Goal: Task Accomplishment & Management: Use online tool/utility

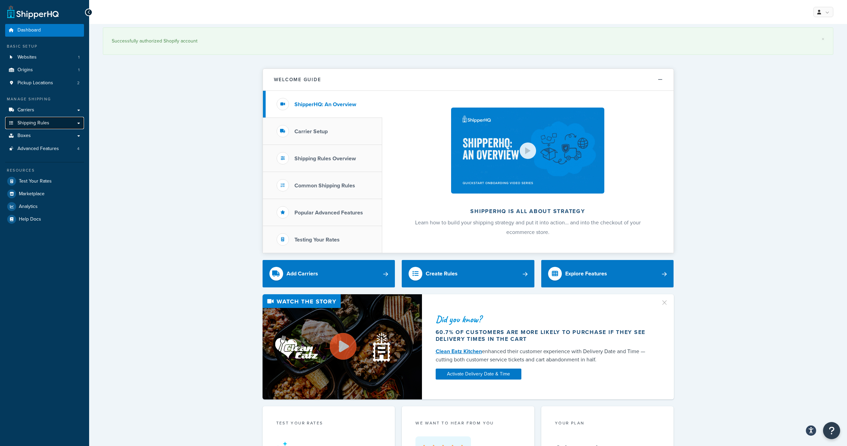
click at [42, 126] on span "Shipping Rules" at bounding box center [33, 123] width 32 height 6
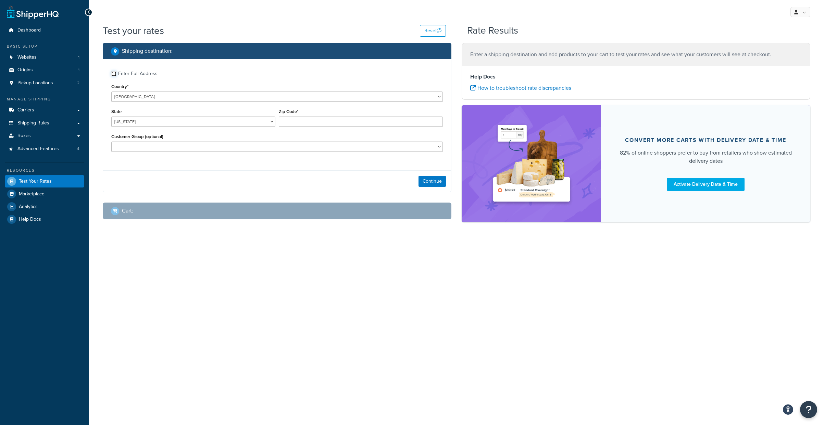
click at [114, 76] on input "Enter Full Address" at bounding box center [113, 73] width 5 height 5
checkbox input "true"
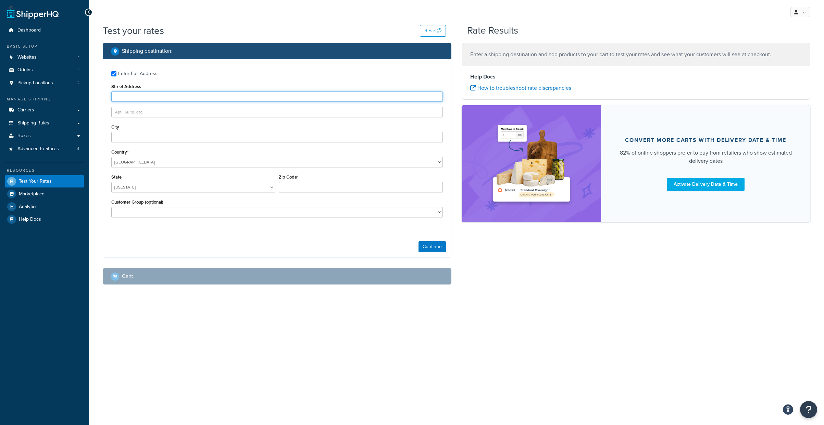
click at [129, 102] on input "Street Address" at bounding box center [277, 96] width 332 height 10
paste input "2424 E WASHINGTON ST"
type input "2424 E WASHINGTON ST"
click at [125, 142] on input "City" at bounding box center [277, 137] width 332 height 10
type input "Phoenix"
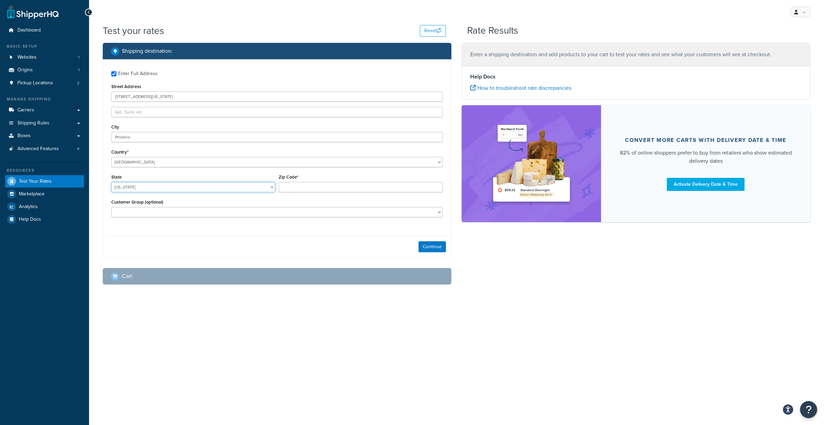
click at [111, 182] on select "Alabama Alaska American Samoa Arizona Arkansas Armed Forces Americas Armed Forc…" at bounding box center [193, 187] width 164 height 10
select select "AZ"
click option "Arizona" at bounding box center [0, 0] width 0 height 0
click at [283, 192] on input "Zip Code*" at bounding box center [361, 187] width 164 height 10
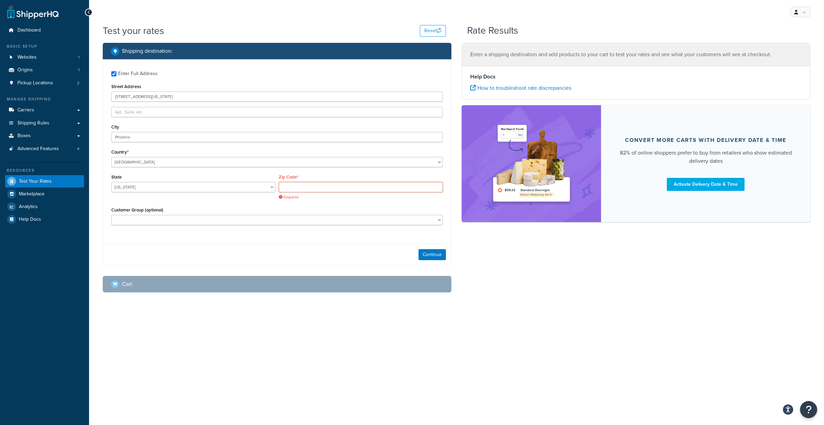
paste input "85034-1431"
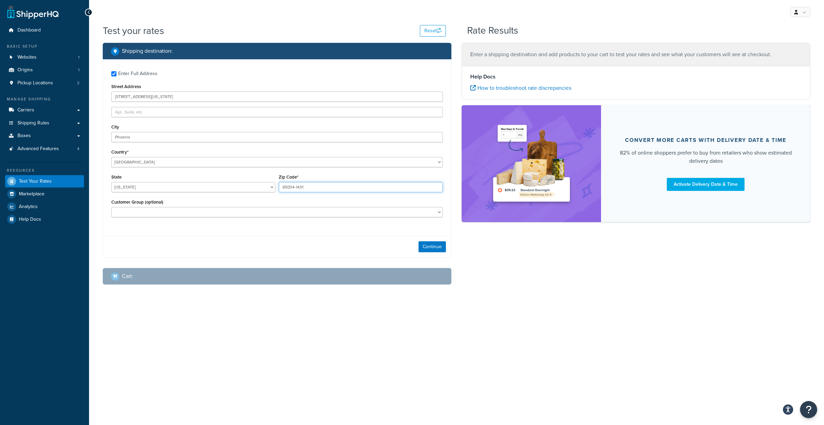
type input "85034-1431"
select select "B2B Customers - All"
click option "B2B Customers - All" at bounding box center [0, 0] width 0 height 0
click at [565, 312] on div "Test your rates Reset Rate Results Shipping destination : Enter Full Address St…" at bounding box center [456, 168] width 735 height 288
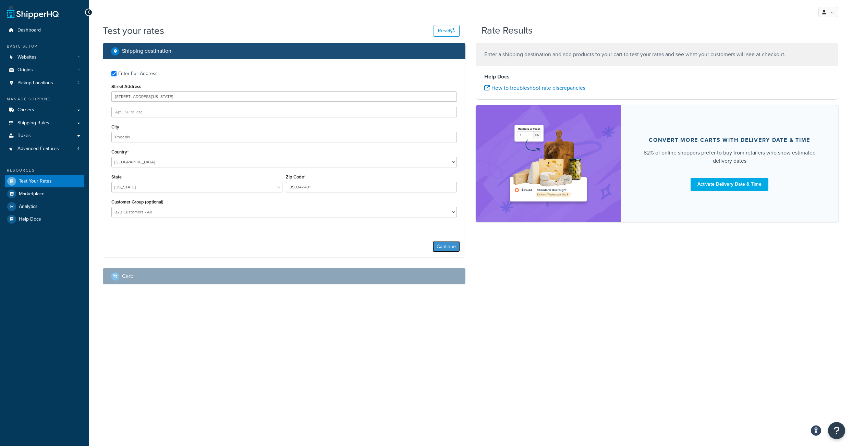
click at [446, 252] on button "Continue" at bounding box center [445, 246] width 27 height 11
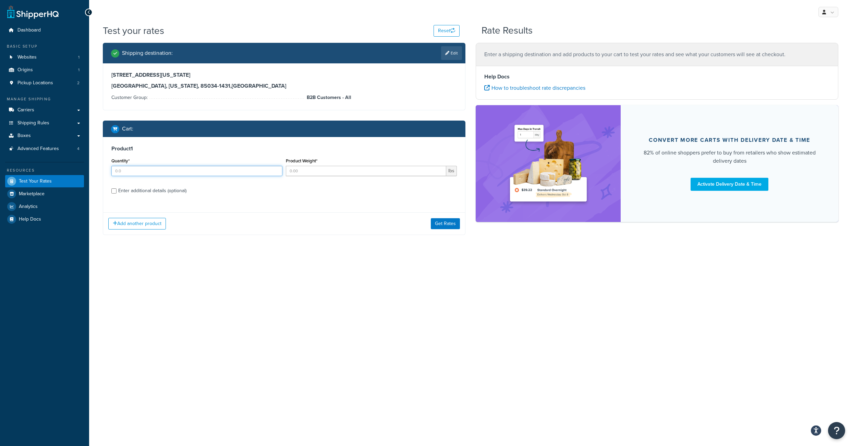
click at [129, 175] on input "Quantity*" at bounding box center [196, 171] width 171 height 10
type input "1"
click at [314, 176] on input "Product Weight*" at bounding box center [366, 171] width 160 height 10
type input "35"
click at [116, 194] on input "Enter additional details (optional)" at bounding box center [113, 190] width 5 height 5
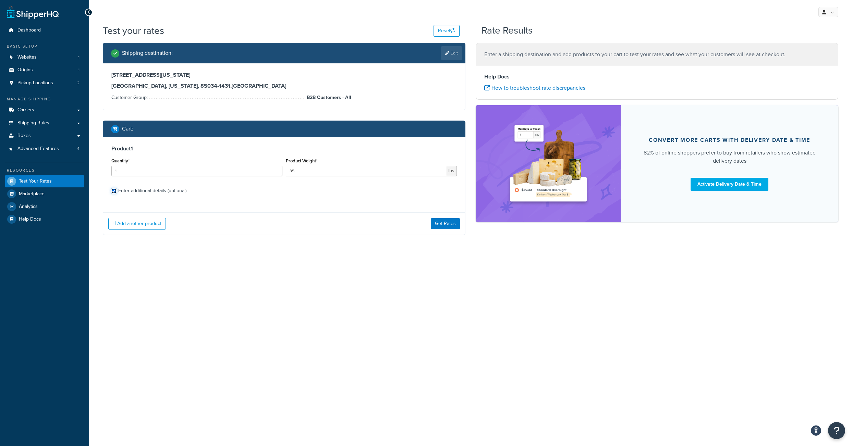
checkbox input "true"
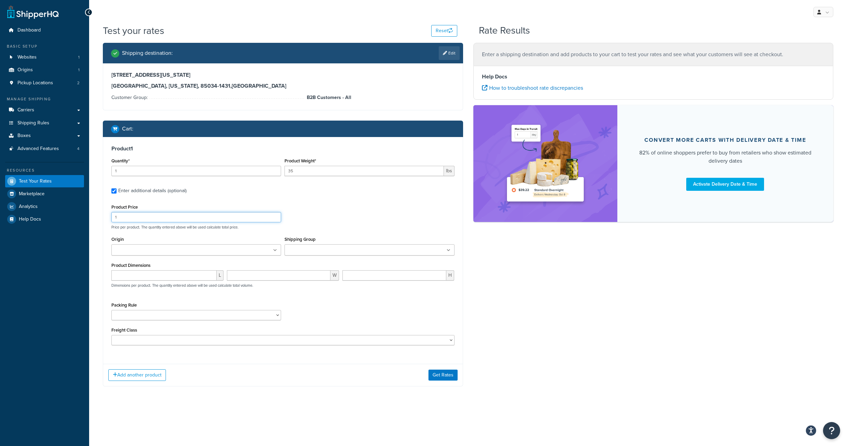
drag, startPoint x: 132, startPoint y: 229, endPoint x: 110, endPoint y: 230, distance: 22.0
click at [111, 222] on input "1" at bounding box center [196, 217] width 170 height 10
type input "248"
click at [347, 254] on input "Shipping Group" at bounding box center [316, 251] width 61 height 8
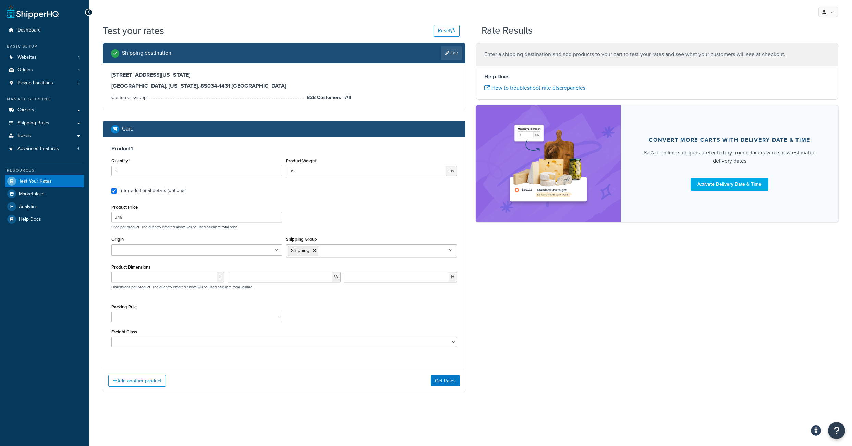
click at [347, 224] on div "Product Price 248 Price per product. The quantity entered above will be used ca…" at bounding box center [284, 216] width 349 height 27
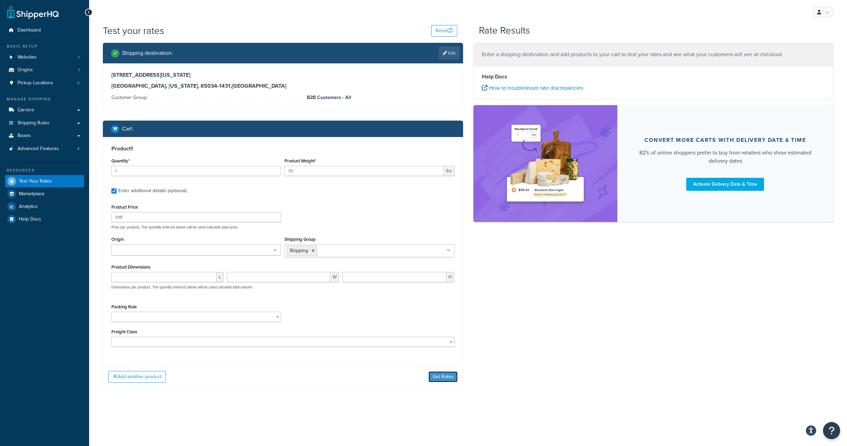
click at [439, 382] on button "Get Rates" at bounding box center [442, 376] width 29 height 11
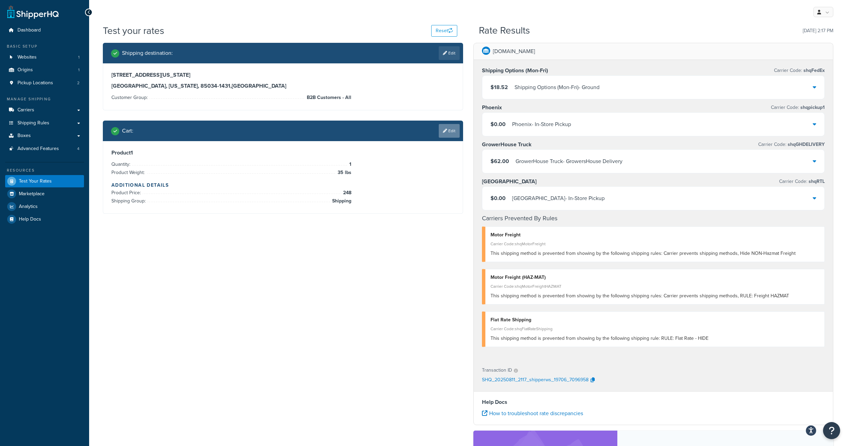
click at [449, 137] on link "Edit" at bounding box center [449, 131] width 21 height 14
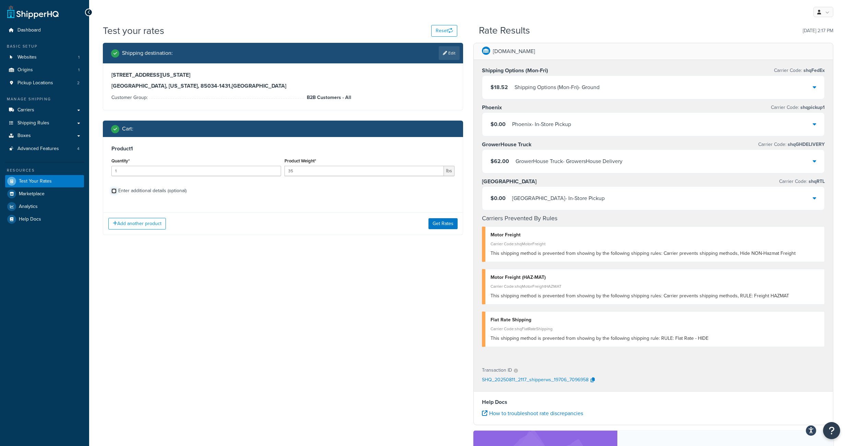
click at [113, 194] on input "Enter additional details (optional)" at bounding box center [113, 190] width 5 height 5
checkbox input "true"
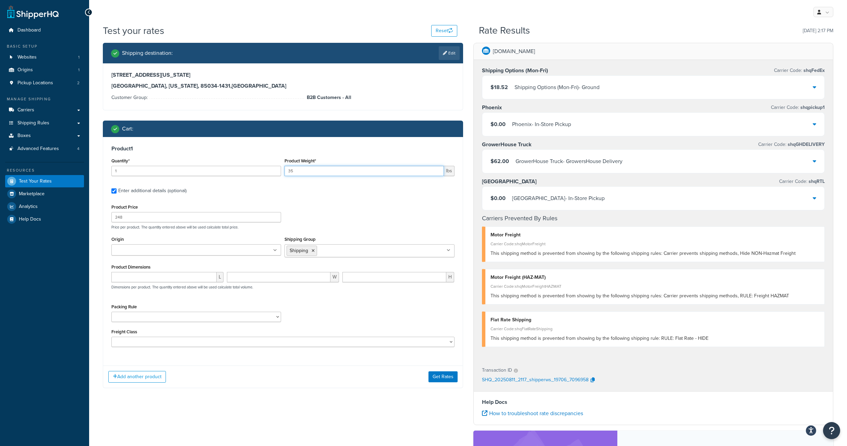
drag, startPoint x: 291, startPoint y: 179, endPoint x: 282, endPoint y: 179, distance: 9.3
click at [284, 176] on input "35" at bounding box center [363, 171] width 159 height 10
type input "100"
click at [324, 254] on input "Shipping Group" at bounding box center [349, 251] width 61 height 8
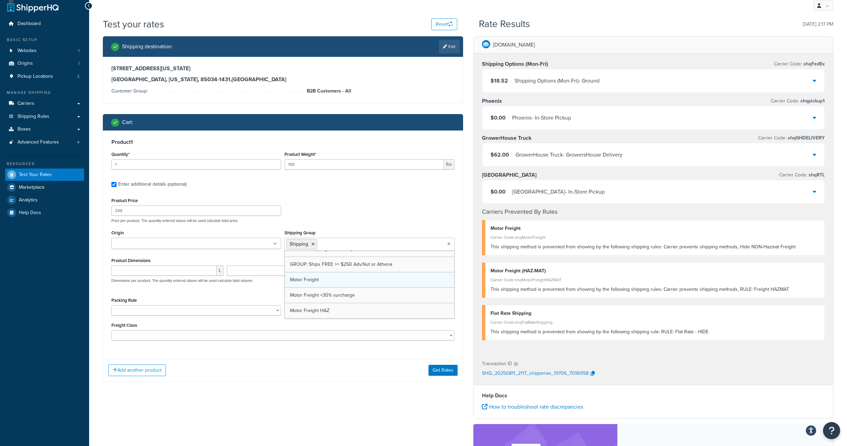
scroll to position [374, 0]
click at [359, 249] on li "Shipping" at bounding box center [344, 244] width 30 height 10
click at [357, 246] on icon at bounding box center [355, 244] width 3 height 4
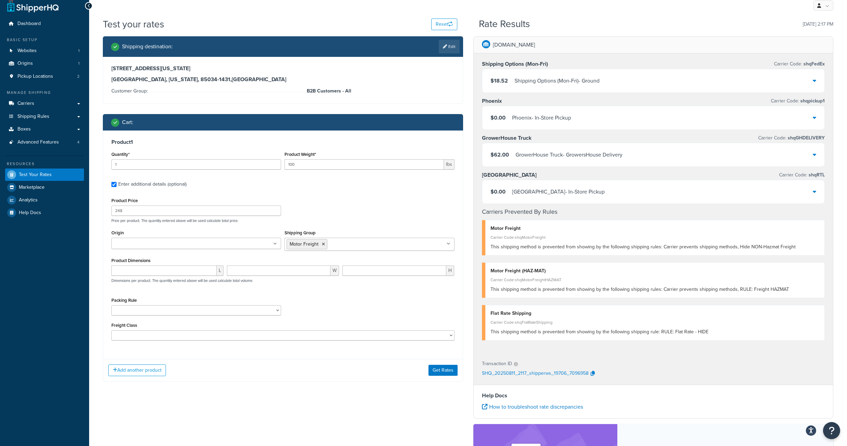
click at [374, 223] on p "Price per product. The quantity entered above will be used calculate total pric…" at bounding box center [283, 220] width 346 height 5
click at [444, 376] on button "Get Rates" at bounding box center [442, 370] width 29 height 11
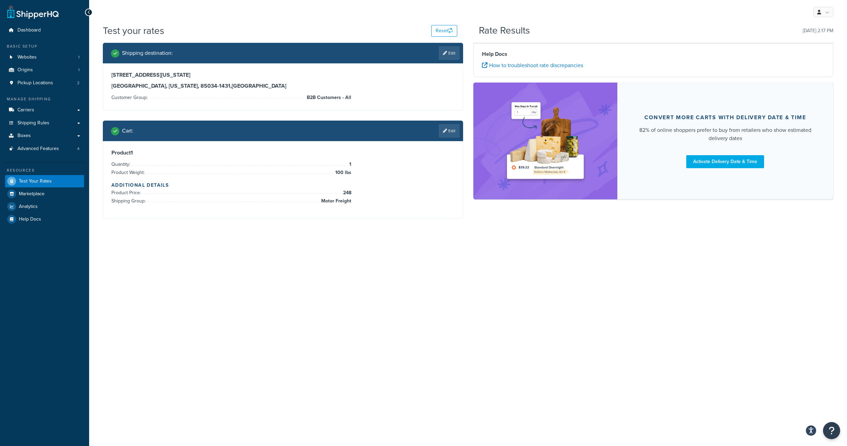
scroll to position [0, 0]
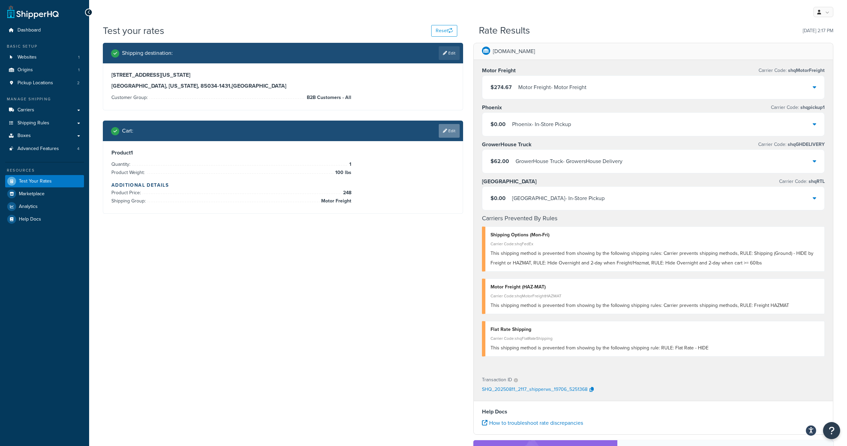
click at [450, 135] on link "Edit" at bounding box center [449, 131] width 21 height 14
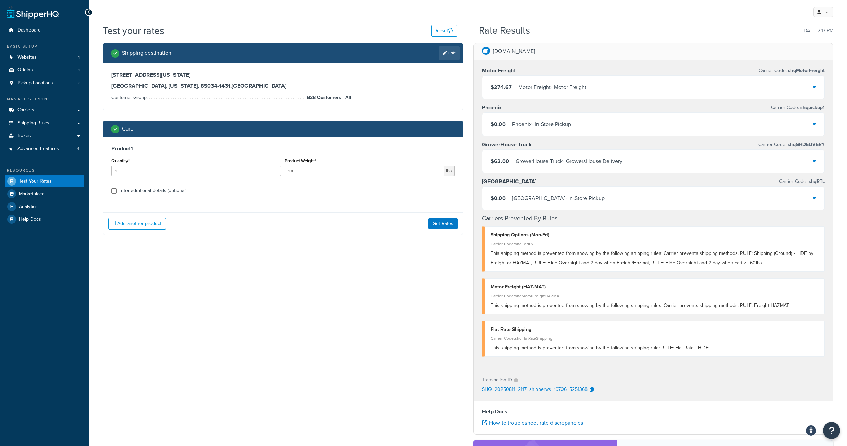
click at [111, 199] on div "Product 1 Quantity* 1 Product Weight* 100 lbs Enter additional details (optiona…" at bounding box center [282, 172] width 359 height 70
click at [113, 194] on input "Enter additional details (optional)" at bounding box center [113, 190] width 5 height 5
checkbox input "true"
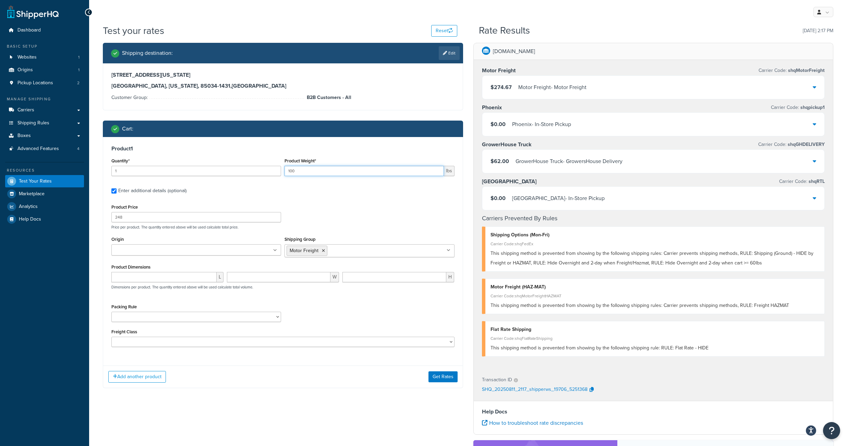
drag, startPoint x: 296, startPoint y: 179, endPoint x: 281, endPoint y: 179, distance: 15.1
click at [284, 176] on input "100" at bounding box center [363, 171] width 159 height 10
type input "7"
type input "50"
drag, startPoint x: 129, startPoint y: 227, endPoint x: 110, endPoint y: 227, distance: 18.5
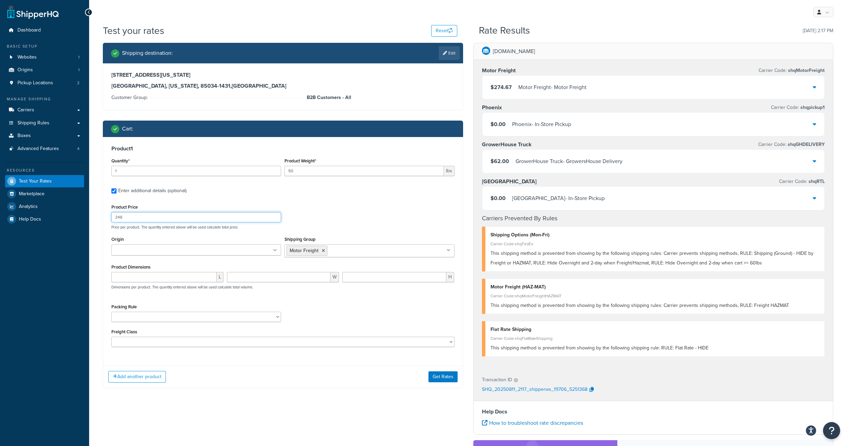
click at [111, 222] on input "248" at bounding box center [196, 217] width 170 height 10
type input "998"
click at [340, 254] on input "Shipping Group" at bounding box center [359, 251] width 61 height 8
click at [327, 256] on li "Motor Freight" at bounding box center [306, 251] width 41 height 10
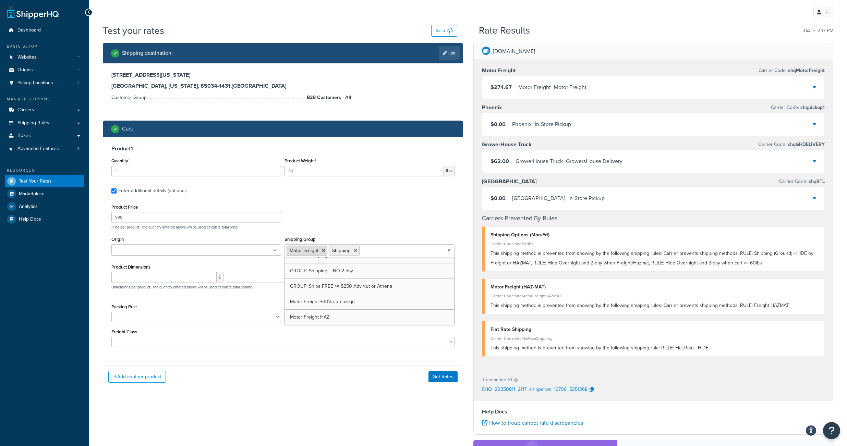
click at [325, 253] on icon at bounding box center [323, 251] width 3 height 4
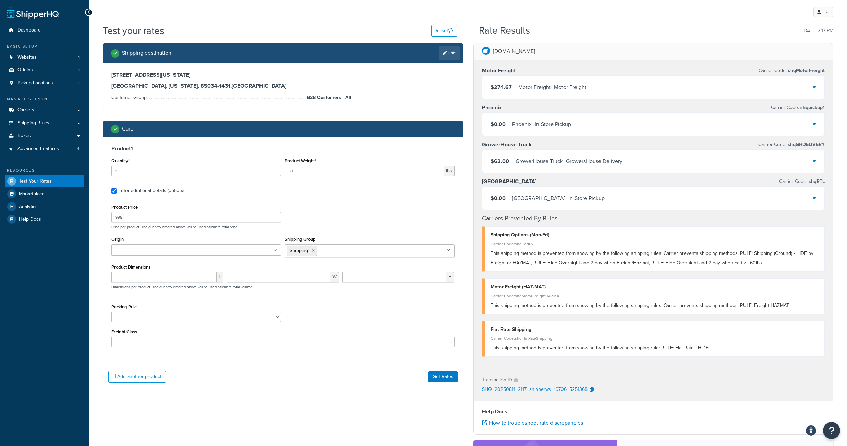
click at [359, 221] on div "Product Price 998 Price per product. The quantity entered above will be used ca…" at bounding box center [283, 216] width 346 height 27
click at [436, 382] on button "Get Rates" at bounding box center [442, 376] width 29 height 11
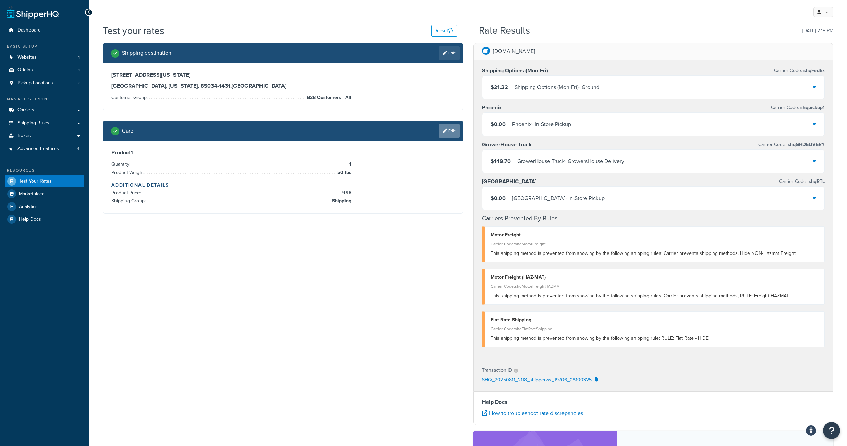
click at [448, 136] on link "Edit" at bounding box center [449, 131] width 21 height 14
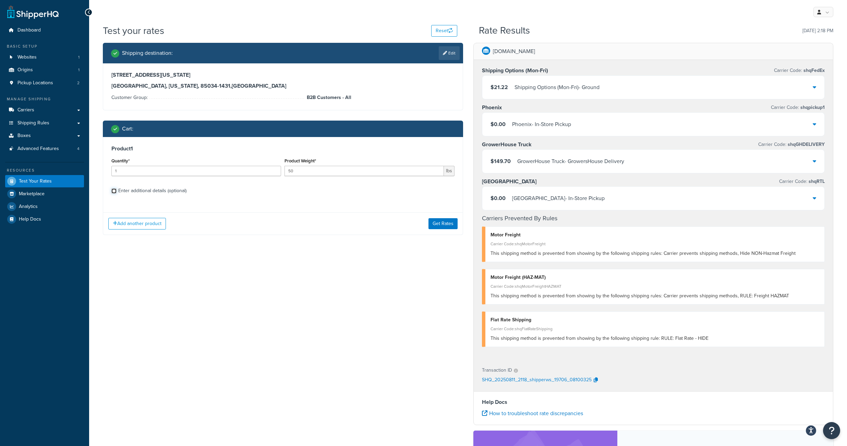
click at [115, 194] on input "Enter additional details (optional)" at bounding box center [113, 190] width 5 height 5
checkbox input "true"
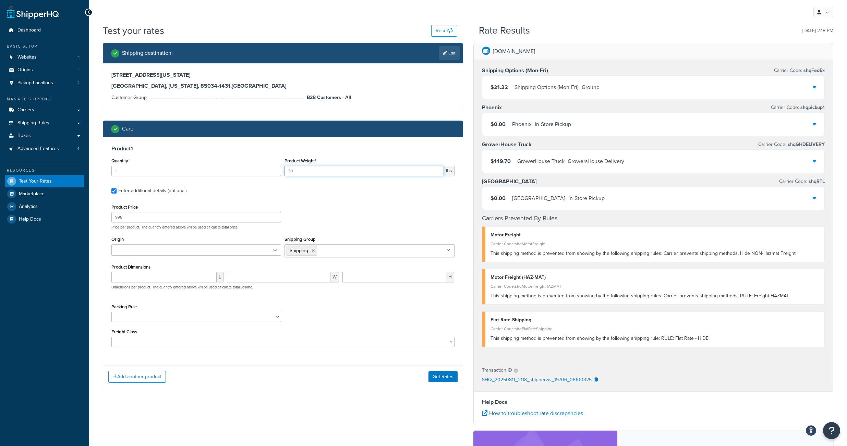
drag, startPoint x: 291, startPoint y: 180, endPoint x: 284, endPoint y: 177, distance: 7.6
click at [284, 176] on input "50" at bounding box center [363, 171] width 159 height 10
type input "150"
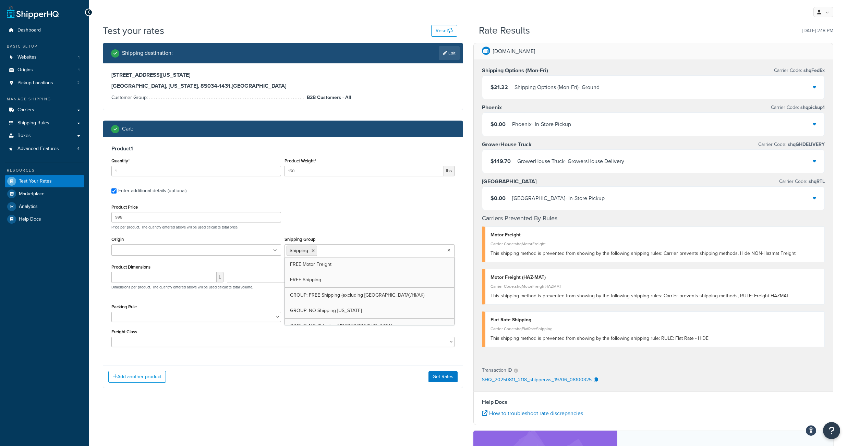
click at [336, 254] on input "Shipping Group" at bounding box center [349, 251] width 61 height 8
click at [357, 253] on icon at bounding box center [355, 251] width 3 height 4
click at [356, 219] on div "Product Price 998 Price per product. The quantity entered above will be used ca…" at bounding box center [283, 216] width 346 height 27
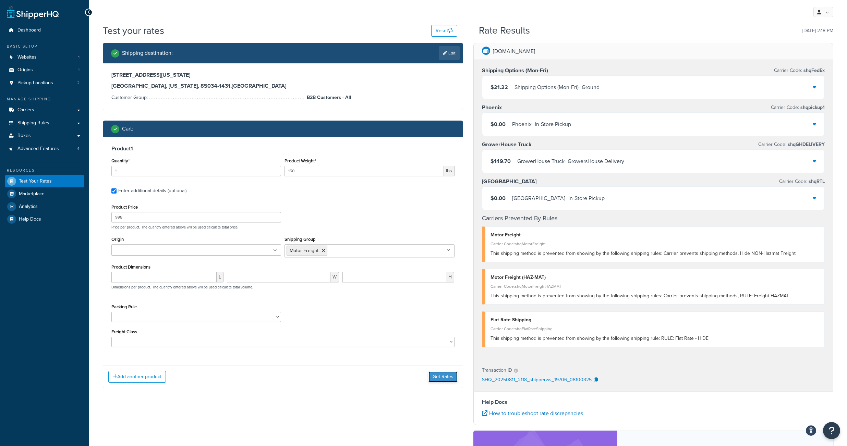
click at [443, 382] on button "Get Rates" at bounding box center [442, 376] width 29 height 11
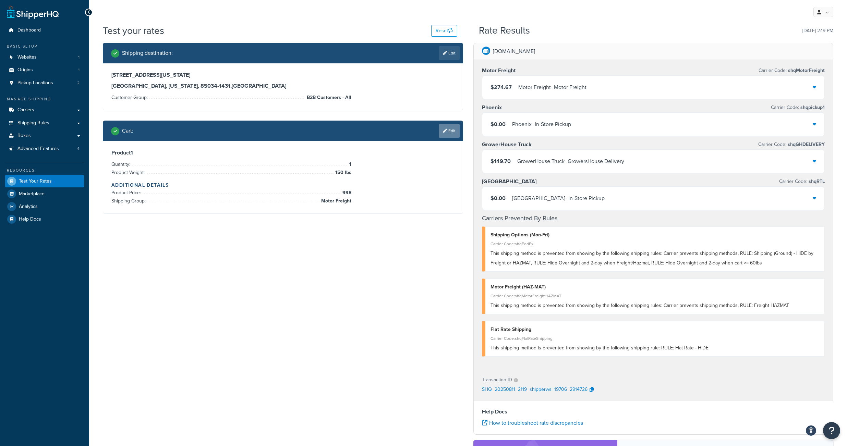
click at [448, 135] on link "Edit" at bounding box center [449, 131] width 21 height 14
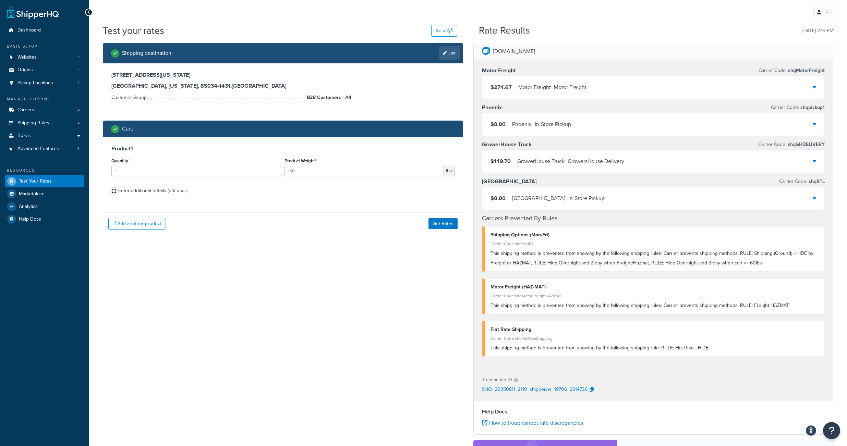
click at [115, 194] on input "Enter additional details (optional)" at bounding box center [113, 190] width 5 height 5
checkbox input "true"
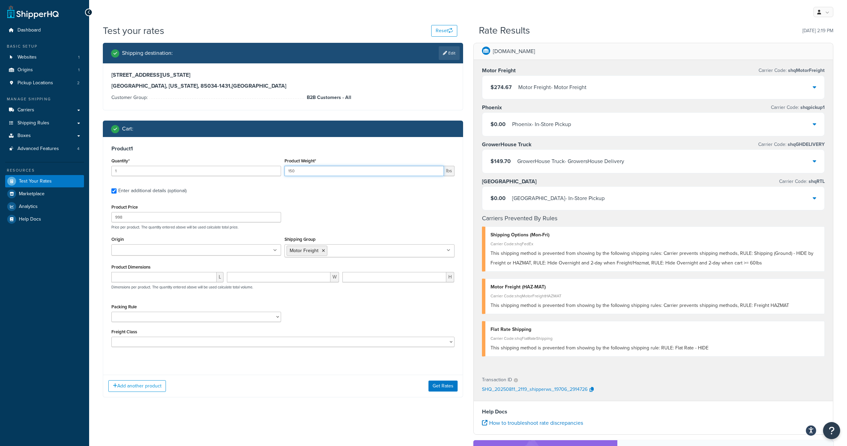
drag, startPoint x: 294, startPoint y: 177, endPoint x: 278, endPoint y: 175, distance: 15.6
click at [284, 175] on input "150" at bounding box center [363, 171] width 159 height 10
type input "50"
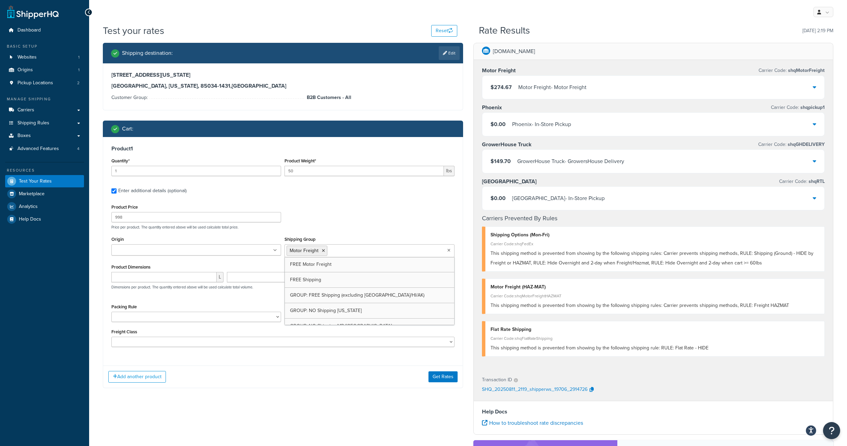
click at [342, 257] on ul "Motor Freight" at bounding box center [369, 250] width 170 height 13
click at [325, 253] on icon at bounding box center [323, 251] width 3 height 4
click at [334, 230] on div "Product Price 998 Price per product. The quantity entered above will be used ca…" at bounding box center [283, 216] width 346 height 27
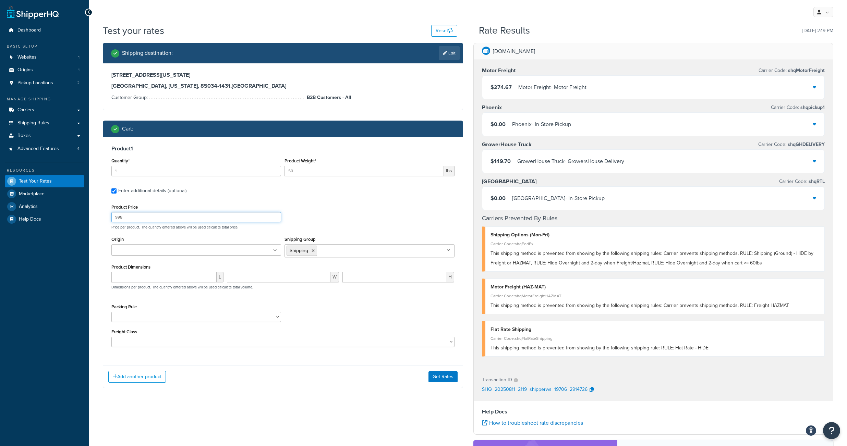
drag, startPoint x: 121, startPoint y: 226, endPoint x: 102, endPoint y: 223, distance: 19.3
click at [111, 222] on input "998" at bounding box center [196, 217] width 170 height 10
type input "2498"
click at [343, 217] on div "Product Price 2498 Price per product. The quantity entered above will be used c…" at bounding box center [283, 216] width 346 height 27
click at [439, 382] on button "Get Rates" at bounding box center [442, 376] width 29 height 11
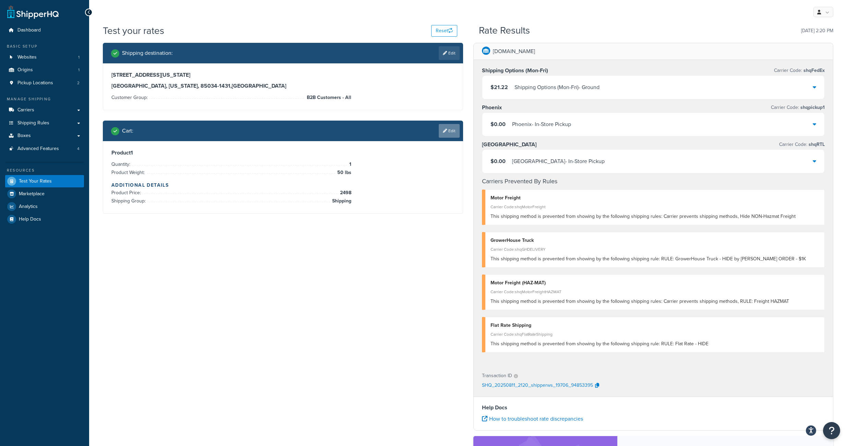
click at [447, 134] on link "Edit" at bounding box center [449, 131] width 21 height 14
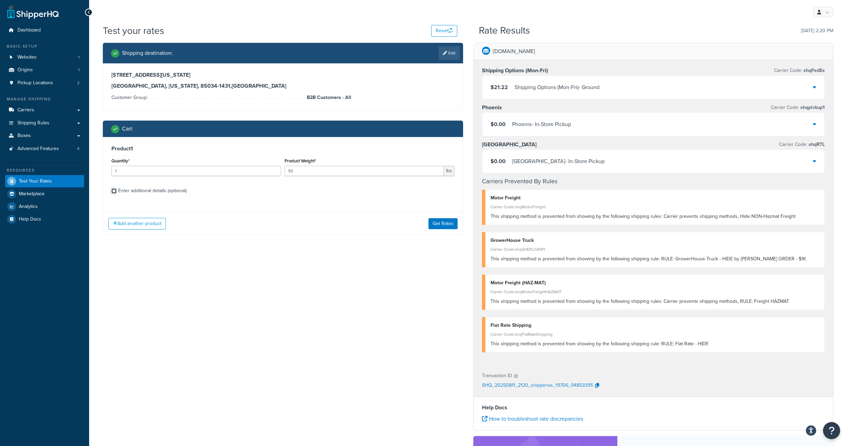
click at [115, 194] on input "Enter additional details (optional)" at bounding box center [113, 190] width 5 height 5
checkbox input "true"
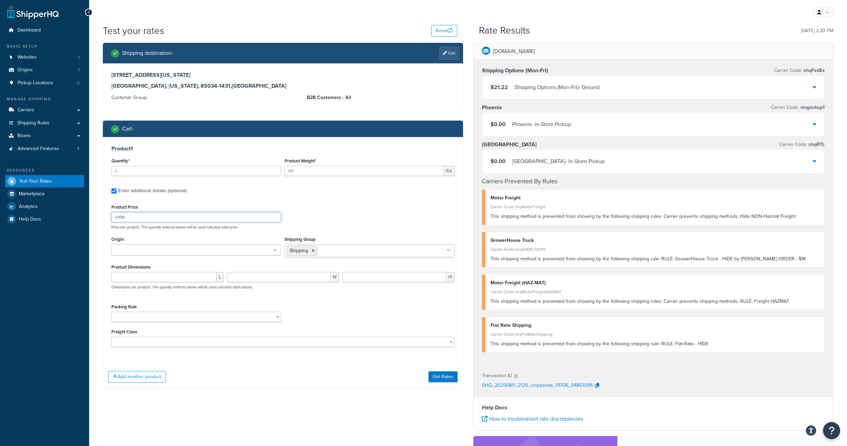
drag, startPoint x: 114, startPoint y: 227, endPoint x: 106, endPoint y: 226, distance: 7.9
click at [111, 222] on input "2498" at bounding box center [196, 217] width 170 height 10
type input "248"
click at [448, 57] on link "Edit" at bounding box center [449, 53] width 21 height 14
select select "AZ"
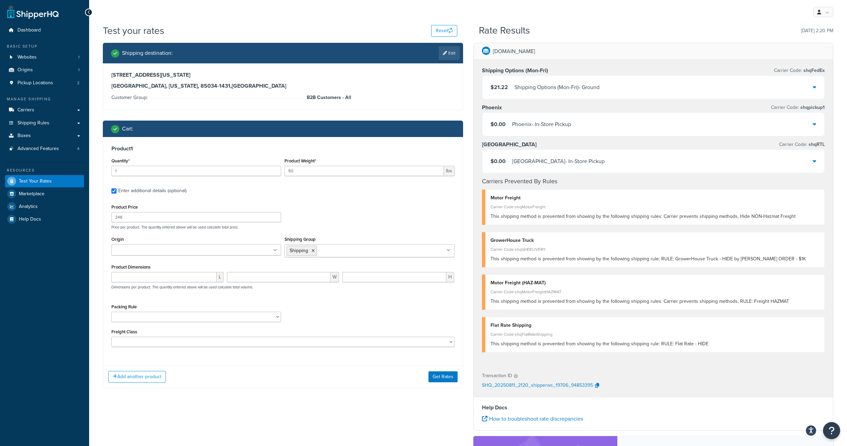
select select "B2B Customers - All"
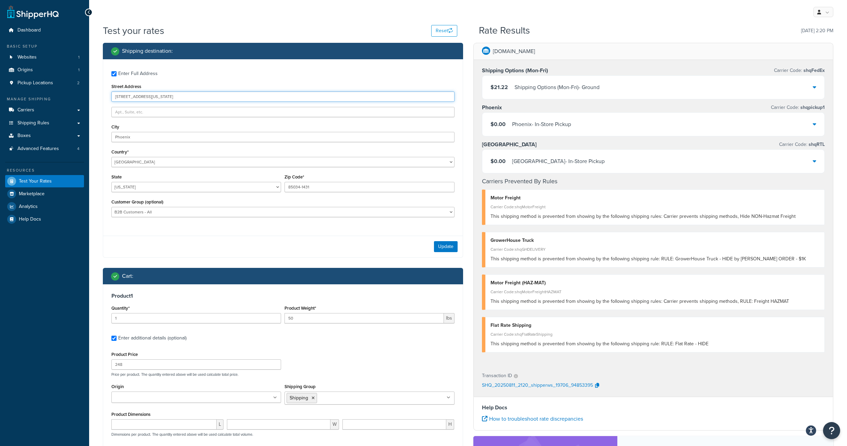
drag, startPoint x: 177, startPoint y: 101, endPoint x: 88, endPoint y: 97, distance: 89.2
click at [111, 97] on input "2424 E WASHINGTON ST" at bounding box center [282, 96] width 343 height 10
click at [438, 35] on button "Reset" at bounding box center [444, 31] width 26 height 12
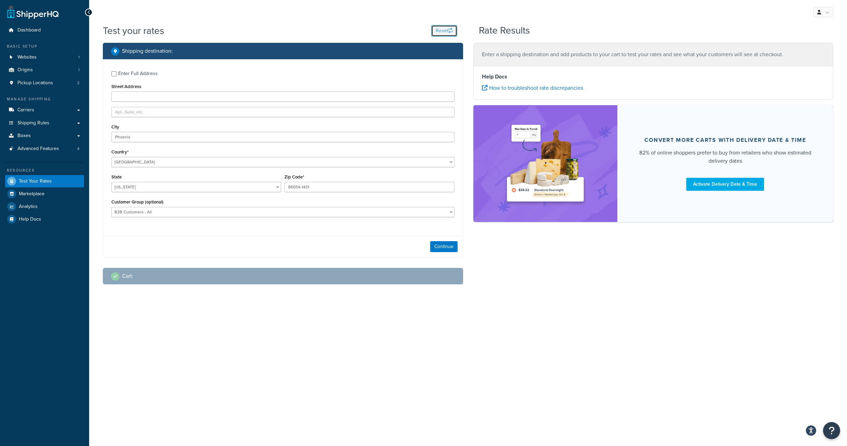
checkbox input "false"
select select "AL"
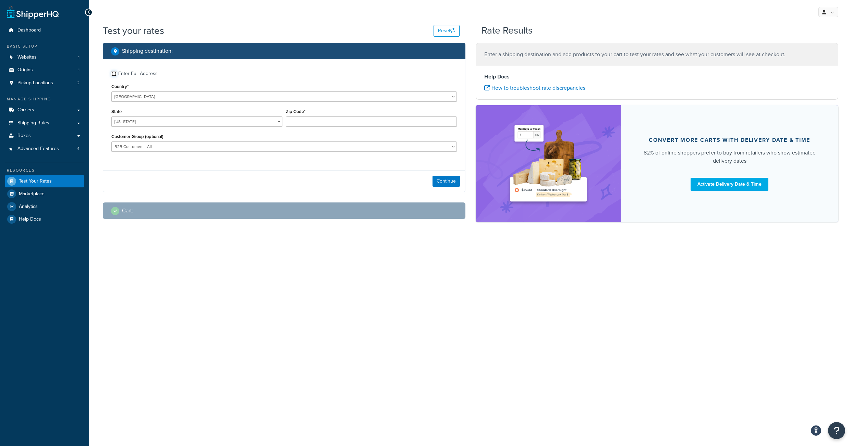
click at [114, 75] on input "Enter Full Address" at bounding box center [113, 73] width 5 height 5
checkbox input "true"
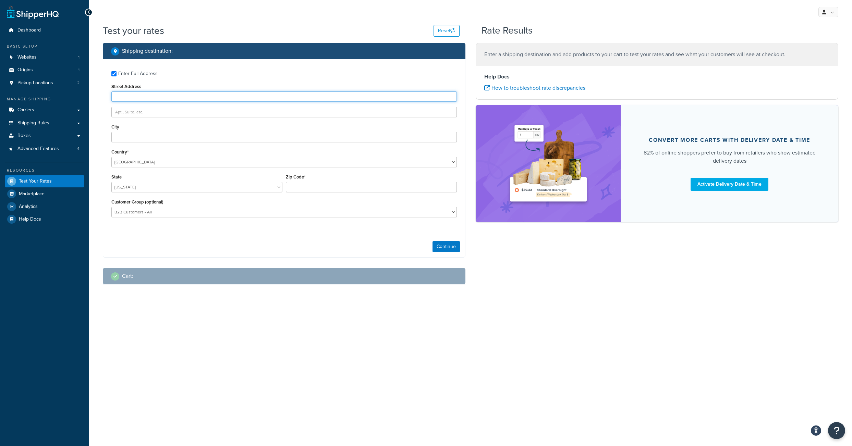
click at [121, 100] on input "Street Address" at bounding box center [283, 96] width 345 height 10
paste input "2424 E WASHINGTON ST"
type input "2424 E WASHINGTON ST"
click at [122, 142] on input "City" at bounding box center [283, 137] width 345 height 10
type input "Phoenix"
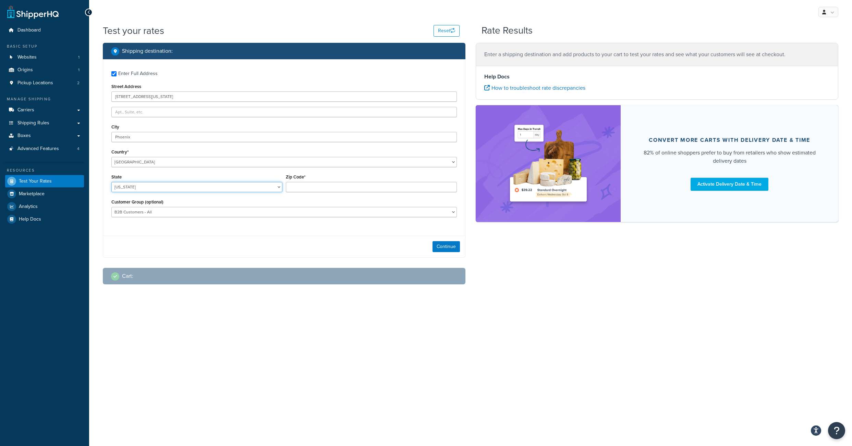
select select "AZ"
click option "Arizona" at bounding box center [0, 0] width 0 height 0
click at [314, 192] on input "Zip Code*" at bounding box center [371, 187] width 171 height 10
paste input "85034-1431"
type input "85034-1431"
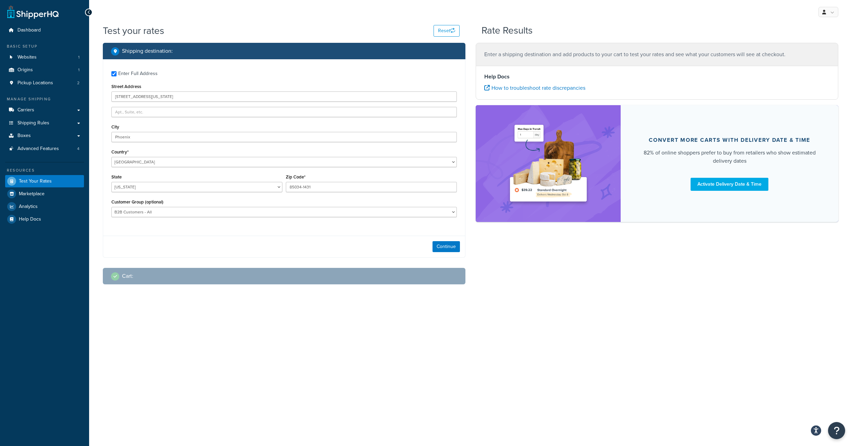
click at [205, 231] on div "Enter Full Address Street Address 2424 E WASHINGTON ST City Phoenix Country* Un…" at bounding box center [284, 144] width 362 height 171
click at [447, 252] on button "Continue" at bounding box center [445, 246] width 27 height 11
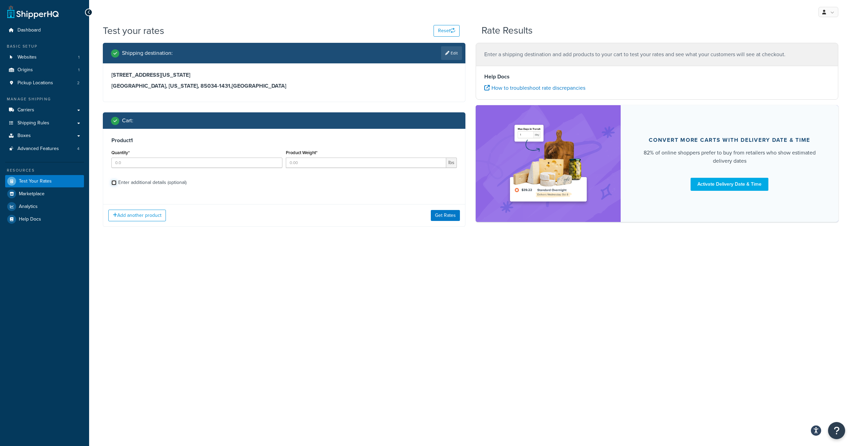
click at [112, 185] on input "Enter additional details (optional)" at bounding box center [113, 182] width 5 height 5
checkbox input "true"
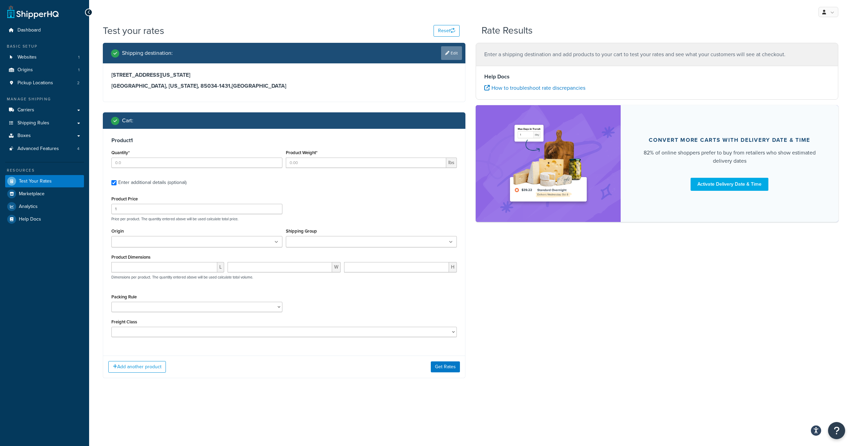
click at [451, 55] on link "Edit" at bounding box center [451, 53] width 21 height 14
select select "AZ"
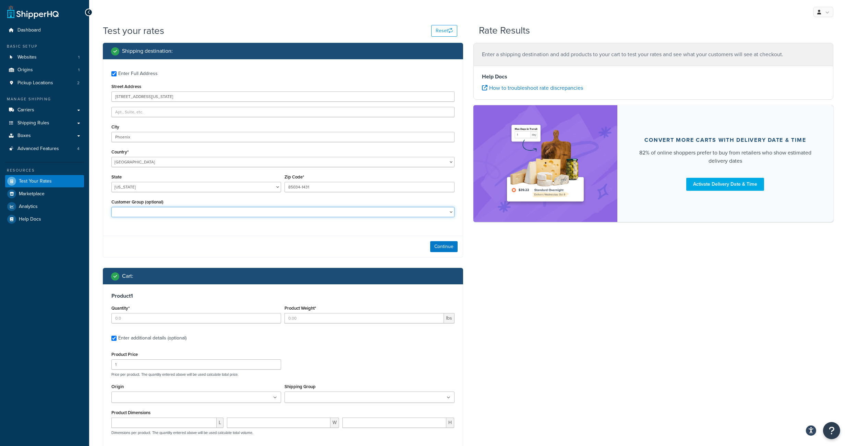
select select "B2B Customers - All"
click option "B2B Customers - All" at bounding box center [0, 0] width 0 height 0
click at [438, 252] on button "Continue" at bounding box center [443, 246] width 27 height 11
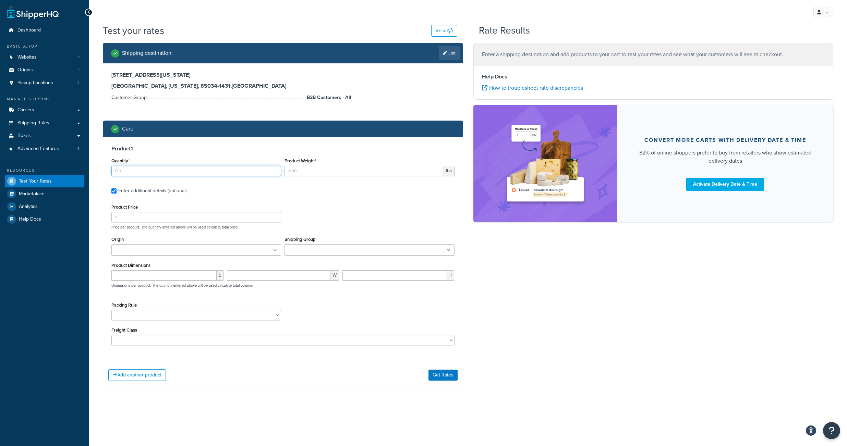
click at [133, 176] on input "Quantity*" at bounding box center [196, 171] width 170 height 10
type input "1"
click at [311, 176] on input "Product Weight*" at bounding box center [363, 171] width 159 height 10
type input "50"
drag, startPoint x: 120, startPoint y: 227, endPoint x: 107, endPoint y: 225, distance: 13.1
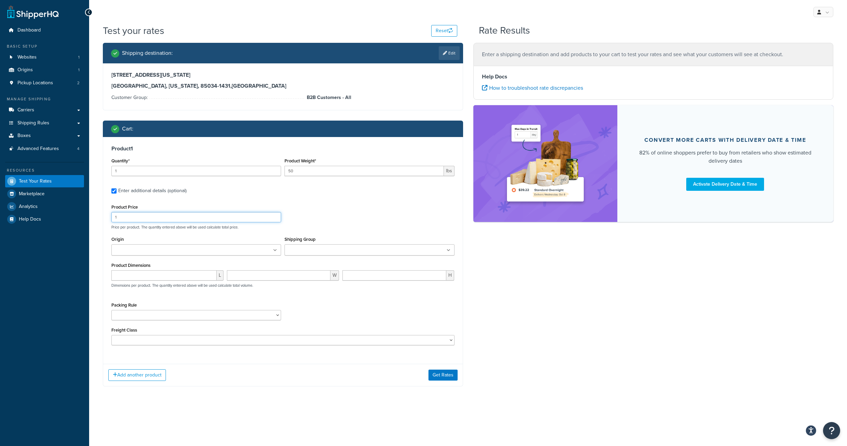
click at [111, 222] on input "1" at bounding box center [196, 217] width 170 height 10
type input "248"
click at [343, 254] on input "Shipping Group" at bounding box center [316, 251] width 61 height 8
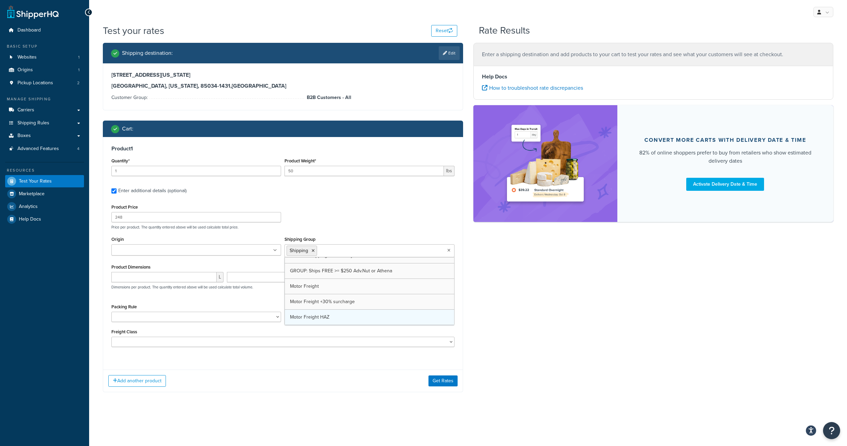
scroll to position [390, 0]
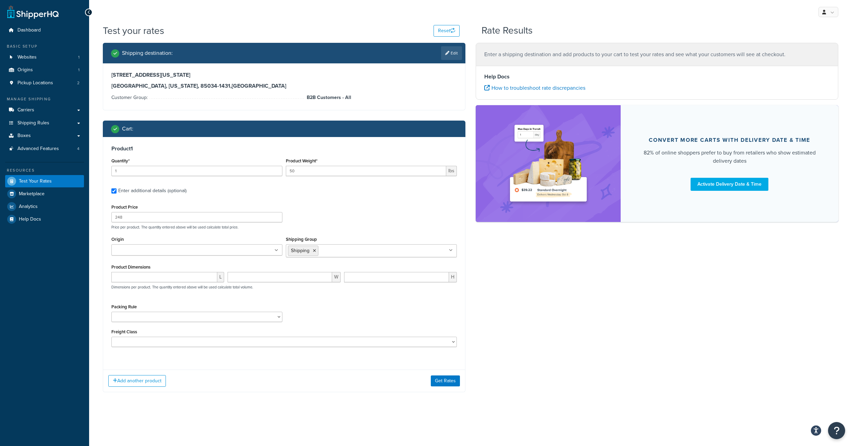
click at [337, 227] on div "Product Price 248 Price per product. The quantity entered above will be used ca…" at bounding box center [284, 216] width 349 height 27
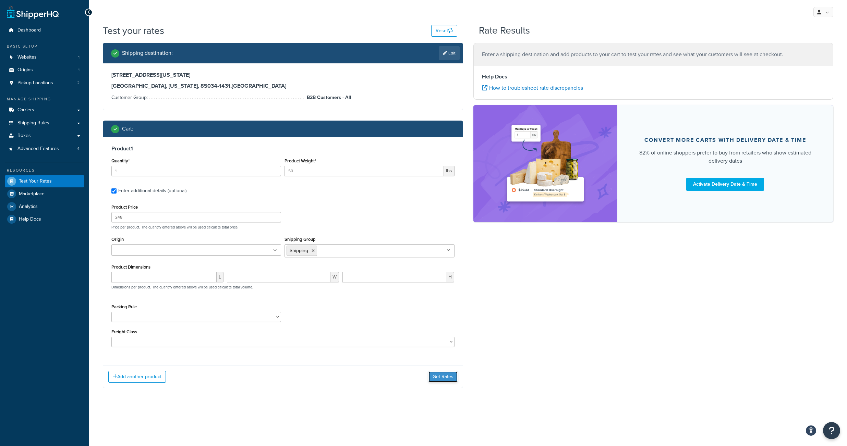
click at [444, 382] on button "Get Rates" at bounding box center [442, 376] width 29 height 11
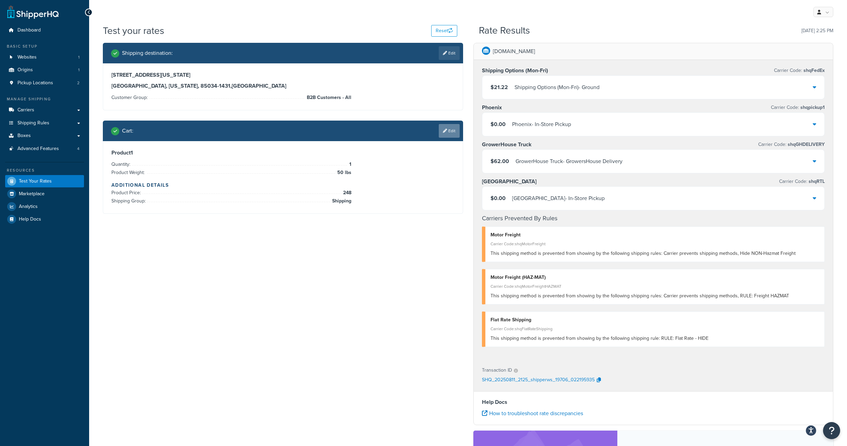
click at [448, 134] on link "Edit" at bounding box center [449, 131] width 21 height 14
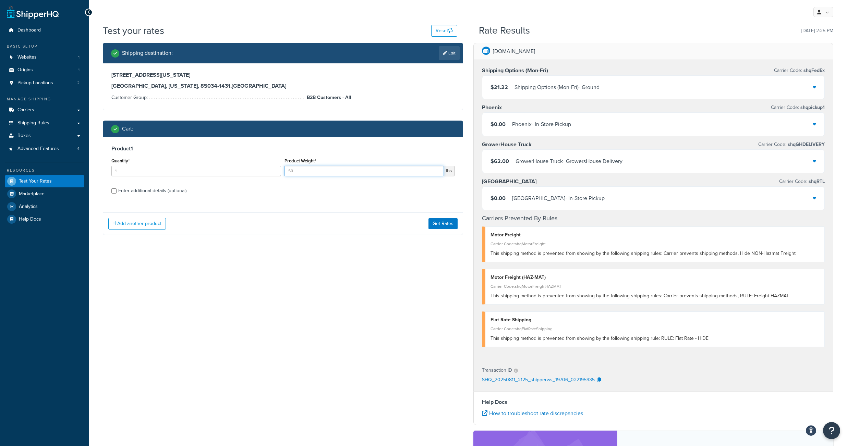
drag, startPoint x: 290, startPoint y: 180, endPoint x: 273, endPoint y: 176, distance: 17.5
click at [284, 176] on input "50" at bounding box center [363, 171] width 159 height 10
type input "150"
click at [113, 194] on input "Enter additional details (optional)" at bounding box center [113, 190] width 5 height 5
checkbox input "true"
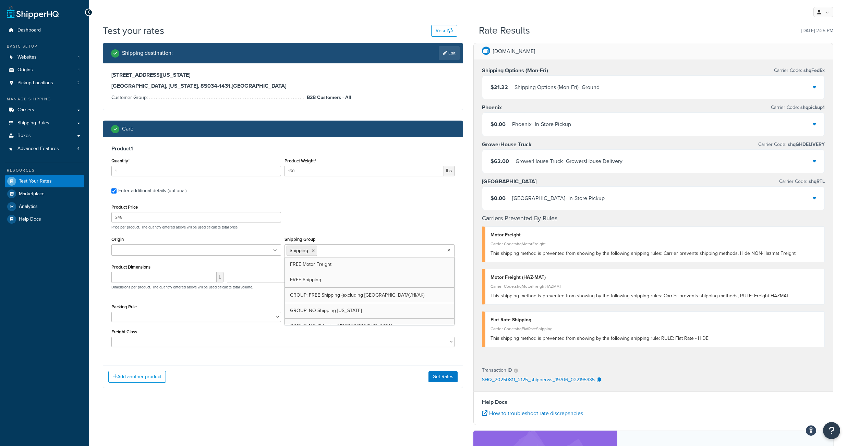
click at [331, 254] on input "Shipping Group" at bounding box center [349, 251] width 61 height 8
click at [357, 253] on icon at bounding box center [355, 251] width 3 height 4
click at [372, 388] on div "Add another product Get Rates" at bounding box center [282, 377] width 359 height 22
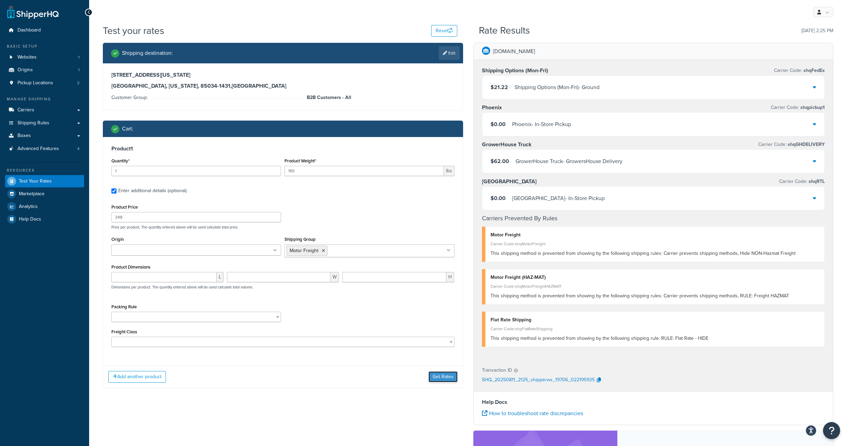
click at [445, 382] on button "Get Rates" at bounding box center [442, 376] width 29 height 11
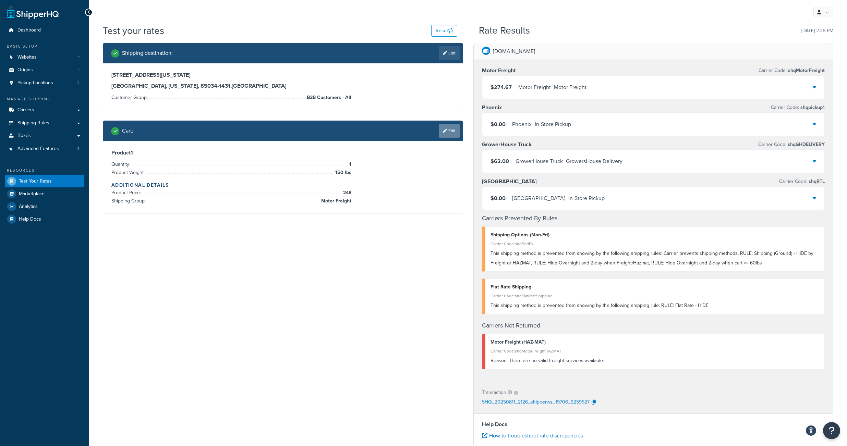
click at [448, 137] on link "Edit" at bounding box center [449, 131] width 21 height 14
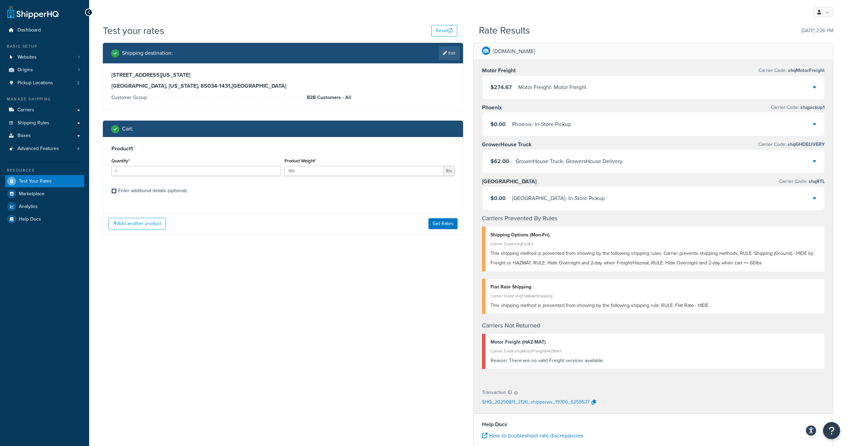
click at [113, 194] on input "Enter additional details (optional)" at bounding box center [113, 190] width 5 height 5
checkbox input "true"
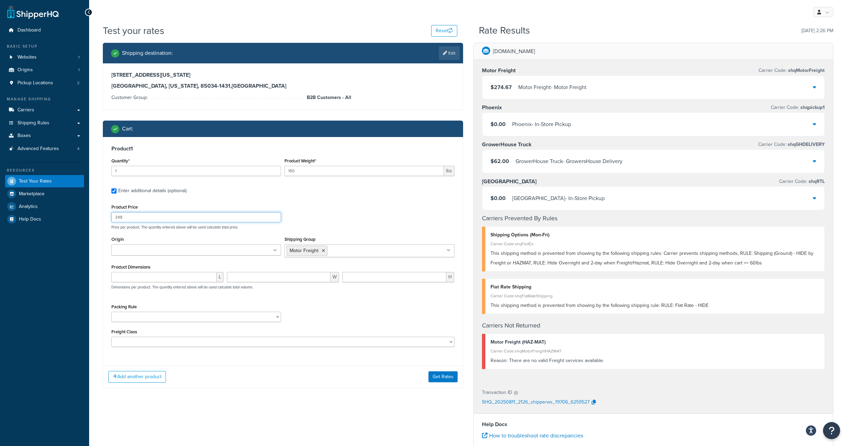
drag, startPoint x: 128, startPoint y: 229, endPoint x: 95, endPoint y: 226, distance: 32.7
click at [111, 222] on input "248" at bounding box center [196, 217] width 170 height 10
type input "998"
drag, startPoint x: 309, startPoint y: 180, endPoint x: 266, endPoint y: 178, distance: 43.2
click at [284, 176] on input "150" at bounding box center [363, 171] width 159 height 10
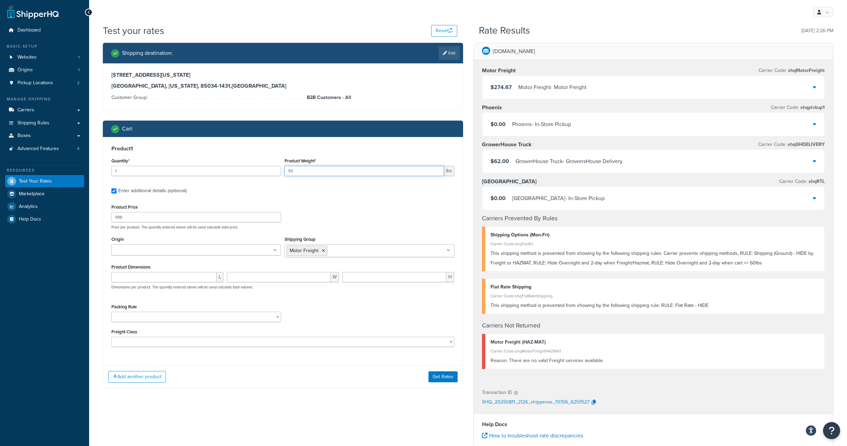
type input "50"
click at [342, 254] on input "Shipping Group" at bounding box center [359, 251] width 61 height 8
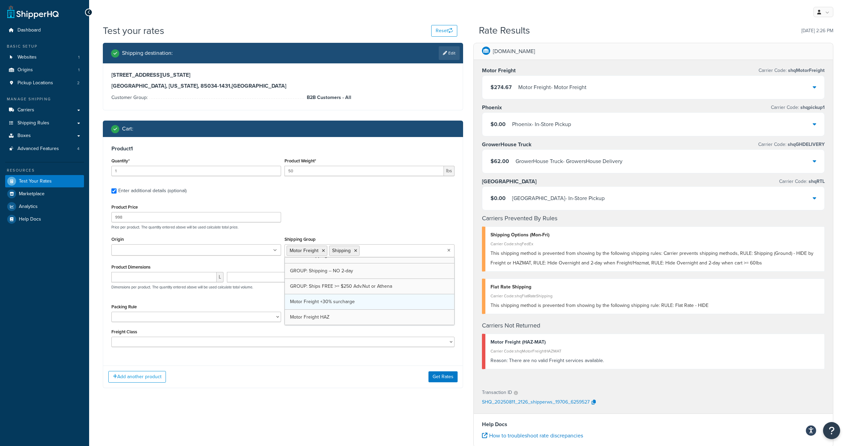
drag, startPoint x: 322, startPoint y: 333, endPoint x: 322, endPoint y: 315, distance: 18.2
click at [325, 253] on icon at bounding box center [323, 251] width 3 height 4
click at [399, 388] on div "Add another product Get Rates" at bounding box center [282, 377] width 359 height 22
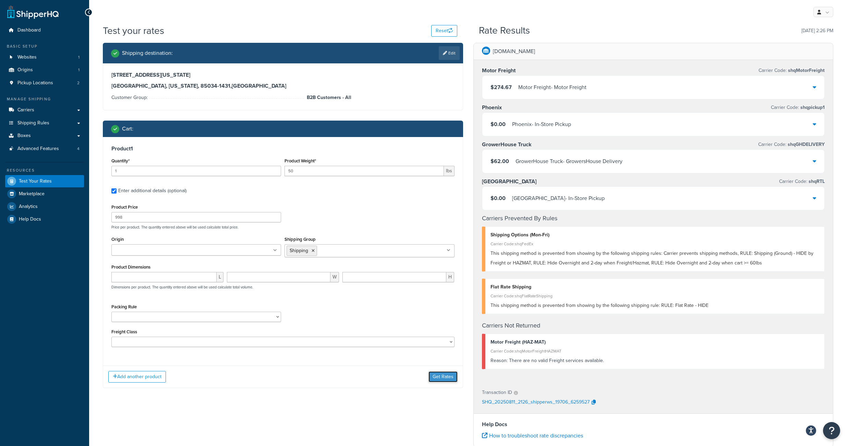
click at [439, 382] on button "Get Rates" at bounding box center [442, 376] width 29 height 11
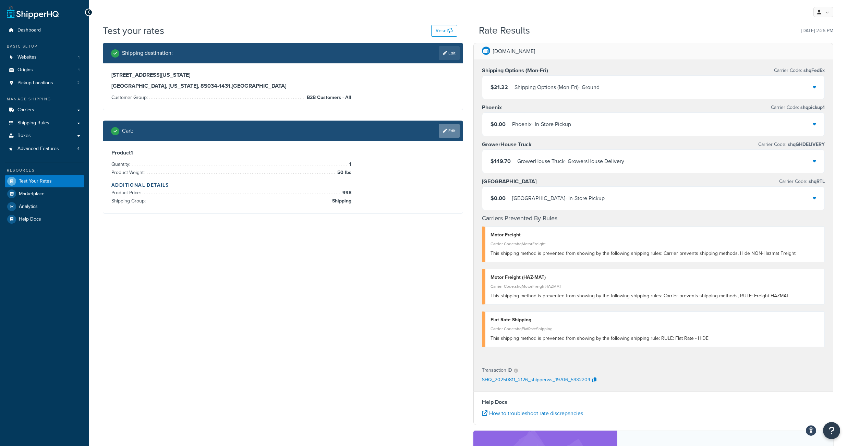
click at [448, 137] on link "Edit" at bounding box center [449, 131] width 21 height 14
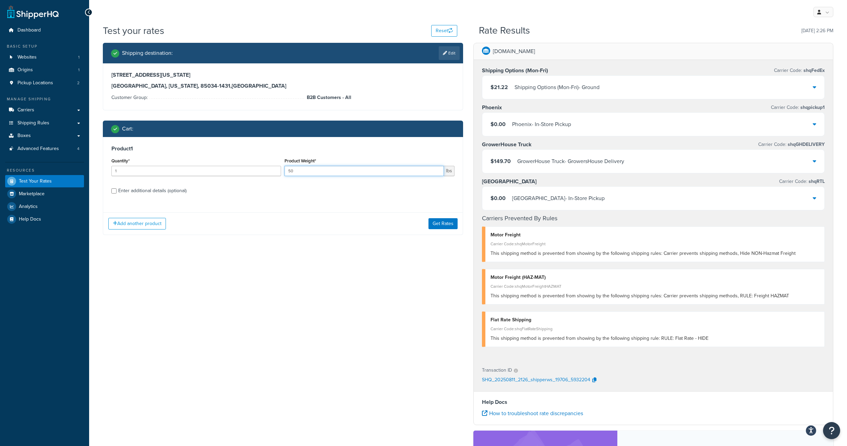
drag, startPoint x: 274, startPoint y: 176, endPoint x: 269, endPoint y: 175, distance: 5.6
click at [284, 175] on input "50" at bounding box center [363, 171] width 159 height 10
type input "150"
click at [111, 201] on div "Product 1 Quantity* 1 Product Weight* 150 lbs Enter additional details (optiona…" at bounding box center [282, 172] width 359 height 70
click at [112, 194] on input "Enter additional details (optional)" at bounding box center [113, 190] width 5 height 5
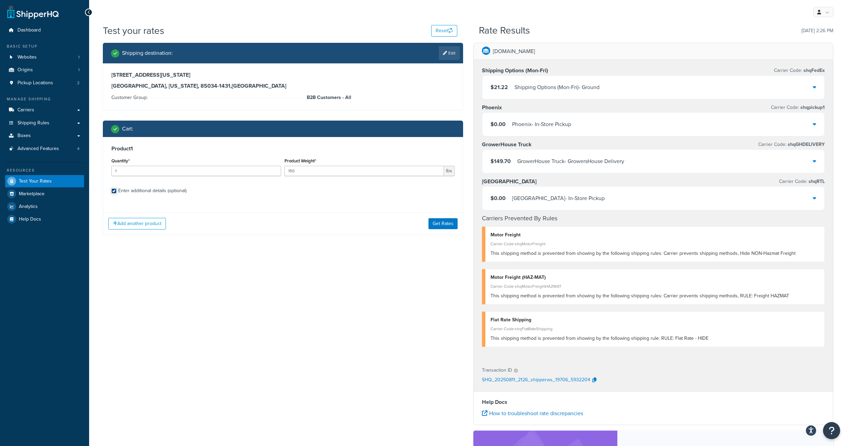
checkbox input "true"
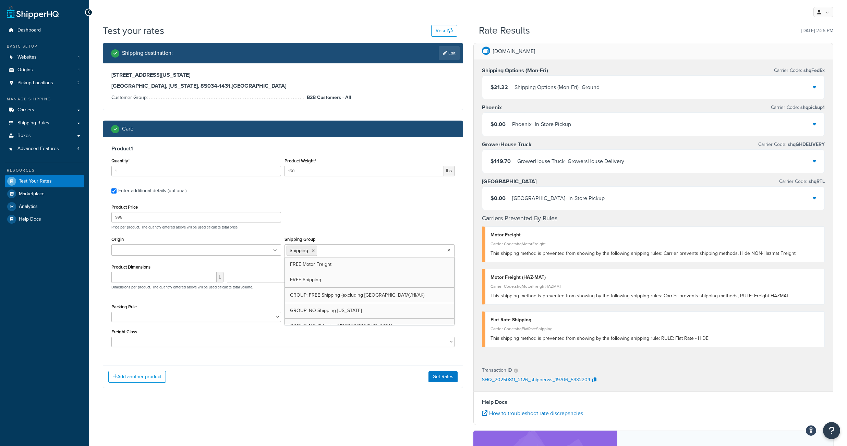
click at [343, 254] on input "Shipping Group" at bounding box center [349, 251] width 61 height 8
click at [357, 253] on icon at bounding box center [355, 251] width 3 height 4
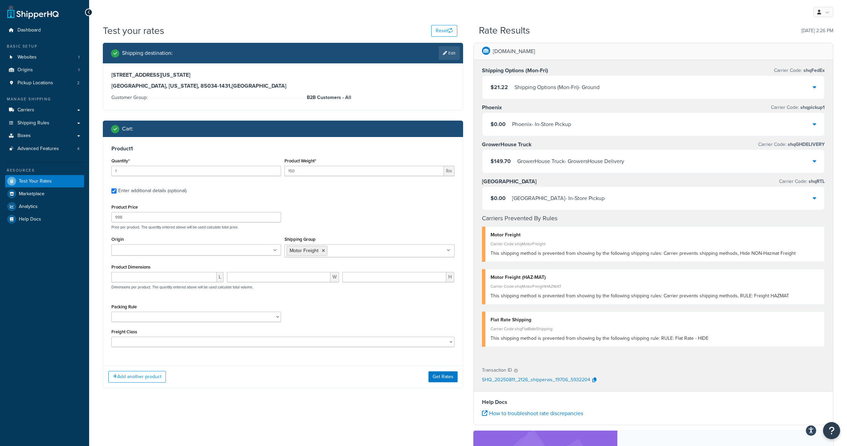
click at [353, 221] on div "Product Price 998 Price per product. The quantity entered above will be used ca…" at bounding box center [283, 216] width 346 height 27
click at [444, 382] on button "Get Rates" at bounding box center [442, 376] width 29 height 11
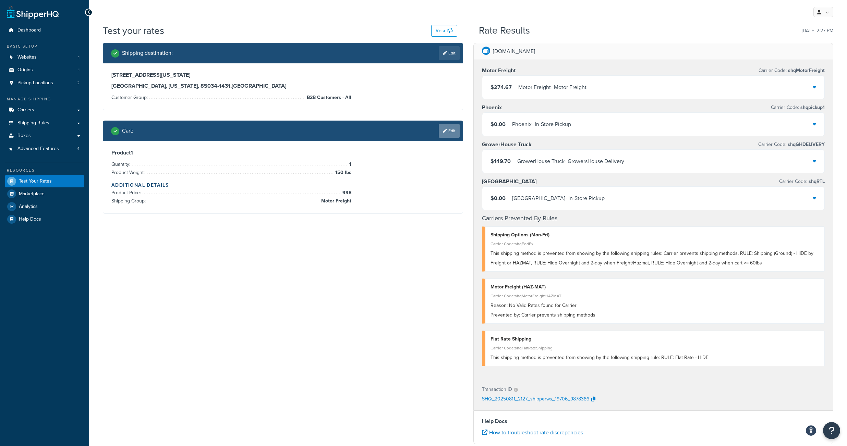
click at [443, 133] on icon at bounding box center [445, 131] width 4 height 4
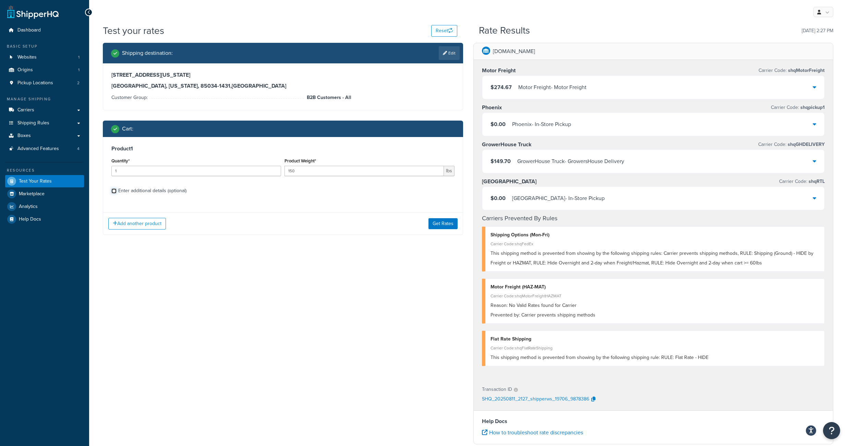
click at [113, 194] on input "Enter additional details (optional)" at bounding box center [113, 190] width 5 height 5
checkbox input "true"
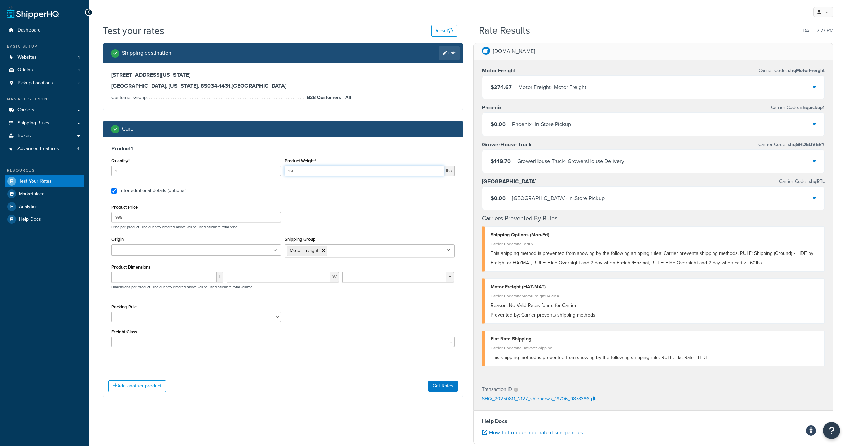
drag, startPoint x: 295, startPoint y: 178, endPoint x: 285, endPoint y: 176, distance: 9.7
click at [285, 176] on input "150" at bounding box center [363, 171] width 159 height 10
type input "50"
drag, startPoint x: 132, startPoint y: 228, endPoint x: 108, endPoint y: 227, distance: 24.0
click at [111, 222] on input "998" at bounding box center [196, 217] width 170 height 10
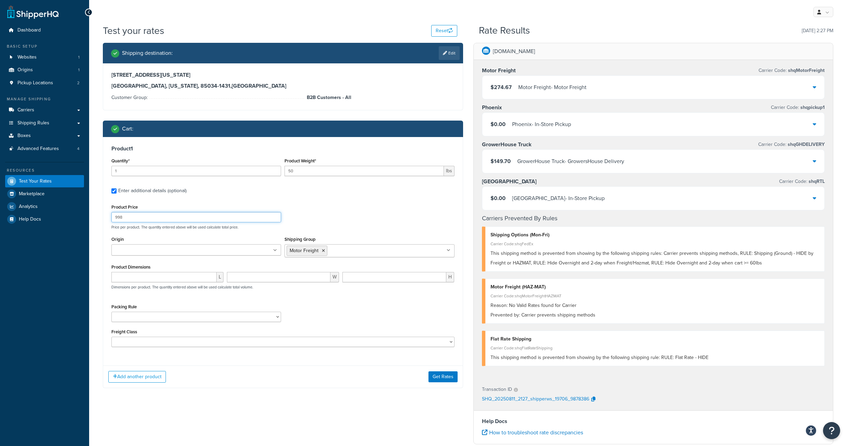
type input "3"
type input "2498"
click at [332, 212] on div "Product Price 2498 Price per product. The quantity entered above will be used c…" at bounding box center [283, 216] width 346 height 27
click at [337, 254] on input "Shipping Group" at bounding box center [359, 251] width 61 height 8
click at [325, 253] on icon at bounding box center [323, 251] width 3 height 4
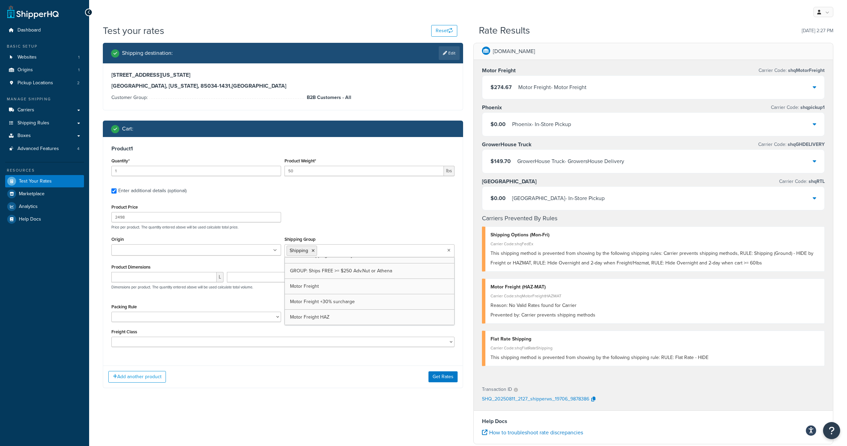
click at [355, 220] on div "Product Price 2498 Price per product. The quantity entered above will be used c…" at bounding box center [283, 216] width 346 height 27
click at [446, 382] on button "Get Rates" at bounding box center [442, 376] width 29 height 11
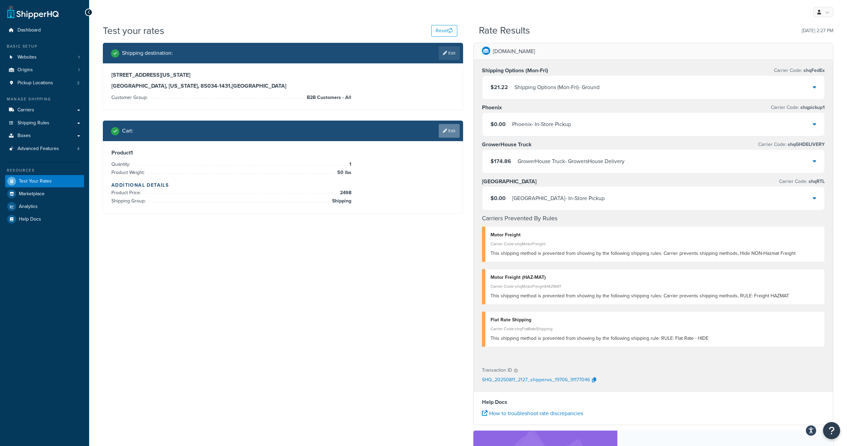
click at [444, 133] on icon at bounding box center [445, 131] width 4 height 4
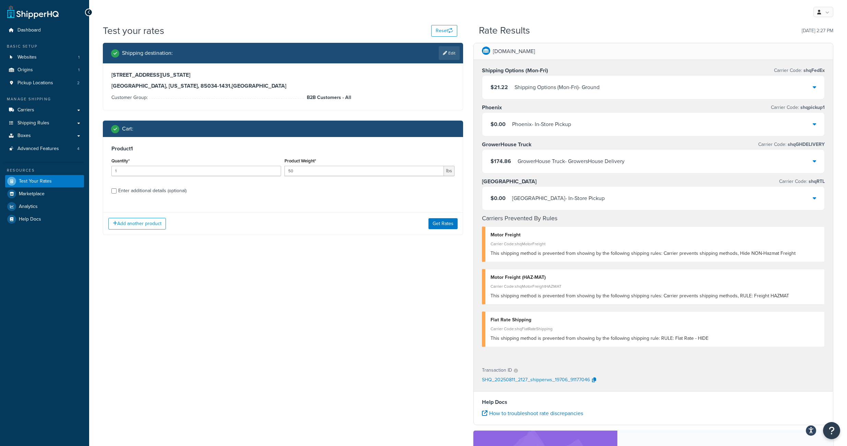
click at [117, 196] on div "Enter additional details (optional)" at bounding box center [282, 190] width 343 height 11
click at [114, 194] on input "Enter additional details (optional)" at bounding box center [113, 190] width 5 height 5
checkbox input "true"
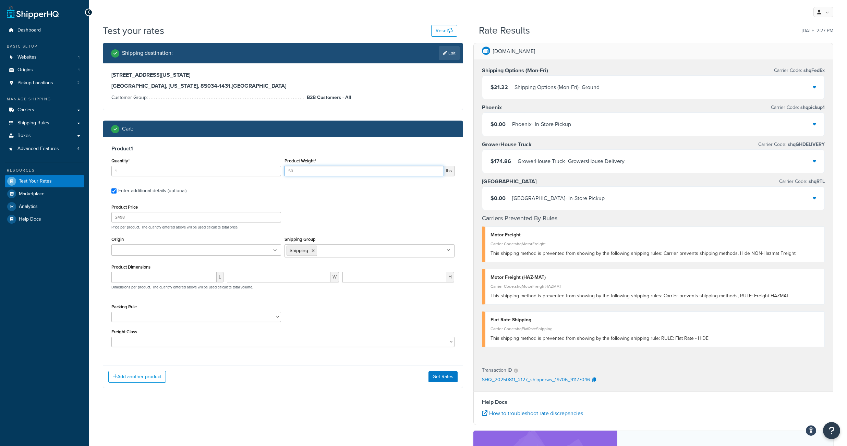
click at [290, 176] on input "50" at bounding box center [363, 171] width 159 height 10
type input "150"
click at [352, 254] on input "Shipping Group" at bounding box center [349, 251] width 61 height 8
click at [357, 253] on icon at bounding box center [355, 251] width 3 height 4
click at [396, 388] on div "Add another product Get Rates" at bounding box center [282, 377] width 359 height 22
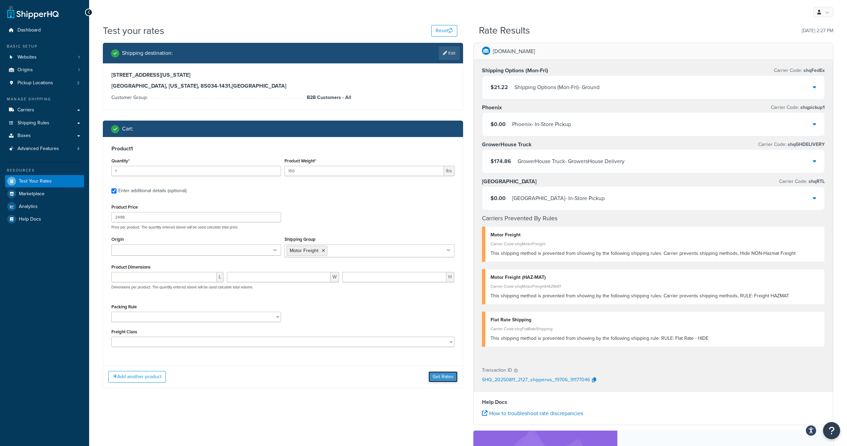
click at [449, 382] on button "Get Rates" at bounding box center [442, 376] width 29 height 11
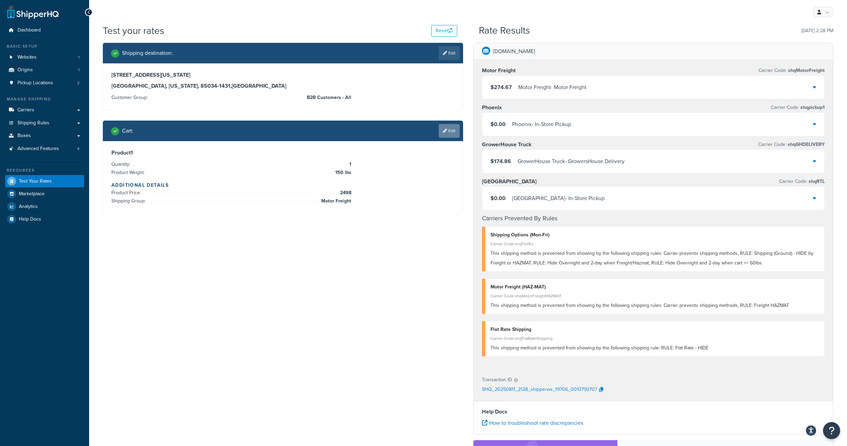
click at [448, 135] on link "Edit" at bounding box center [449, 131] width 21 height 14
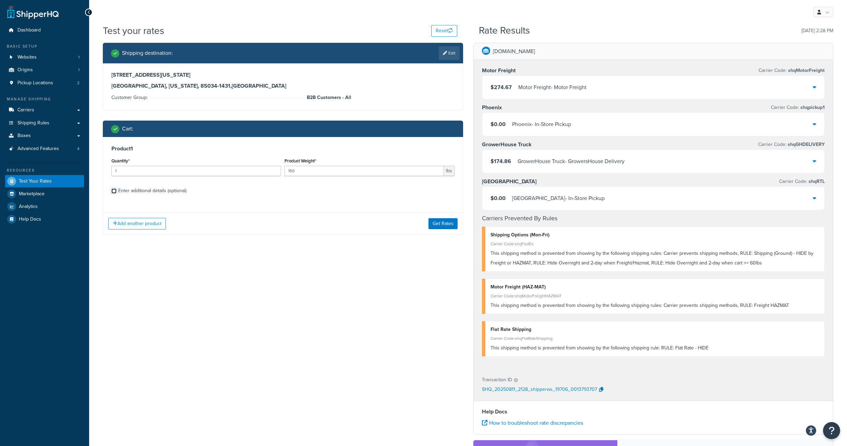
click at [113, 194] on input "Enter additional details (optional)" at bounding box center [113, 190] width 5 height 5
checkbox input "true"
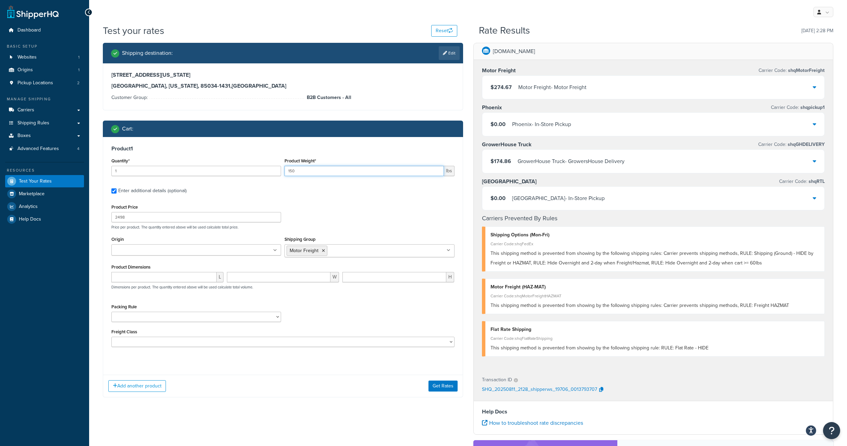
drag, startPoint x: 286, startPoint y: 178, endPoint x: 268, endPoint y: 177, distance: 18.9
click at [284, 176] on input "150" at bounding box center [363, 171] width 159 height 10
type input "50"
drag, startPoint x: 117, startPoint y: 226, endPoint x: 99, endPoint y: 223, distance: 18.0
click at [111, 222] on input "2498" at bounding box center [196, 217] width 170 height 10
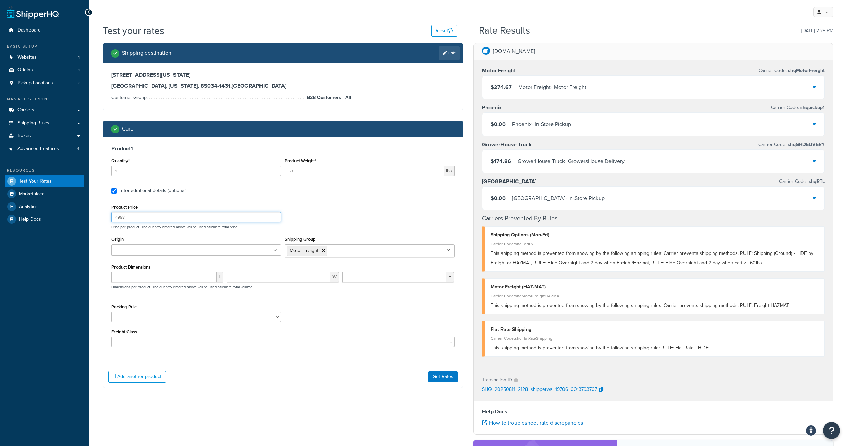
type input "4998"
click at [349, 254] on input "Shipping Group" at bounding box center [359, 251] width 61 height 8
click at [325, 253] on icon at bounding box center [323, 251] width 3 height 4
click at [357, 216] on div "Product Price 4998 Price per product. The quantity entered above will be used c…" at bounding box center [283, 216] width 346 height 27
click at [450, 382] on button "Get Rates" at bounding box center [442, 376] width 29 height 11
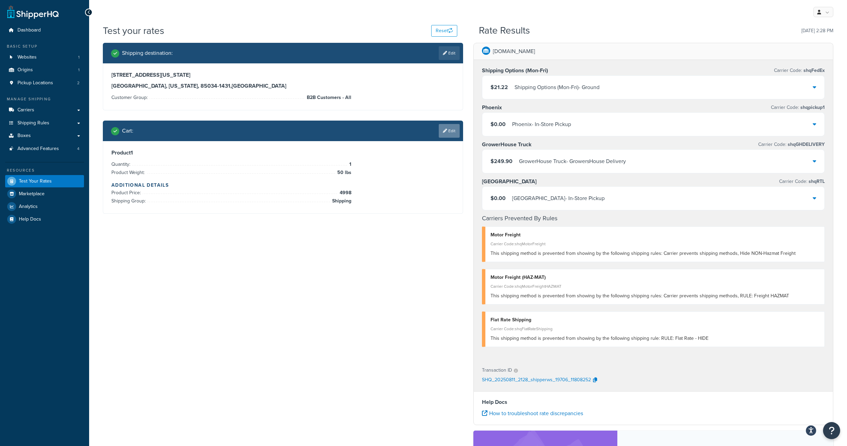
click at [452, 136] on link "Edit" at bounding box center [449, 131] width 21 height 14
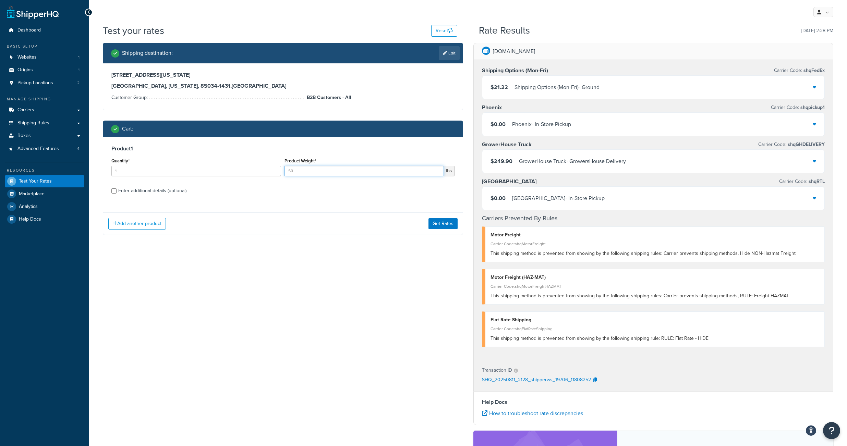
drag, startPoint x: 285, startPoint y: 178, endPoint x: 278, endPoint y: 177, distance: 7.3
click at [284, 176] on input "50" at bounding box center [363, 171] width 159 height 10
type input "150"
click at [117, 196] on div "Enter additional details (optional)" at bounding box center [282, 190] width 343 height 11
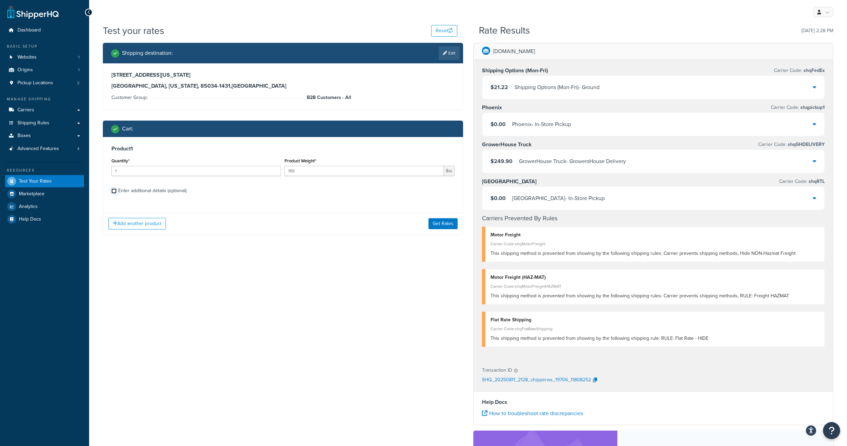
click at [115, 194] on input "Enter additional details (optional)" at bounding box center [113, 190] width 5 height 5
checkbox input "true"
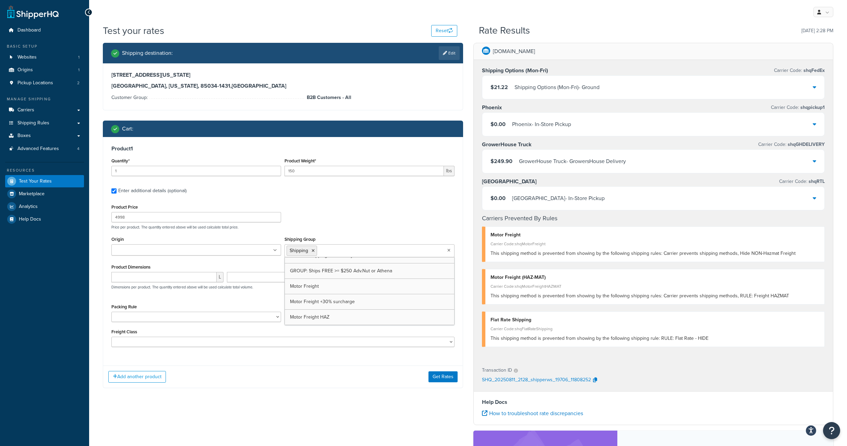
click at [334, 254] on input "Shipping Group" at bounding box center [349, 251] width 61 height 8
click at [357, 253] on icon at bounding box center [355, 251] width 3 height 4
click at [372, 241] on div "Product Price 4998 Price per product. The quantity entered above will be used c…" at bounding box center [282, 275] width 343 height 145
click at [444, 382] on button "Get Rates" at bounding box center [442, 376] width 29 height 11
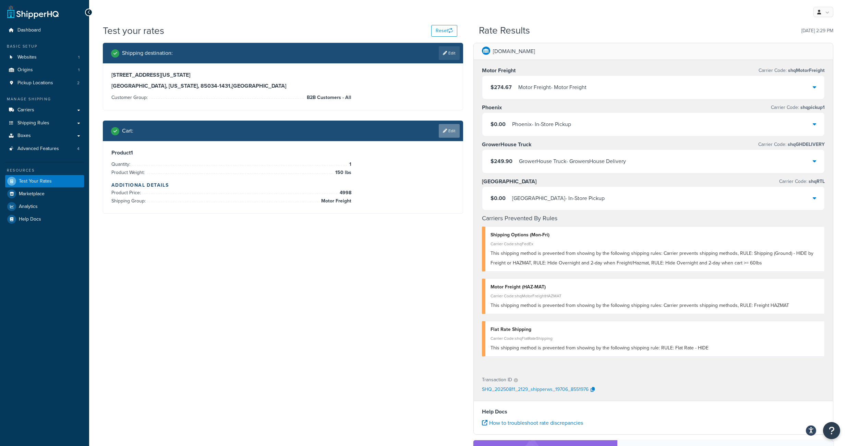
click at [449, 135] on link "Edit" at bounding box center [449, 131] width 21 height 14
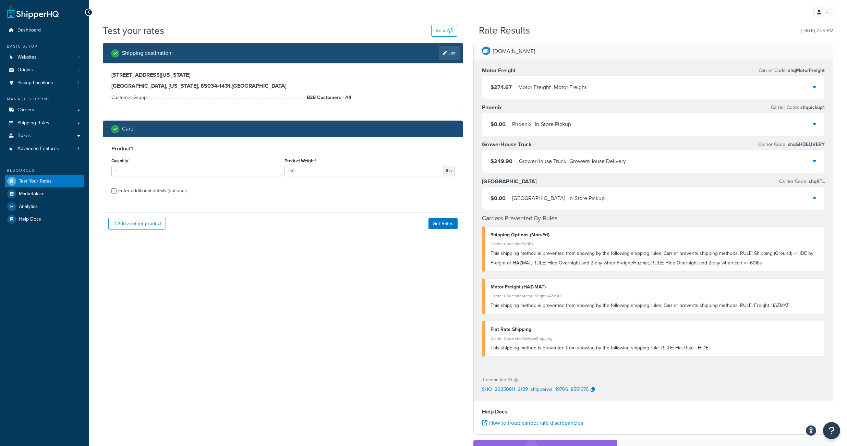
click at [111, 200] on div "Product 1 Quantity* 1 Product Weight* 150 lbs Enter additional details (optiona…" at bounding box center [282, 172] width 359 height 70
click at [113, 194] on input "Enter additional details (optional)" at bounding box center [113, 190] width 5 height 5
checkbox input "true"
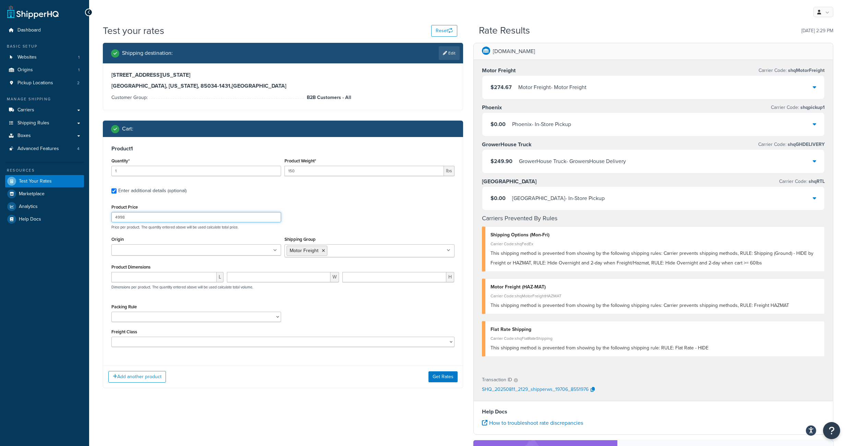
drag, startPoint x: 130, startPoint y: 227, endPoint x: 109, endPoint y: 227, distance: 20.9
click at [111, 222] on input "4998" at bounding box center [196, 217] width 170 height 10
type input "9998"
click at [442, 382] on button "Get Rates" at bounding box center [442, 376] width 29 height 11
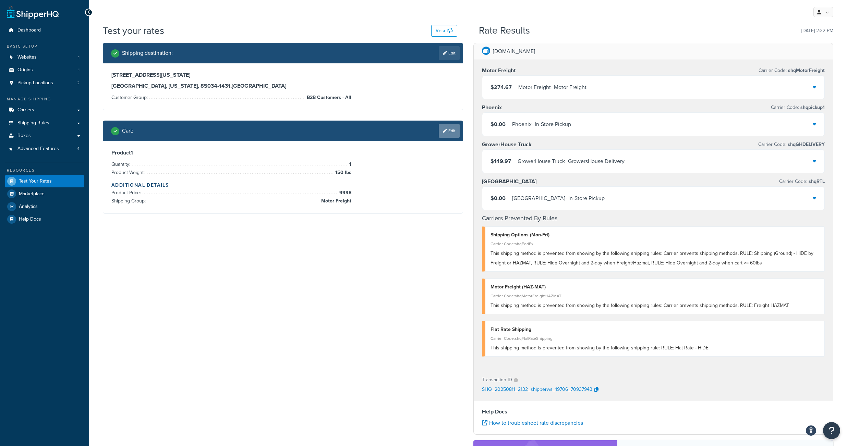
click at [446, 134] on link "Edit" at bounding box center [449, 131] width 21 height 14
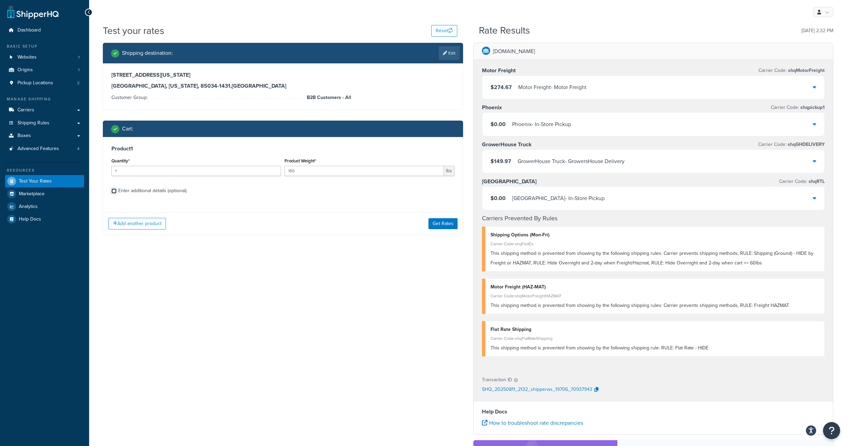
click at [115, 194] on input "Enter additional details (optional)" at bounding box center [113, 190] width 5 height 5
checkbox input "true"
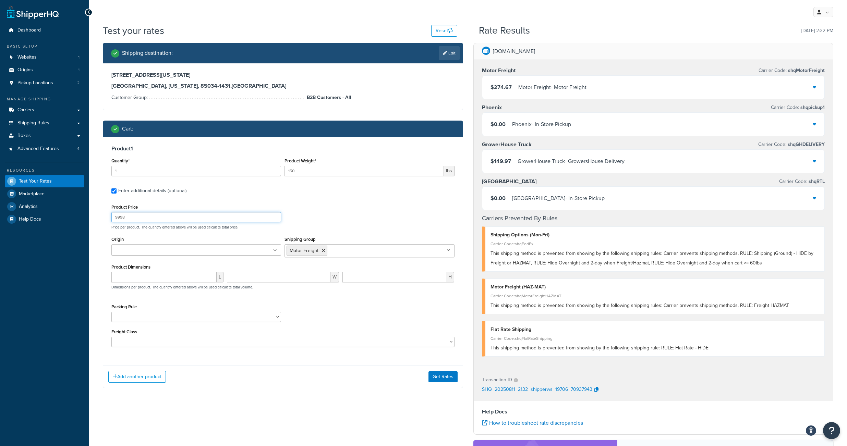
drag, startPoint x: 130, startPoint y: 226, endPoint x: 108, endPoint y: 223, distance: 21.8
click at [111, 222] on input "9998" at bounding box center [196, 217] width 170 height 10
type input "4998"
click at [445, 382] on button "Get Rates" at bounding box center [442, 376] width 29 height 11
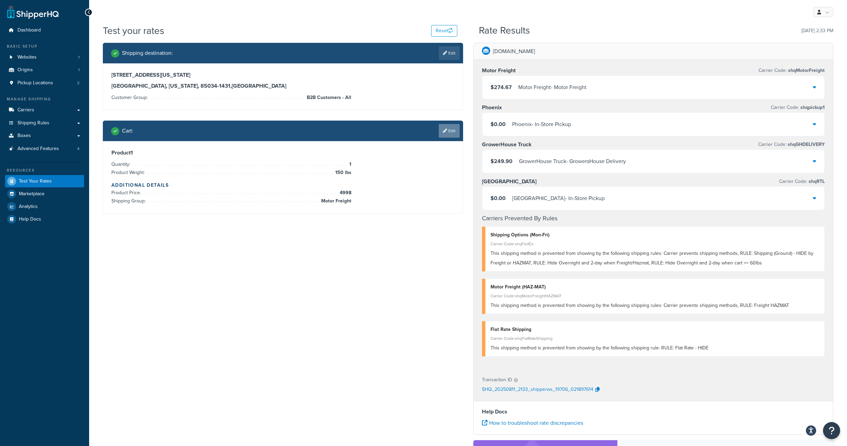
click at [445, 133] on icon at bounding box center [445, 131] width 4 height 4
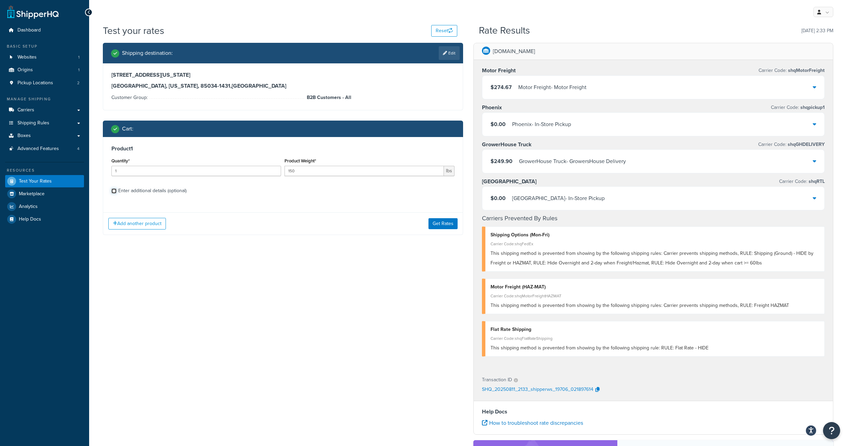
click at [116, 194] on input "Enter additional details (optional)" at bounding box center [113, 190] width 5 height 5
checkbox input "true"
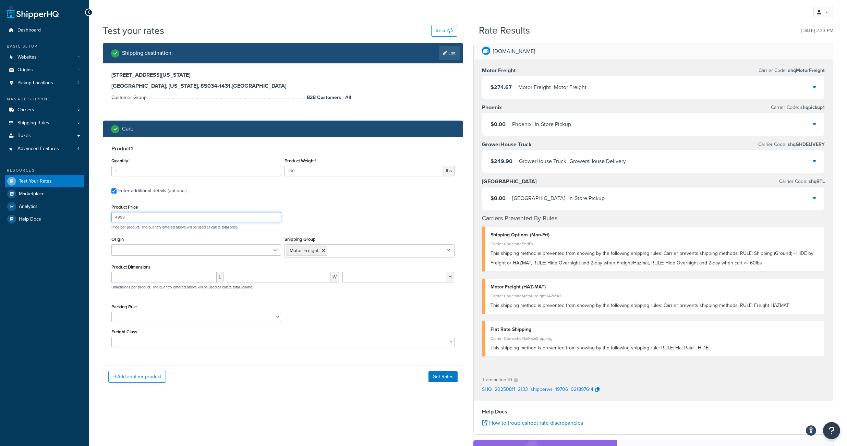
drag, startPoint x: 132, startPoint y: 228, endPoint x: 97, endPoint y: 228, distance: 34.3
click at [111, 222] on input "4998" at bounding box center [196, 217] width 170 height 10
type input "9998"
click at [450, 382] on button "Get Rates" at bounding box center [442, 376] width 29 height 11
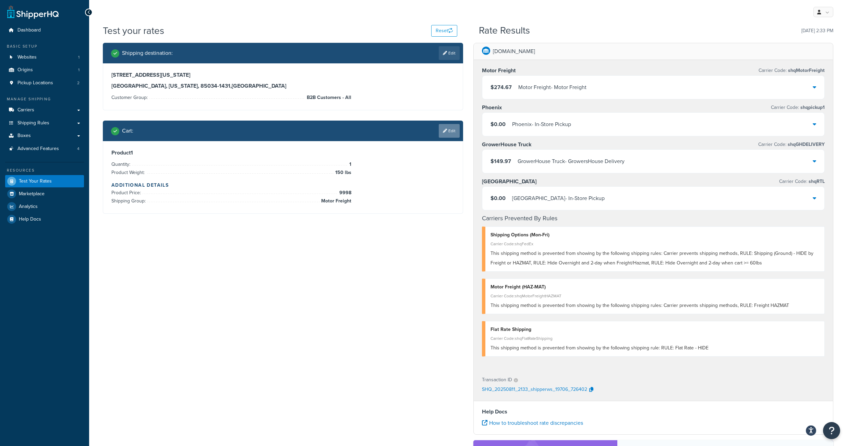
click at [448, 137] on link "Edit" at bounding box center [449, 131] width 21 height 14
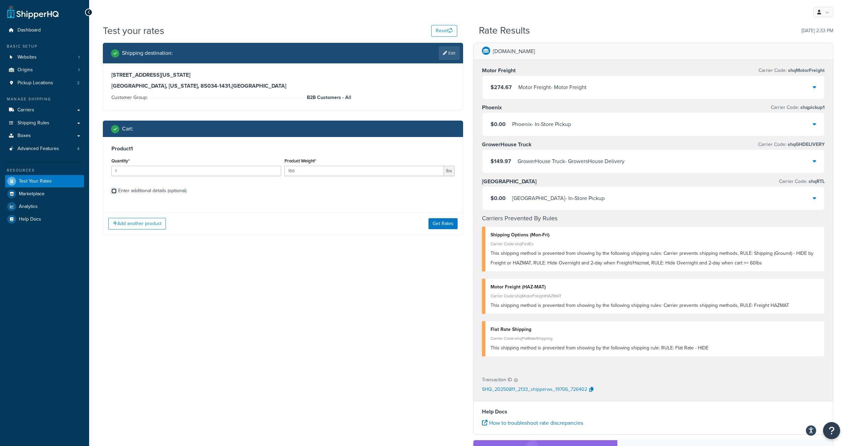
click at [115, 194] on input "Enter additional details (optional)" at bounding box center [113, 190] width 5 height 5
checkbox input "true"
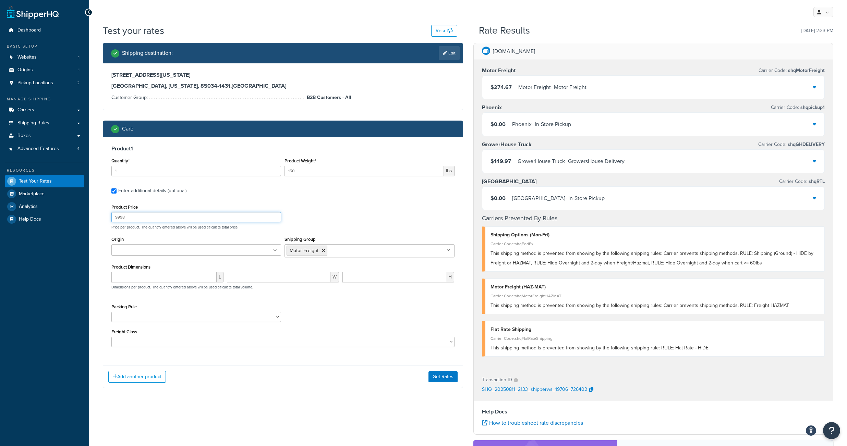
drag, startPoint x: 131, startPoint y: 230, endPoint x: 105, endPoint y: 228, distance: 25.4
click at [111, 222] on input "9998" at bounding box center [196, 217] width 170 height 10
type input "10500"
click at [443, 382] on button "Get Rates" at bounding box center [442, 376] width 29 height 11
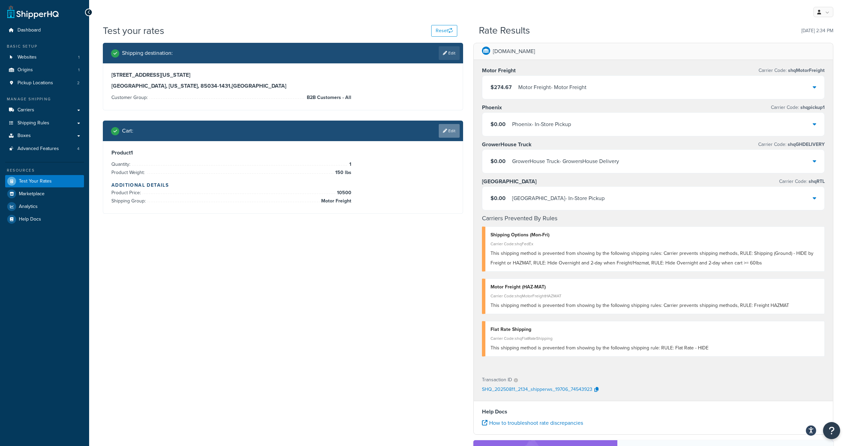
click at [445, 133] on link "Edit" at bounding box center [449, 131] width 21 height 14
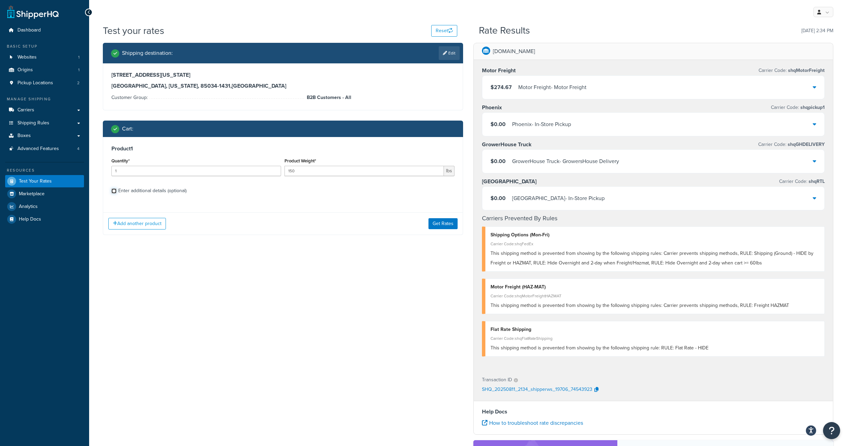
click at [113, 194] on input "Enter additional details (optional)" at bounding box center [113, 190] width 5 height 5
checkbox input "true"
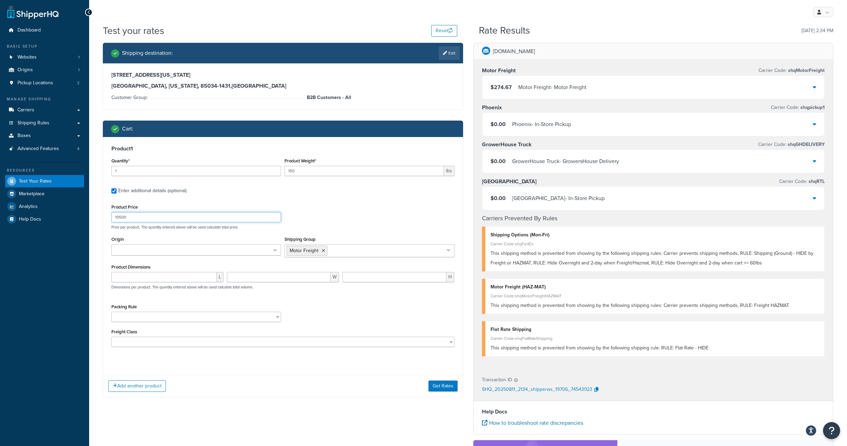
drag, startPoint x: 133, startPoint y: 227, endPoint x: 99, endPoint y: 227, distance: 33.6
click at [111, 222] on input "10500" at bounding box center [196, 217] width 170 height 10
type input "9998"
click at [347, 254] on input "Shipping Group" at bounding box center [359, 251] width 61 height 8
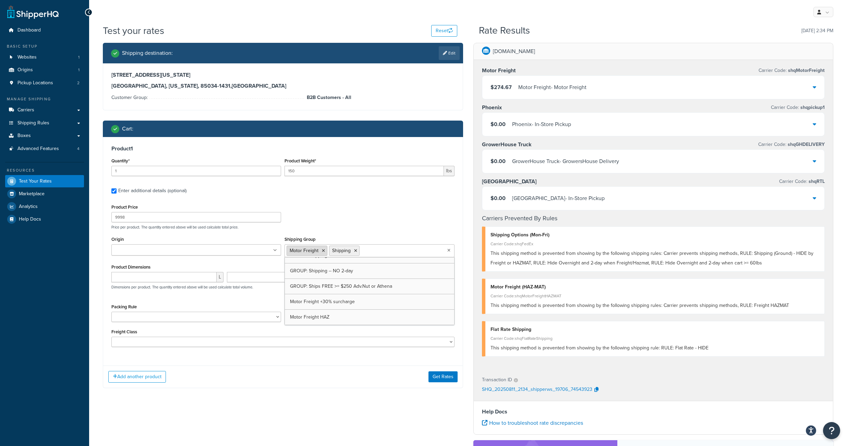
click at [325, 253] on icon at bounding box center [323, 251] width 3 height 4
click at [370, 361] on div "Product 1 Quantity* 1 Product Weight* 150 lbs Enter additional details (optiona…" at bounding box center [282, 248] width 359 height 223
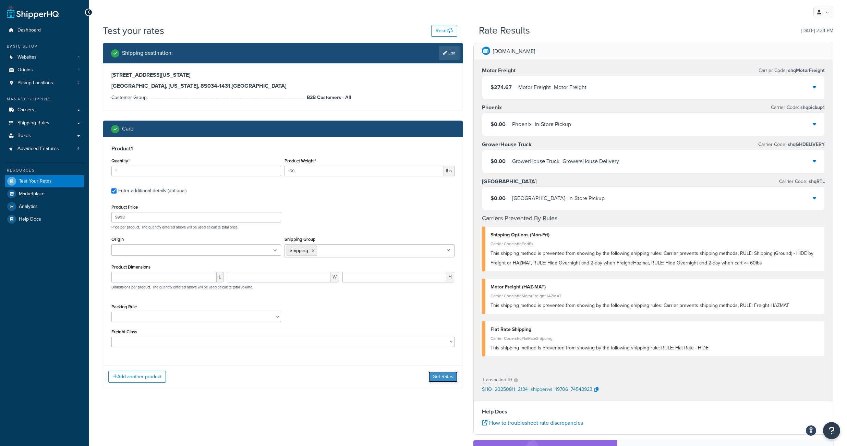
click at [436, 382] on button "Get Rates" at bounding box center [442, 376] width 29 height 11
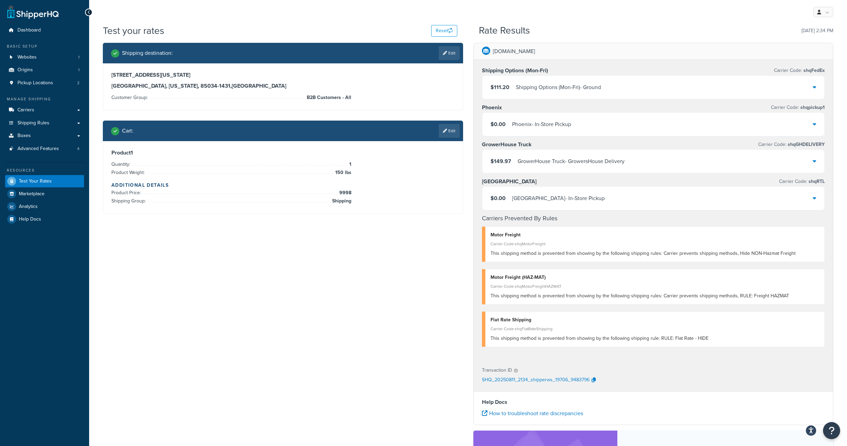
click at [173, 316] on div "Shipping destination : Edit 2424 E WASHINGTON ST Phoenix, Arizona, 85034-1431 ,…" at bounding box center [468, 299] width 741 height 512
click at [452, 55] on link "Edit" at bounding box center [449, 53] width 21 height 14
select select "AZ"
select select "B2B Customers - All"
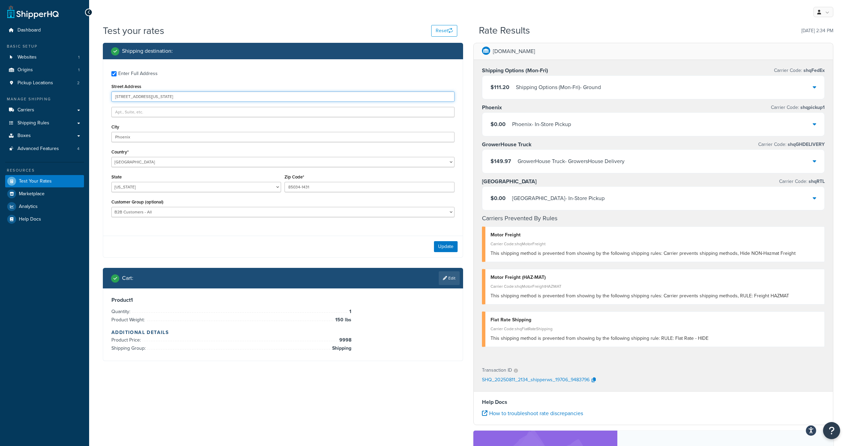
drag, startPoint x: 174, startPoint y: 100, endPoint x: 75, endPoint y: 100, distance: 98.7
click at [75, 100] on div "Dashboard Basic Setup Websites 1 Origins 1 Pickup Locations 2 Manage Shipping C…" at bounding box center [423, 294] width 847 height 589
drag, startPoint x: 180, startPoint y: 99, endPoint x: 92, endPoint y: 99, distance: 88.1
click at [111, 99] on input "2424 E WASHINGTON ST" at bounding box center [282, 96] width 343 height 10
paste input "601 W SANTA FE AVE"
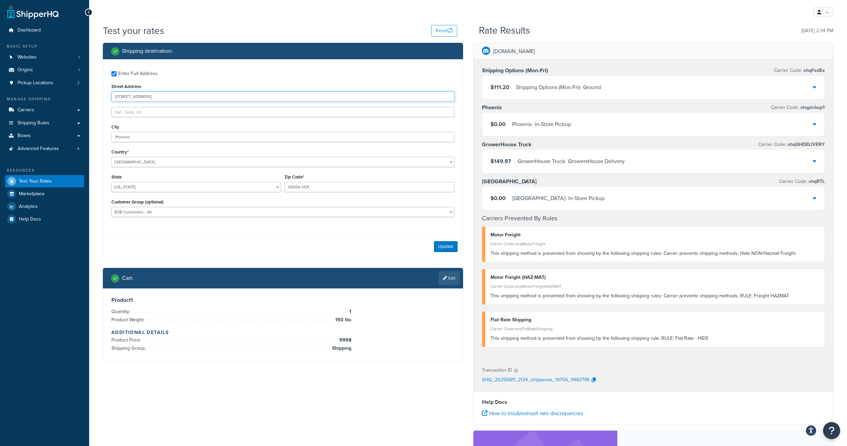
type input "601 W SANTA FE AVE"
drag, startPoint x: 304, startPoint y: 193, endPoint x: 253, endPoint y: 190, distance: 50.4
click at [284, 191] on input "85034-1431" at bounding box center [369, 187] width 170 height 10
paste input "6001-5322"
type input "86001-5322"
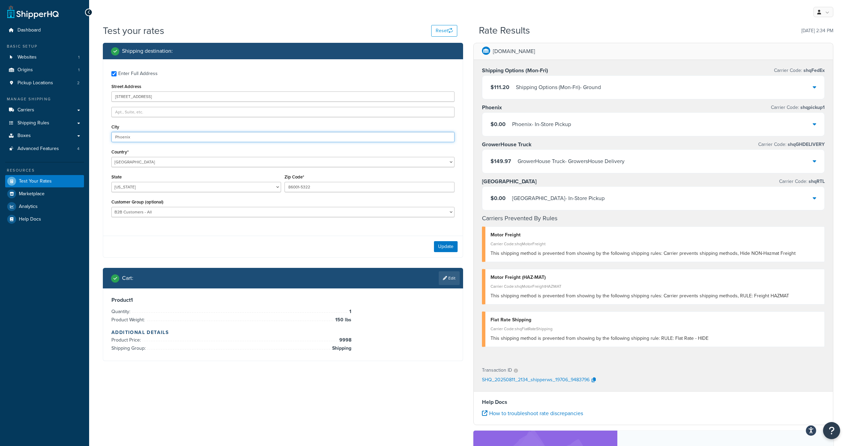
drag, startPoint x: 142, startPoint y: 142, endPoint x: 106, endPoint y: 135, distance: 36.4
click at [111, 141] on input "Phoenix" at bounding box center [282, 137] width 343 height 10
type input "Flagstaff"
click at [446, 285] on link "Edit" at bounding box center [449, 278] width 21 height 14
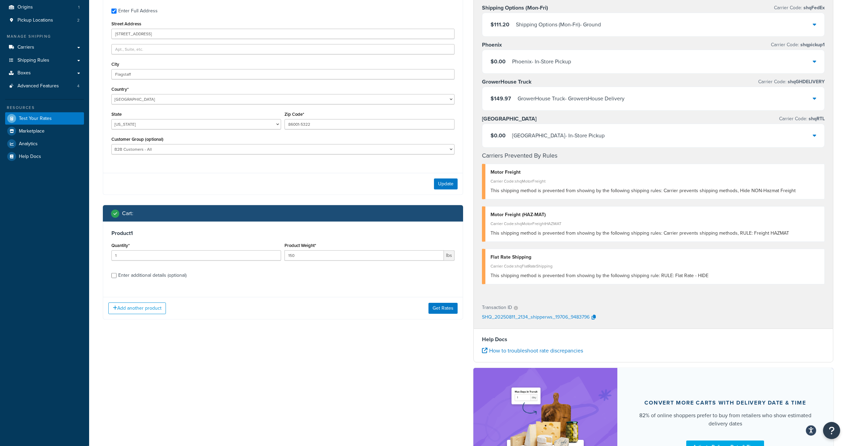
scroll to position [65, 0]
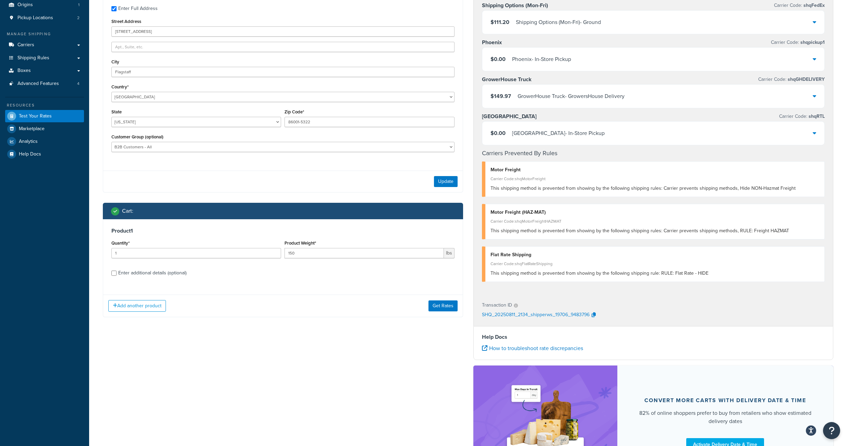
click at [110, 290] on div "Product 1 Quantity* 1 Product Weight* 150 lbs Enter additional details (optiona…" at bounding box center [282, 254] width 359 height 70
click at [113, 276] on input "Enter additional details (optional)" at bounding box center [113, 273] width 5 height 5
checkbox input "true"
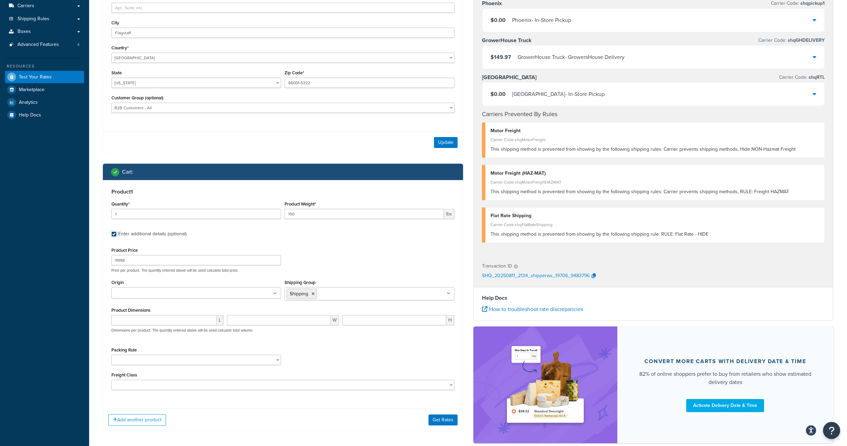
scroll to position [124, 0]
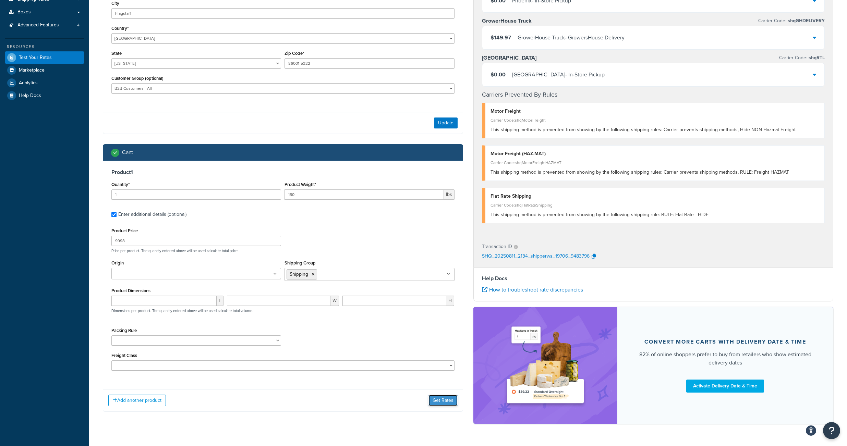
click at [442, 406] on button "Get Rates" at bounding box center [442, 400] width 29 height 11
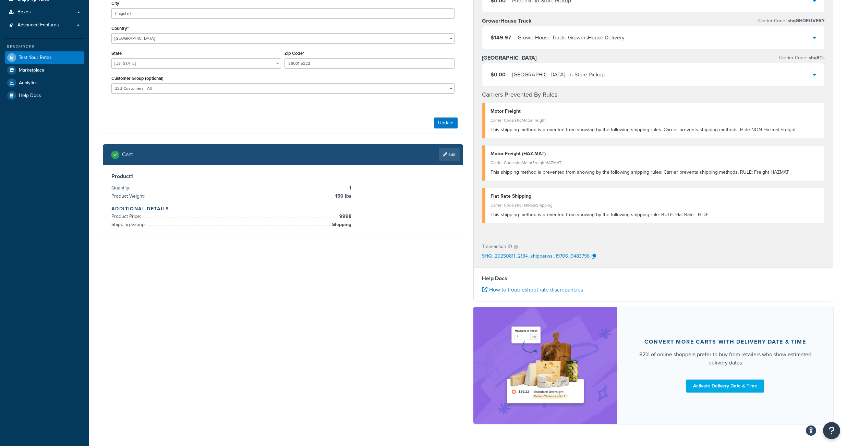
scroll to position [0, 0]
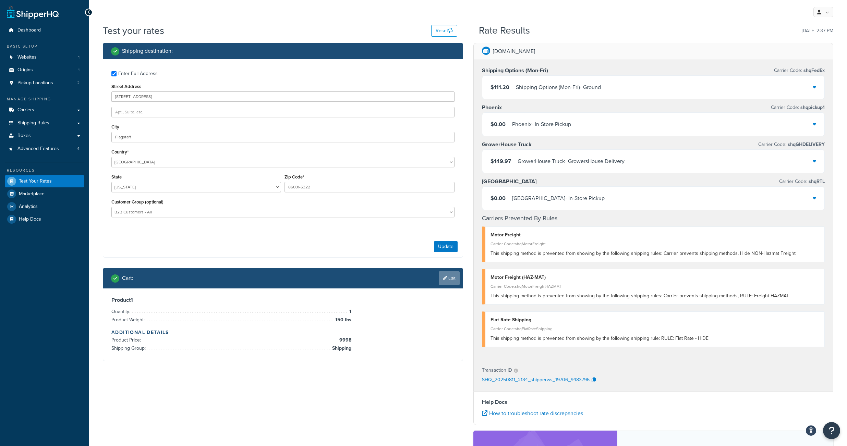
click at [452, 285] on link "Edit" at bounding box center [449, 278] width 21 height 14
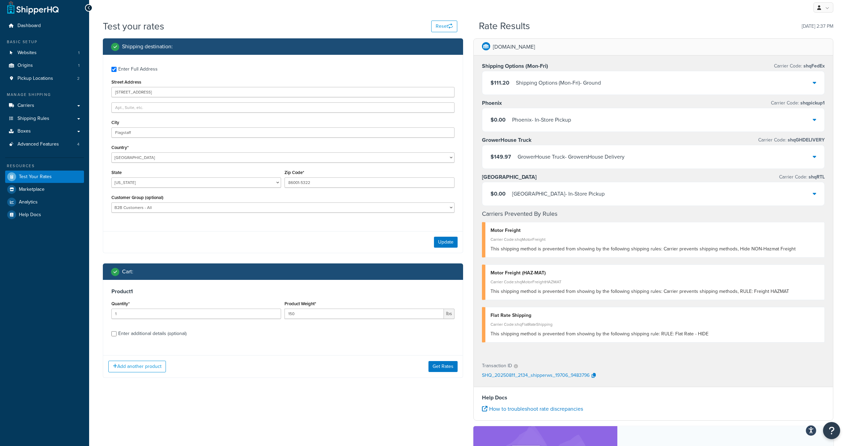
scroll to position [65, 0]
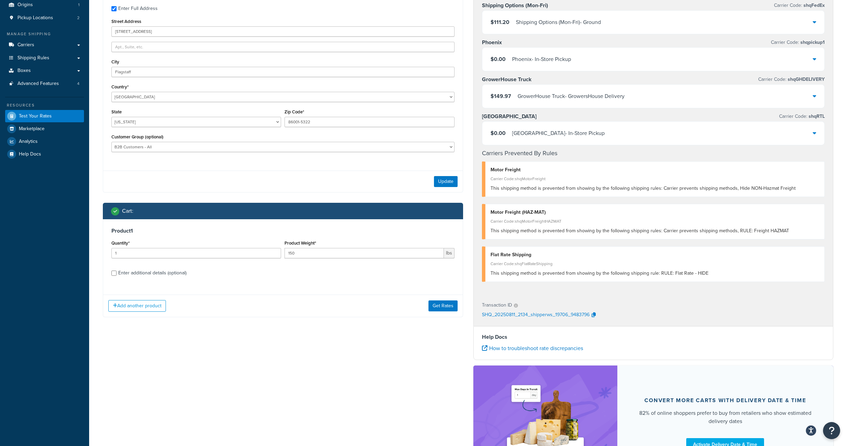
click at [117, 278] on div "Enter additional details (optional)" at bounding box center [282, 272] width 343 height 11
click at [115, 276] on input "Enter additional details (optional)" at bounding box center [113, 273] width 5 height 5
checkbox input "true"
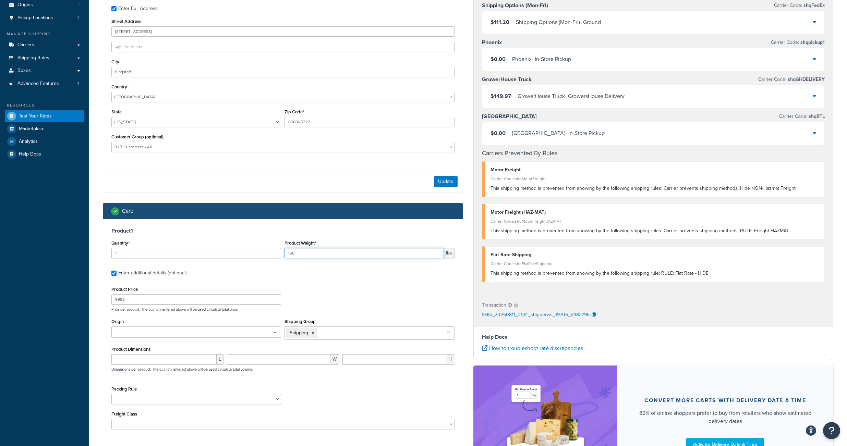
drag, startPoint x: 302, startPoint y: 268, endPoint x: 279, endPoint y: 267, distance: 23.3
click at [284, 258] on input "150" at bounding box center [363, 253] width 159 height 10
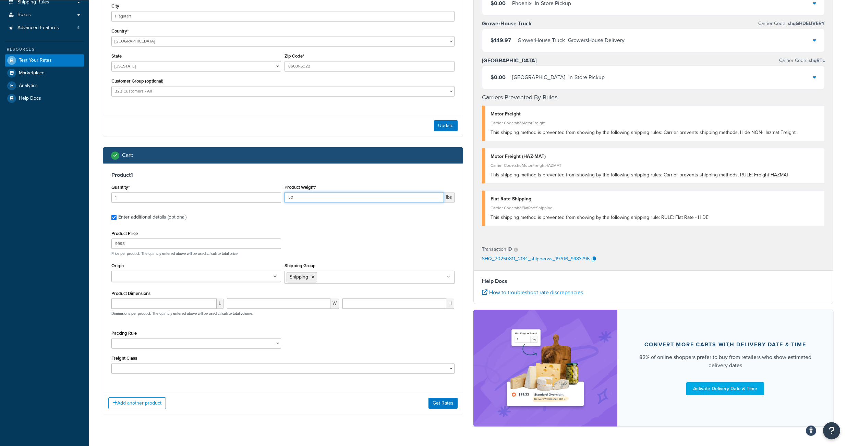
scroll to position [137, 0]
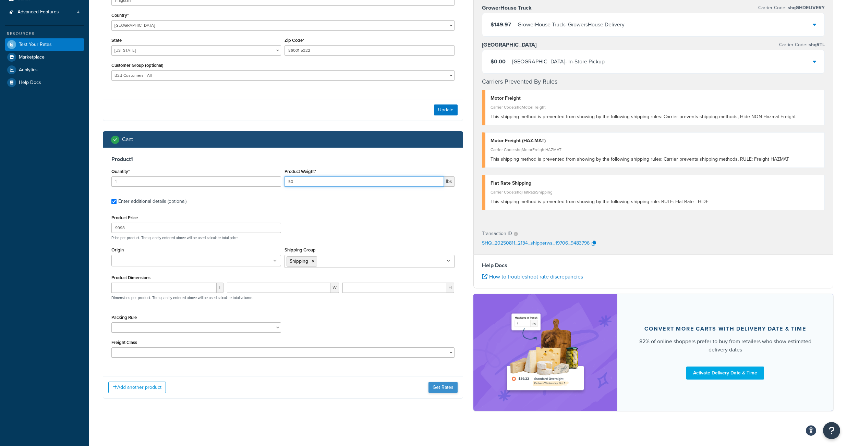
type input "50"
click at [441, 393] on button "Get Rates" at bounding box center [442, 387] width 29 height 11
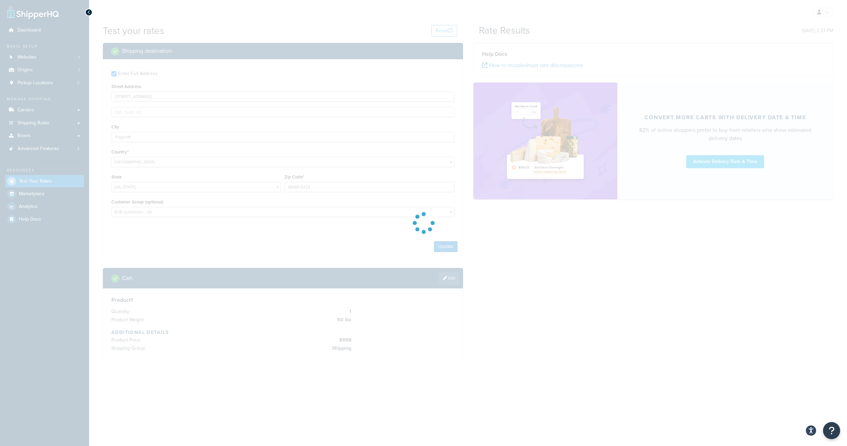
scroll to position [0, 0]
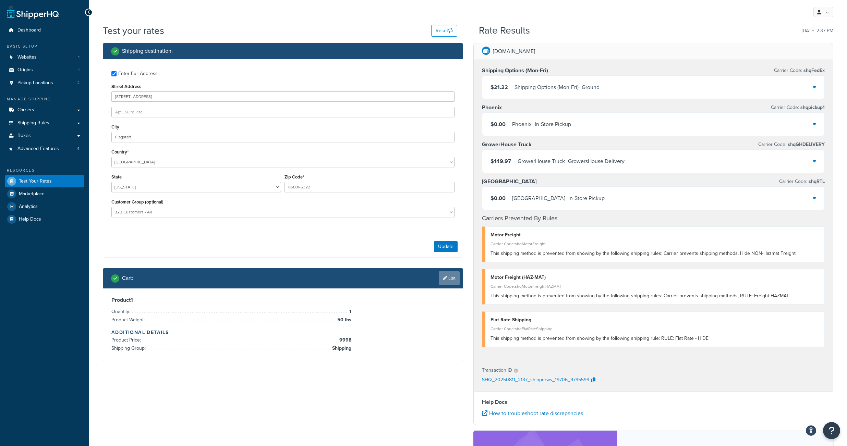
click at [448, 285] on link "Edit" at bounding box center [449, 278] width 21 height 14
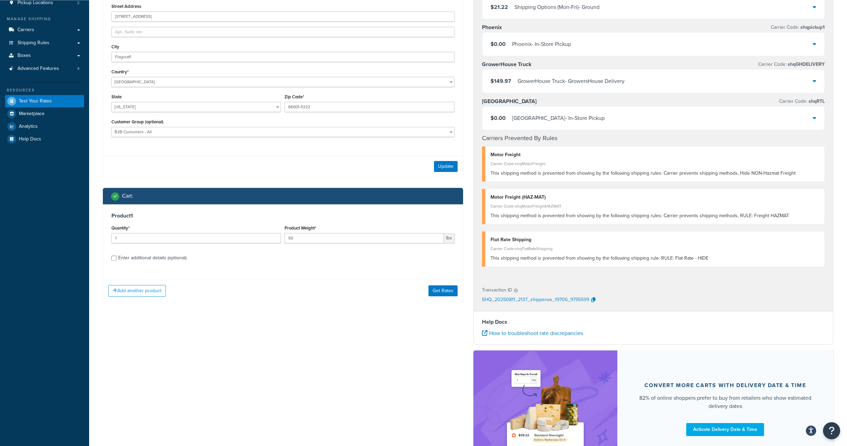
scroll to position [111, 0]
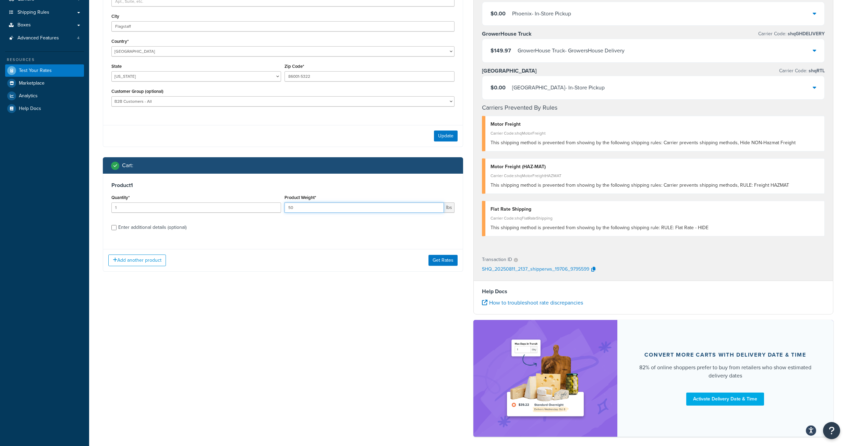
drag, startPoint x: 303, startPoint y: 224, endPoint x: 283, endPoint y: 224, distance: 19.9
click at [284, 213] on input "50" at bounding box center [363, 208] width 159 height 10
type input "200"
click at [114, 232] on div "Enter additional details (optional)" at bounding box center [282, 226] width 343 height 11
click at [113, 230] on input "Enter additional details (optional)" at bounding box center [113, 227] width 5 height 5
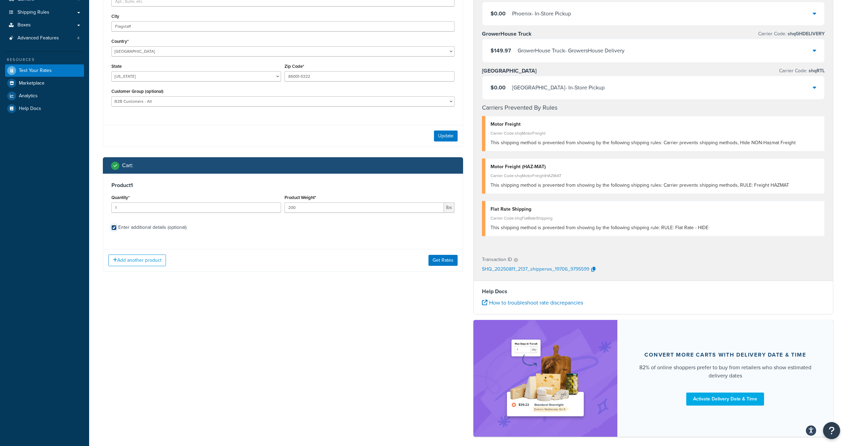
checkbox input "true"
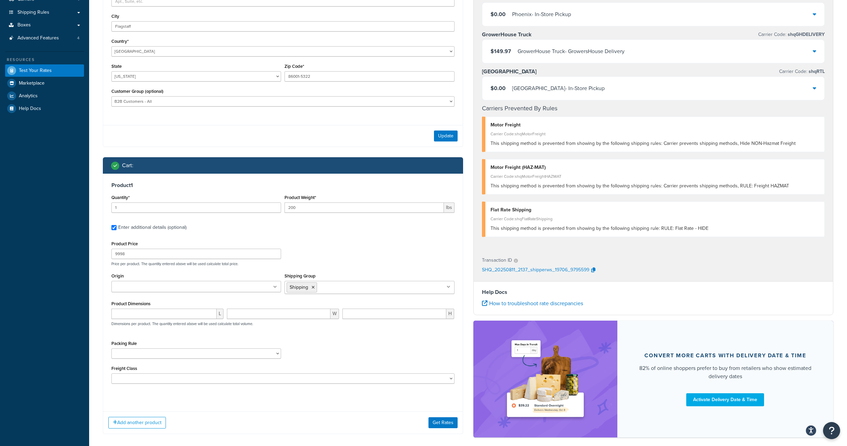
click at [342, 291] on input "Shipping Group" at bounding box center [349, 287] width 61 height 8
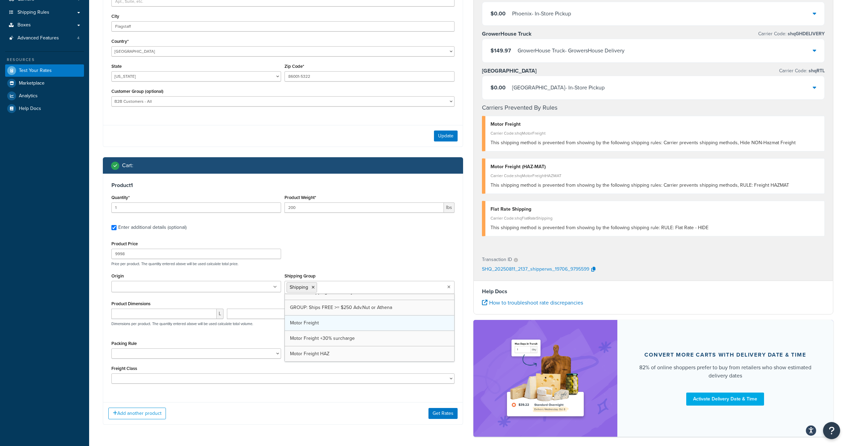
scroll to position [374, 0]
click at [357, 290] on icon at bounding box center [355, 287] width 3 height 4
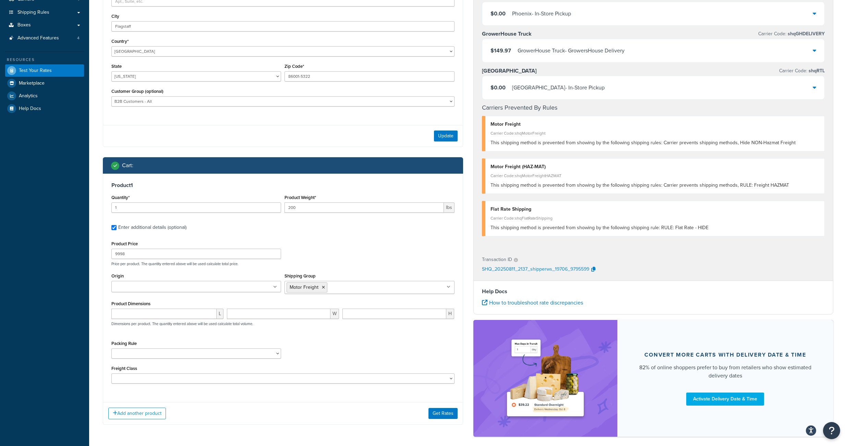
click at [348, 265] on div "Product Price 9998 Price per product. The quantity entered above will be used c…" at bounding box center [283, 252] width 346 height 27
click at [444, 419] on button "Get Rates" at bounding box center [442, 413] width 29 height 11
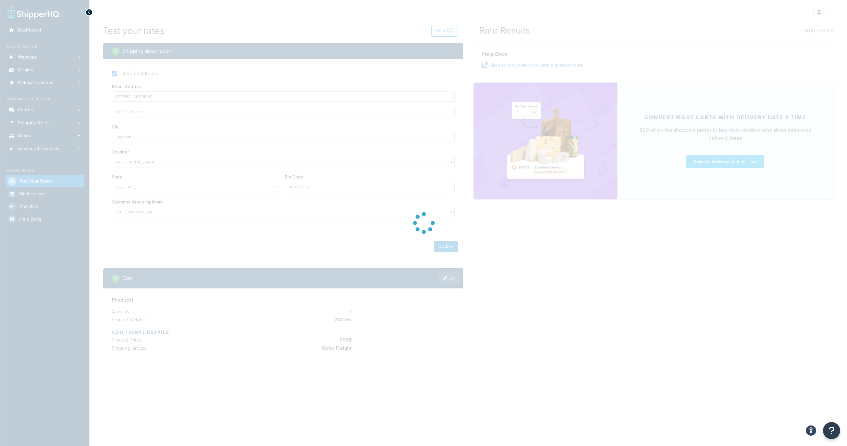
scroll to position [0, 0]
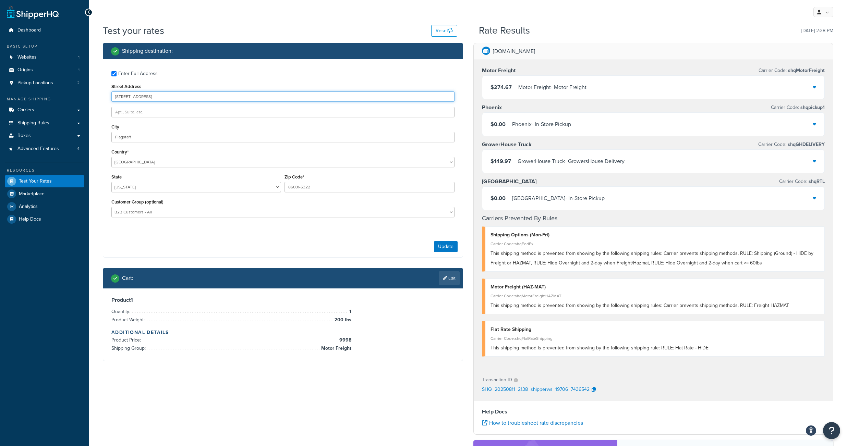
click at [169, 100] on input "601 W SANTA FE AVE" at bounding box center [282, 96] width 343 height 10
drag, startPoint x: 161, startPoint y: 100, endPoint x: 107, endPoint y: 98, distance: 54.2
click at [111, 98] on input "601 W SANTA FE AVE" at bounding box center [282, 96] width 343 height 10
type input "4201 E oxford dr"
drag, startPoint x: 124, startPoint y: 141, endPoint x: 99, endPoint y: 141, distance: 25.0
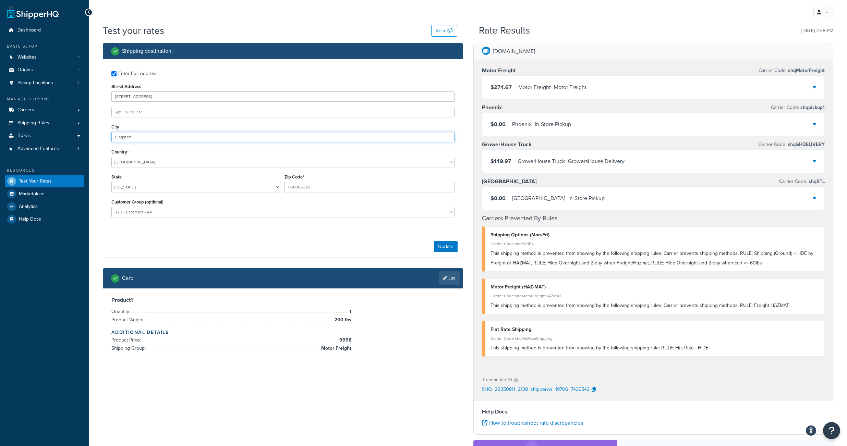
click at [111, 141] on input "Flagstaff" at bounding box center [282, 137] width 343 height 10
type input "tucson"
type input "3635 E 34th St"
type input "Tucson"
type input "85713"
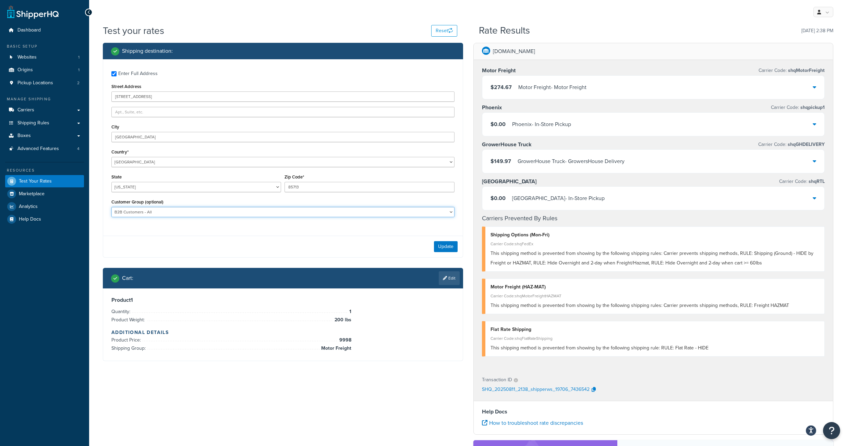
select select
click option at bounding box center [0, 0] width 0 height 0
click at [442, 252] on button "Update" at bounding box center [446, 246] width 24 height 11
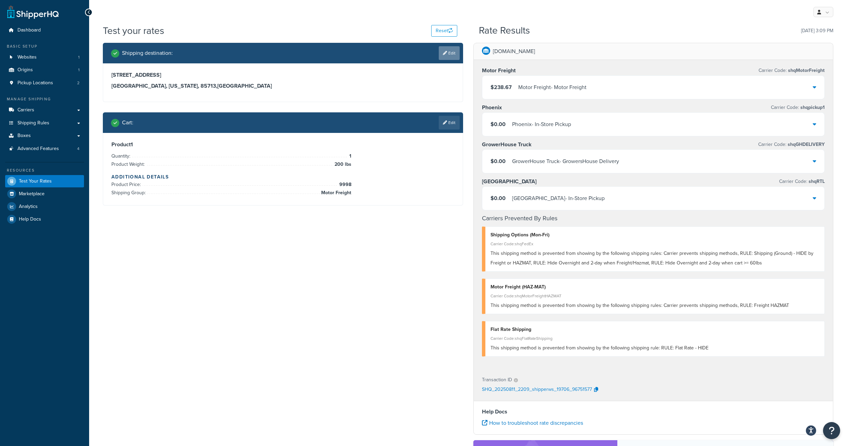
click at [456, 56] on link "Edit" at bounding box center [449, 53] width 21 height 14
select select "AZ"
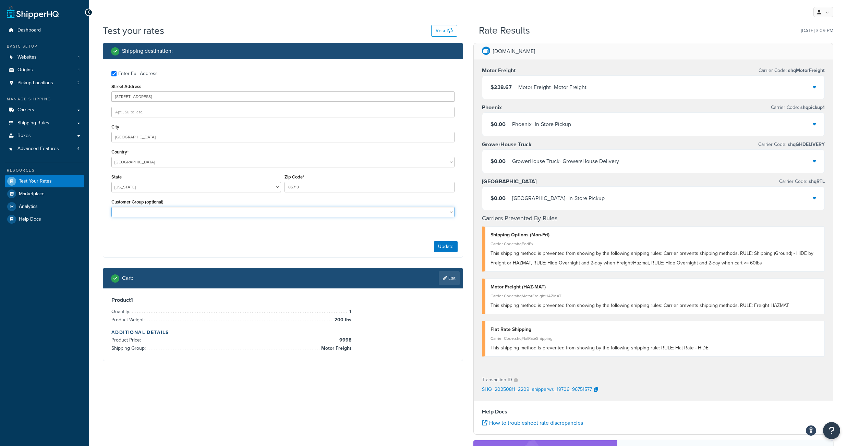
select select "Not Logged In"
click option "Not Logged In" at bounding box center [0, 0] width 0 height 0
click at [444, 252] on button "Update" at bounding box center [446, 246] width 24 height 11
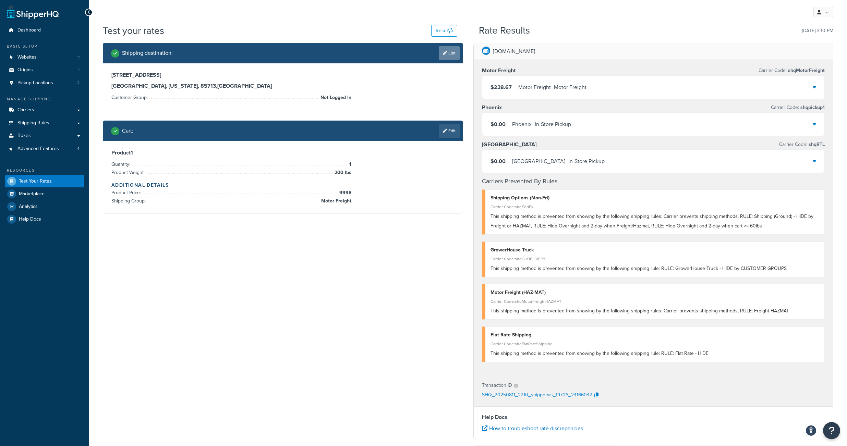
click at [449, 56] on link "Edit" at bounding box center [449, 53] width 21 height 14
select select "AZ"
select select "Not Logged In"
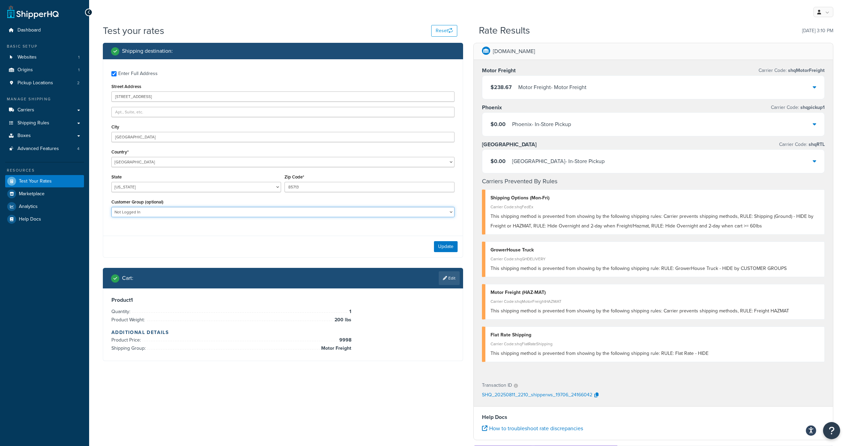
select select
click option at bounding box center [0, 0] width 0 height 0
click at [447, 252] on button "Update" at bounding box center [446, 246] width 24 height 11
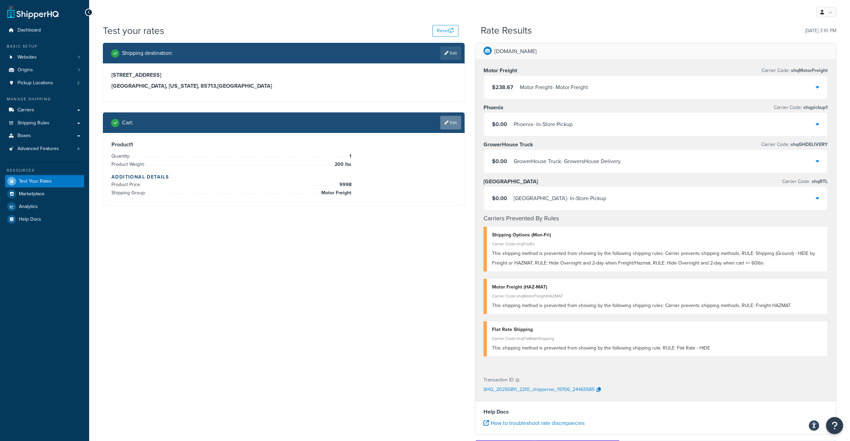
click at [457, 121] on link "Edit" at bounding box center [450, 123] width 21 height 14
click at [449, 127] on div "Cart : Edit" at bounding box center [286, 123] width 350 height 14
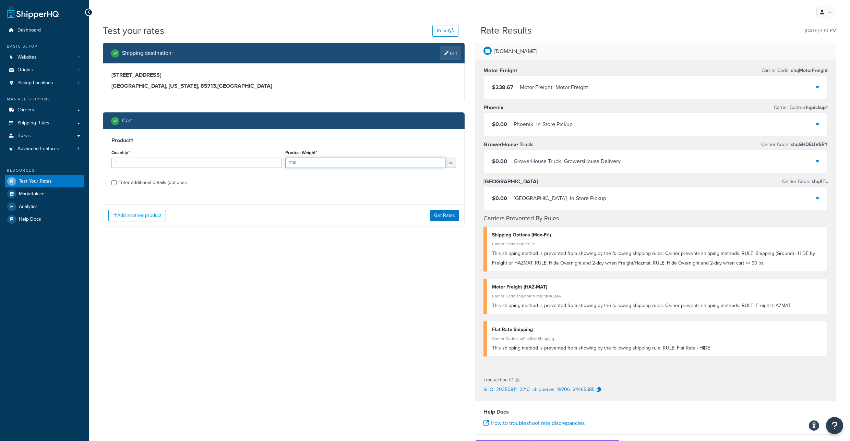
click at [307, 168] on input "200" at bounding box center [365, 163] width 160 height 10
type input "205"
click at [430, 221] on button "Get Rates" at bounding box center [444, 215] width 29 height 11
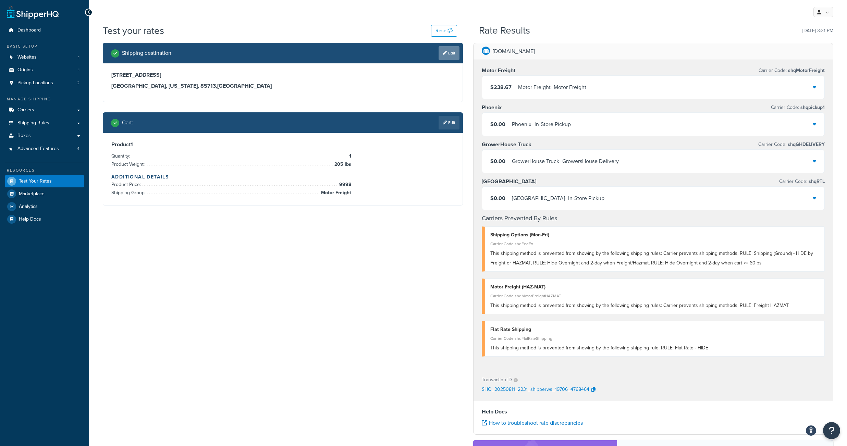
click at [451, 58] on link "Edit" at bounding box center [449, 53] width 21 height 14
select select "AZ"
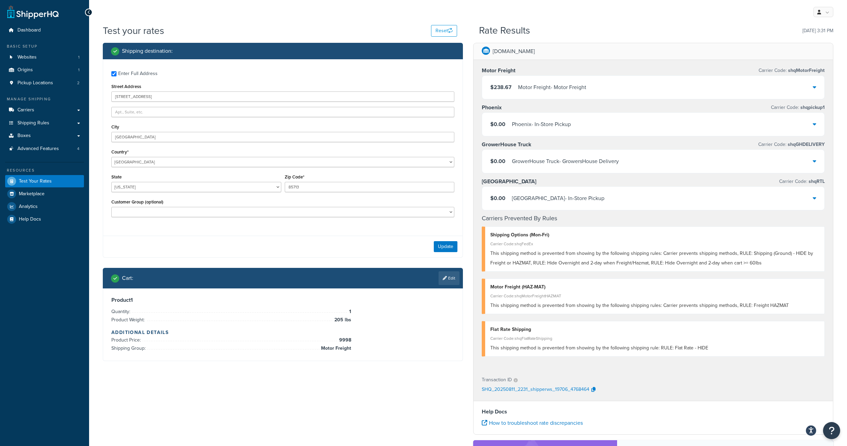
click at [464, 208] on div "Shipping destination : Enter Full Address Street Address 3635 E 34th St City Tu…" at bounding box center [283, 207] width 370 height 329
click at [451, 285] on link "Edit" at bounding box center [449, 278] width 21 height 14
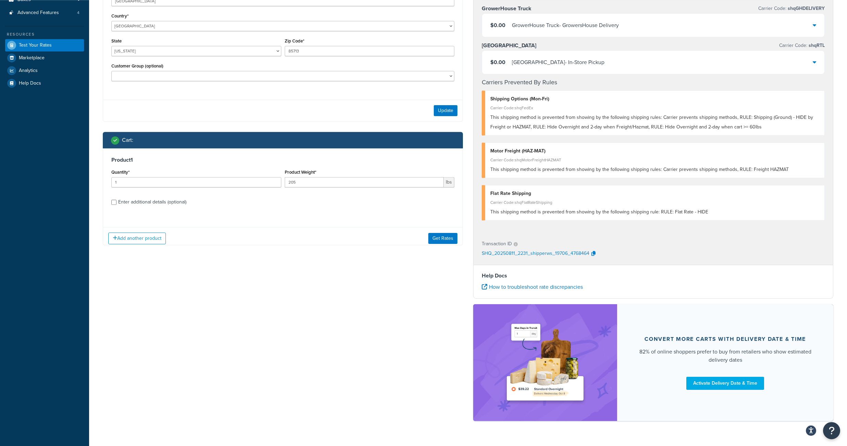
scroll to position [143, 0]
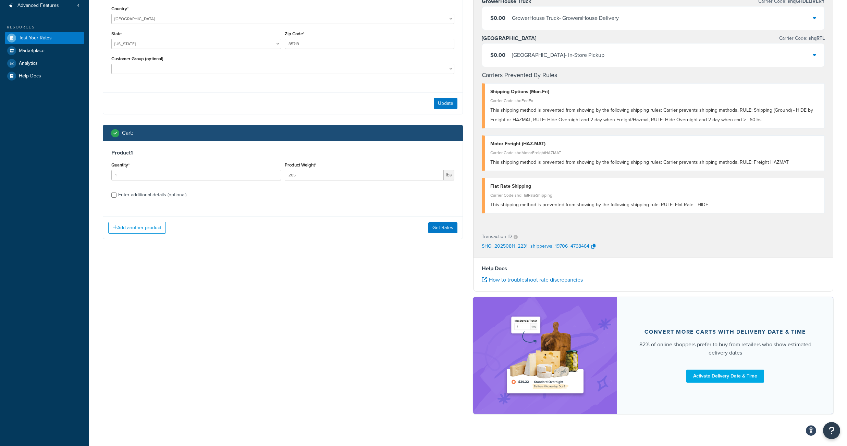
click at [118, 200] on div "Enter additional details (optional)" at bounding box center [152, 195] width 68 height 10
click at [117, 198] on input "Enter additional details (optional)" at bounding box center [113, 195] width 5 height 5
checkbox input "true"
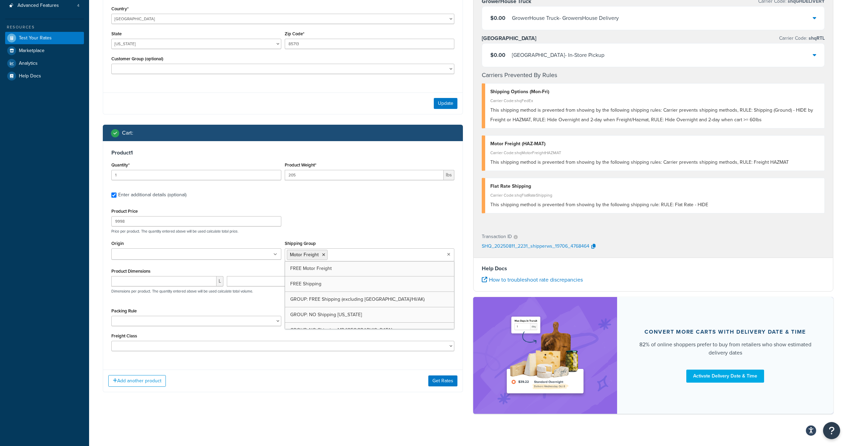
click at [361, 258] on input "Shipping Group" at bounding box center [359, 255] width 61 height 8
click at [325, 257] on icon at bounding box center [323, 255] width 3 height 4
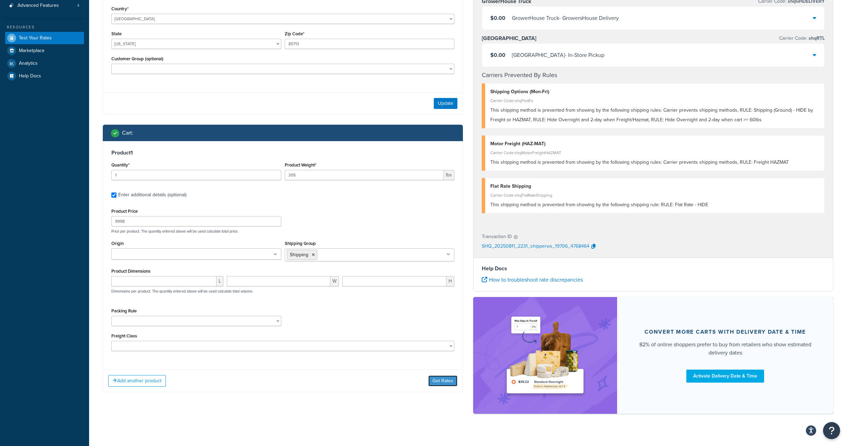
drag, startPoint x: 438, startPoint y: 412, endPoint x: 438, endPoint y: 407, distance: 4.5
click at [438, 387] on button "Get Rates" at bounding box center [442, 381] width 29 height 11
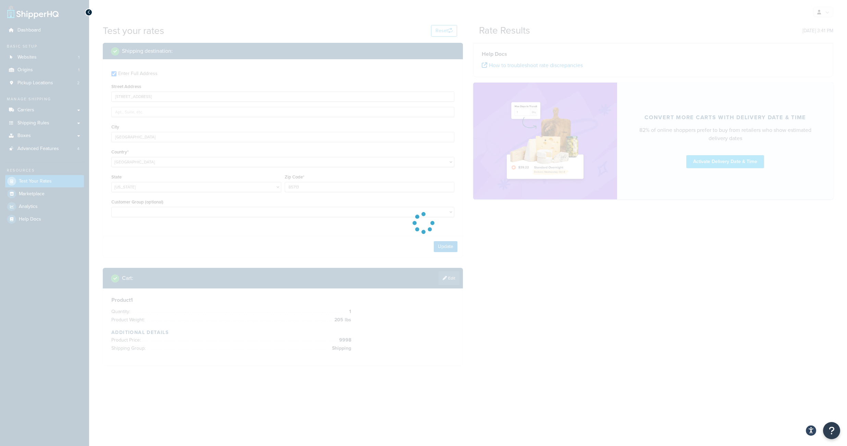
scroll to position [0, 0]
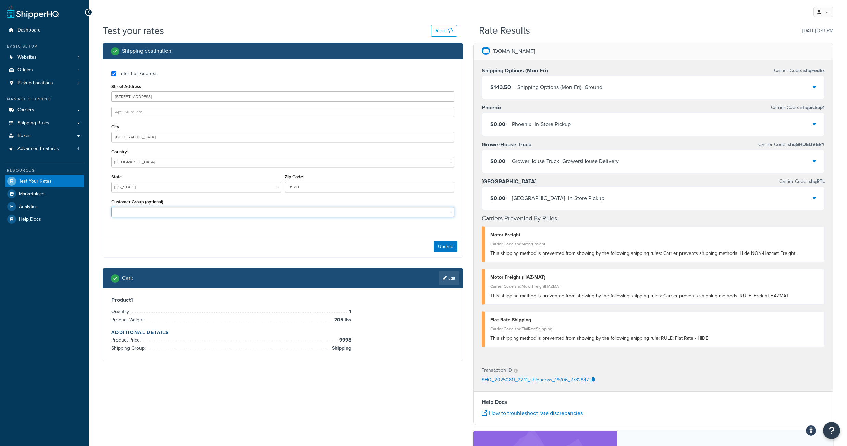
select select "Customers NON-B2B"
click option "Customers NON-B2B" at bounding box center [0, 0] width 0 height 0
click at [453, 252] on button "Update" at bounding box center [446, 246] width 24 height 11
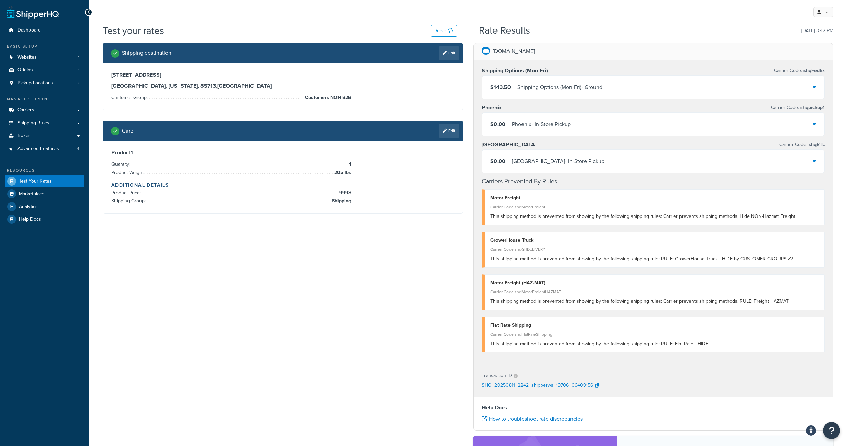
click at [455, 55] on link "Edit" at bounding box center [449, 53] width 21 height 14
select select "AZ"
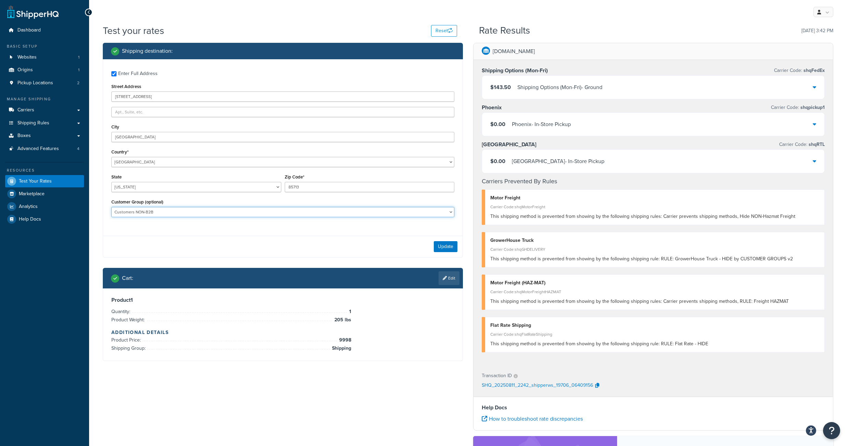
select select "Not Logged In"
click option "Not Logged In" at bounding box center [0, 0] width 0 height 0
click at [447, 252] on button "Update" at bounding box center [446, 246] width 24 height 11
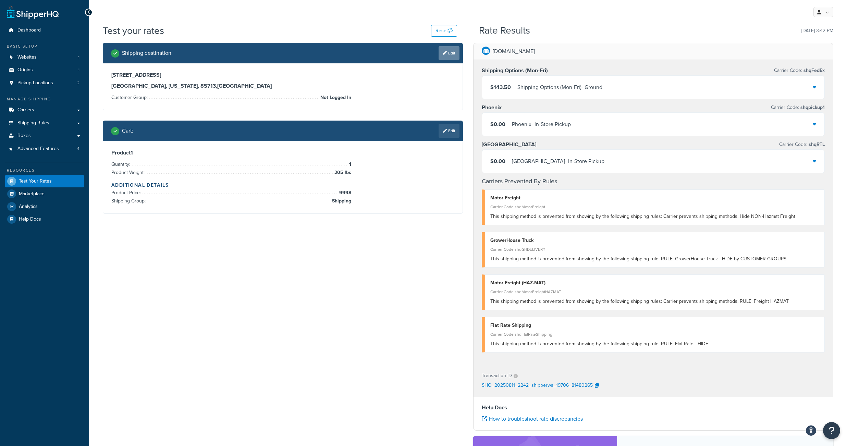
click at [450, 60] on link "Edit" at bounding box center [449, 53] width 21 height 14
select select "AZ"
select select "Not Logged In"
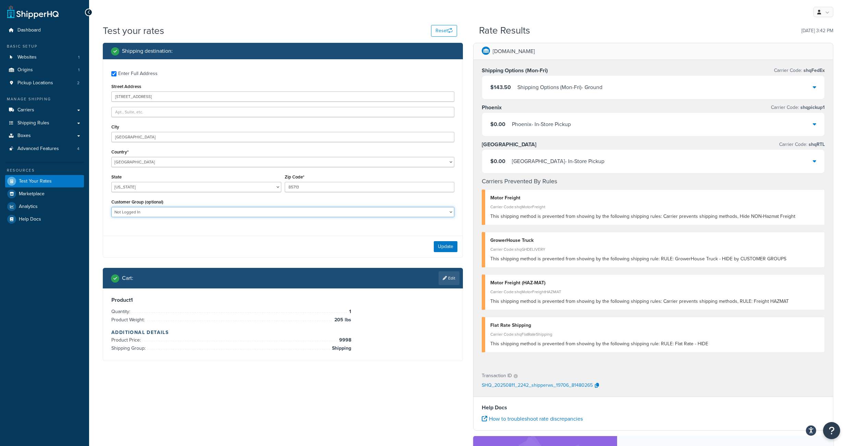
select select
click option at bounding box center [0, 0] width 0 height 0
click at [439, 252] on button "Update" at bounding box center [446, 246] width 24 height 11
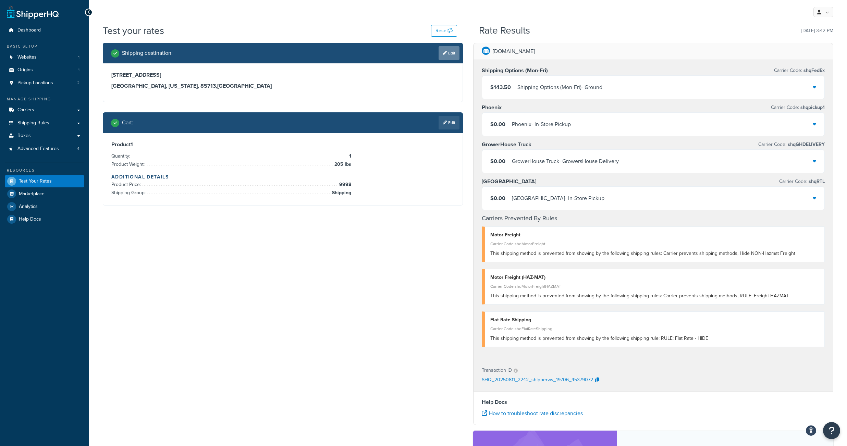
click at [459, 54] on link "Edit" at bounding box center [449, 53] width 21 height 14
select select "AZ"
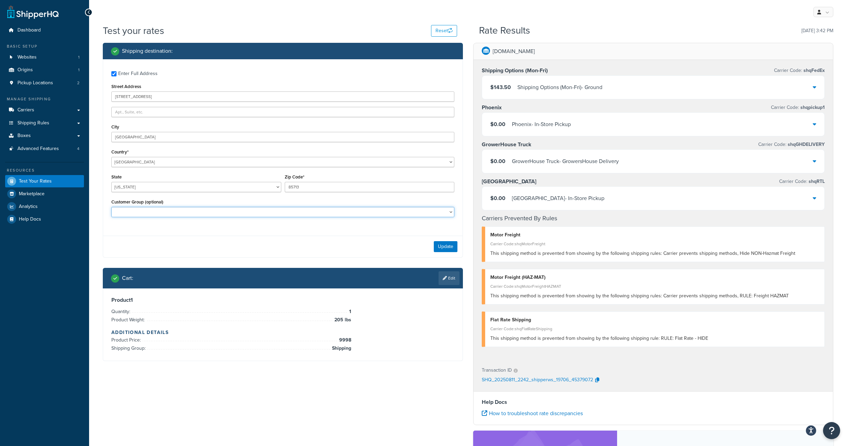
select select "Customers NON-B2B"
click option "Customers NON-B2B" at bounding box center [0, 0] width 0 height 0
click at [445, 252] on button "Update" at bounding box center [446, 246] width 24 height 11
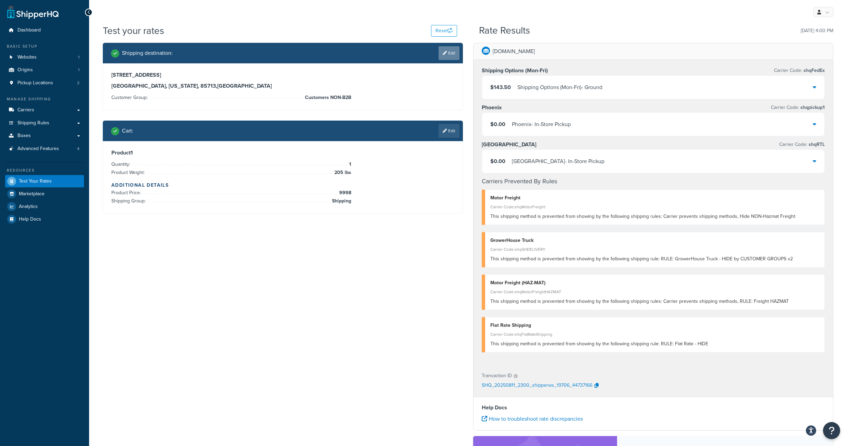
click at [445, 58] on link "Edit" at bounding box center [449, 53] width 21 height 14
select select "AZ"
select select "Customers NON-B2B"
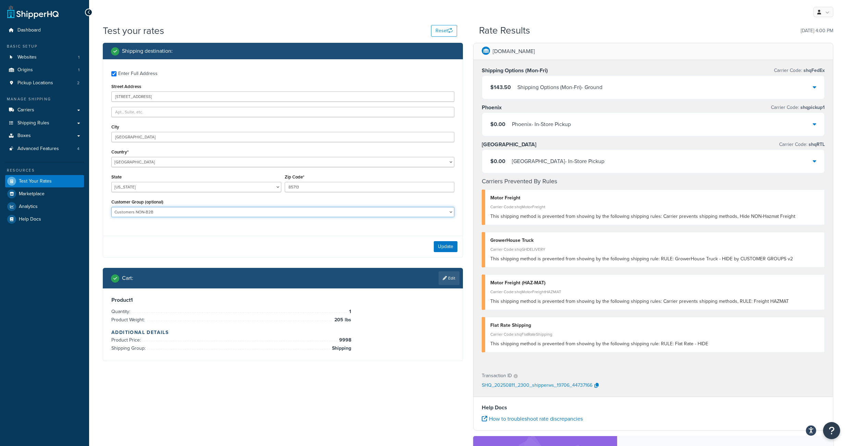
select select
click option at bounding box center [0, 0] width 0 height 0
click at [452, 252] on button "Update" at bounding box center [446, 246] width 24 height 11
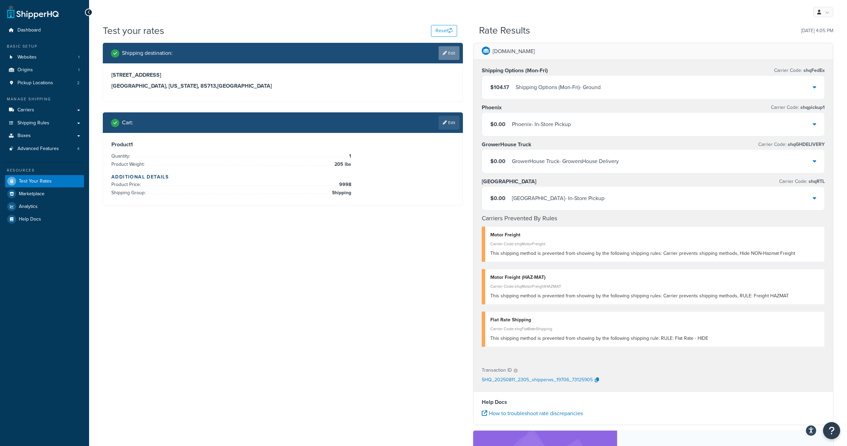
click at [451, 57] on link "Edit" at bounding box center [449, 53] width 21 height 14
select select "AZ"
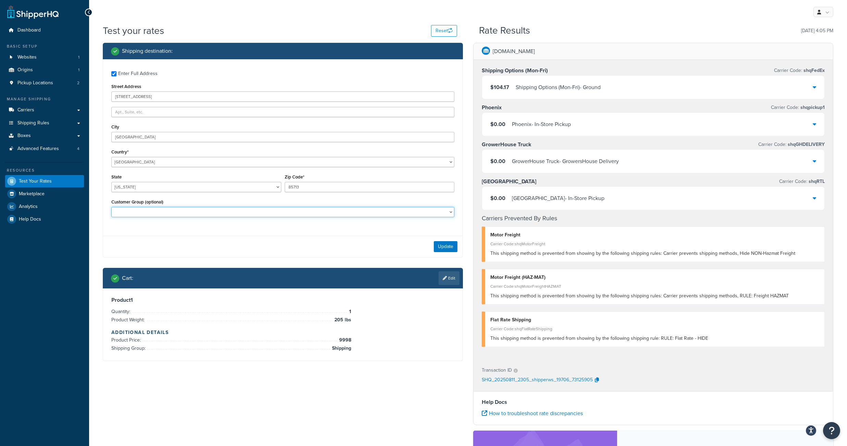
select select "B2B Customers - All"
click option "B2B Customers - All" at bounding box center [0, 0] width 0 height 0
click at [439, 252] on button "Update" at bounding box center [446, 246] width 24 height 11
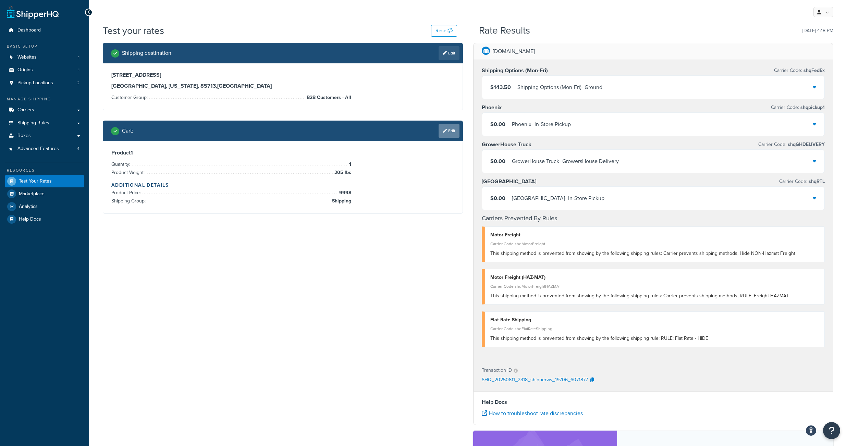
click at [446, 134] on link "Edit" at bounding box center [449, 131] width 21 height 14
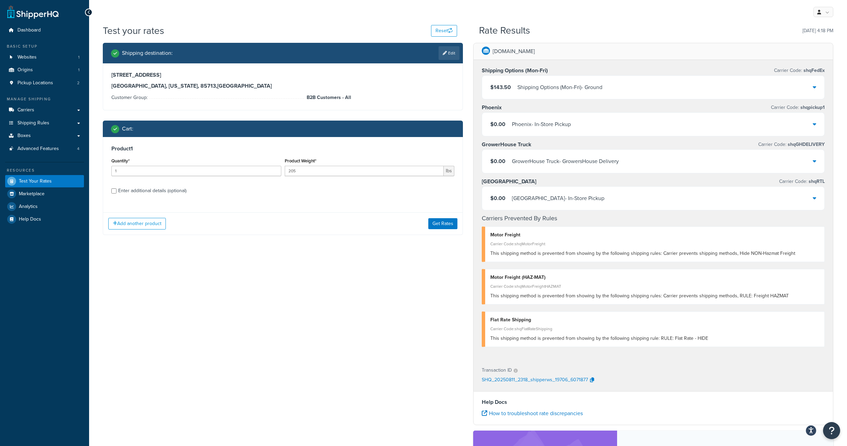
click at [795, 172] on div "$0.00 GrowerHouse Truck - GrowersHouse Delivery" at bounding box center [653, 161] width 342 height 23
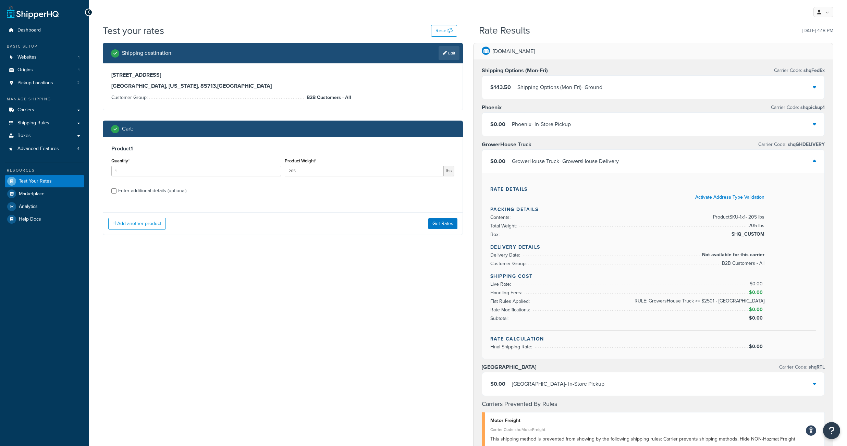
click at [117, 196] on div "Enter additional details (optional)" at bounding box center [282, 190] width 343 height 11
click at [114, 194] on input "Enter additional details (optional)" at bounding box center [113, 190] width 5 height 5
checkbox input "true"
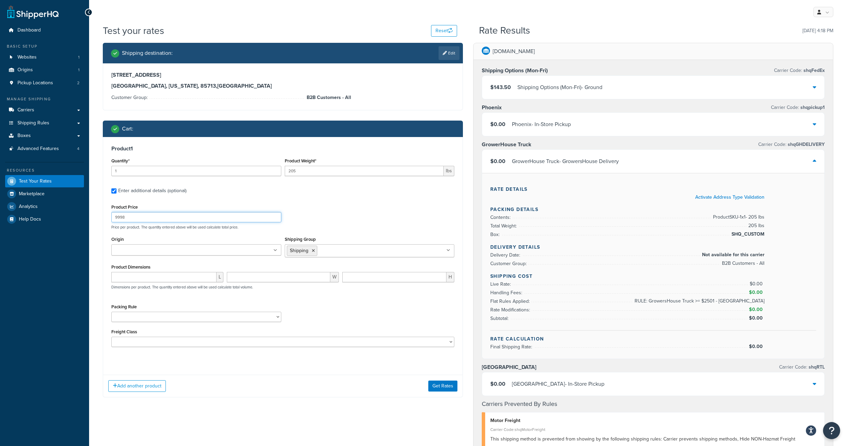
drag, startPoint x: 133, startPoint y: 229, endPoint x: 99, endPoint y: 228, distance: 33.6
click at [111, 222] on input "9998" at bounding box center [196, 217] width 170 height 10
type input "199"
click at [442, 382] on button "Get Rates" at bounding box center [442, 376] width 29 height 11
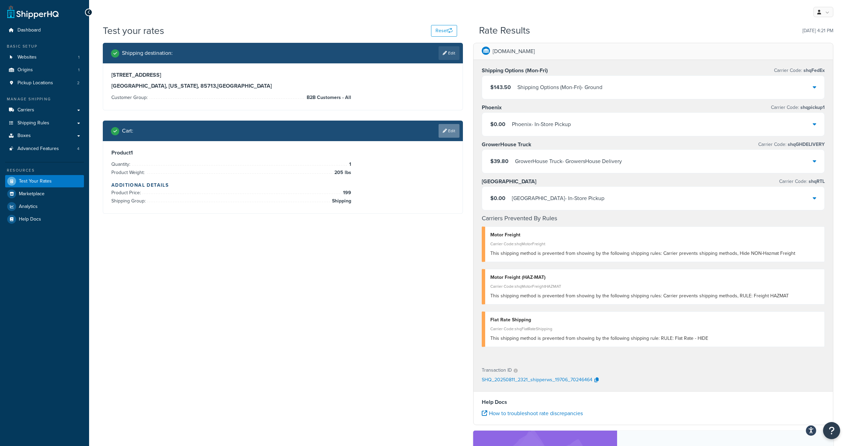
click at [452, 136] on link "Edit" at bounding box center [449, 131] width 21 height 14
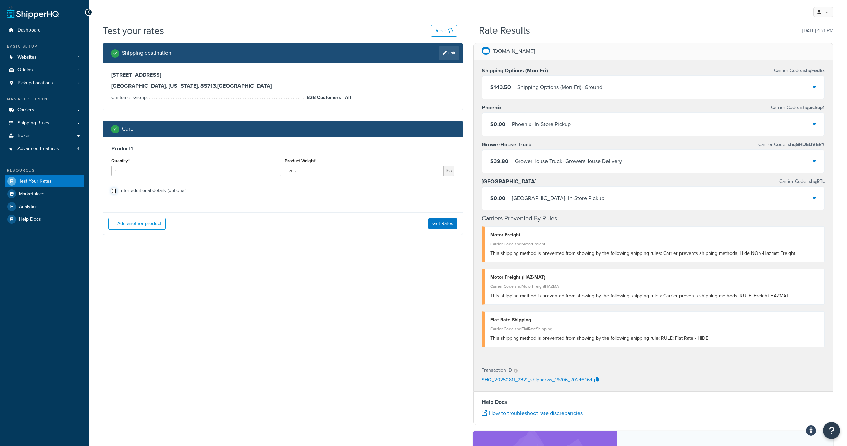
click at [115, 194] on input "Enter additional details (optional)" at bounding box center [113, 190] width 5 height 5
checkbox input "true"
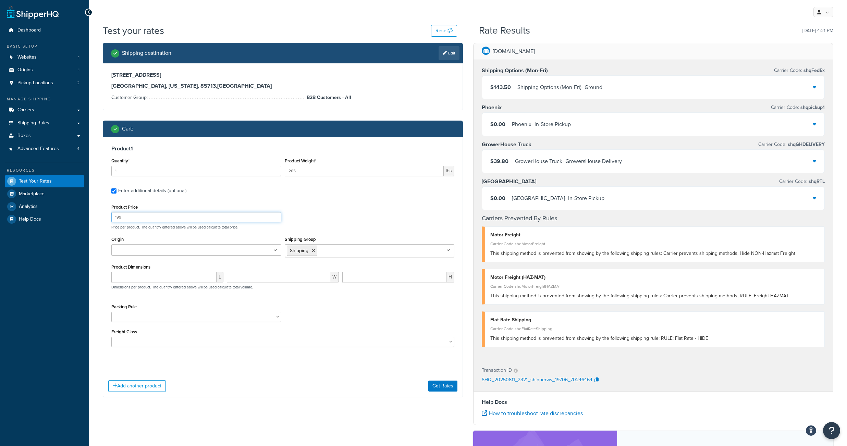
drag, startPoint x: 129, startPoint y: 224, endPoint x: 101, endPoint y: 223, distance: 27.4
click at [111, 222] on input "199" at bounding box center [196, 217] width 170 height 10
type input "3000"
click at [438, 382] on button "Get Rates" at bounding box center [442, 376] width 29 height 11
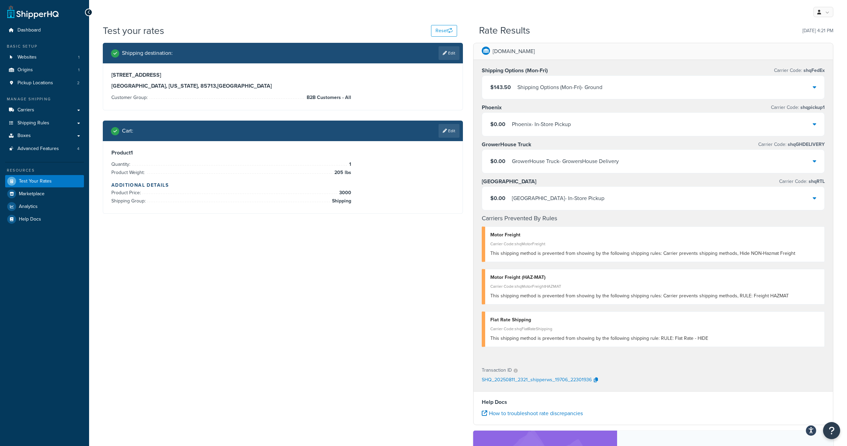
click at [576, 166] on div "GrowerHouse Truck - GrowersHouse Delivery" at bounding box center [565, 162] width 107 height 10
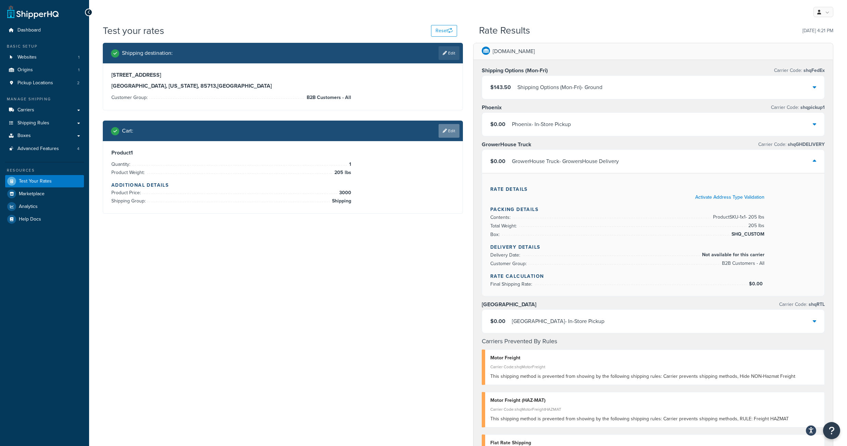
click at [443, 133] on icon at bounding box center [445, 131] width 4 height 4
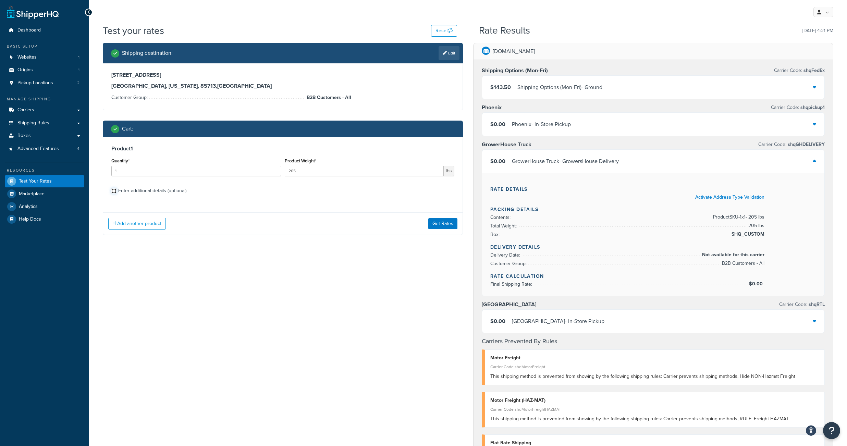
click at [115, 194] on input "Enter additional details (optional)" at bounding box center [113, 190] width 5 height 5
checkbox input "true"
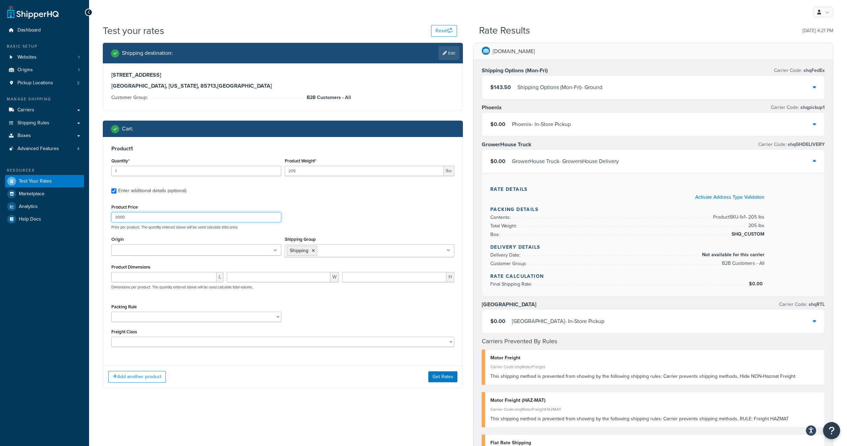
drag, startPoint x: 139, startPoint y: 225, endPoint x: 109, endPoint y: 224, distance: 30.2
click at [111, 222] on input "3000" at bounding box center [196, 217] width 170 height 10
type input "2000"
click at [443, 382] on button "Get Rates" at bounding box center [442, 376] width 29 height 11
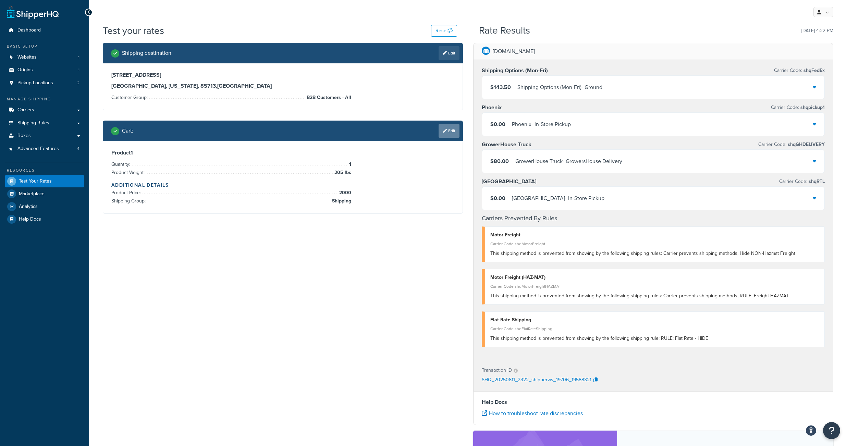
click at [443, 134] on link "Edit" at bounding box center [449, 131] width 21 height 14
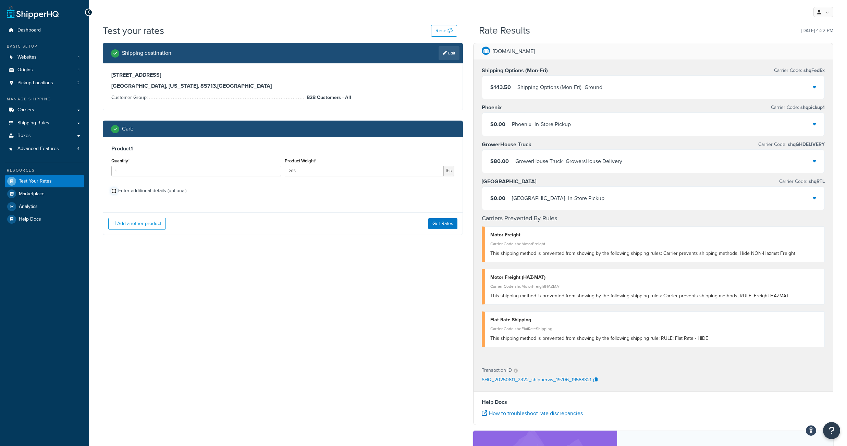
click at [115, 194] on input "Enter additional details (optional)" at bounding box center [113, 190] width 5 height 5
checkbox input "true"
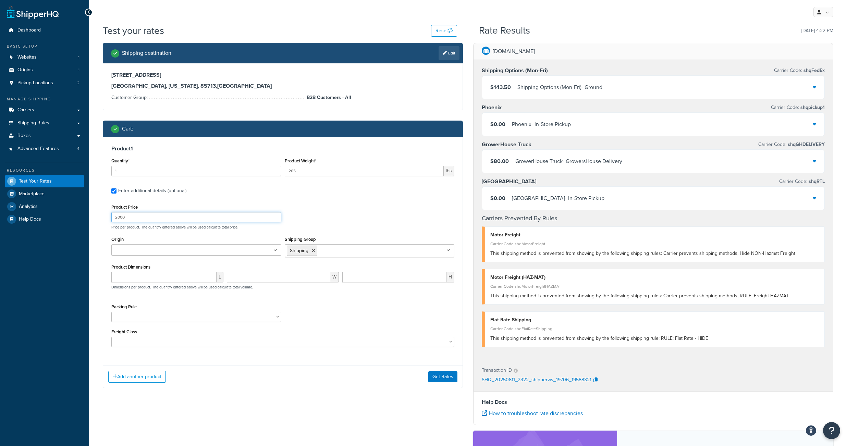
drag, startPoint x: 124, startPoint y: 226, endPoint x: 159, endPoint y: 230, distance: 34.8
click at [159, 222] on input "2000" at bounding box center [196, 217] width 170 height 10
type input "8000"
click at [443, 382] on button "Get Rates" at bounding box center [442, 376] width 29 height 11
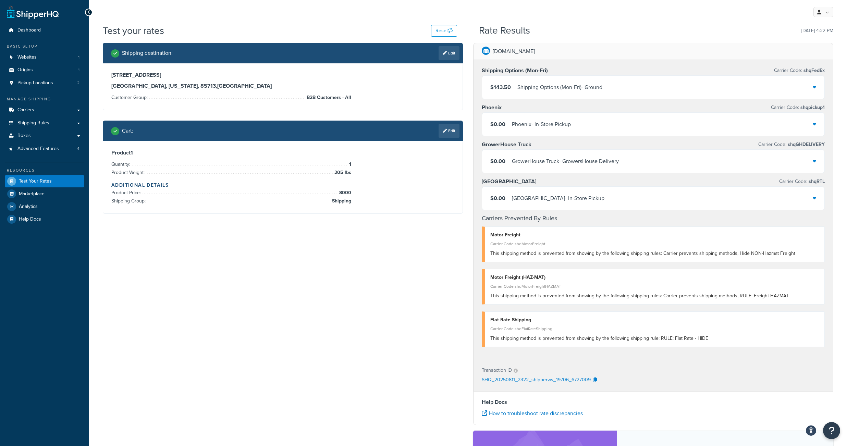
click at [794, 168] on div "$0.00 GrowerHouse Truck - GrowersHouse Delivery" at bounding box center [653, 161] width 342 height 23
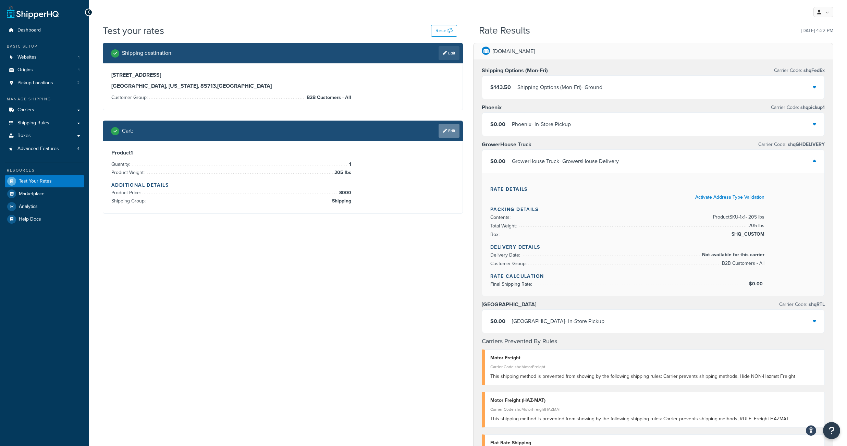
click at [451, 136] on link "Edit" at bounding box center [449, 131] width 21 height 14
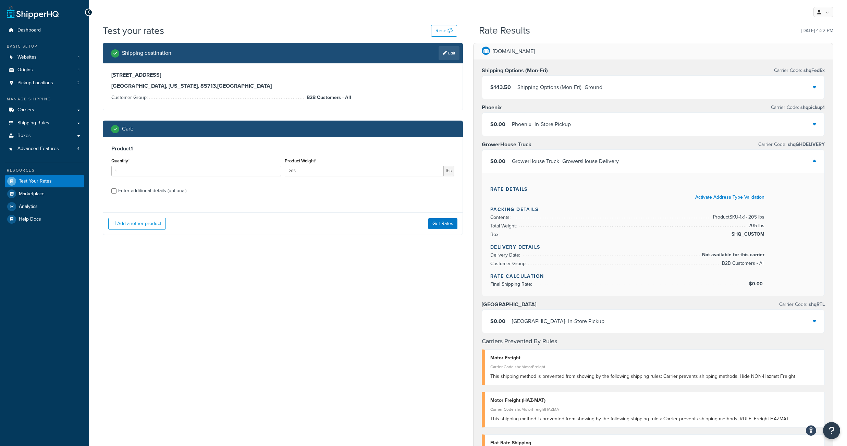
click at [117, 196] on div "Enter additional details (optional)" at bounding box center [282, 190] width 343 height 11
click at [114, 194] on input "Enter additional details (optional)" at bounding box center [113, 190] width 5 height 5
checkbox input "true"
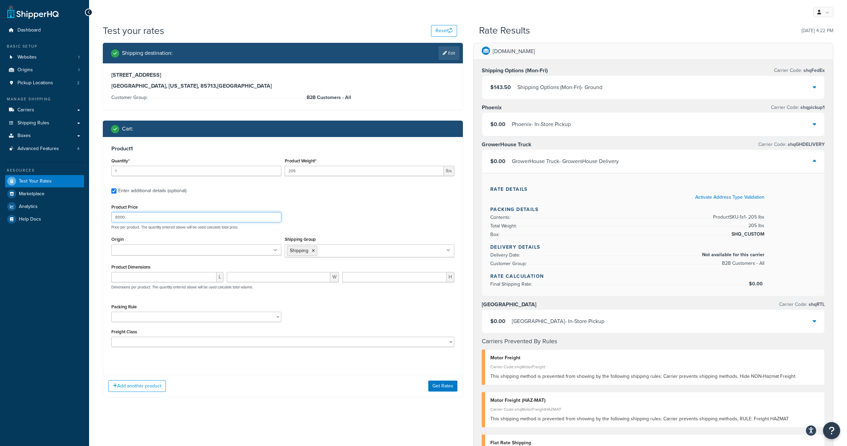
drag, startPoint x: 129, startPoint y: 228, endPoint x: 102, endPoint y: 222, distance: 27.7
click at [111, 222] on input "8000" at bounding box center [196, 217] width 170 height 10
type input "2499"
click at [439, 382] on button "Get Rates" at bounding box center [442, 376] width 29 height 11
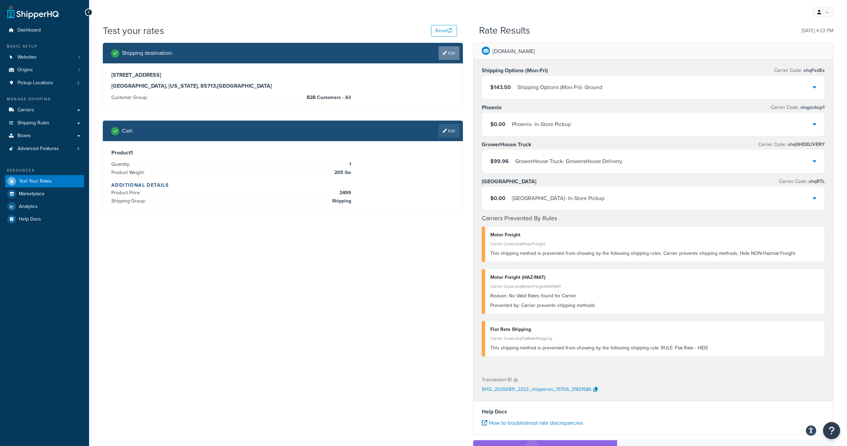
click at [454, 57] on link "Edit" at bounding box center [449, 53] width 21 height 14
select select "AZ"
select select "B2B Customers - All"
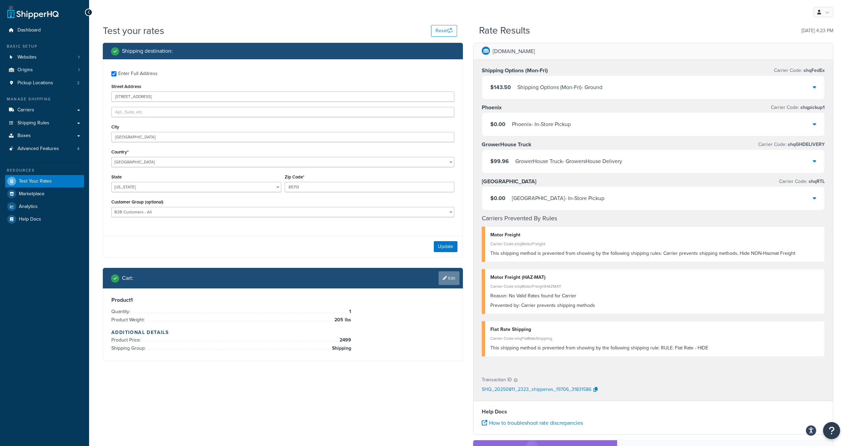
click at [450, 285] on link "Edit" at bounding box center [449, 278] width 21 height 14
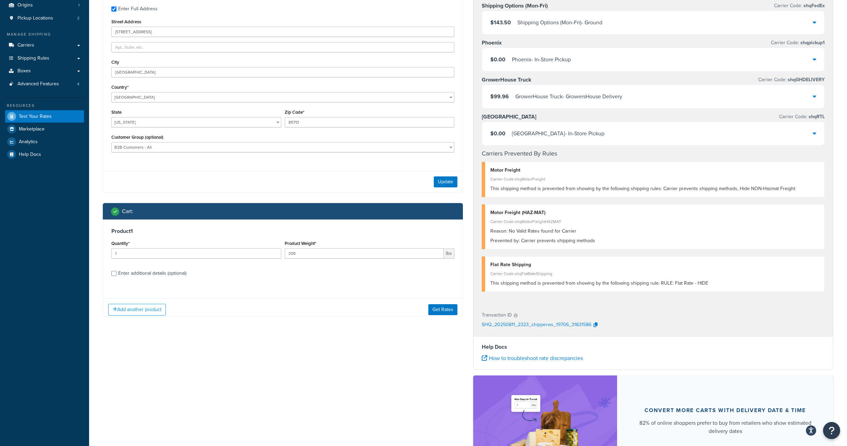
scroll to position [124, 0]
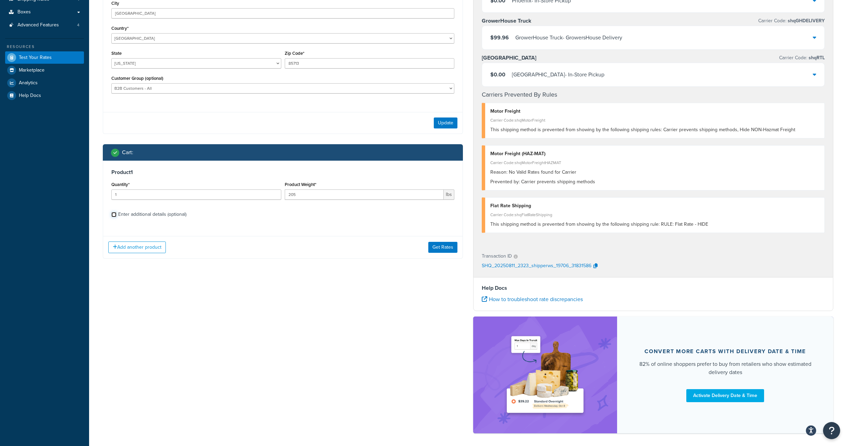
click at [115, 217] on input "Enter additional details (optional)" at bounding box center [113, 214] width 5 height 5
checkbox input "true"
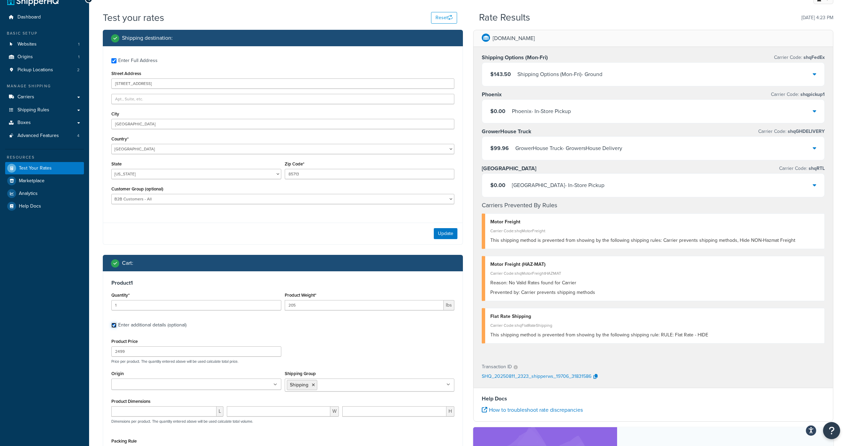
scroll to position [137, 0]
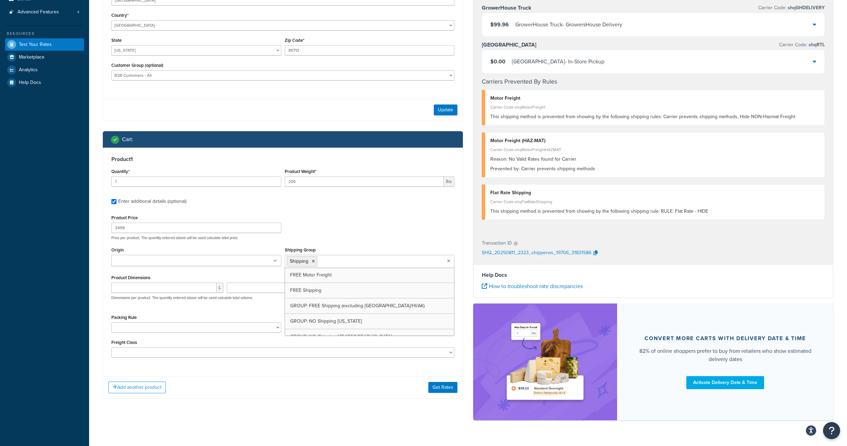
click at [354, 265] on input "Shipping Group" at bounding box center [349, 261] width 61 height 8
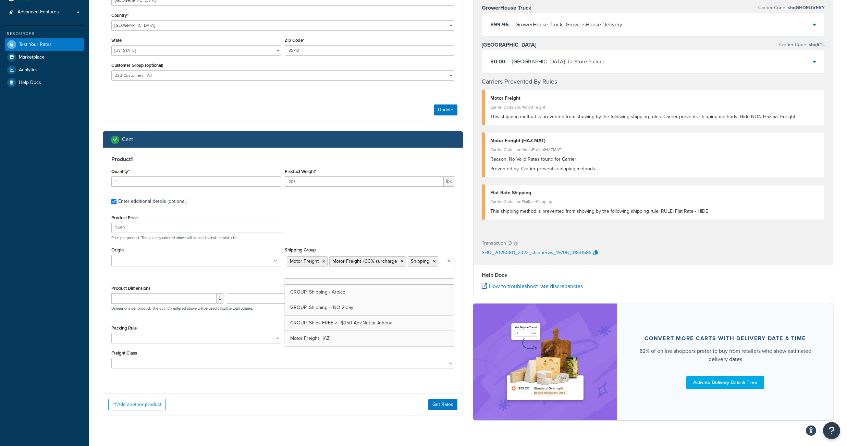
scroll to position [358, 0]
click at [406, 267] on li "Motor Freight +30% surcharge" at bounding box center [367, 261] width 77 height 10
click at [404, 264] on icon at bounding box center [402, 261] width 3 height 4
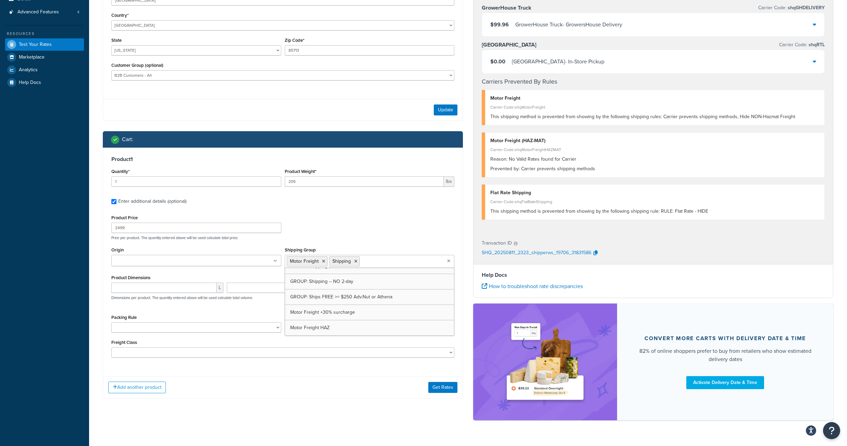
click at [357, 264] on icon at bounding box center [355, 261] width 3 height 4
click at [394, 425] on div "Shipping destination : Enter Full Address Street Address 3635 E 34th St City Tu…" at bounding box center [468, 166] width 741 height 521
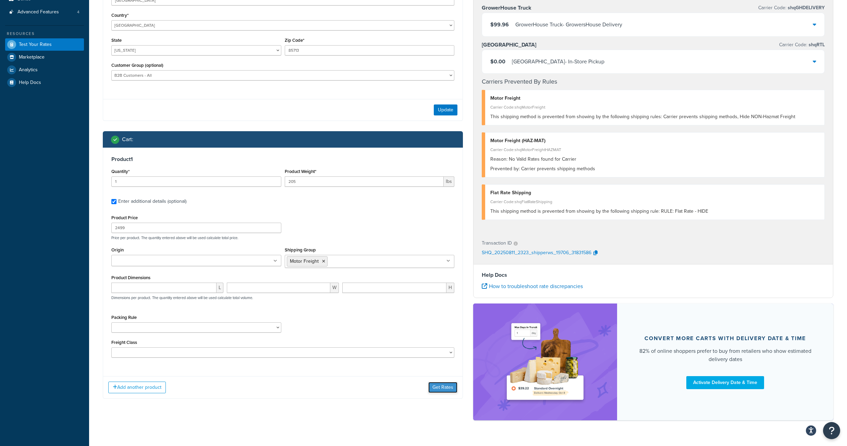
click at [443, 393] on button "Get Rates" at bounding box center [442, 387] width 29 height 11
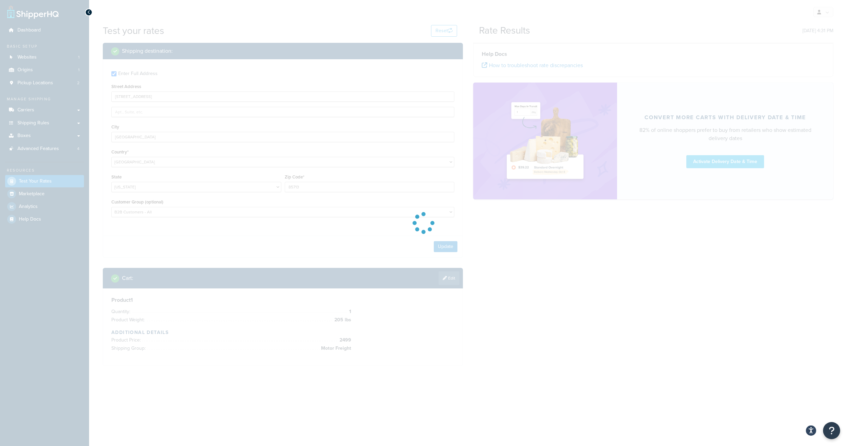
scroll to position [0, 0]
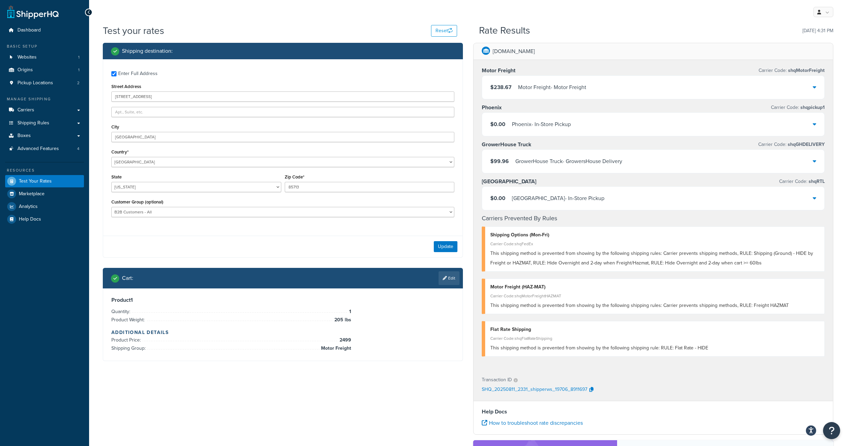
click at [606, 166] on div "GrowerHouse Truck - GrowersHouse Delivery" at bounding box center [568, 162] width 107 height 10
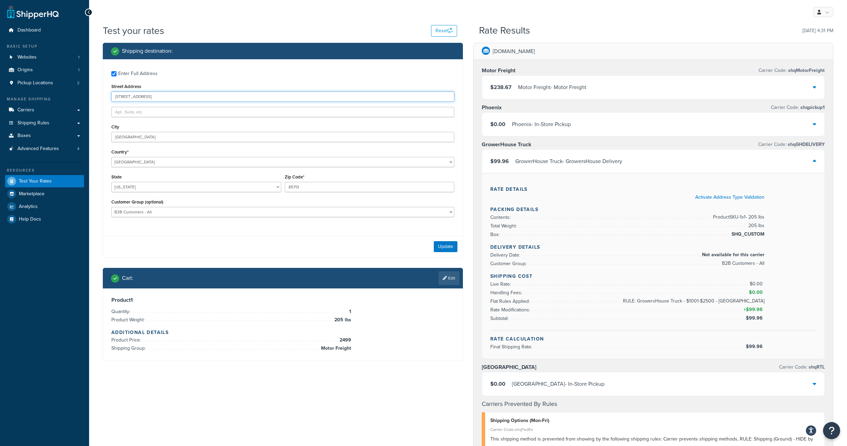
click at [111, 94] on input "3635 E 34th St" at bounding box center [282, 96] width 343 height 10
paste input "2424 E WASHINGTON ST"
type input "2424 E WASHINGTON ST"
drag, startPoint x: 132, startPoint y: 141, endPoint x: 93, endPoint y: 138, distance: 39.5
click at [111, 138] on input "Tucson" at bounding box center [282, 137] width 343 height 10
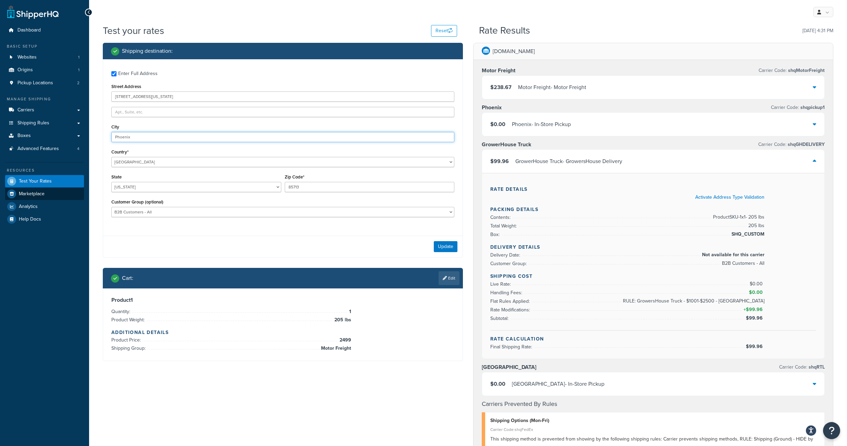
type input "Phoenix"
drag, startPoint x: 306, startPoint y: 195, endPoint x: 272, endPoint y: 191, distance: 34.5
click at [285, 191] on input "85713" at bounding box center [370, 187] width 170 height 10
paste input "034-1431"
type input "85034-1431"
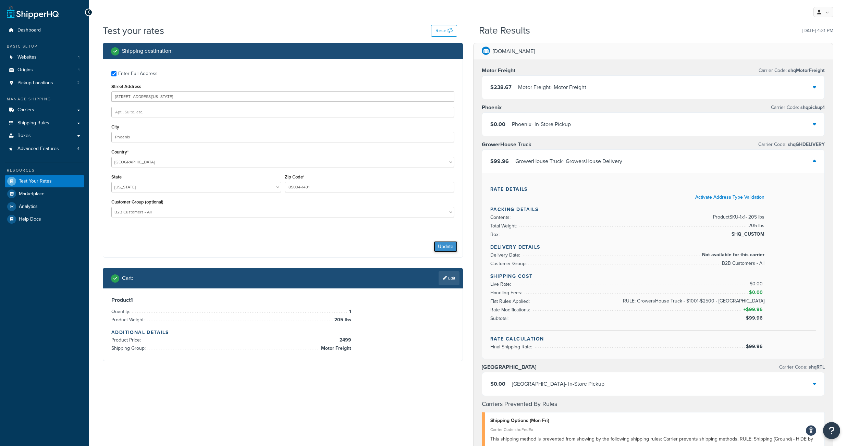
click at [448, 252] on button "Update" at bounding box center [446, 246] width 24 height 11
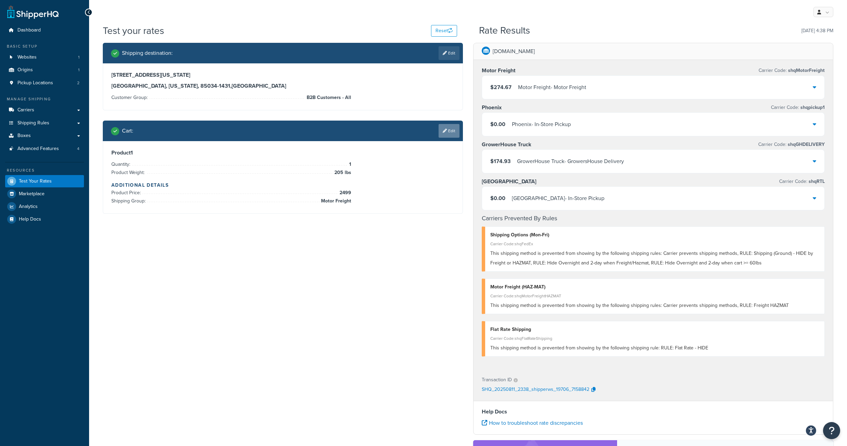
click at [448, 134] on link "Edit" at bounding box center [449, 131] width 21 height 14
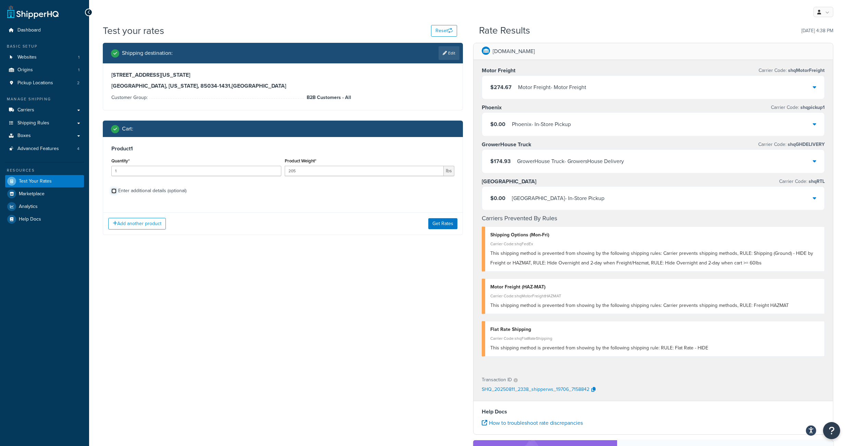
click at [115, 194] on input "Enter additional details (optional)" at bounding box center [113, 190] width 5 height 5
checkbox input "true"
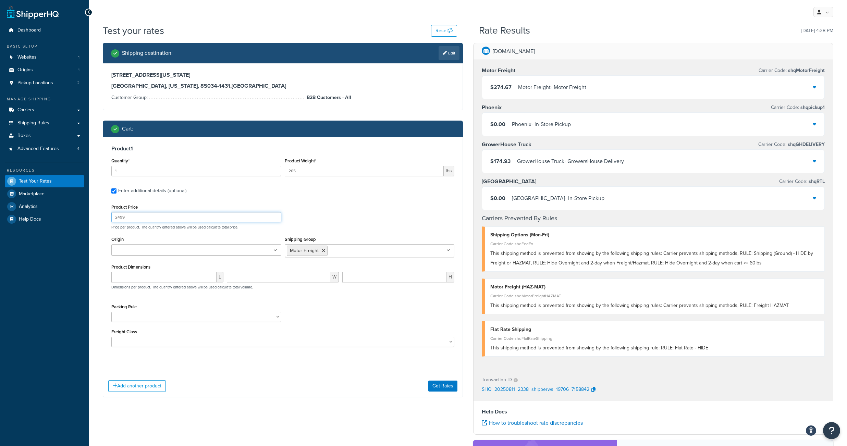
drag, startPoint x: 129, startPoint y: 224, endPoint x: 105, endPoint y: 227, distance: 24.8
click at [111, 222] on input "2499" at bounding box center [196, 217] width 170 height 10
type input "1505"
click at [445, 382] on button "Get Rates" at bounding box center [442, 376] width 29 height 11
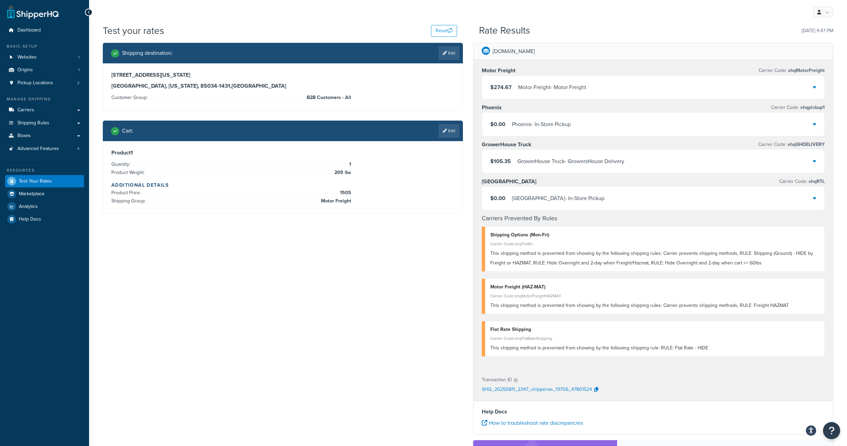
click at [646, 170] on div "$105.35 GrowerHouse Truck - GrowersHouse Delivery" at bounding box center [653, 161] width 342 height 23
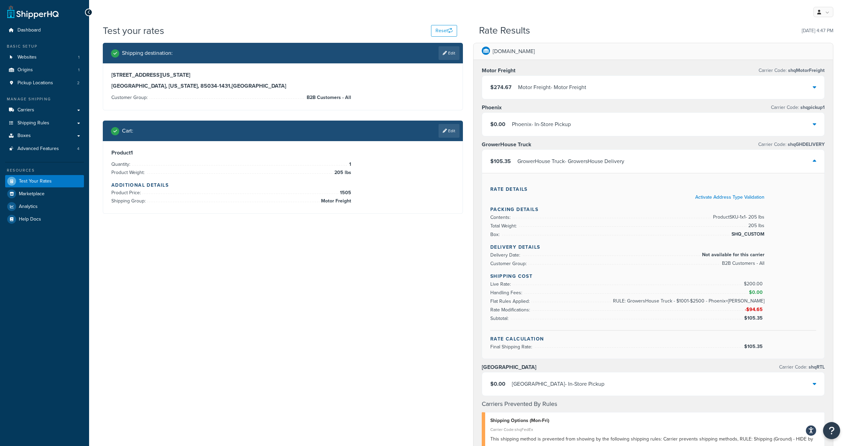
drag, startPoint x: 450, startPoint y: 131, endPoint x: 446, endPoint y: 132, distance: 4.6
click at [450, 131] on link "Edit" at bounding box center [449, 131] width 21 height 14
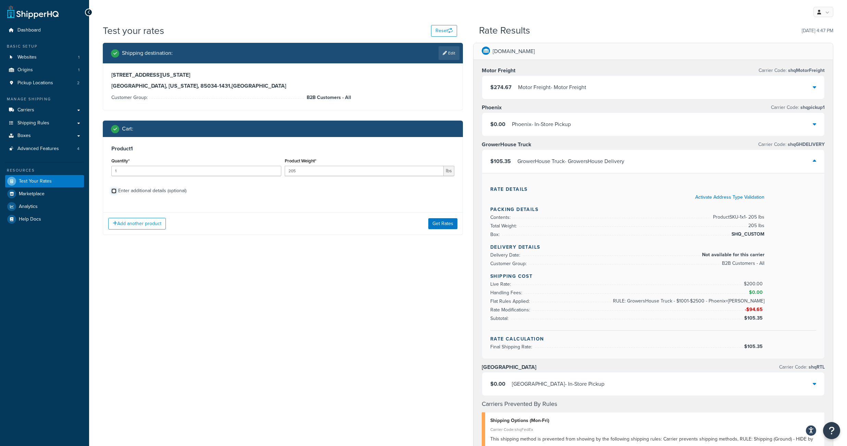
click at [114, 194] on input "Enter additional details (optional)" at bounding box center [113, 190] width 5 height 5
checkbox input "true"
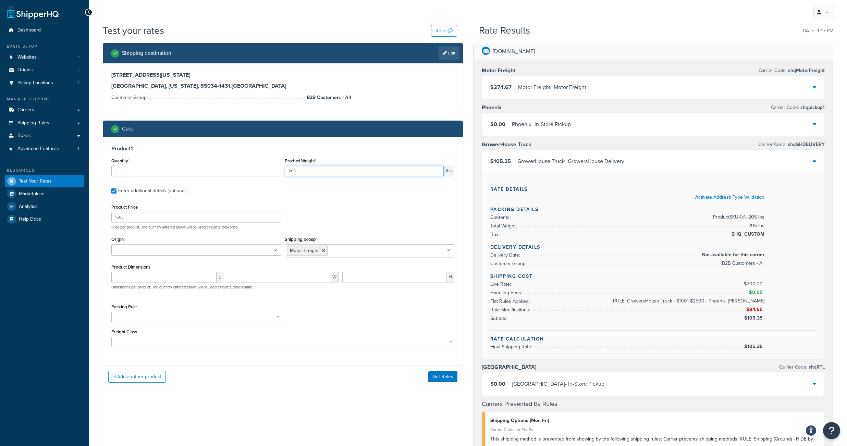
drag, startPoint x: 298, startPoint y: 178, endPoint x: 283, endPoint y: 170, distance: 16.9
click at [285, 176] on input "205" at bounding box center [364, 171] width 159 height 10
type input "100"
click at [441, 382] on button "Get Rates" at bounding box center [442, 376] width 29 height 11
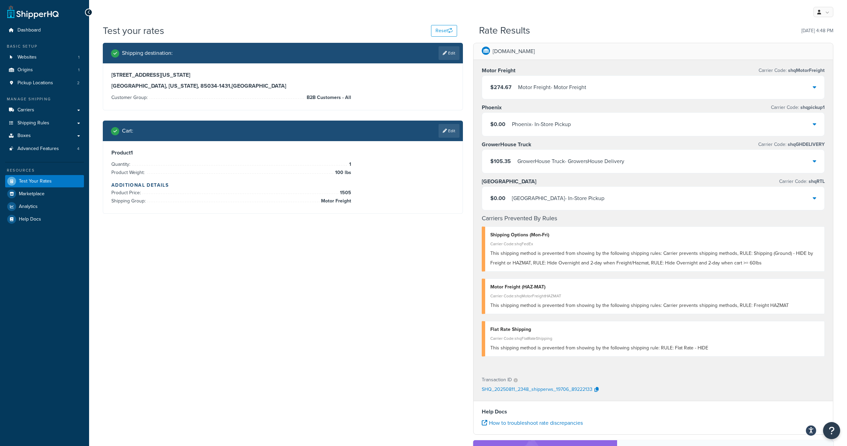
click at [668, 164] on div "$105.35 GrowerHouse Truck - GrowersHouse Delivery" at bounding box center [653, 161] width 342 height 23
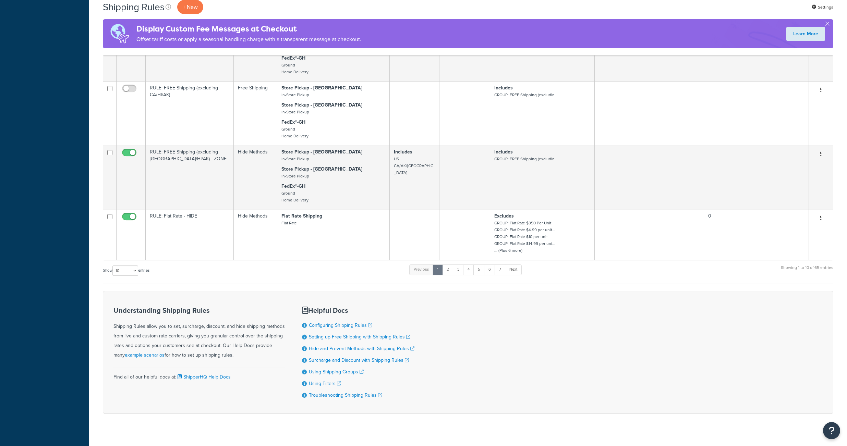
scroll to position [483, 0]
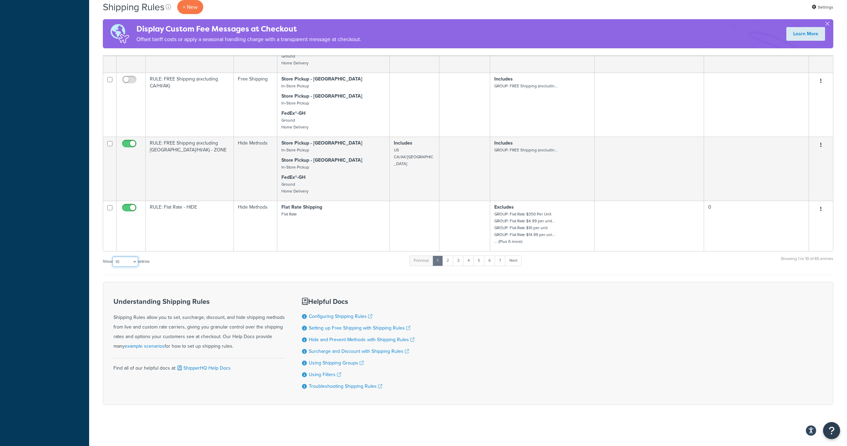
select select "1000"
click option "1000" at bounding box center [0, 0] width 0 height 0
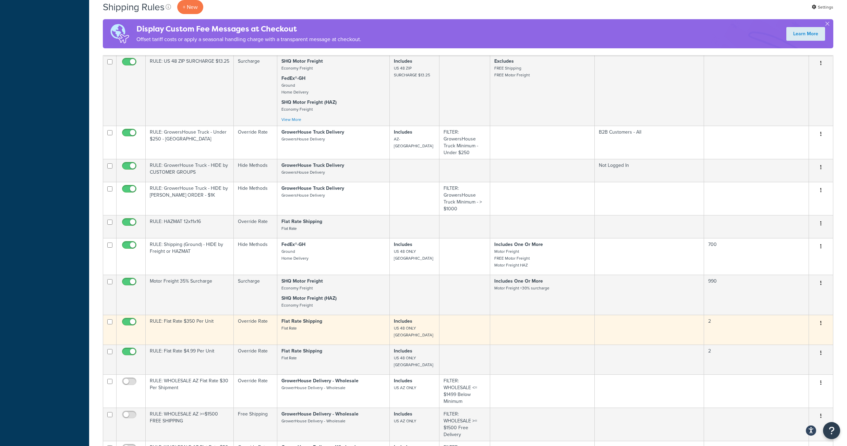
scroll to position [939, 0]
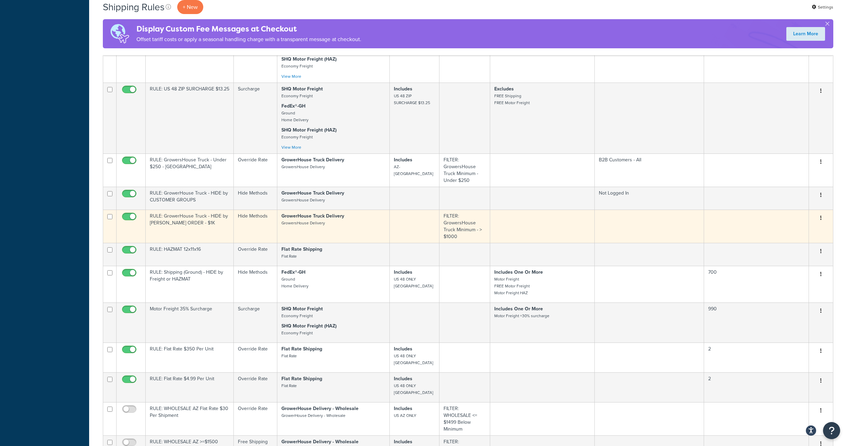
click at [814, 224] on div "Edit Duplicate Delete" at bounding box center [821, 218] width 16 height 11
click at [819, 224] on button "button" at bounding box center [821, 218] width 10 height 11
click at [781, 238] on link "Edit" at bounding box center [798, 231] width 54 height 14
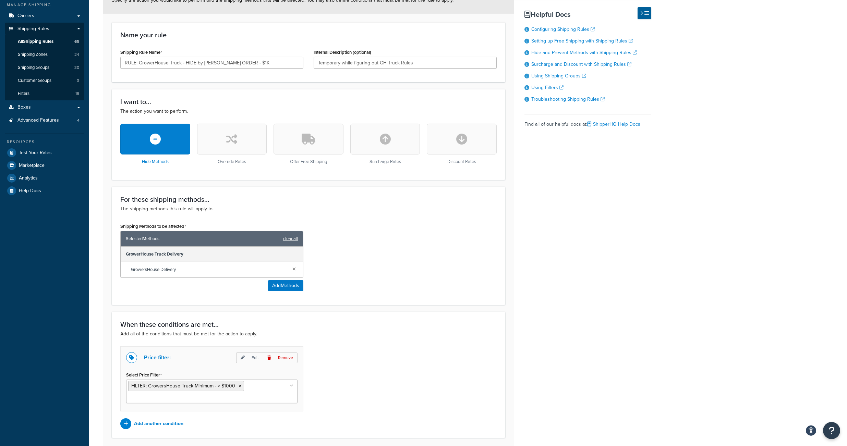
scroll to position [104, 0]
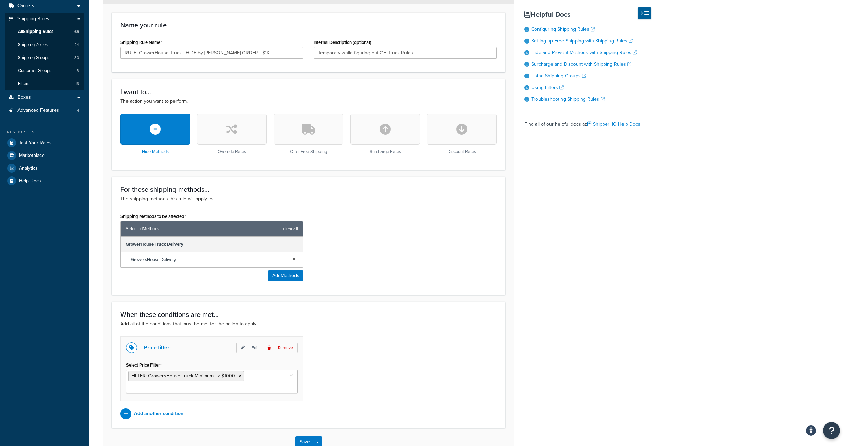
click at [363, 246] on div "Shipping Methods to be affected Selected Methods clear all GrowerHouse Truck De…" at bounding box center [308, 248] width 387 height 75
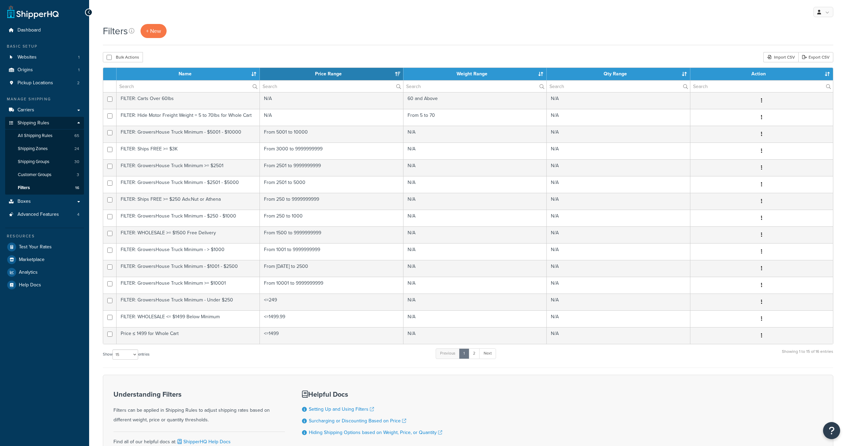
select select "15"
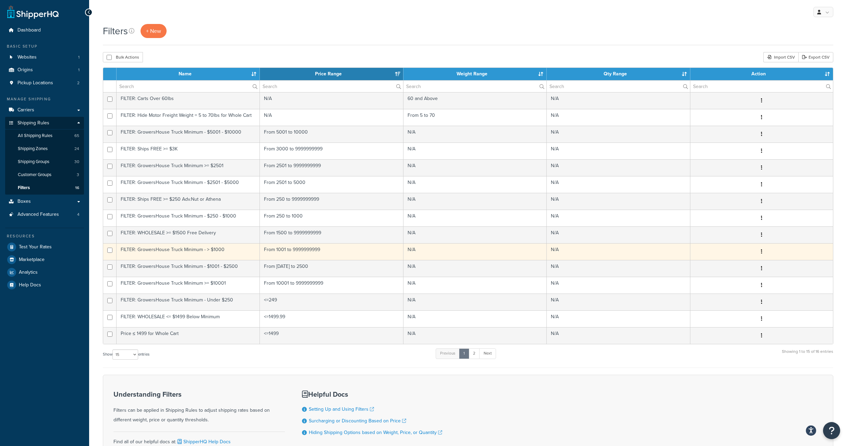
click at [759, 257] on button "button" at bounding box center [762, 251] width 10 height 11
click at [624, 282] on link "Edit" at bounding box center [632, 282] width 54 height 14
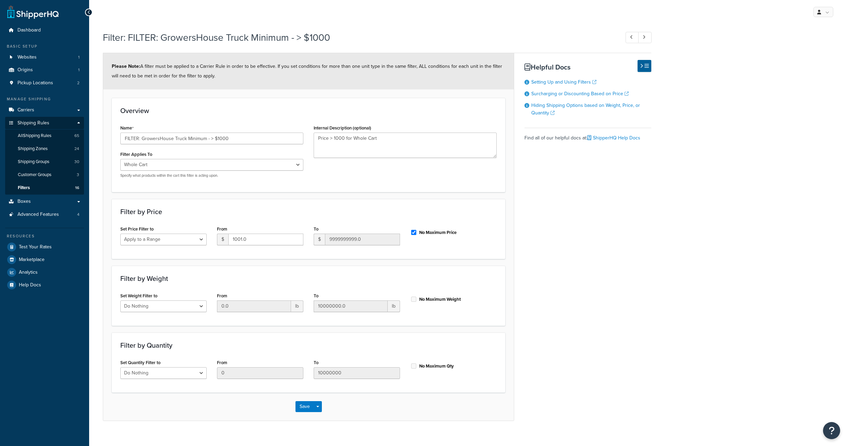
select select "range"
click at [225, 144] on input "FILTER: GrowersHouse Truck Minimum - > $1000" at bounding box center [211, 139] width 183 height 12
type input "FILTER: GrowersHouse Truck Minimum - > $30000"
drag, startPoint x: 337, startPoint y: 145, endPoint x: 337, endPoint y: 149, distance: 4.2
click at [337, 145] on textarea "Price > 1000 for Whole Cart" at bounding box center [405, 145] width 183 height 25
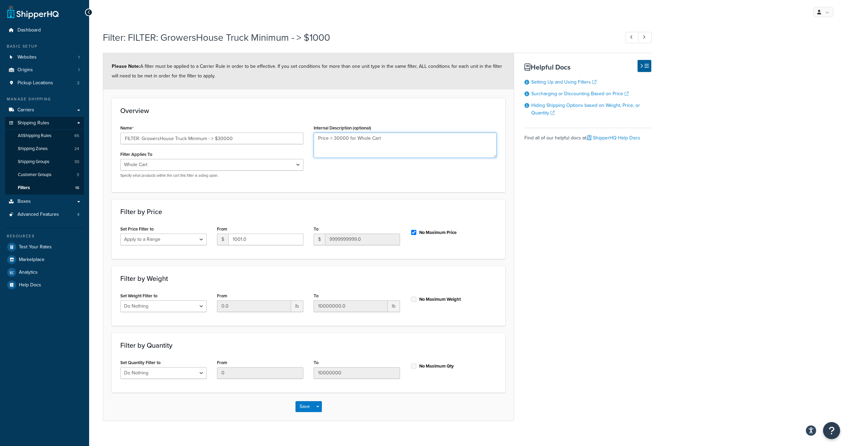
type textarea "Price > 30000 for Whole Cart"
drag, startPoint x: 243, startPoint y: 248, endPoint x: 229, endPoint y: 249, distance: 14.1
click at [229, 245] on input "1001.0" at bounding box center [265, 240] width 75 height 12
type input "30000.0"
drag, startPoint x: 299, startPoint y: 419, endPoint x: 300, endPoint y: 407, distance: 12.4
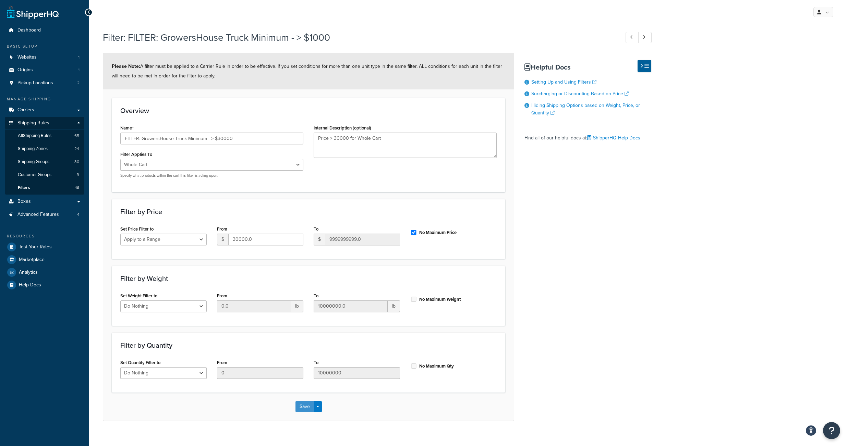
click at [300, 407] on div "Save Save Dropdown Save and Edit Save and Duplicate Save and Create New" at bounding box center [308, 407] width 411 height 28
click at [304, 412] on button "Save" at bounding box center [304, 406] width 19 height 11
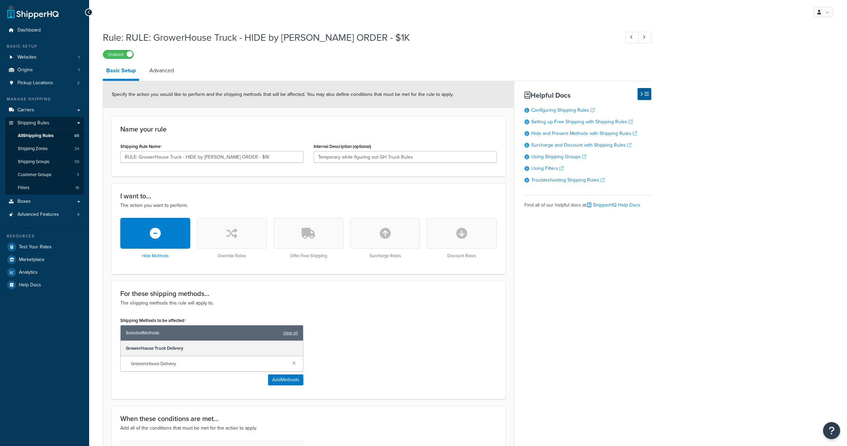
scroll to position [169, 0]
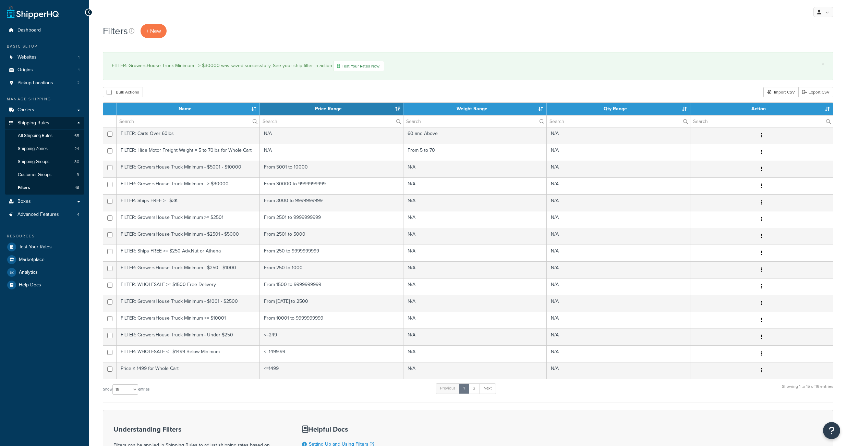
select select "15"
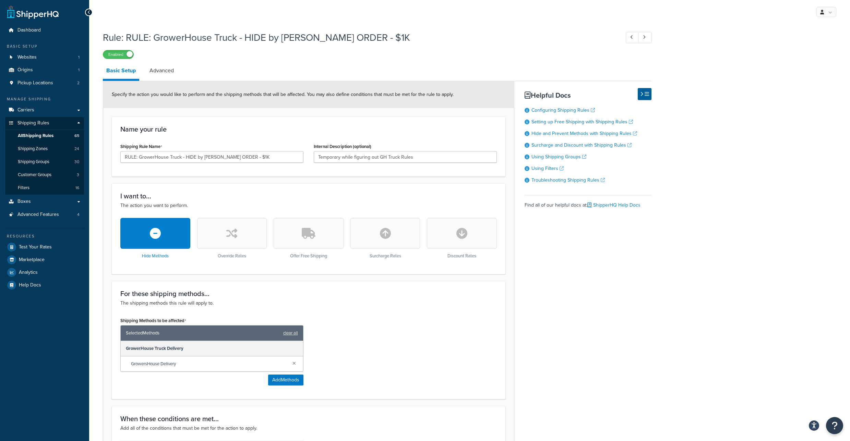
click at [417, 59] on div "Enabled" at bounding box center [377, 54] width 548 height 10
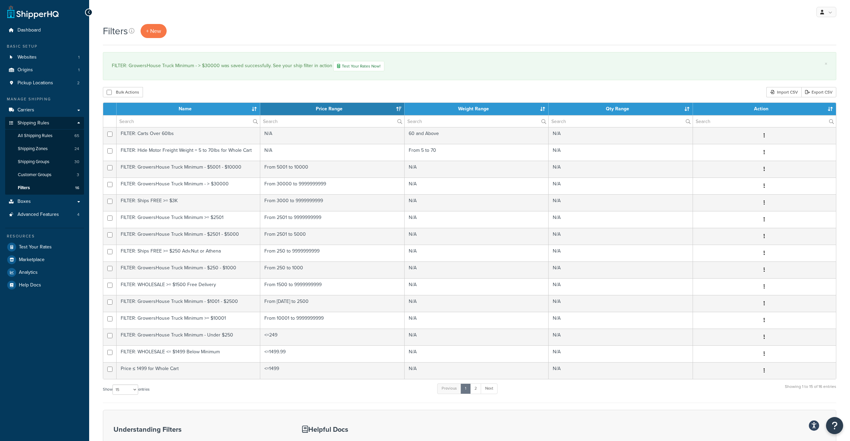
select select "15"
click at [40, 126] on span "Shipping Rules" at bounding box center [33, 123] width 32 height 6
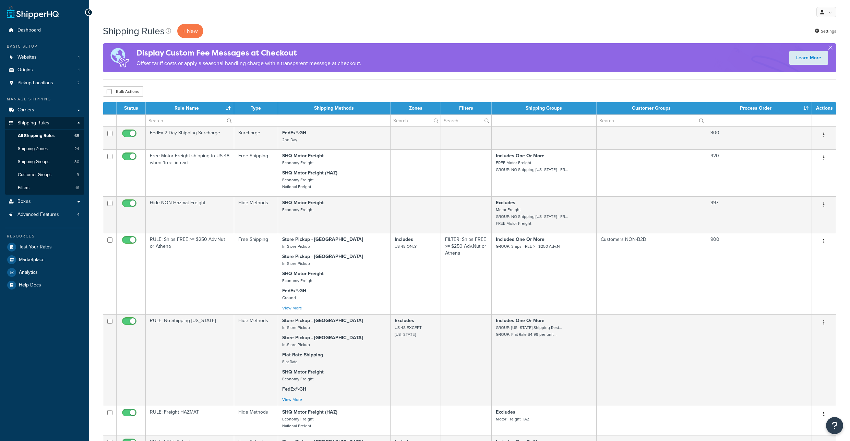
select select "1000"
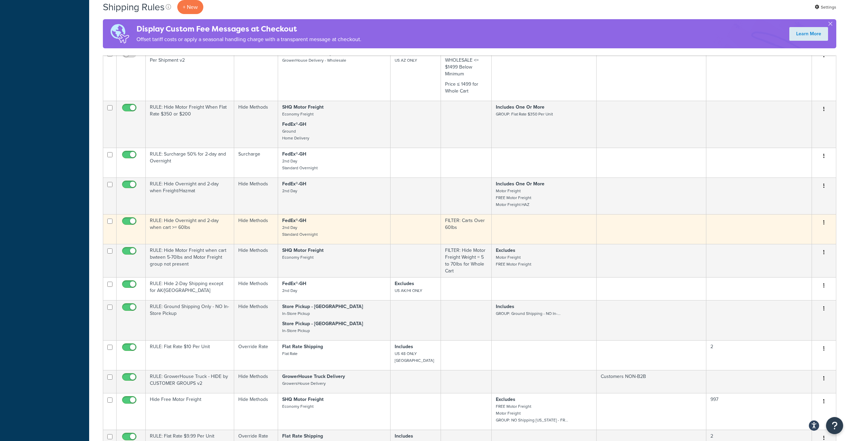
scroll to position [1484, 0]
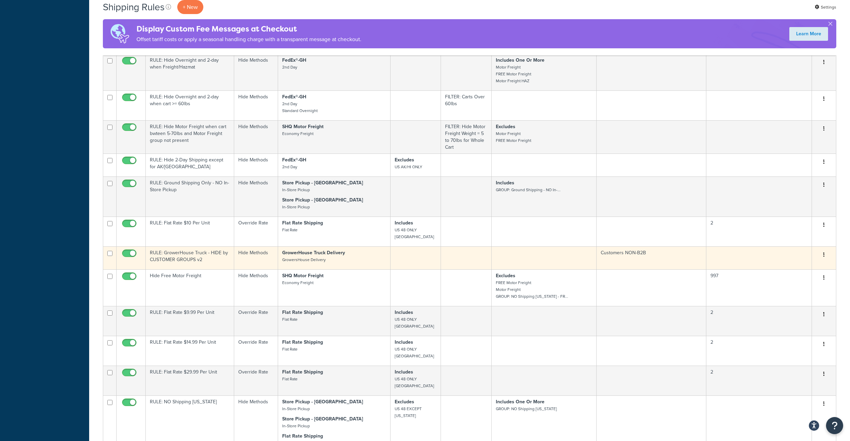
click at [335, 263] on p "GrowerHouse Truck Delivery GrowersHouse Delivery" at bounding box center [334, 256] width 104 height 14
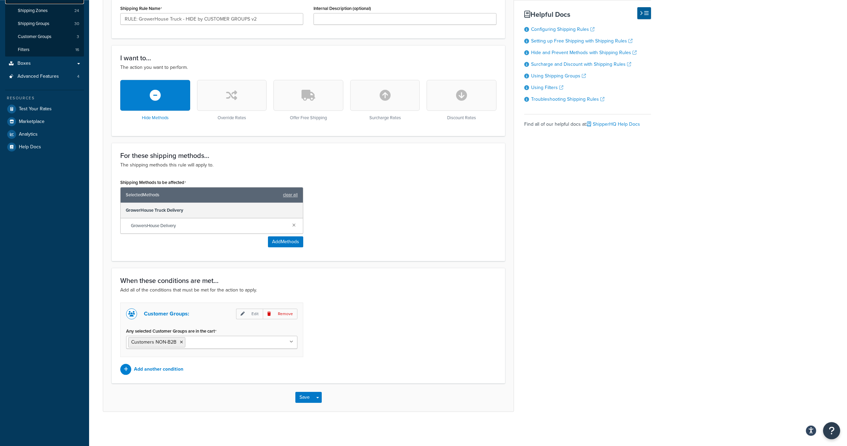
scroll to position [149, 0]
click at [241, 316] on icon at bounding box center [243, 314] width 4 height 4
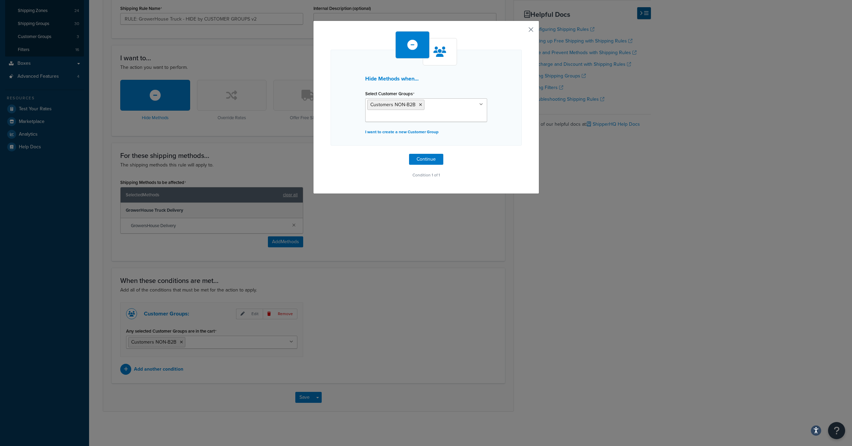
click at [522, 31] on button "button" at bounding box center [521, 32] width 2 height 2
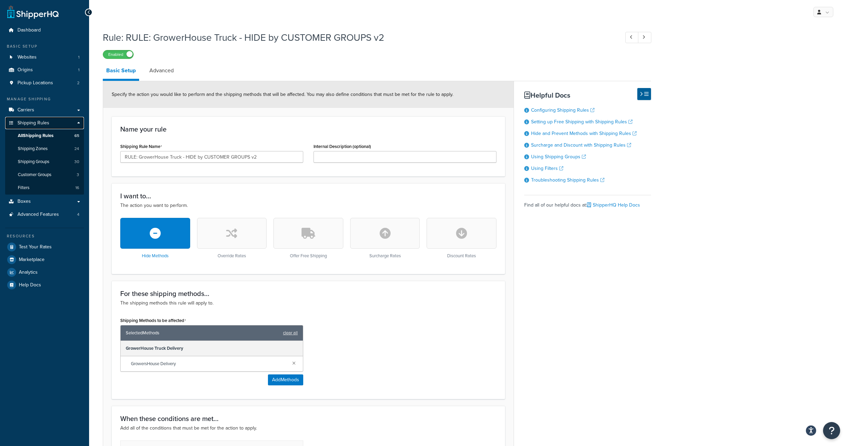
click at [41, 126] on span "Shipping Rules" at bounding box center [33, 123] width 32 height 6
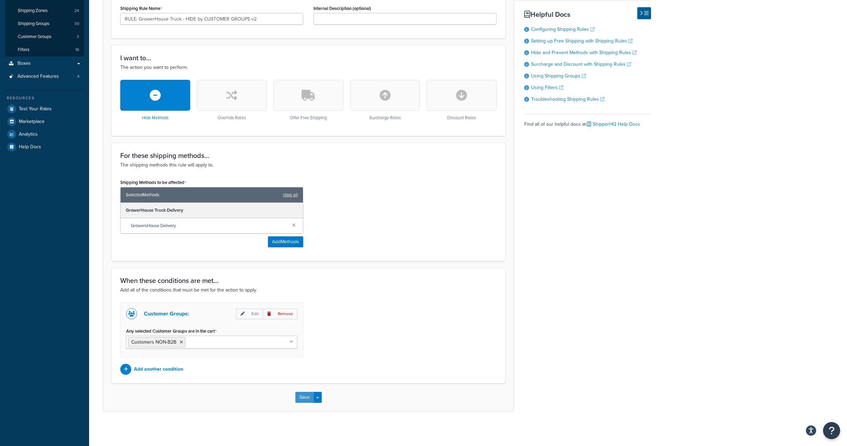
click at [303, 395] on button "Save" at bounding box center [304, 397] width 19 height 11
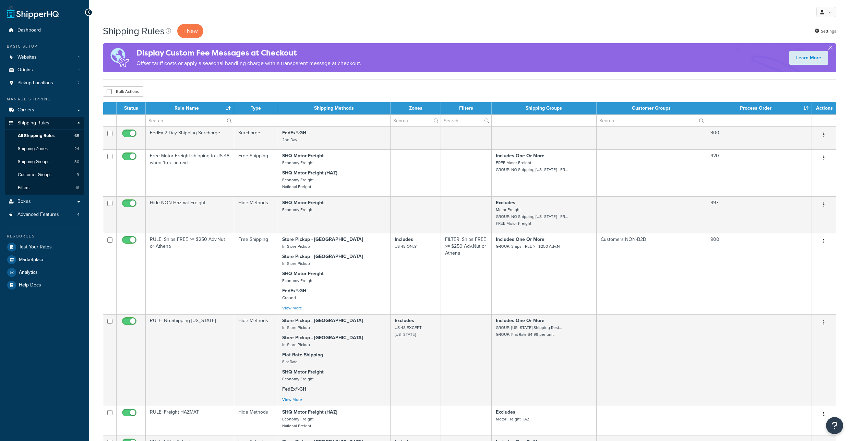
select select "1000"
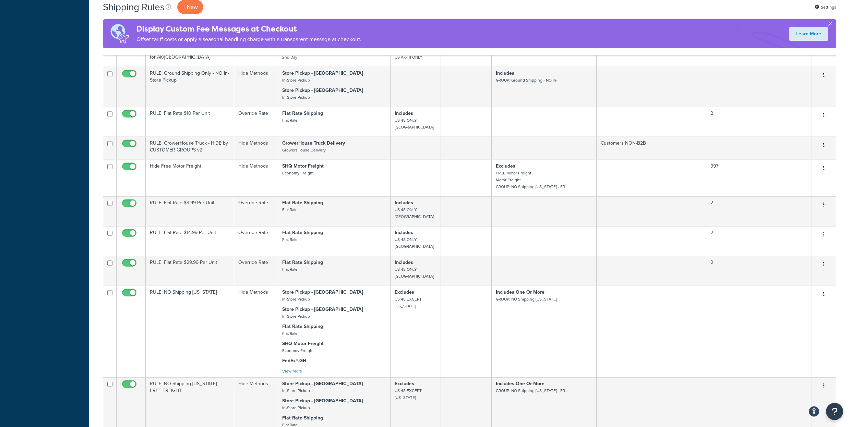
scroll to position [1703, 0]
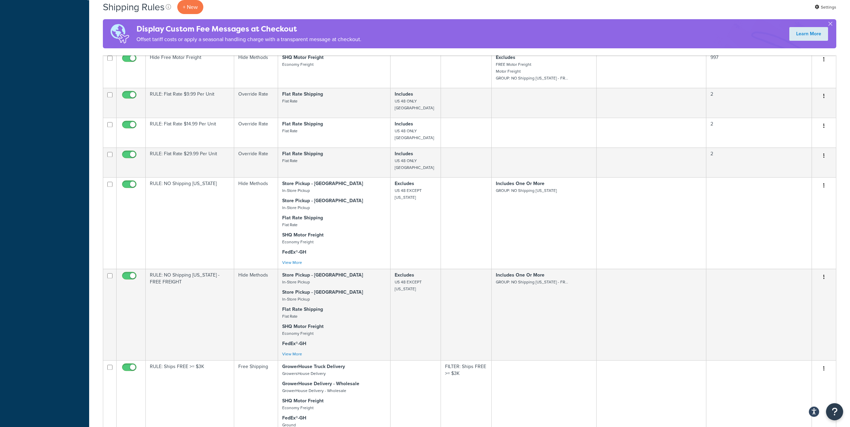
click at [824, 42] on button "button" at bounding box center [824, 36] width 10 height 11
click at [792, 57] on link "Edit" at bounding box center [801, 49] width 54 height 14
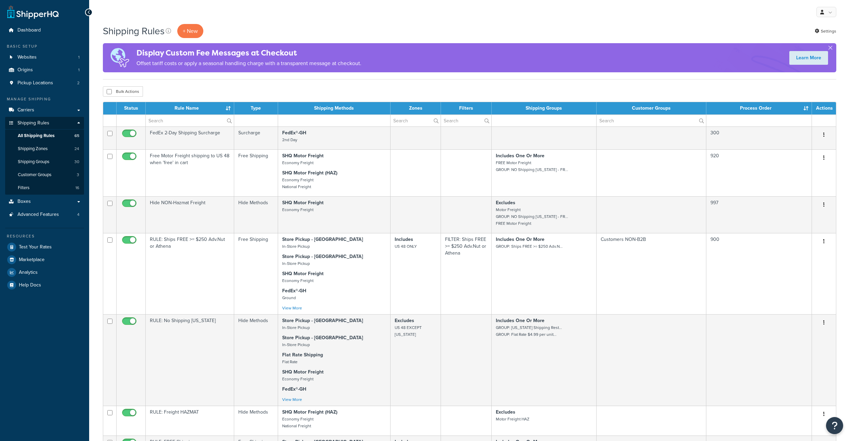
select select "1000"
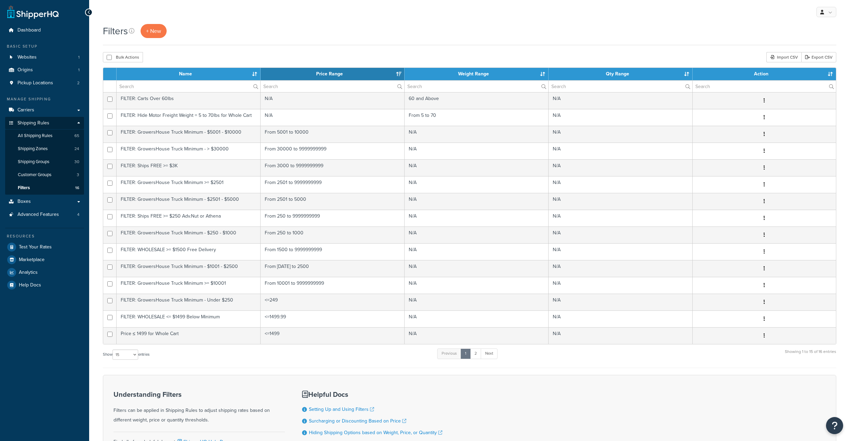
select select "15"
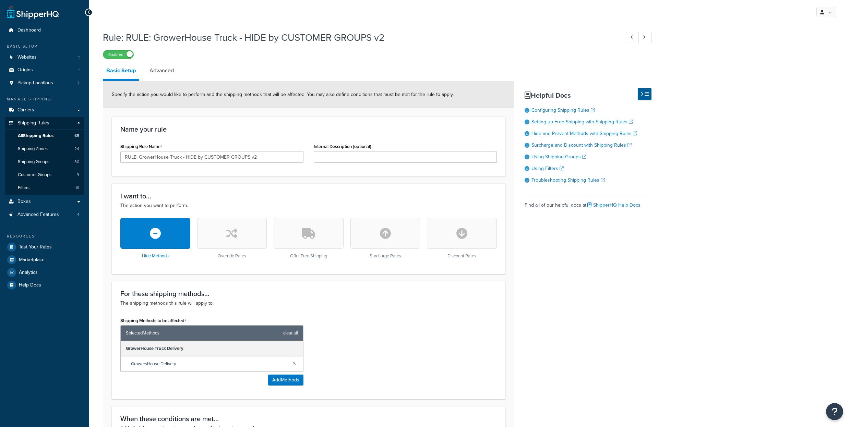
scroll to position [176, 0]
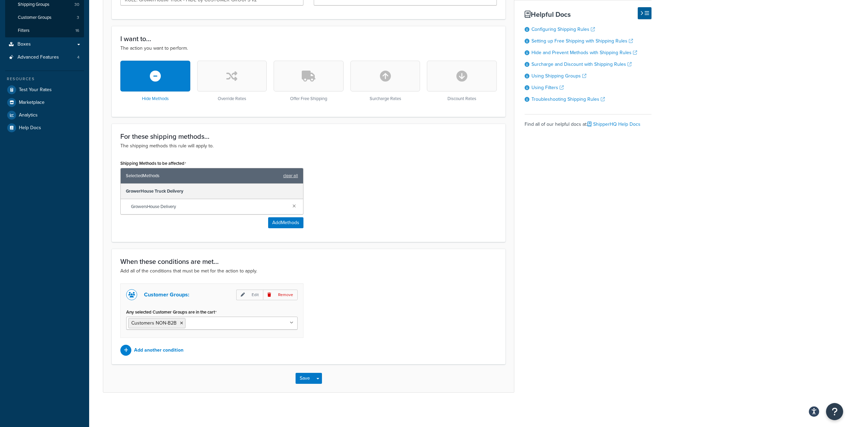
click at [216, 319] on input "Any selected Customer Groups are in the cart" at bounding box center [217, 323] width 61 height 8
click at [339, 285] on div "Customer Groups: Edit Remove Any selected Customer Groups are in the cart Custo…" at bounding box center [308, 319] width 387 height 72
click at [247, 294] on p "Edit" at bounding box center [249, 295] width 27 height 11
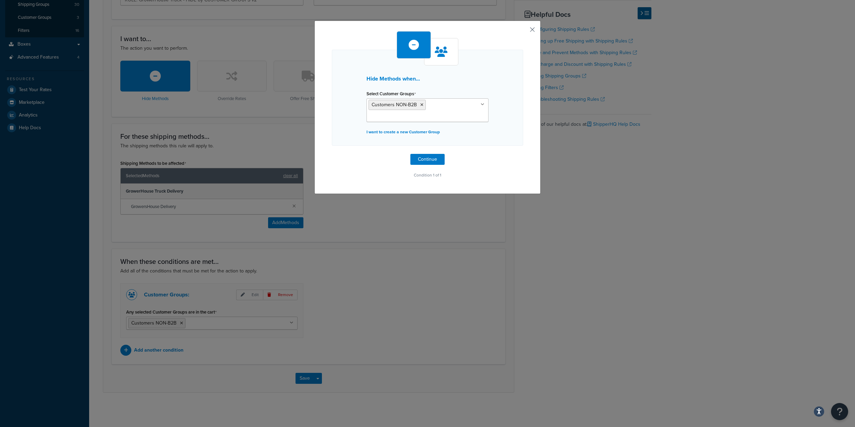
click at [523, 31] on button "button" at bounding box center [522, 32] width 2 height 2
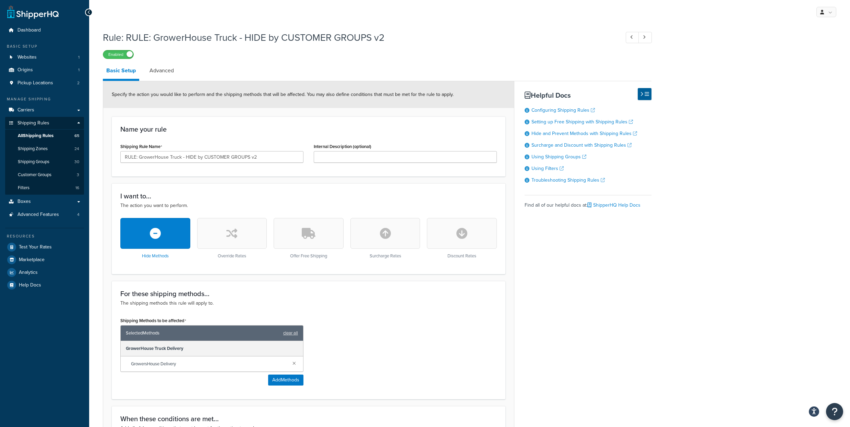
click at [494, 62] on div "Rule: RULE: GrowerHouse Truck - HIDE by CUSTOMER GROUPS v2 Enabled Basic Setup …" at bounding box center [377, 288] width 548 height 523
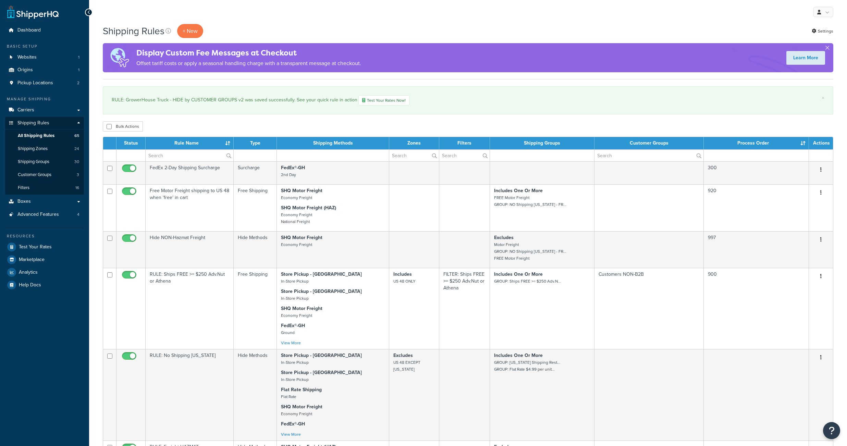
select select "1000"
click at [196, 33] on p "+ New" at bounding box center [190, 31] width 26 height 14
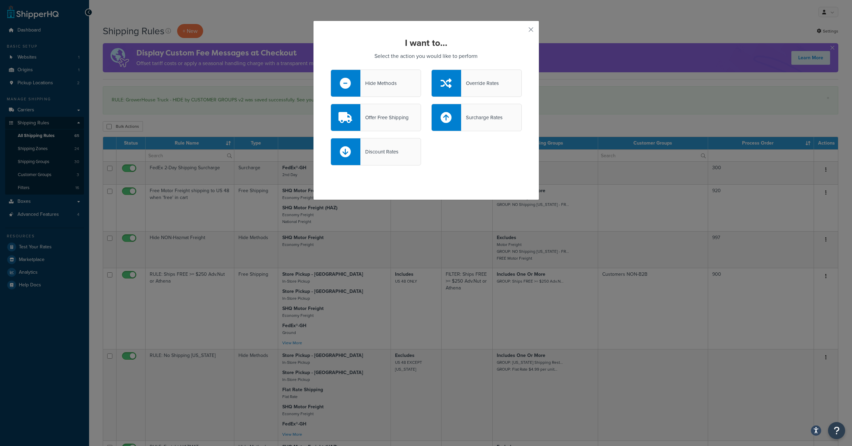
click at [361, 84] on div "Hide Methods" at bounding box center [379, 83] width 36 height 10
click at [0, 0] on input "Hide Methods" at bounding box center [0, 0] width 0 height 0
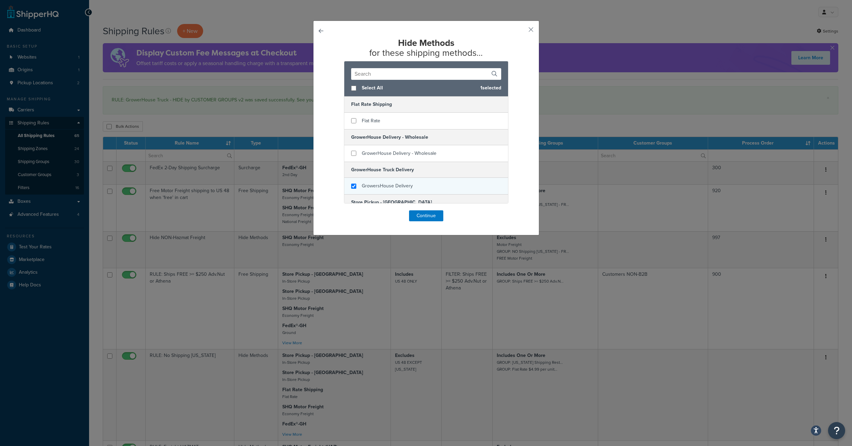
checkbox input "true"
click at [352, 194] on div "GrowersHouse Delivery" at bounding box center [426, 186] width 164 height 16
click at [424, 220] on button "Continue" at bounding box center [426, 215] width 34 height 11
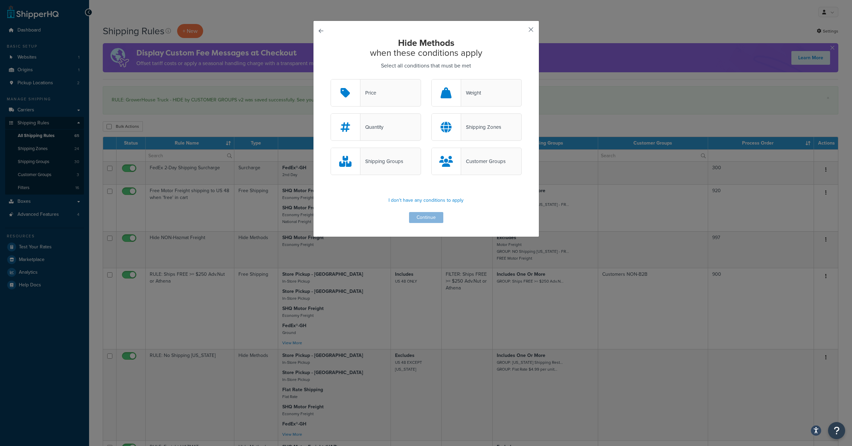
click at [522, 31] on button "button" at bounding box center [521, 32] width 2 height 2
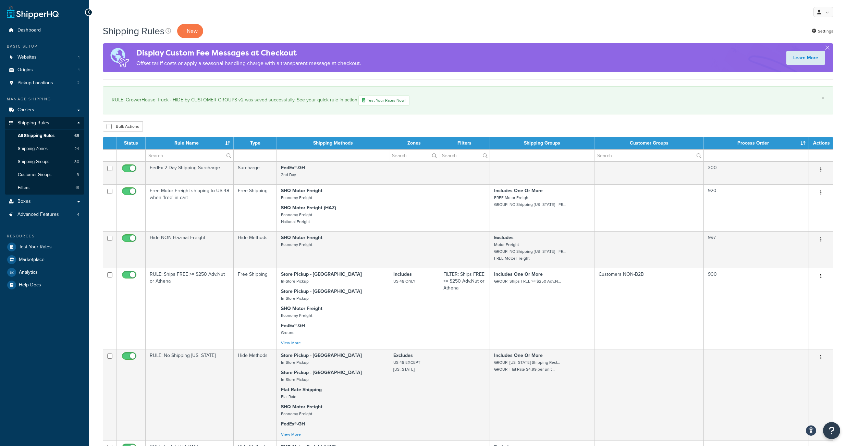
click at [365, 26] on div "Shipping Rules + New Settings" at bounding box center [468, 31] width 731 height 14
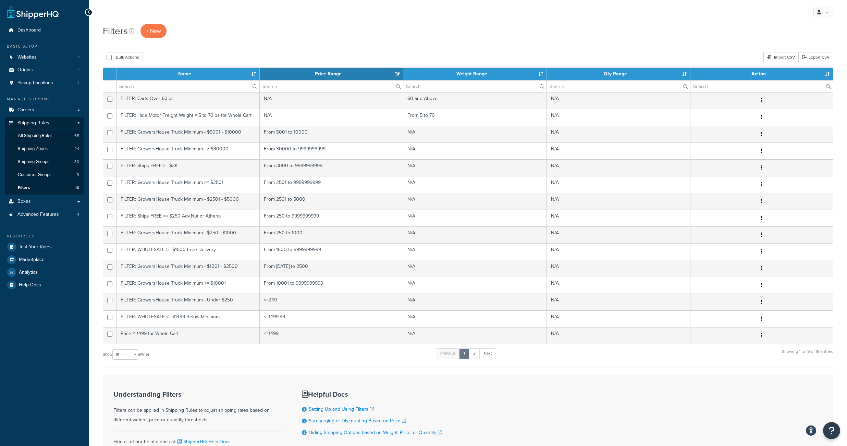
select select "15"
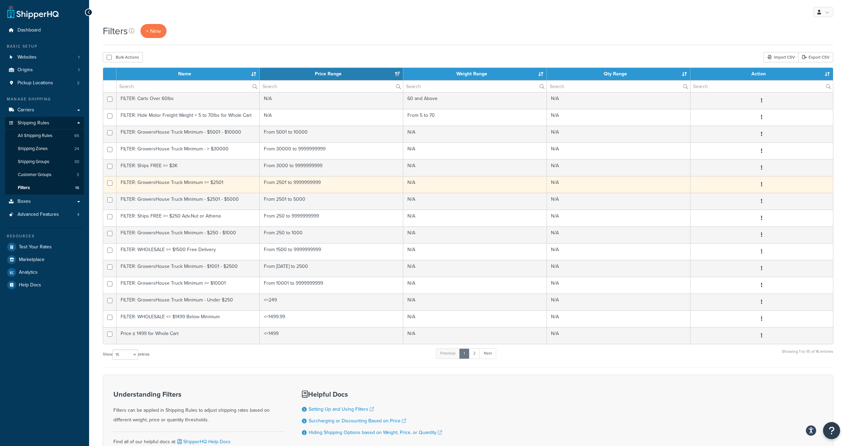
click at [228, 193] on td "FILTER: GrowersHouse Truck Minimum >= $2501" at bounding box center [188, 184] width 143 height 17
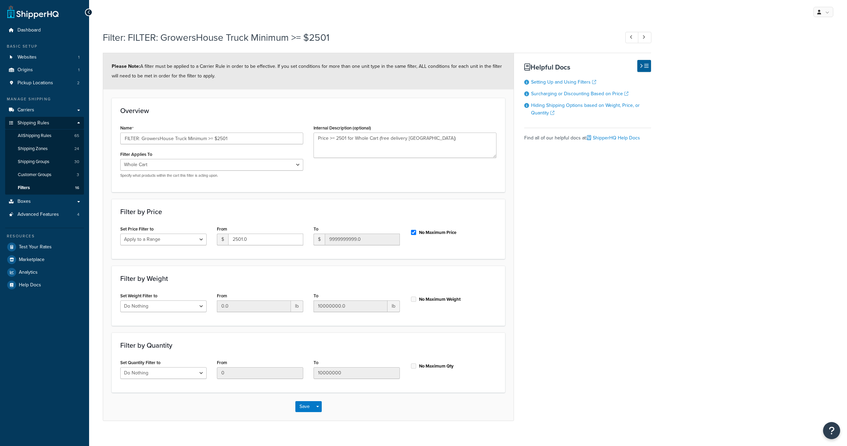
select select "range"
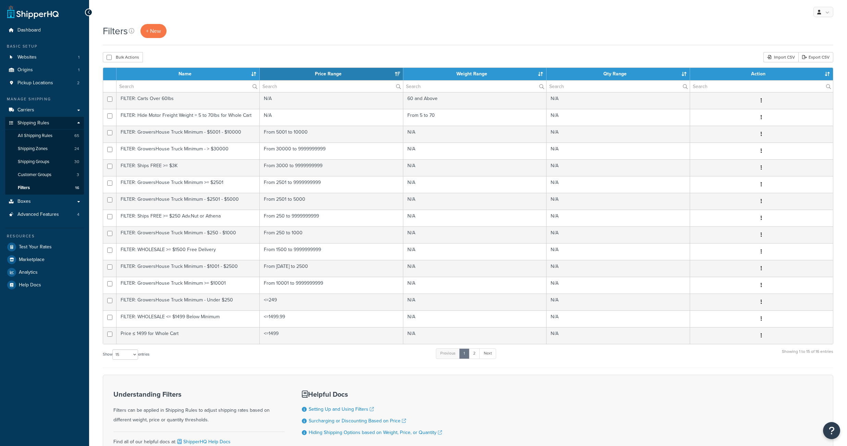
select select "15"
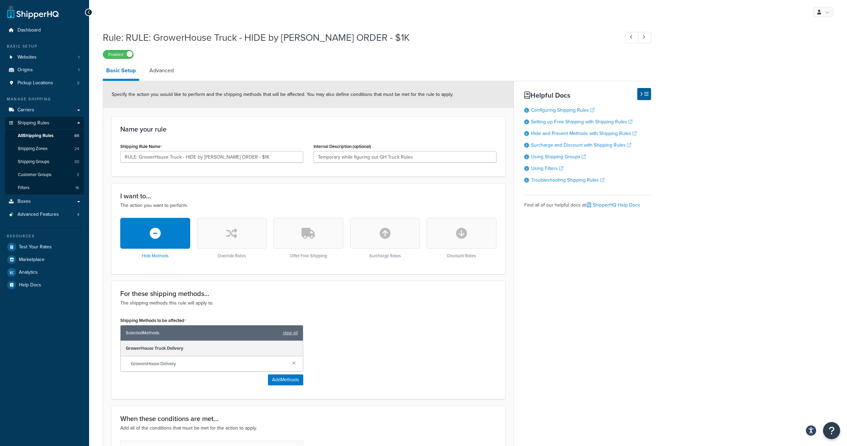
click at [35, 126] on span "Shipping Rules" at bounding box center [33, 123] width 32 height 6
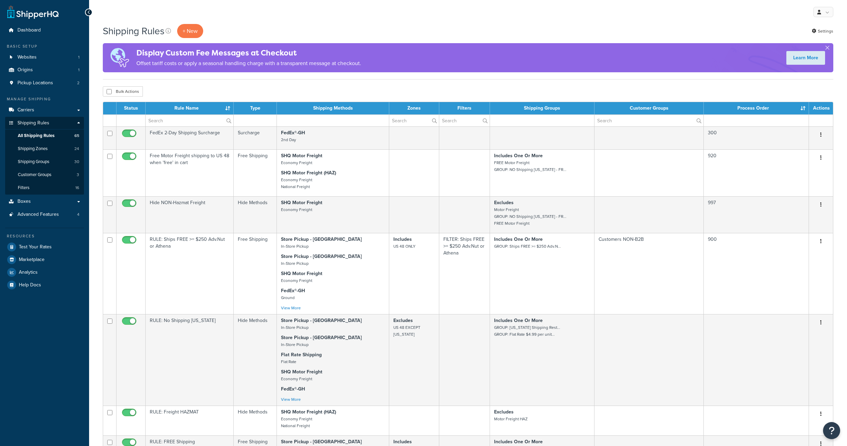
select select "1000"
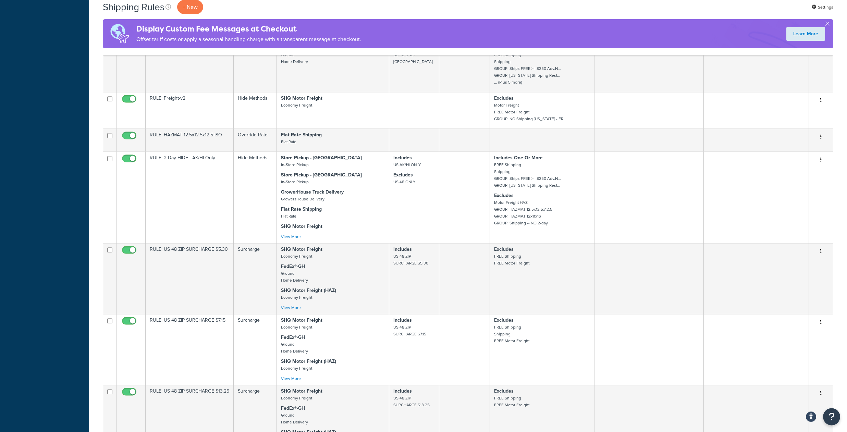
scroll to position [2373, 0]
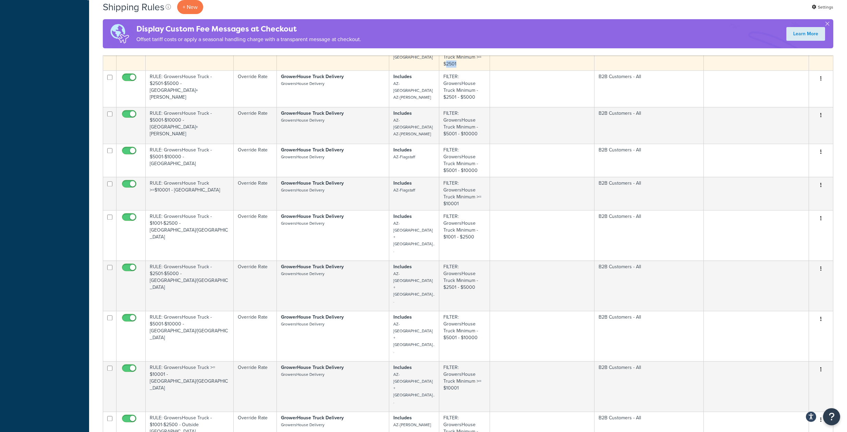
click at [819, 51] on button "button" at bounding box center [821, 45] width 10 height 11
click at [192, 70] on td "RULE: GrowersHouse Truck >= $2501 - [GEOGRAPHIC_DATA]" at bounding box center [190, 53] width 88 height 33
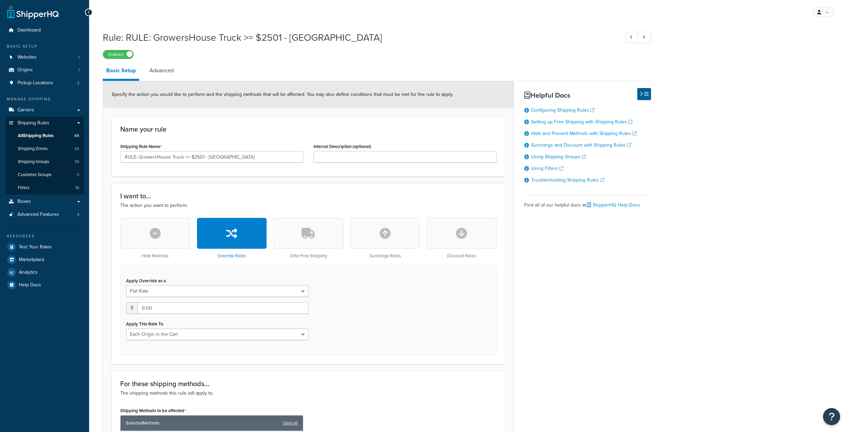
select select "LOCATION"
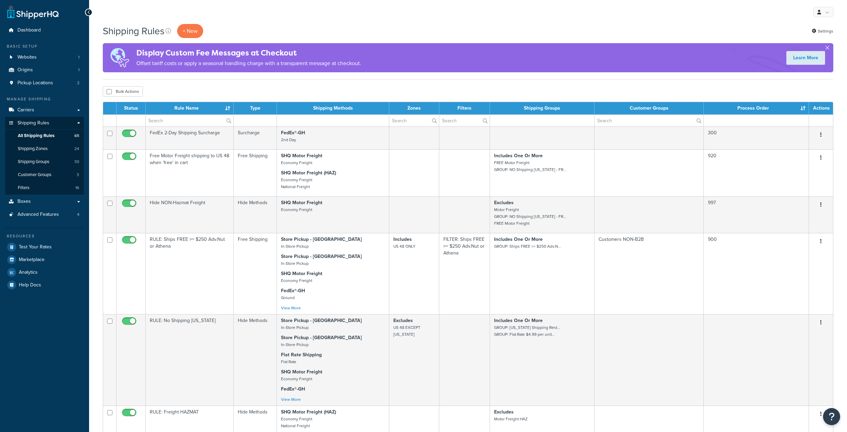
select select "1000"
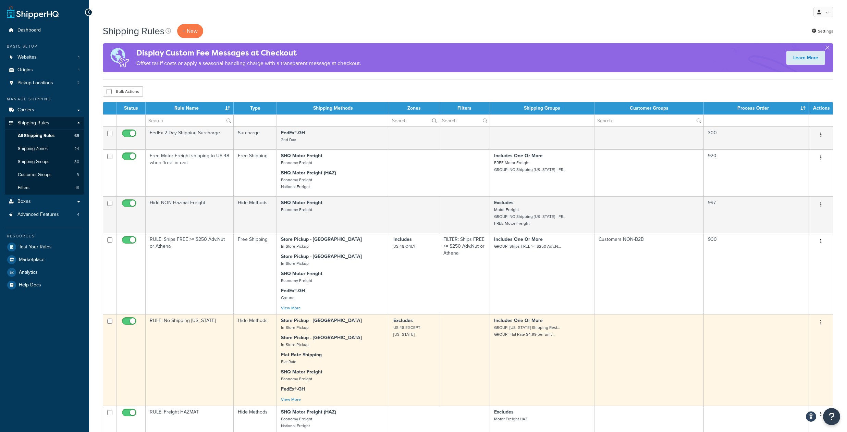
scroll to position [2373, 0]
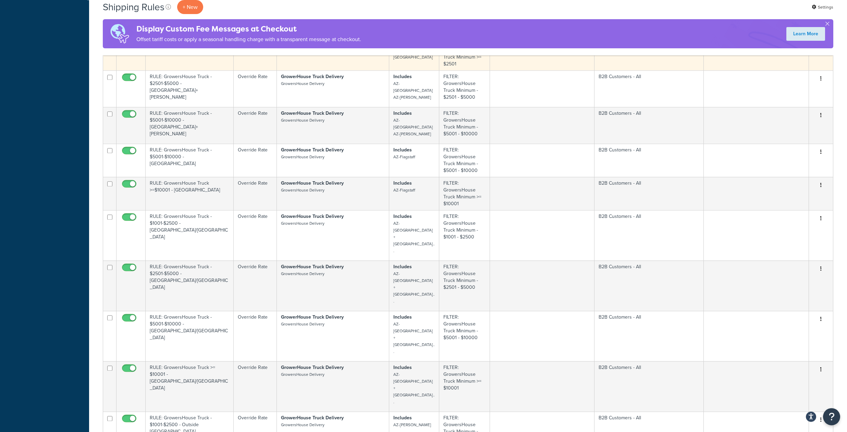
click at [822, 51] on button "button" at bounding box center [821, 45] width 10 height 11
click at [790, 94] on link "Delete" at bounding box center [798, 87] width 54 height 14
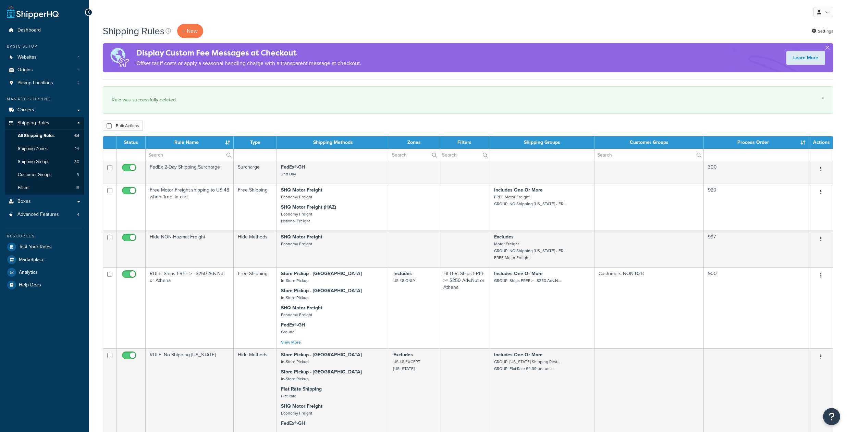
select select "1000"
click at [669, 105] on div "Rule was successfully deleted." at bounding box center [468, 100] width 713 height 10
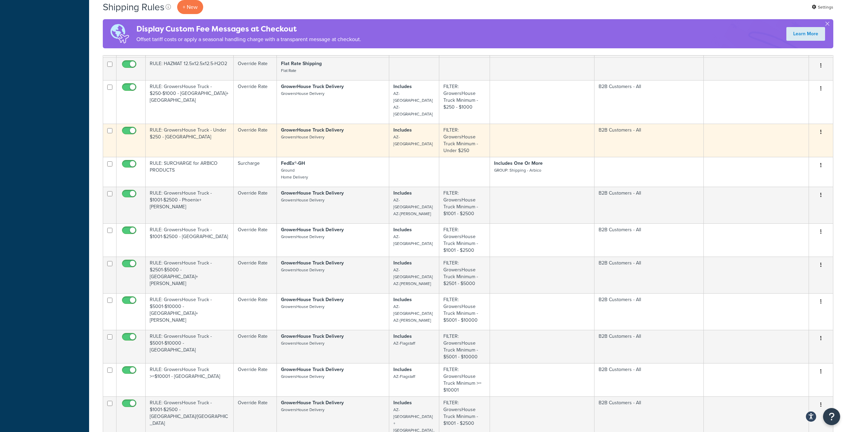
scroll to position [2266, 0]
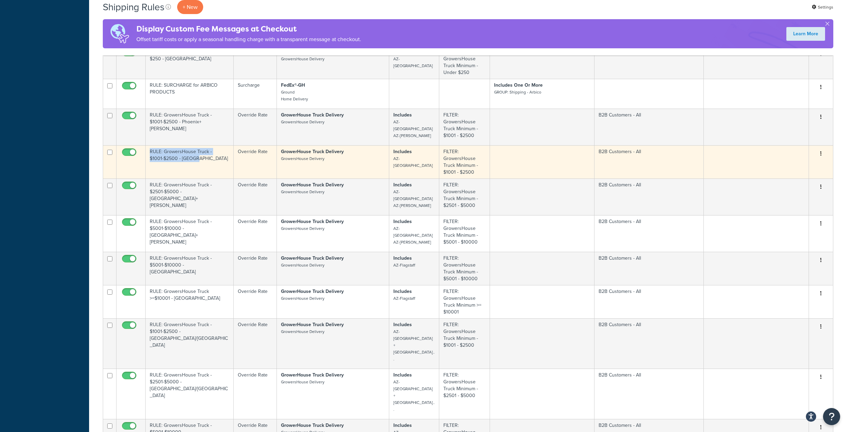
copy td "RULE: GrowersHouse Truck - $1001-$2500 - [GEOGRAPHIC_DATA]"
drag, startPoint x: 206, startPoint y: 324, endPoint x: 151, endPoint y: 316, distance: 55.4
click at [151, 179] on td "RULE: GrowersHouse Truck - $1001-$2500 - [GEOGRAPHIC_DATA]" at bounding box center [190, 161] width 88 height 33
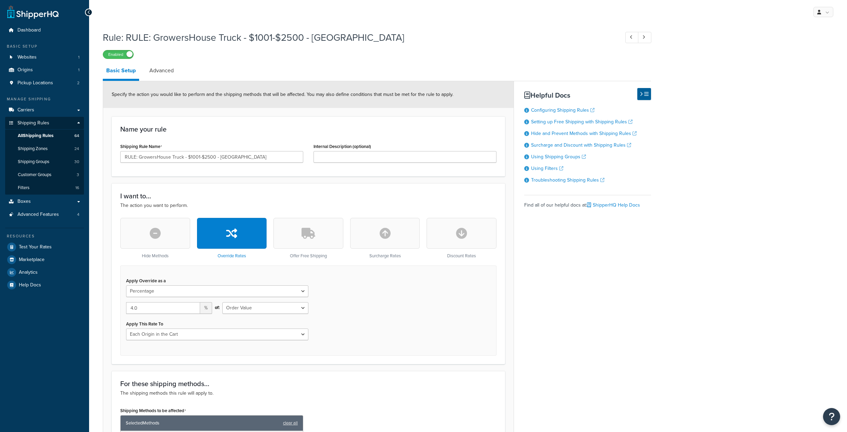
select select "PERCENTAGE"
select select "LOCATION"
click at [39, 126] on span "Shipping Rules" at bounding box center [33, 123] width 32 height 6
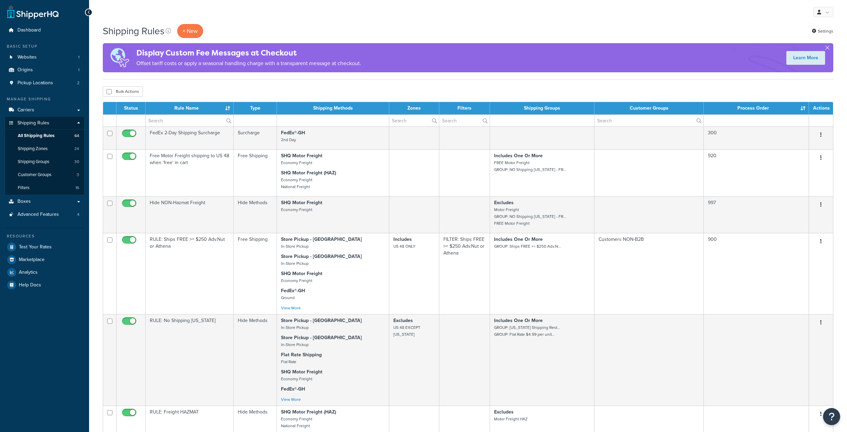
select select "1000"
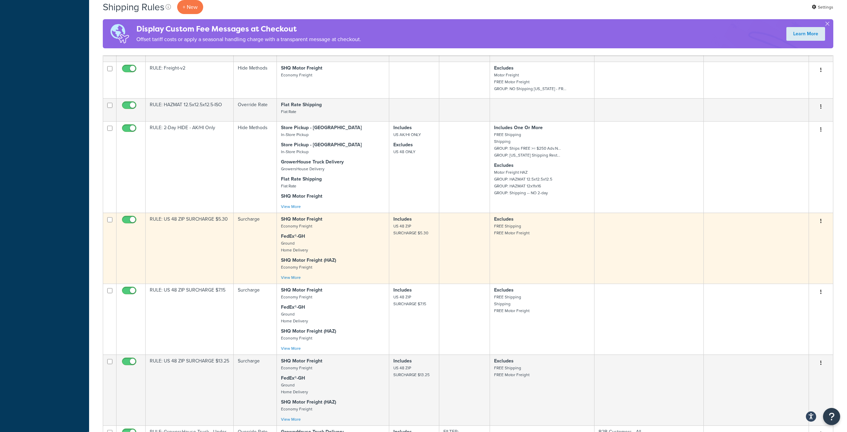
scroll to position [794, 0]
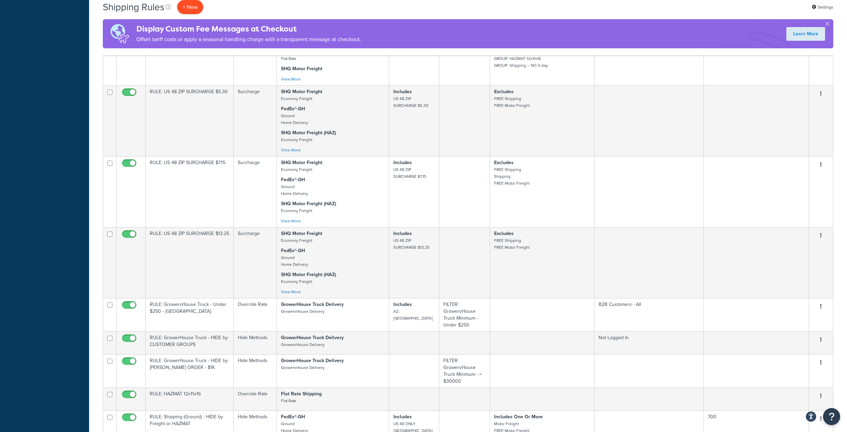
click at [195, 6] on p "+ New" at bounding box center [190, 7] width 26 height 14
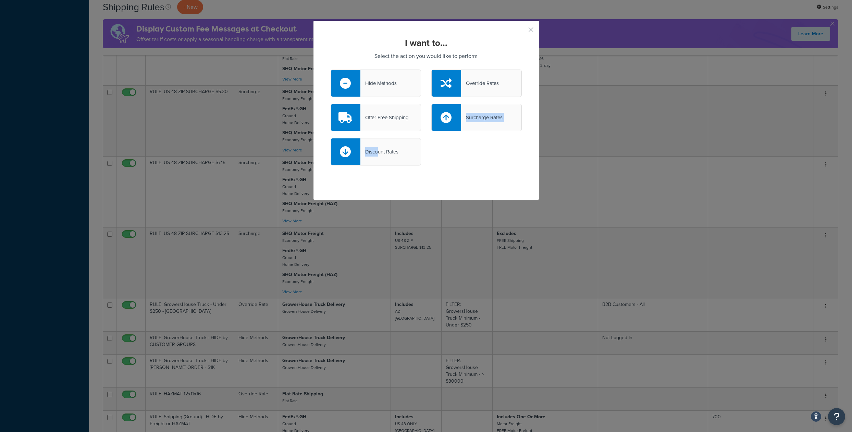
drag, startPoint x: 375, startPoint y: 154, endPoint x: 398, endPoint y: 130, distance: 33.2
click at [402, 130] on div "Hide Methods Override Rates Offer Free Shipping Surcharge Rates Discount Rates" at bounding box center [426, 121] width 191 height 103
click at [389, 122] on div "Offer Free Shipping" at bounding box center [385, 118] width 48 height 10
click at [0, 0] on input "Offer Free Shipping" at bounding box center [0, 0] width 0 height 0
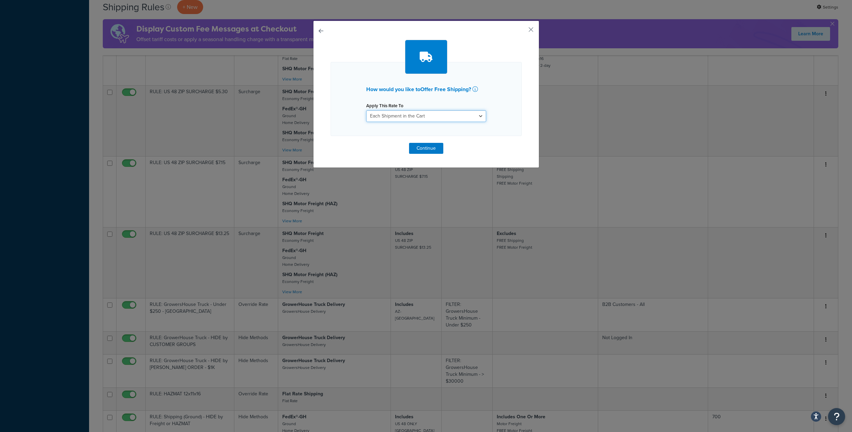
select select "LOCATION"
click option "Each Origin in the Cart" at bounding box center [0, 0] width 0 height 0
click at [432, 154] on button "Continue" at bounding box center [426, 148] width 34 height 11
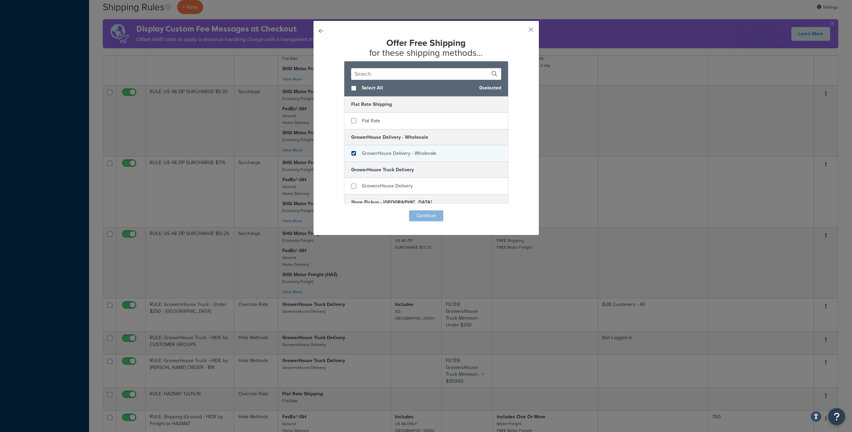
click at [351, 156] on input "checkbox" at bounding box center [353, 153] width 5 height 5
checkbox input "false"
checkbox input "true"
click at [348, 194] on div "GrowersHouse Delivery" at bounding box center [426, 186] width 164 height 16
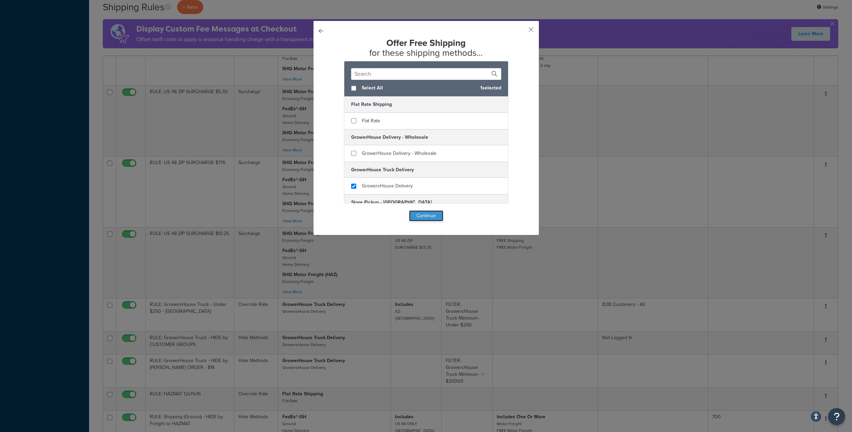
click at [418, 221] on button "Continue" at bounding box center [426, 215] width 34 height 11
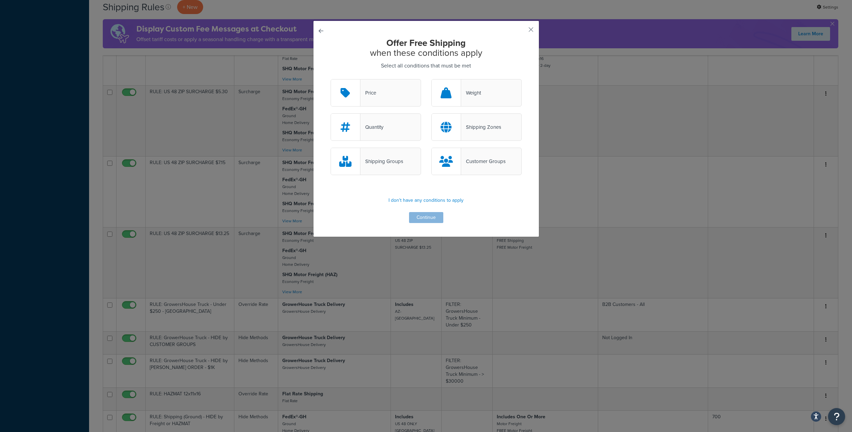
click at [378, 93] on div "Price" at bounding box center [376, 92] width 90 height 27
click at [0, 0] on input "Price" at bounding box center [0, 0] width 0 height 0
click at [429, 223] on button "Continue" at bounding box center [426, 217] width 34 height 11
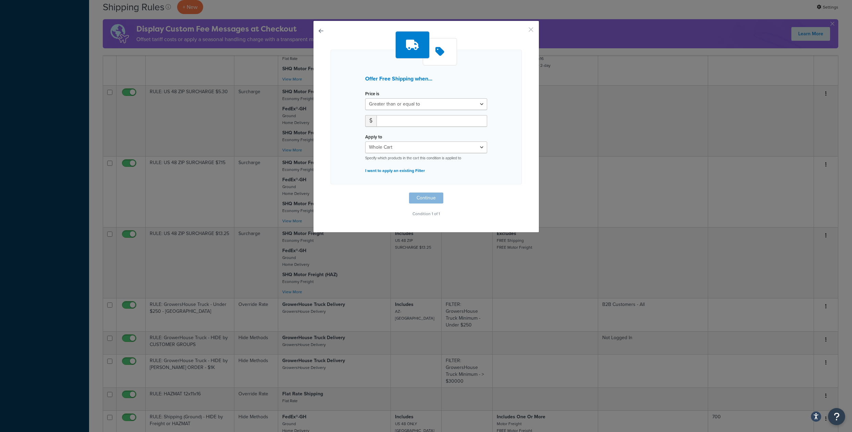
drag, startPoint x: 528, startPoint y: 29, endPoint x: 407, endPoint y: 46, distance: 121.9
click at [409, 46] on div "Offer Free Shipping when... Price is Greater than or equal to Between or equal …" at bounding box center [426, 127] width 226 height 212
click at [331, 193] on button "button" at bounding box center [331, 193] width 0 height 0
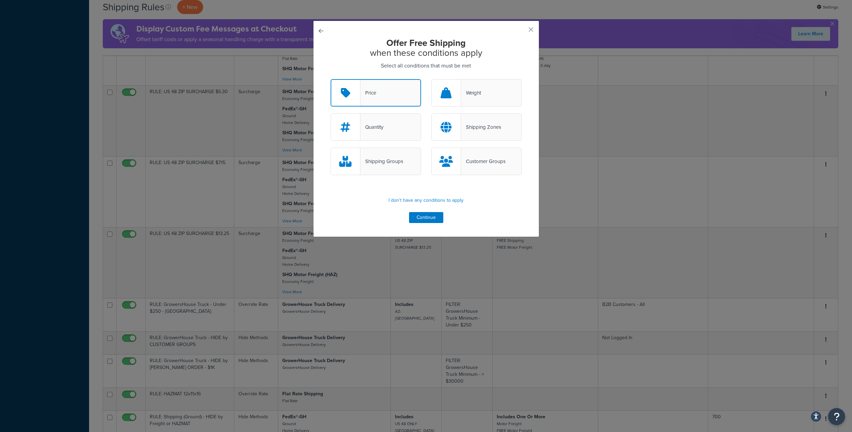
click at [485, 166] on div "Customer Groups" at bounding box center [483, 162] width 45 height 10
click at [0, 0] on input "Customer Groups" at bounding box center [0, 0] width 0 height 0
click at [522, 31] on button "button" at bounding box center [521, 32] width 2 height 2
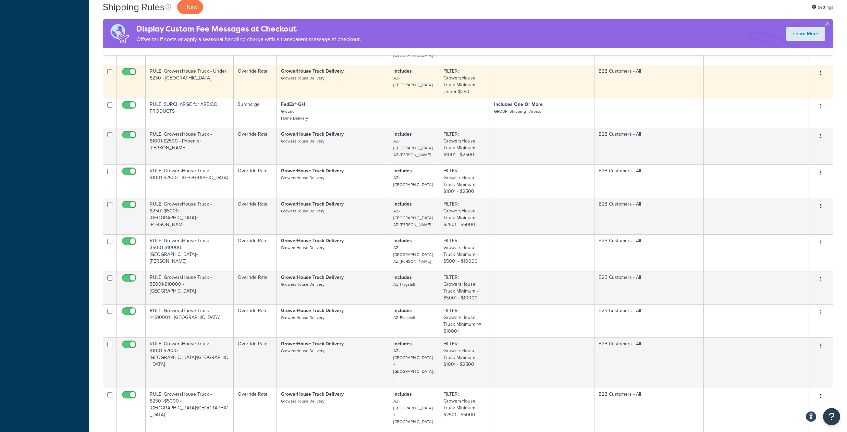
scroll to position [2337, 0]
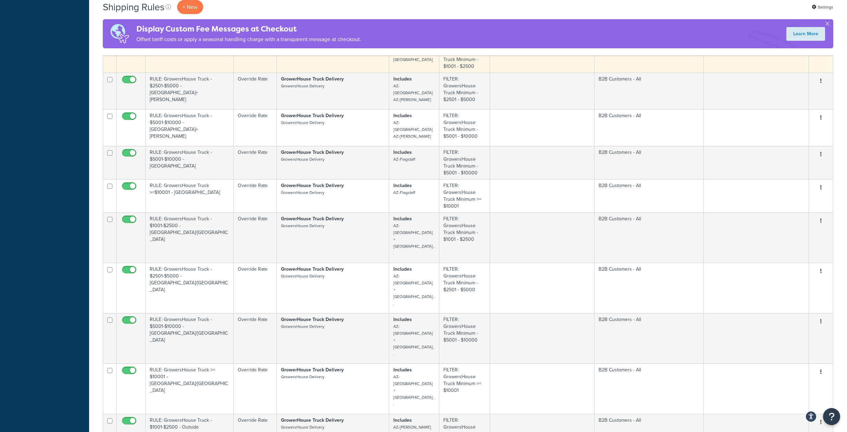
click at [819, 53] on button "button" at bounding box center [821, 47] width 10 height 11
click at [791, 82] on link "Duplicate" at bounding box center [798, 75] width 54 height 14
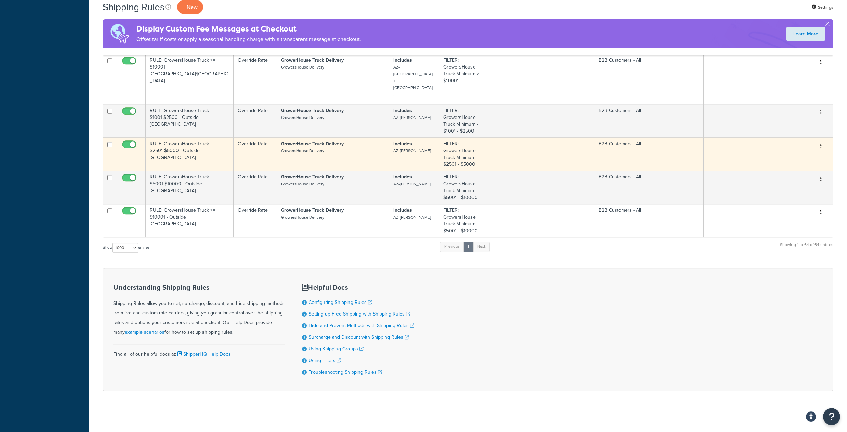
scroll to position [2777, 0]
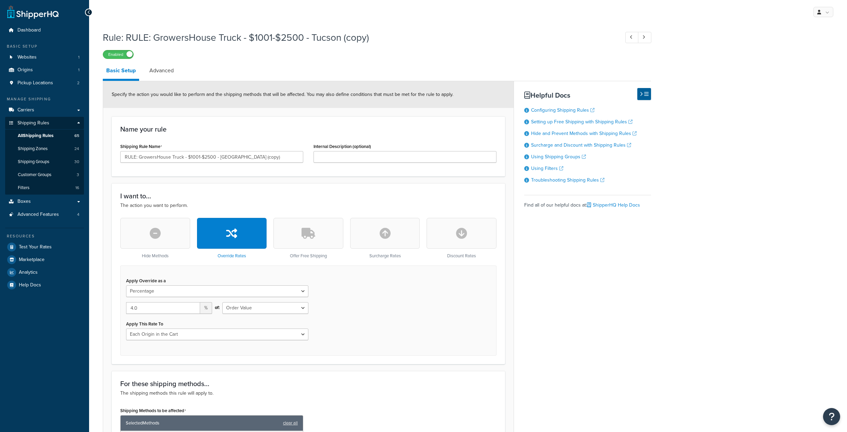
select select "PERCENTAGE"
select select "LOCATION"
drag, startPoint x: 207, startPoint y: 162, endPoint x: 190, endPoint y: 164, distance: 17.7
click at [190, 163] on input "RULE: GrowersHouse Truck - $1001-$2500 - Tucson (copy)" at bounding box center [211, 157] width 183 height 12
drag, startPoint x: 212, startPoint y: 163, endPoint x: 209, endPoint y: 164, distance: 3.5
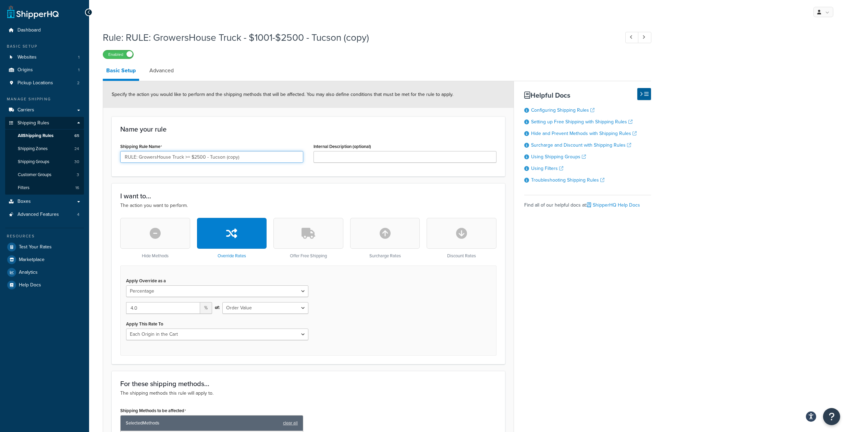
click at [209, 163] on input "RULE: GrowersHouse Truck >= $2500 - Tucson (copy)" at bounding box center [211, 157] width 183 height 12
drag, startPoint x: 256, startPoint y: 163, endPoint x: 232, endPoint y: 165, distance: 24.4
click at [232, 163] on input "RULE: GrowersHouse Truck >= $2501 - Tucson (copy)" at bounding box center [211, 157] width 183 height 12
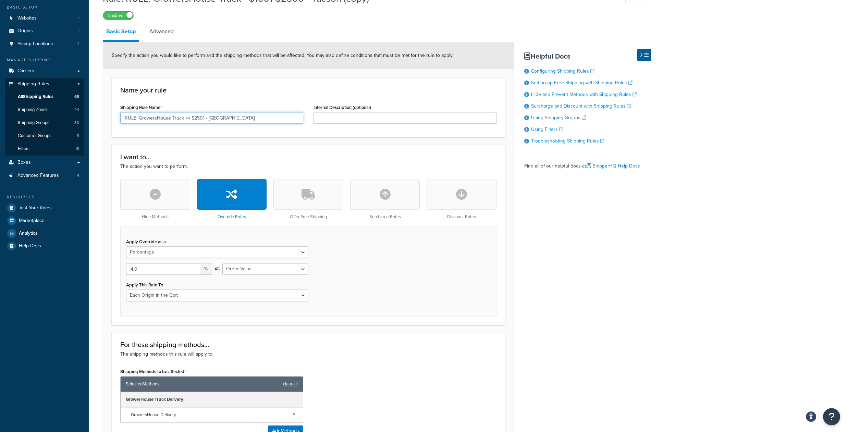
scroll to position [111, 0]
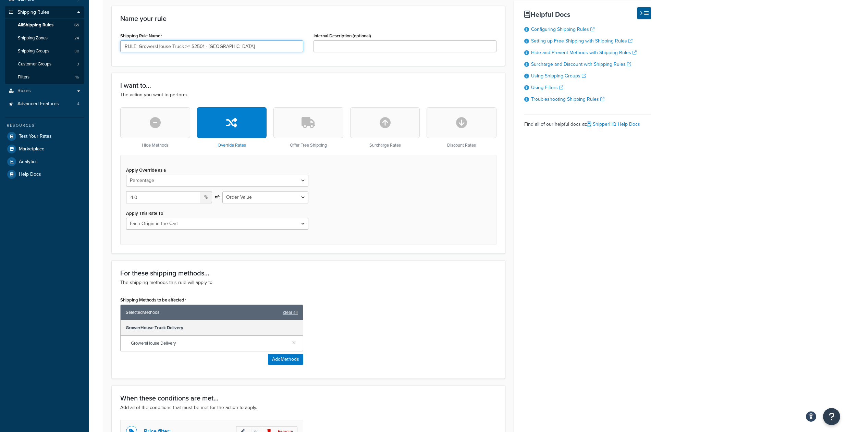
type input "RULE: GrowersHouse Truck >= $2501 - [GEOGRAPHIC_DATA]"
drag, startPoint x: 141, startPoint y: 208, endPoint x: 123, endPoint y: 206, distance: 18.6
click at [126, 203] on input "4.0" at bounding box center [163, 198] width 74 height 12
type input "0"
select select "FLAT_RATE"
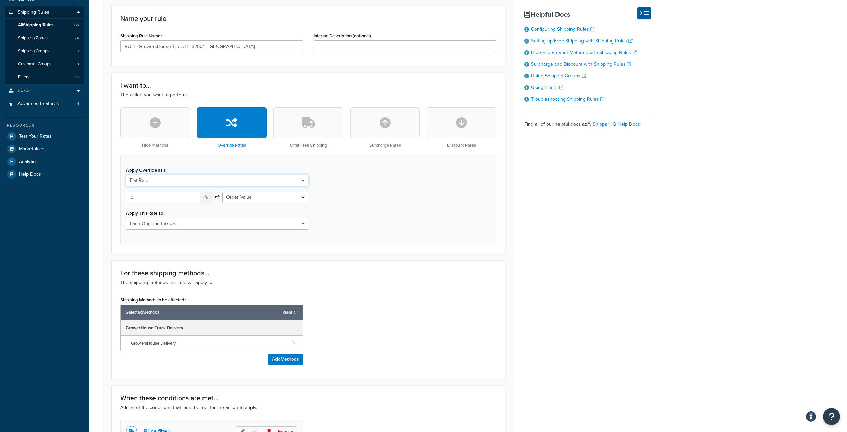
click option "Flat Rate" at bounding box center [0, 0] width 0 height 0
click at [163, 203] on input "number" at bounding box center [222, 198] width 171 height 12
type input "0"
click at [344, 254] on div "I want to... The action you want to perform. Hide Methods Override Rates Offer …" at bounding box center [308, 163] width 393 height 181
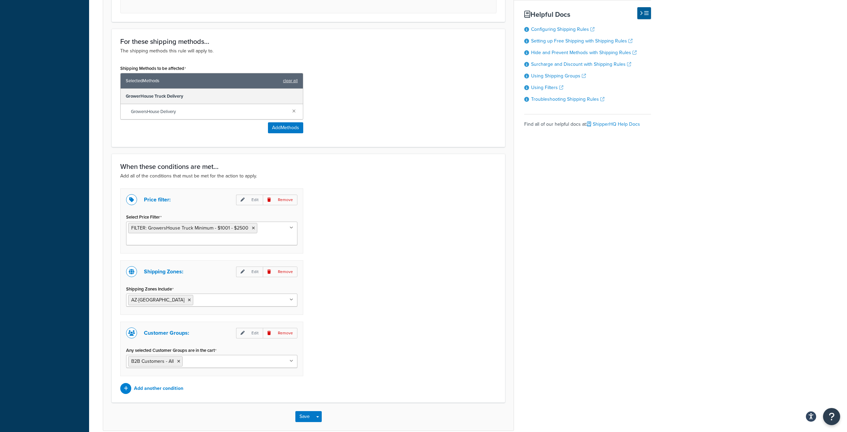
scroll to position [345, 0]
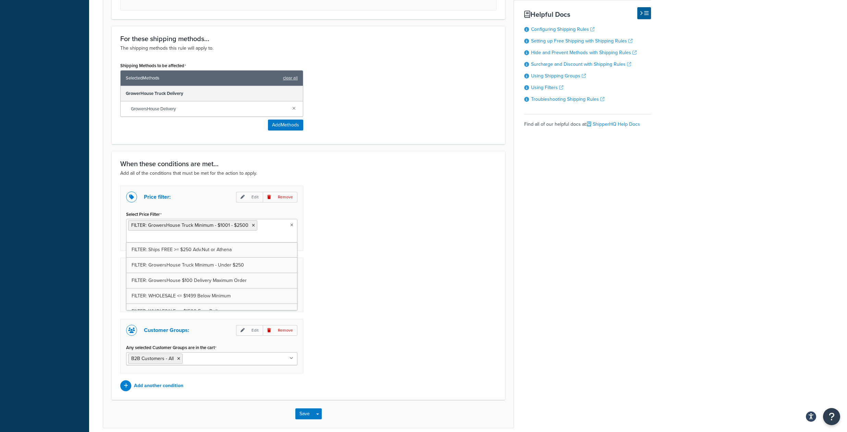
click at [279, 243] on ul "FILTER: GrowersHouse Truck Minimum - $1001 - $2500" at bounding box center [211, 231] width 171 height 24
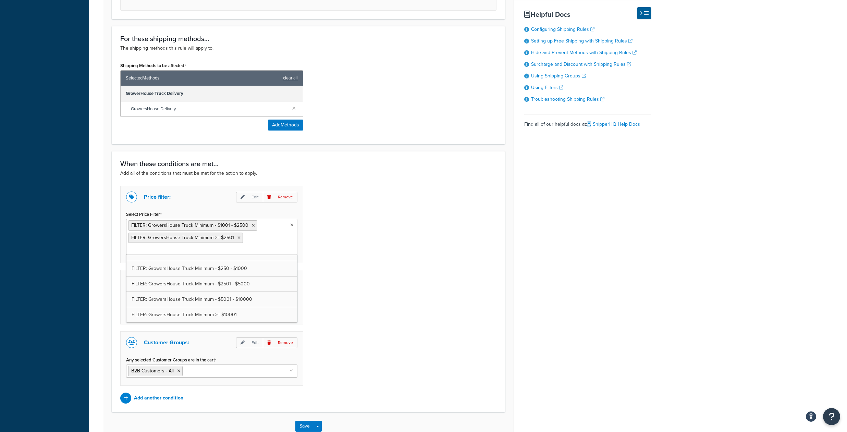
scroll to position [129, 0]
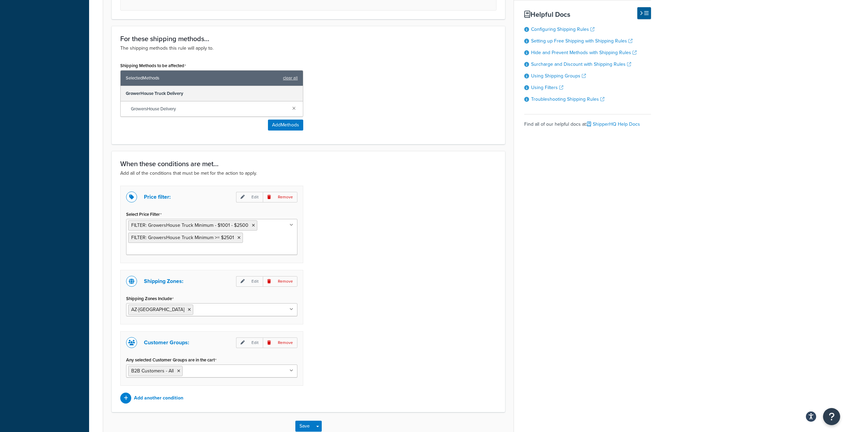
click at [326, 252] on div "Price filter: Edit Remove Select Price Filter FILTER: GrowersHouse Truck Minimu…" at bounding box center [308, 295] width 387 height 218
click at [255, 228] on icon at bounding box center [253, 225] width 3 height 4
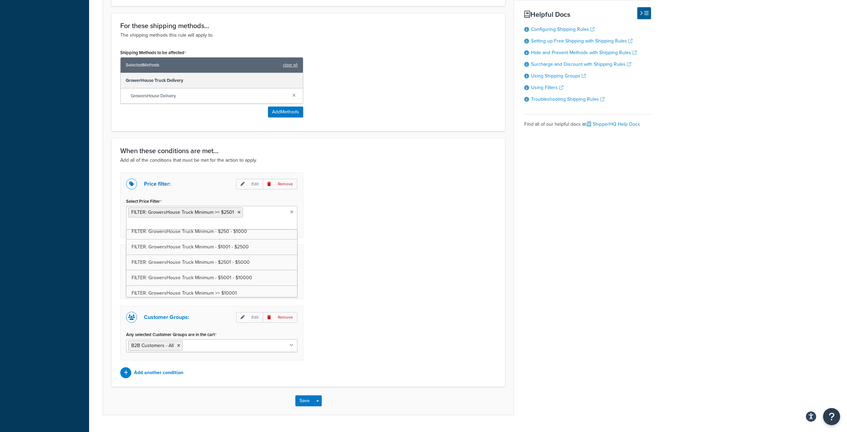
click at [350, 256] on div "Price filter: Edit Remove Select Price Filter FILTER: GrowersHouse Truck Minimu…" at bounding box center [308, 276] width 387 height 206
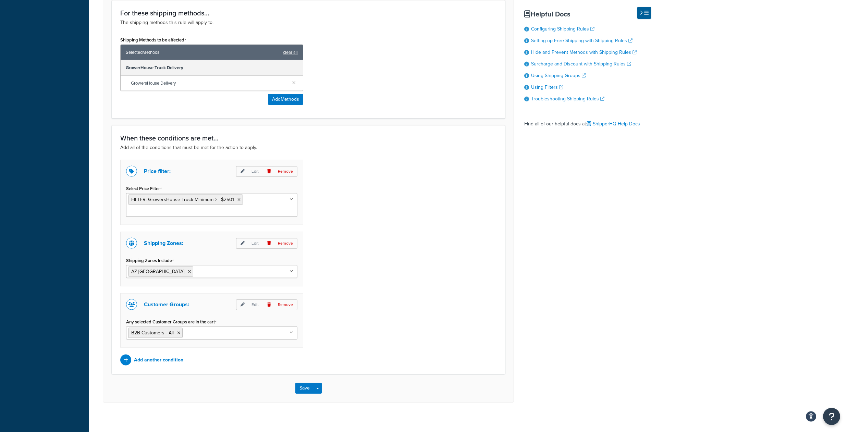
scroll to position [402, 0]
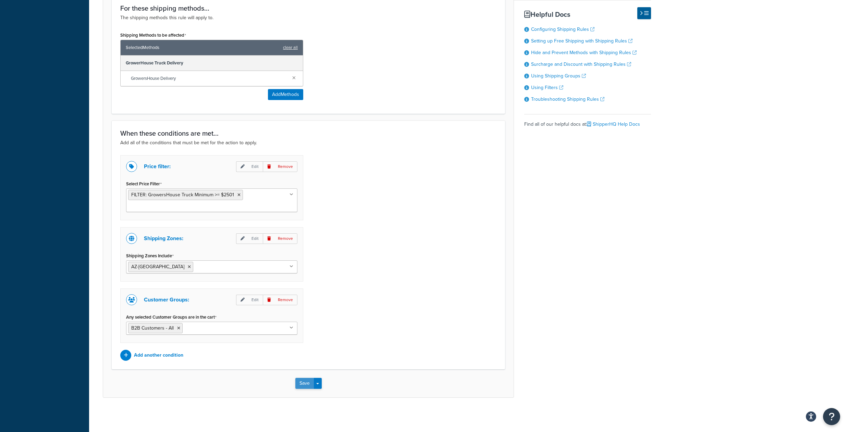
click at [303, 388] on button "Save" at bounding box center [304, 383] width 19 height 11
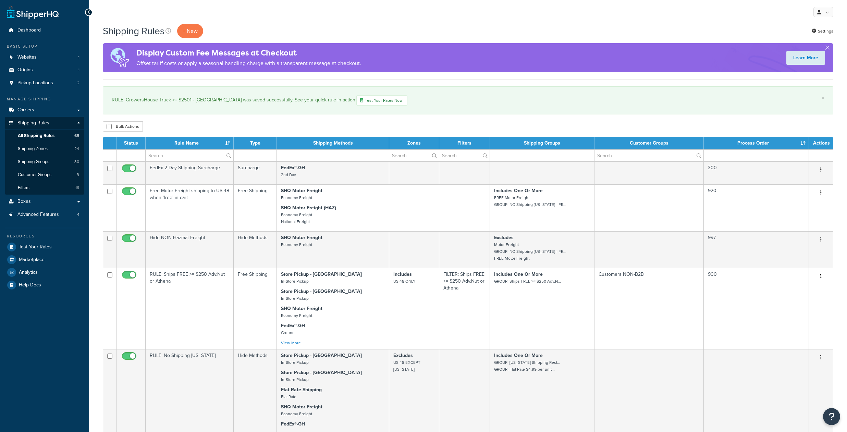
select select "1000"
click at [36, 115] on link "Carriers" at bounding box center [44, 110] width 79 height 13
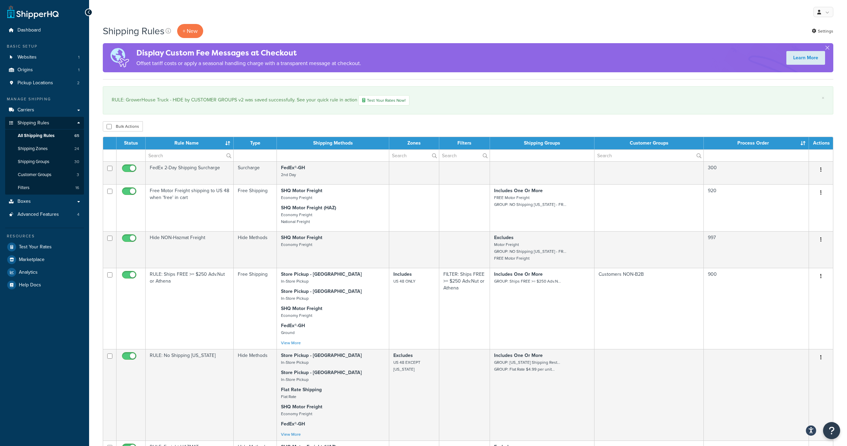
select select "1000"
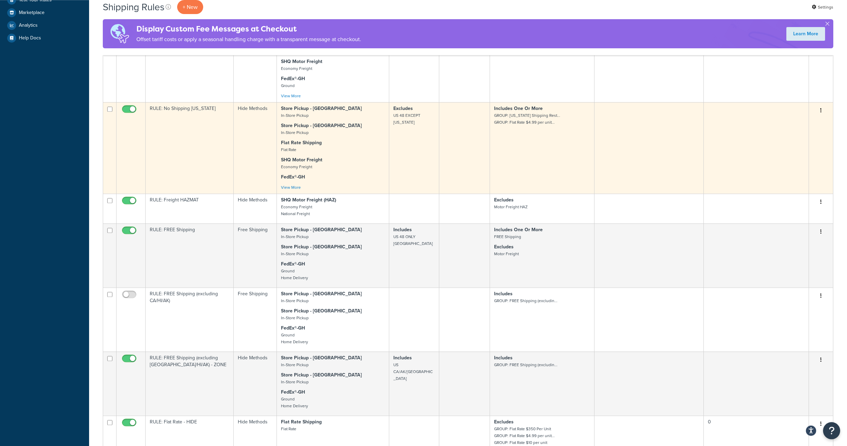
scroll to position [247, 0]
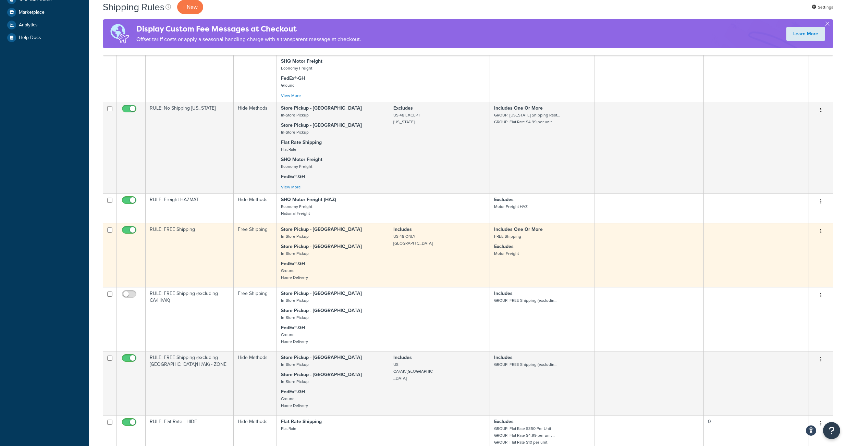
click at [485, 279] on td at bounding box center [464, 255] width 51 height 64
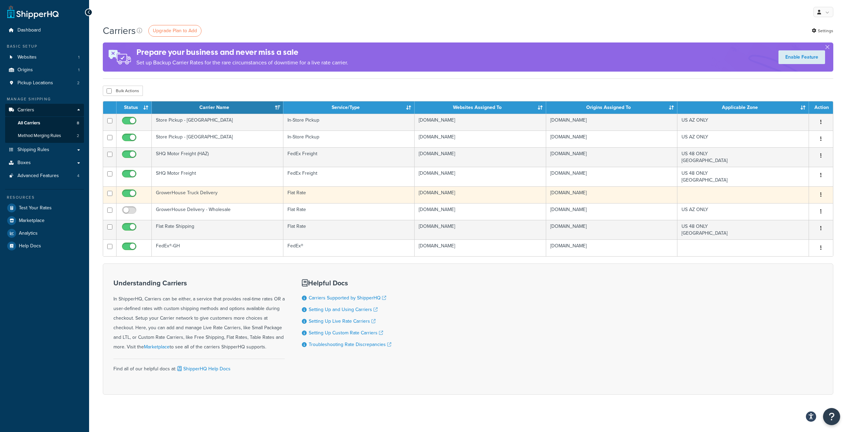
click at [825, 200] on button "button" at bounding box center [821, 195] width 10 height 11
click at [782, 219] on link "Edit" at bounding box center [793, 218] width 54 height 14
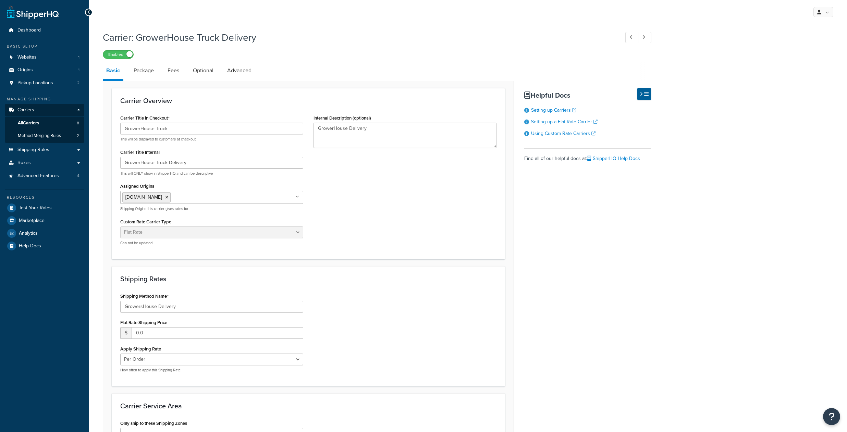
select select "flat"
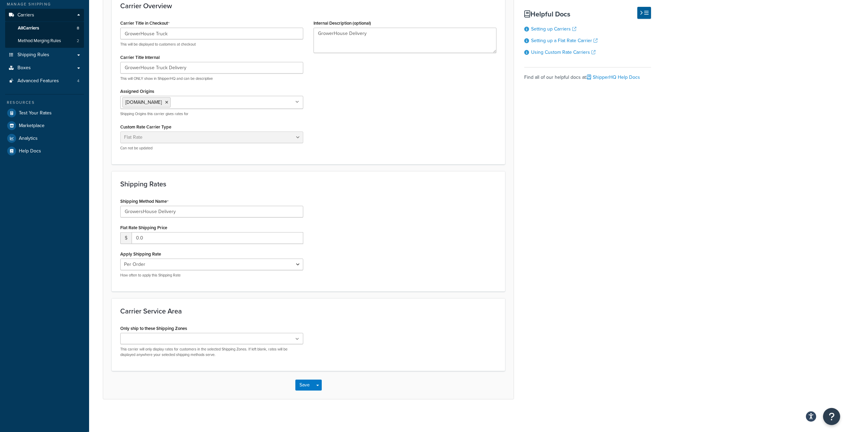
scroll to position [117, 0]
click at [224, 345] on p "This carrier will only display rates for customers in the selected Shipping Zon…" at bounding box center [211, 350] width 183 height 11
click at [215, 335] on ul at bounding box center [211, 336] width 183 height 11
click at [261, 297] on div "Carrier Service Area Only ship to these Shipping Zones US 48 ONLY US AZ ONLY US…" at bounding box center [308, 333] width 393 height 73
drag, startPoint x: 151, startPoint y: 230, endPoint x: 129, endPoint y: 228, distance: 22.7
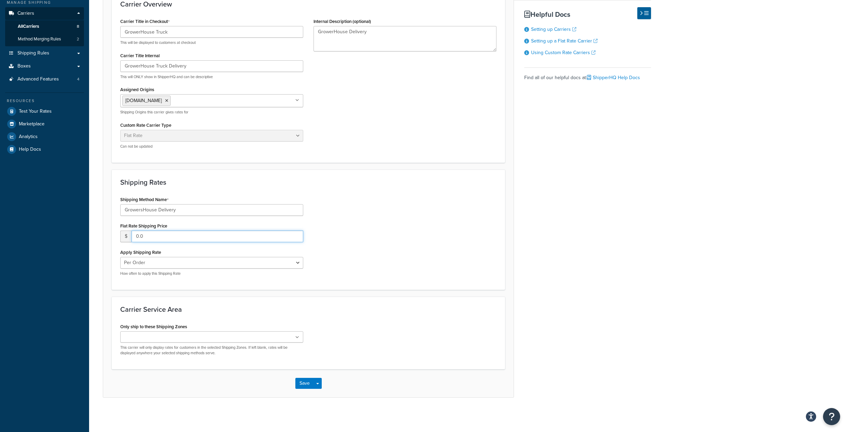
click at [132, 231] on input "0.0" at bounding box center [218, 237] width 172 height 12
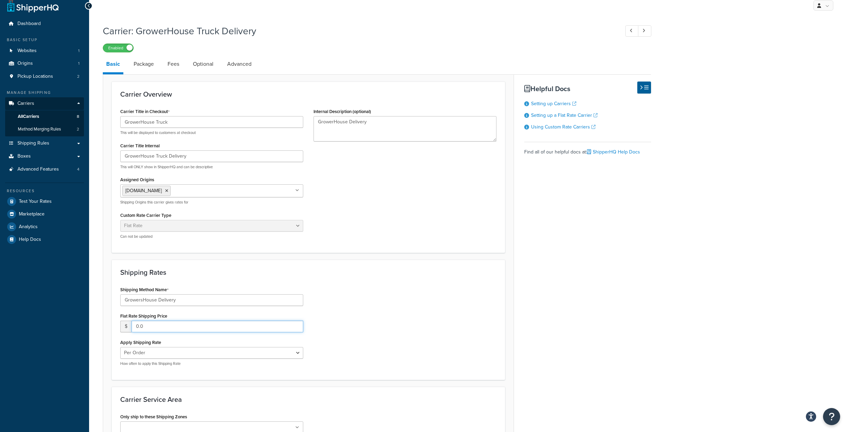
drag, startPoint x: 140, startPoint y: 339, endPoint x: 134, endPoint y: 339, distance: 6.5
click at [134, 332] on input "0.0" at bounding box center [218, 327] width 172 height 12
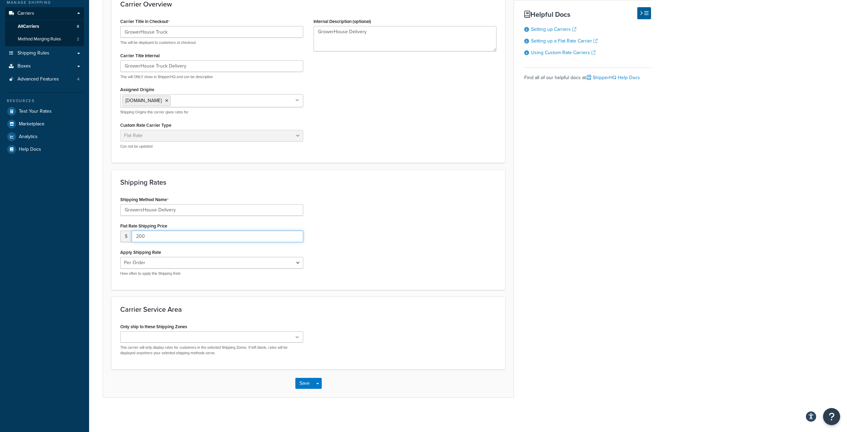
type input "200"
click at [302, 381] on button "Save" at bounding box center [304, 383] width 19 height 11
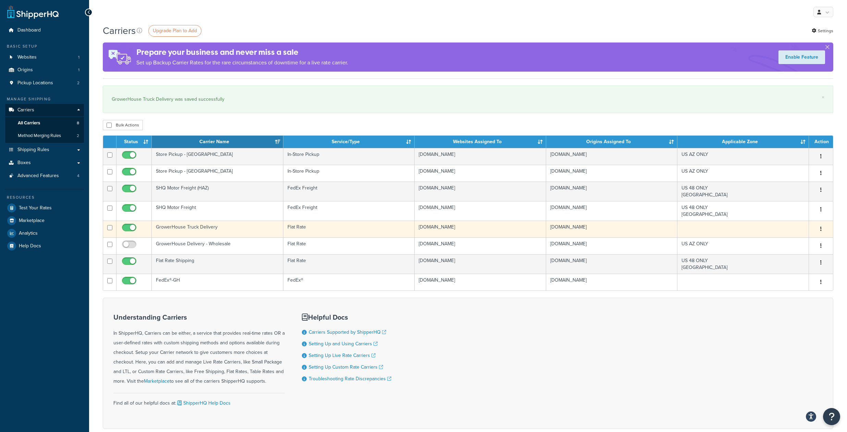
click at [236, 237] on td "GrowerHouse Truck Delivery" at bounding box center [218, 229] width 132 height 17
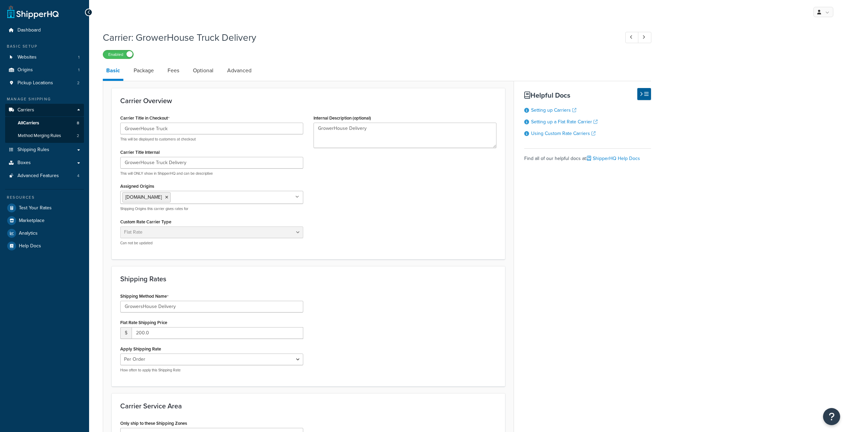
select select "flat"
drag, startPoint x: 162, startPoint y: 351, endPoint x: 135, endPoint y: 347, distance: 27.7
click at [135, 339] on input "200.0" at bounding box center [218, 333] width 172 height 12
type input "0"
click at [386, 303] on div "Shipping Method Name GrowersHouse Delivery Flat Rate Shipping Price $ 0 Apply S…" at bounding box center [308, 334] width 387 height 87
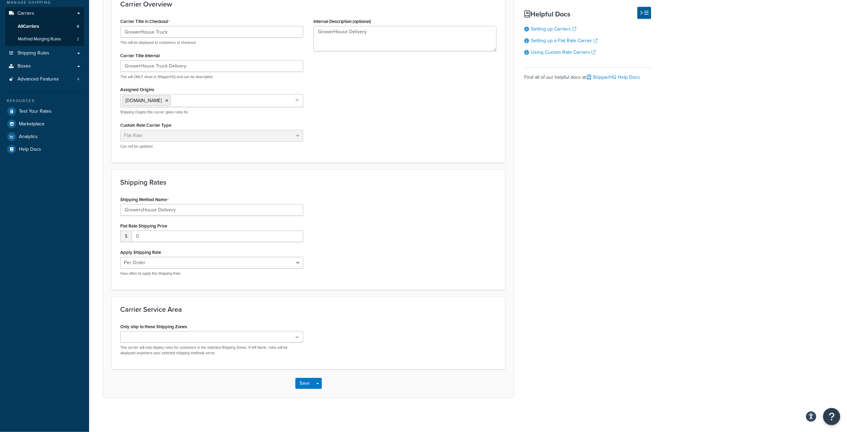
scroll to position [117, 0]
click at [300, 384] on button "Save" at bounding box center [304, 383] width 19 height 11
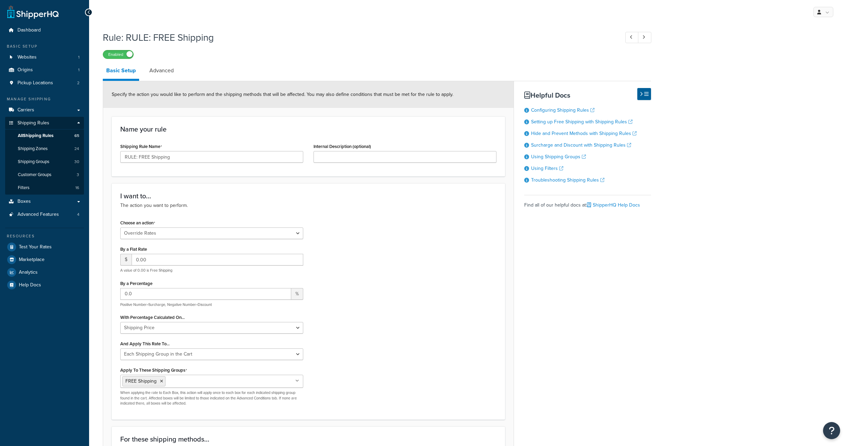
select select "OVERRIDE"
select select "SHIPPING_GROUP"
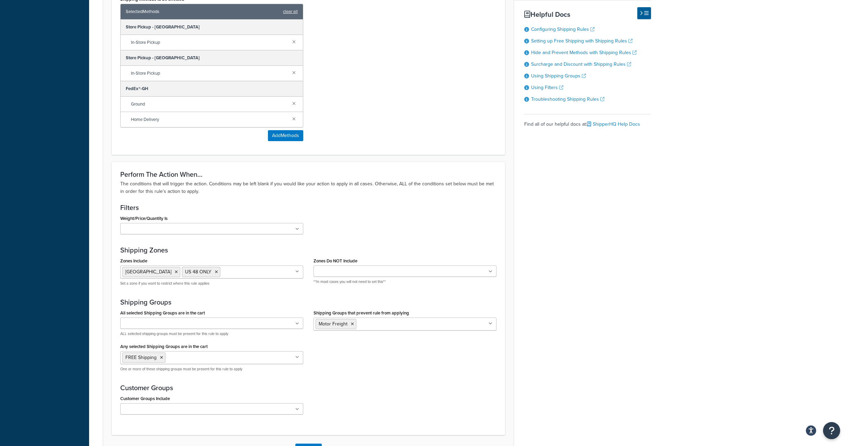
scroll to position [534, 0]
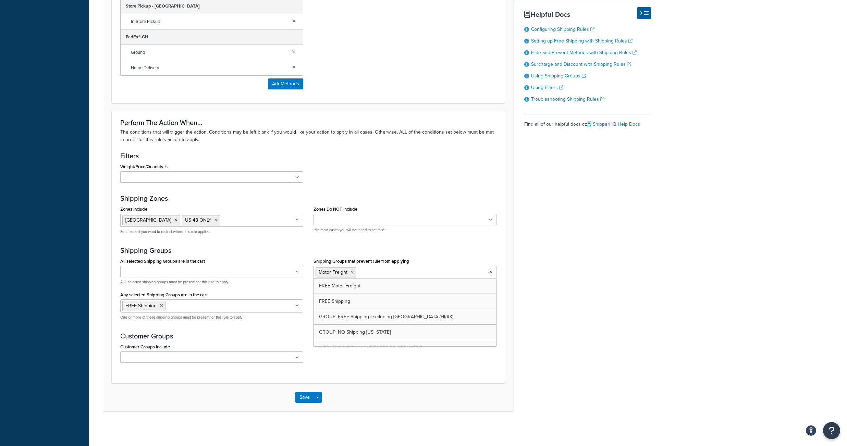
click at [382, 276] on input "Shipping Groups that prevent rule from applying" at bounding box center [388, 272] width 61 height 8
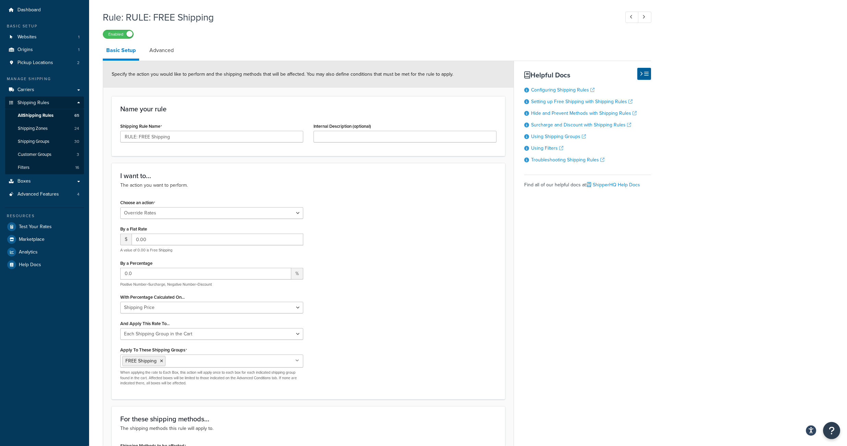
scroll to position [0, 0]
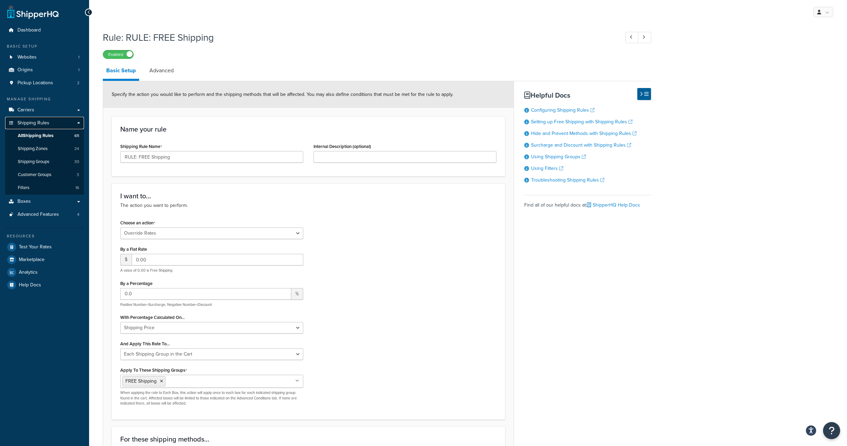
click at [40, 126] on span "Shipping Rules" at bounding box center [33, 123] width 32 height 6
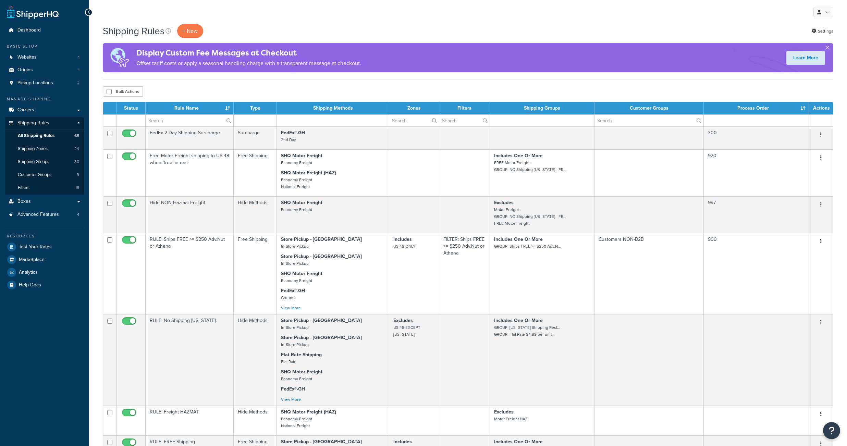
select select "1000"
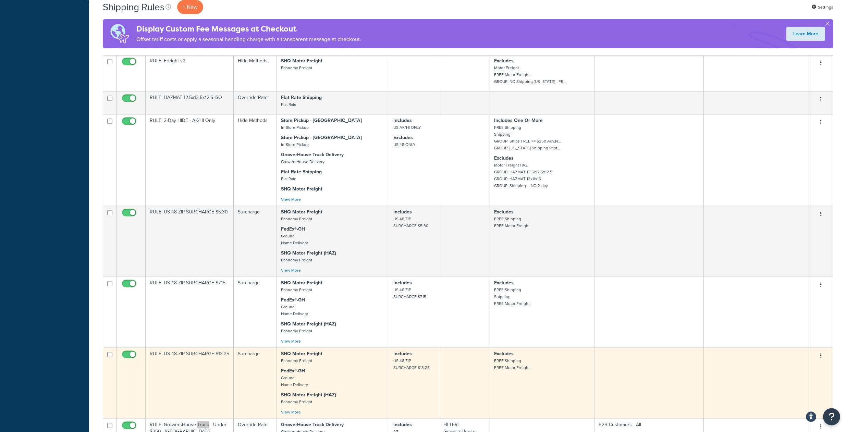
scroll to position [966, 0]
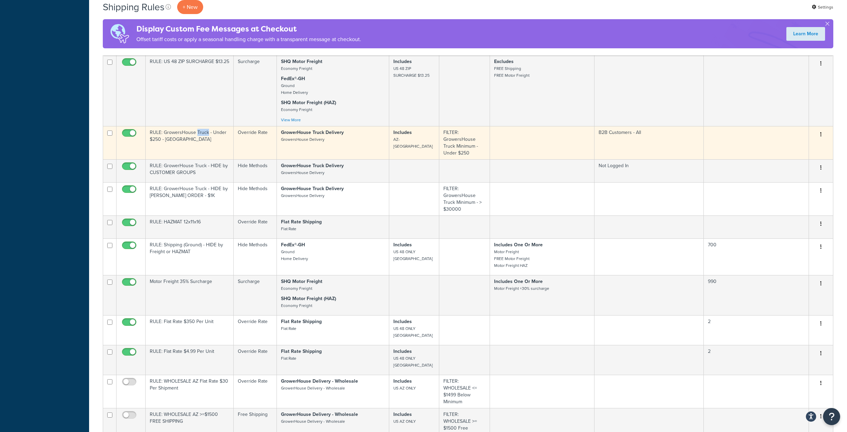
click at [819, 140] on button "button" at bounding box center [821, 134] width 10 height 11
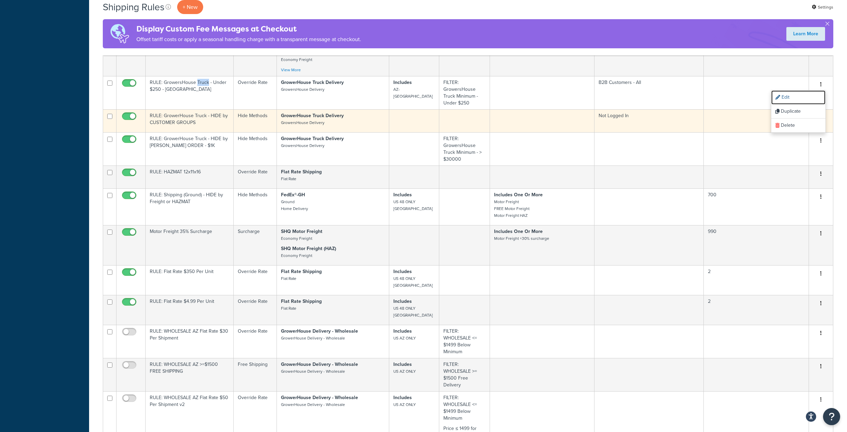
scroll to position [1025, 0]
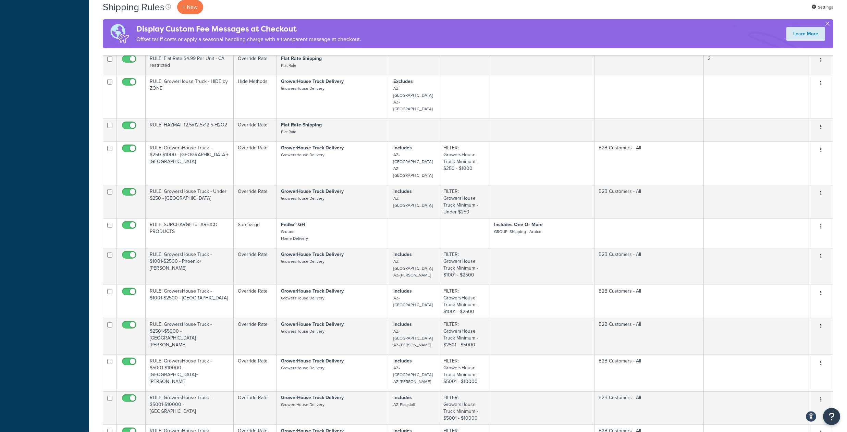
scroll to position [2093, 0]
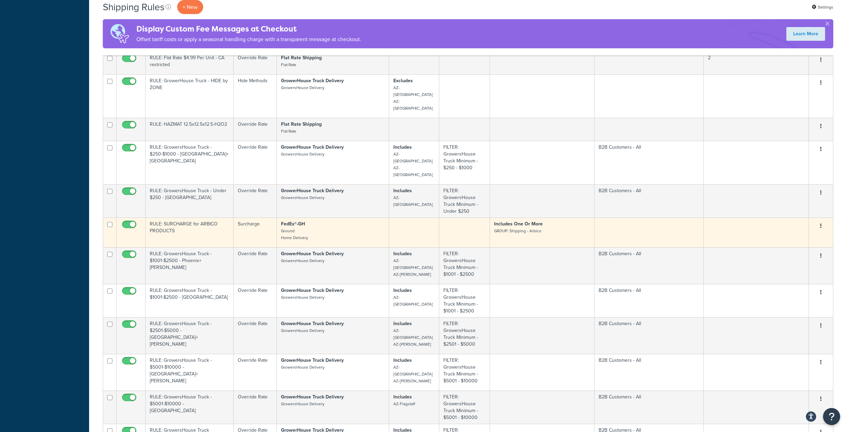
click at [518, 234] on small "GROUP: Shipping - Arbico" at bounding box center [517, 231] width 47 height 6
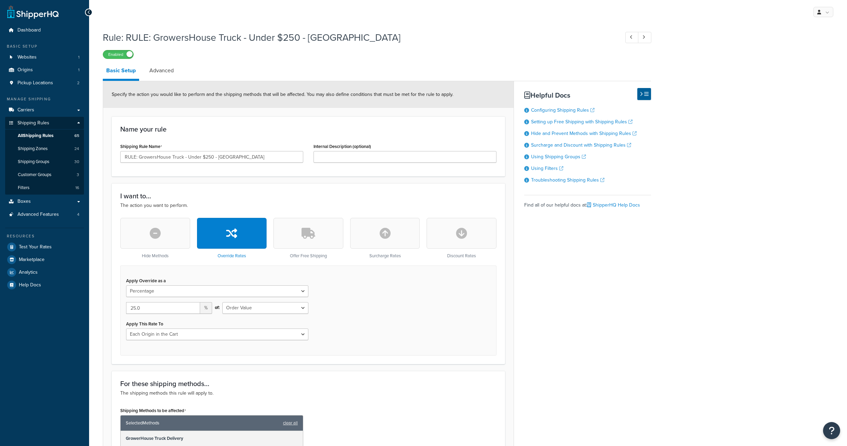
select select "PERCENTAGE"
select select "LOCATION"
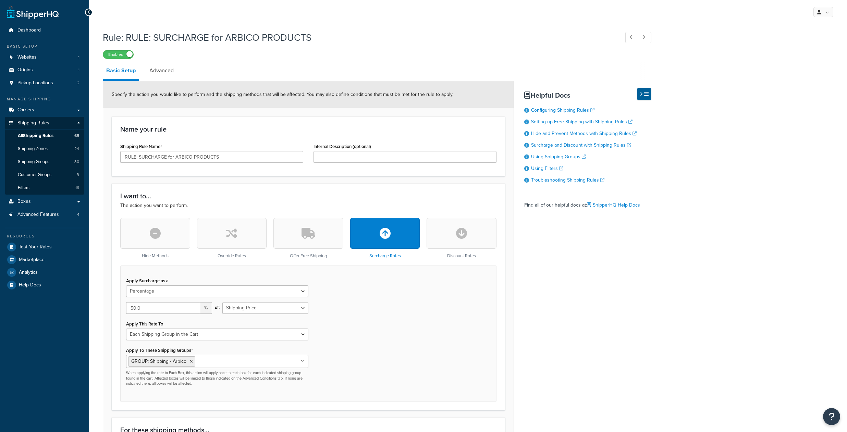
select select "PERCENTAGE"
select select "SHIPPING_GROUP"
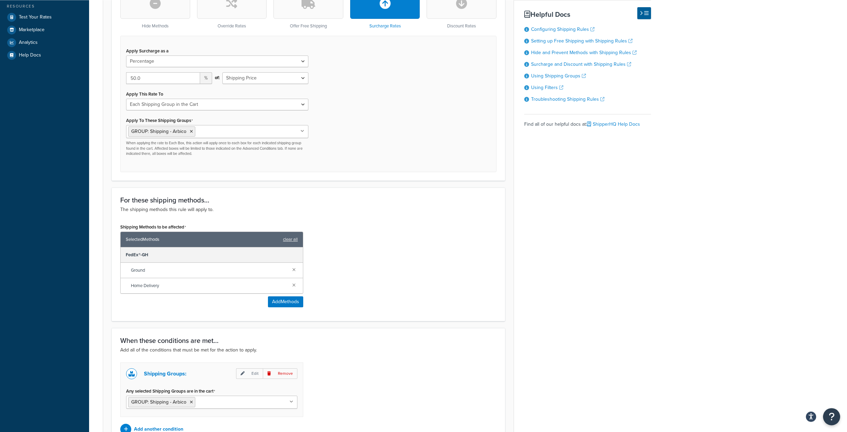
scroll to position [329, 0]
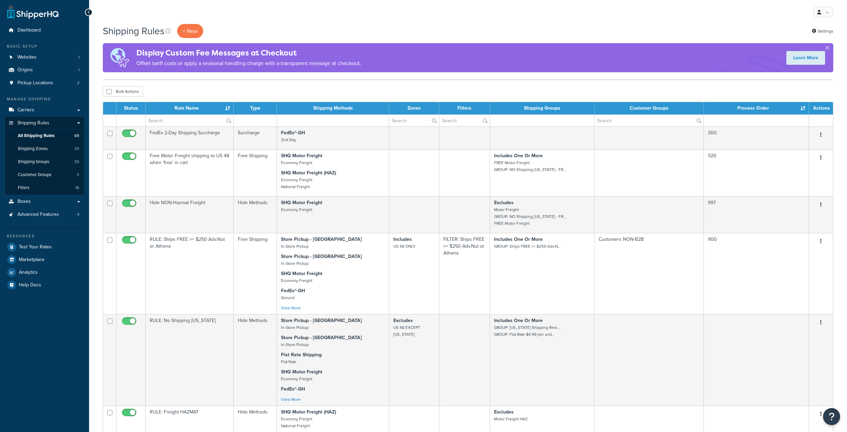
select select "1000"
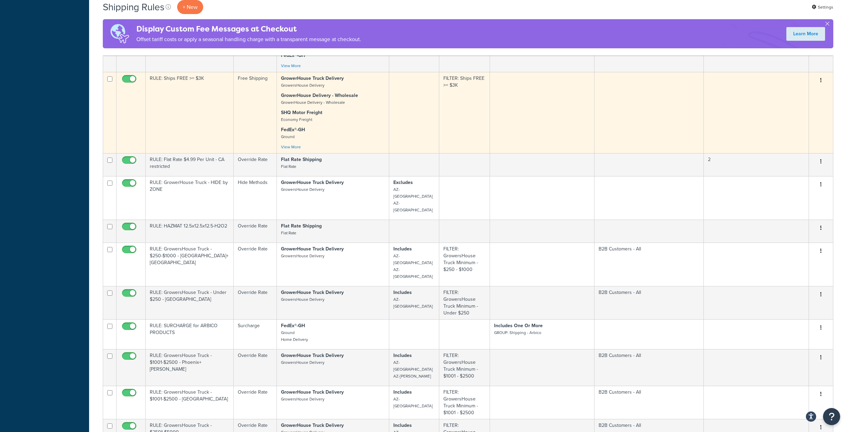
scroll to position [1982, 0]
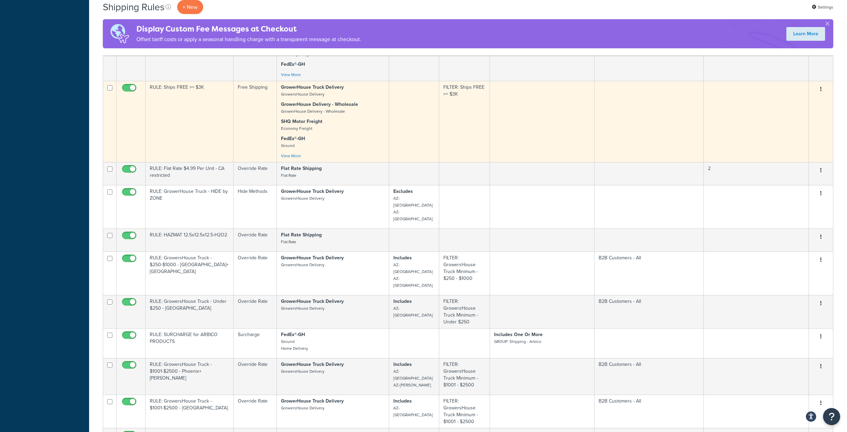
click at [822, 95] on button "button" at bounding box center [821, 89] width 10 height 11
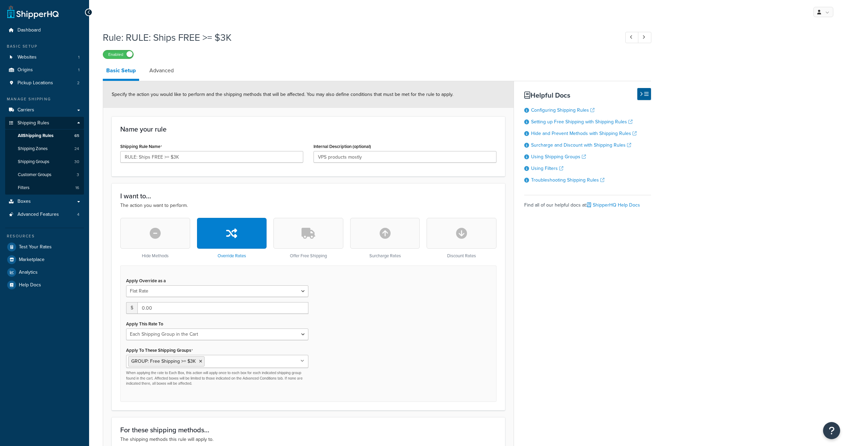
select select "SHIPPING_GROUP"
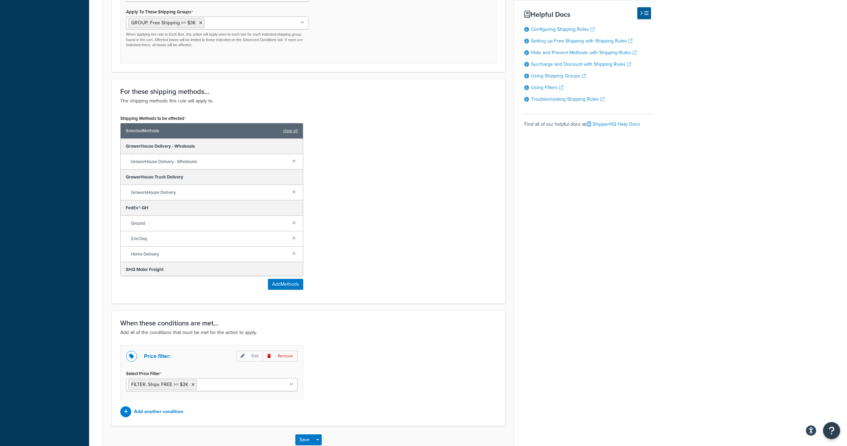
scroll to position [404, 0]
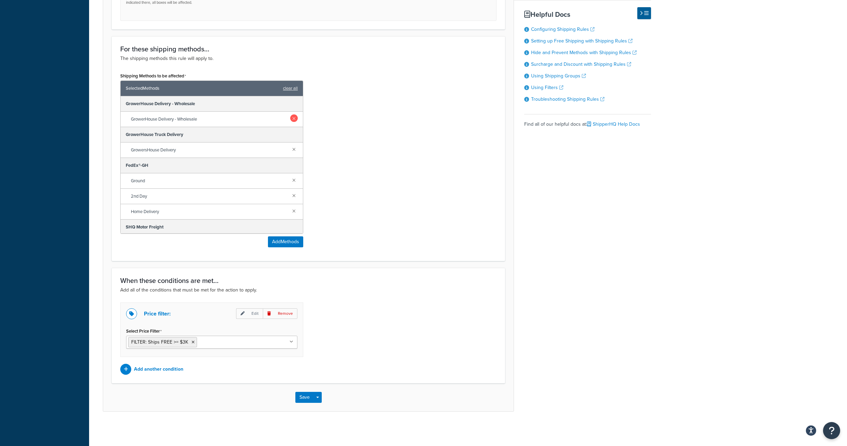
click at [291, 115] on link at bounding box center [294, 118] width 8 height 8
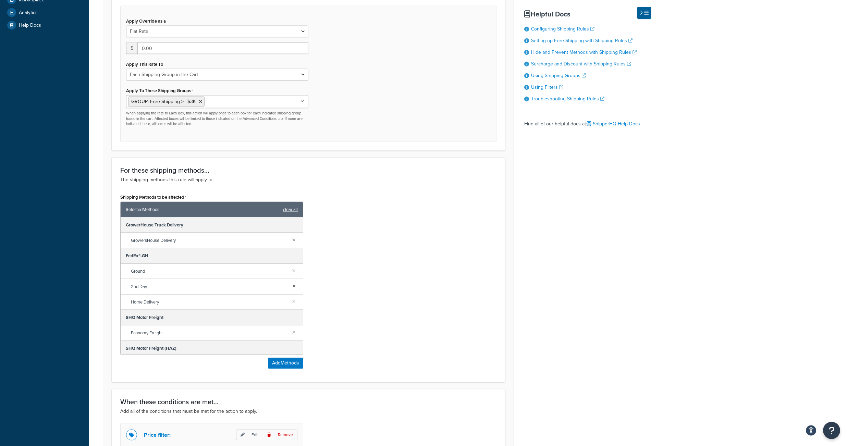
scroll to position [202, 0]
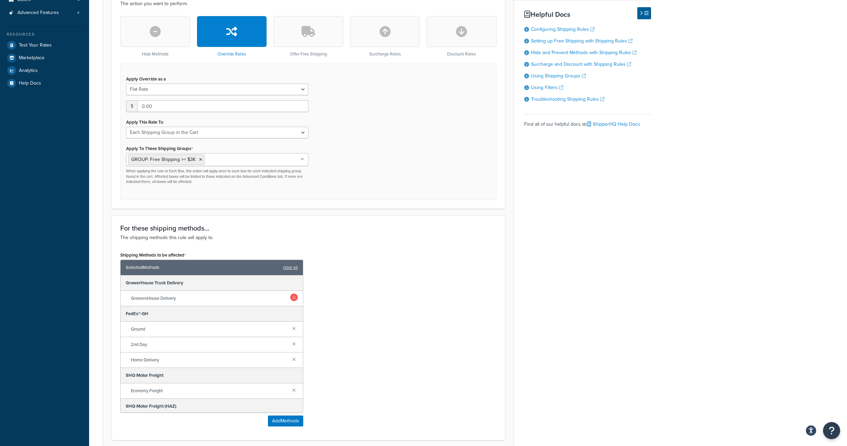
click at [290, 301] on link at bounding box center [294, 298] width 8 height 8
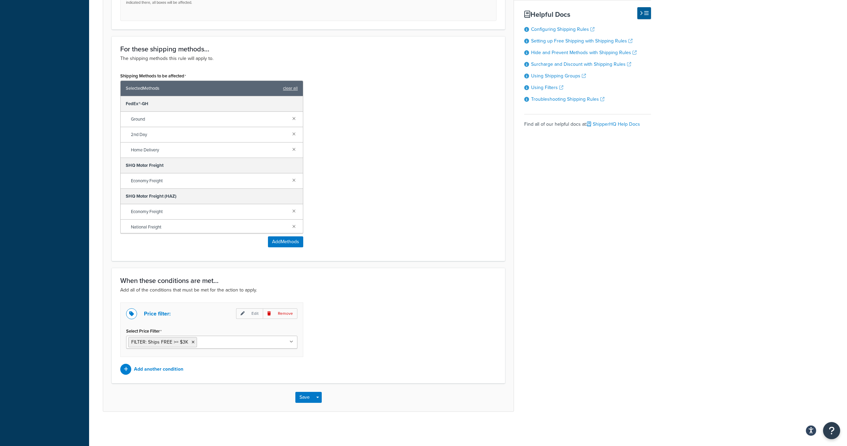
scroll to position [404, 0]
click at [303, 399] on button "Save" at bounding box center [304, 397] width 19 height 11
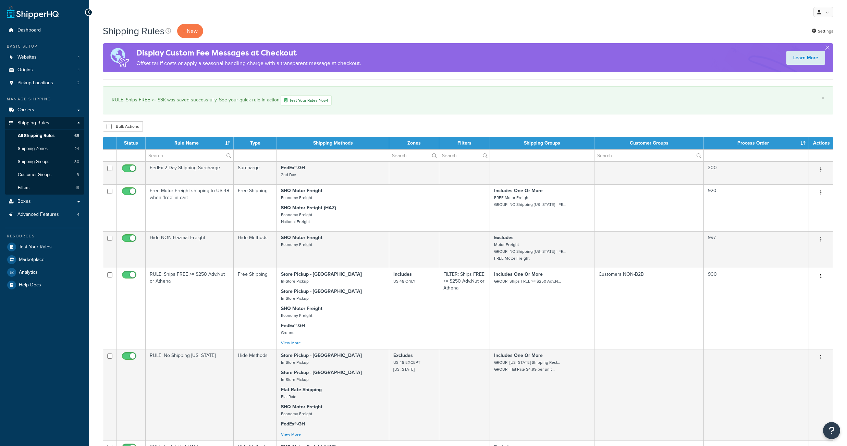
select select "1000"
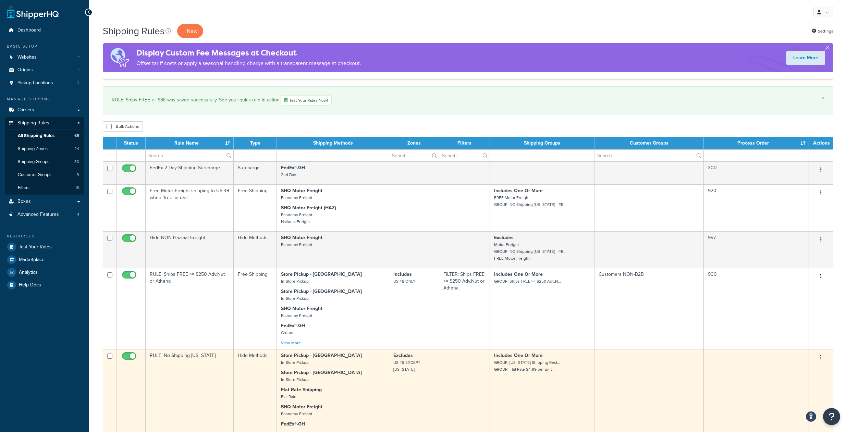
scroll to position [291, 0]
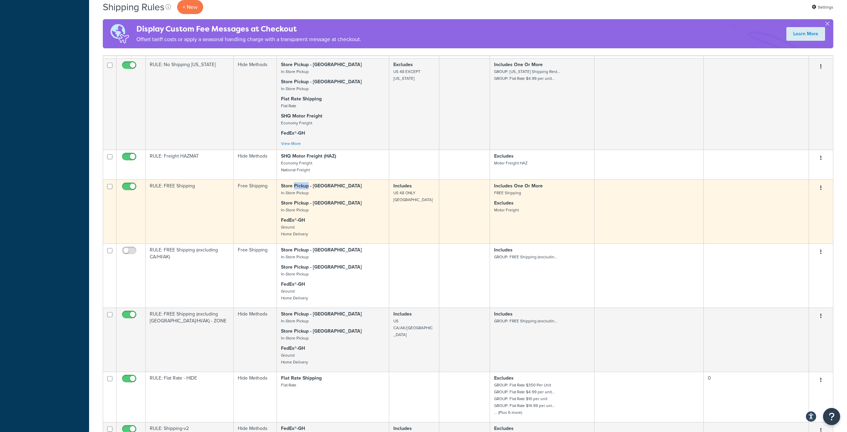
click at [821, 190] on icon "button" at bounding box center [820, 187] width 1 height 5
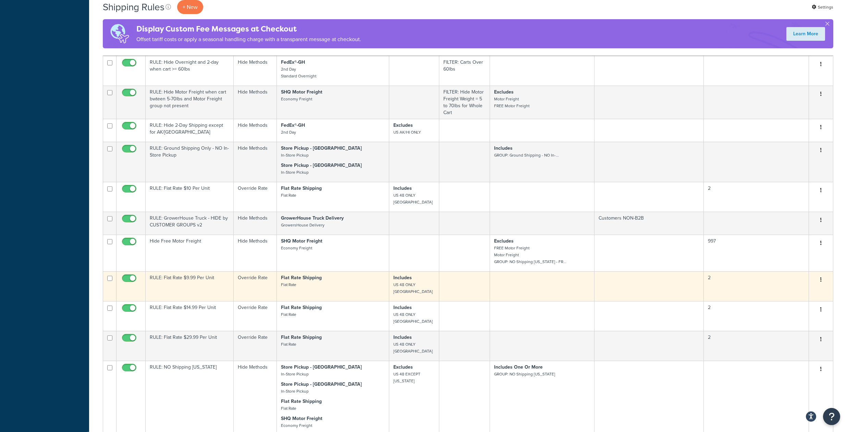
scroll to position [2056, 0]
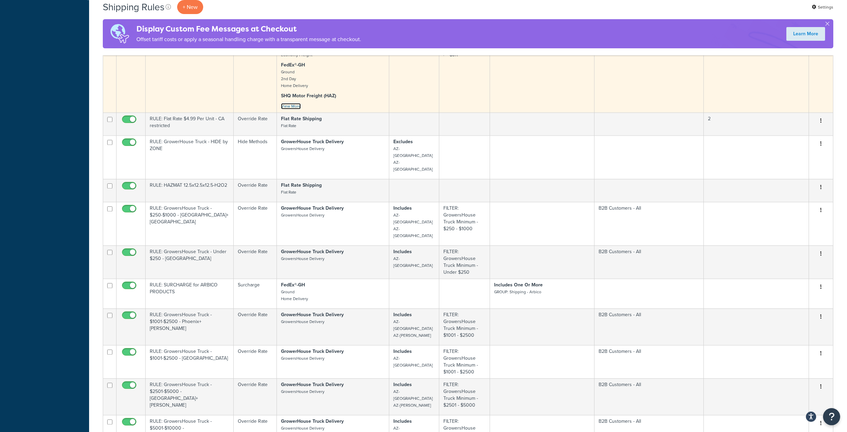
click at [285, 109] on link "View More" at bounding box center [291, 106] width 20 height 6
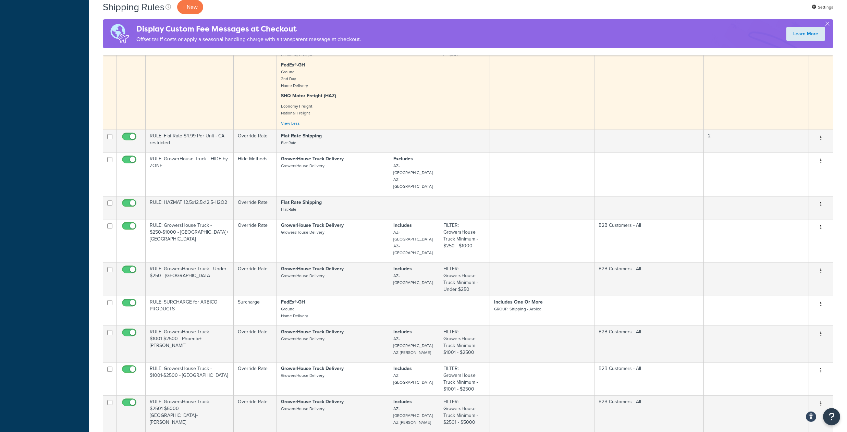
click at [820, 56] on button "button" at bounding box center [821, 50] width 10 height 11
click at [787, 70] on link "Edit" at bounding box center [798, 63] width 54 height 14
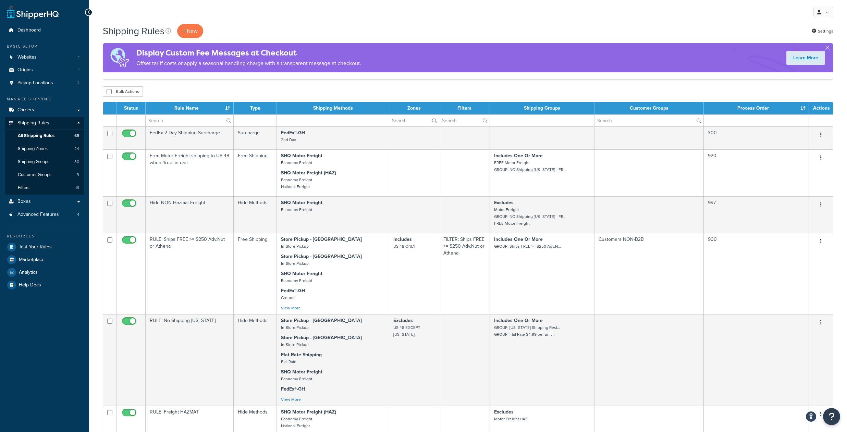
select select "1000"
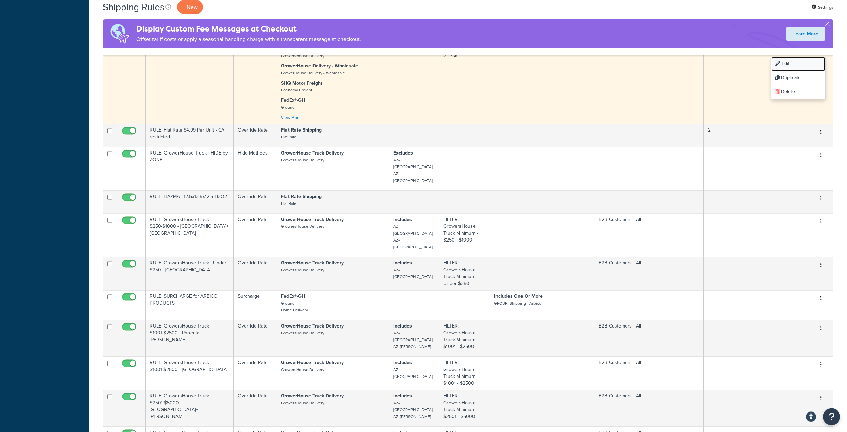
click at [795, 71] on link "Edit" at bounding box center [798, 64] width 54 height 14
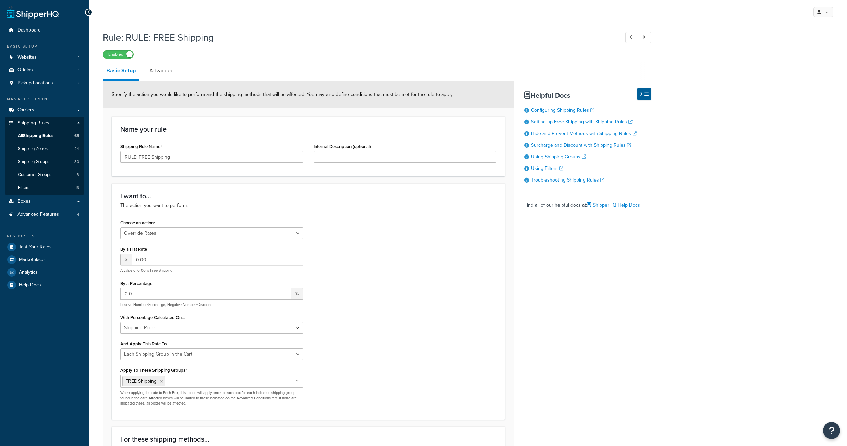
select select "OVERRIDE"
select select "SHIPPING_GROUP"
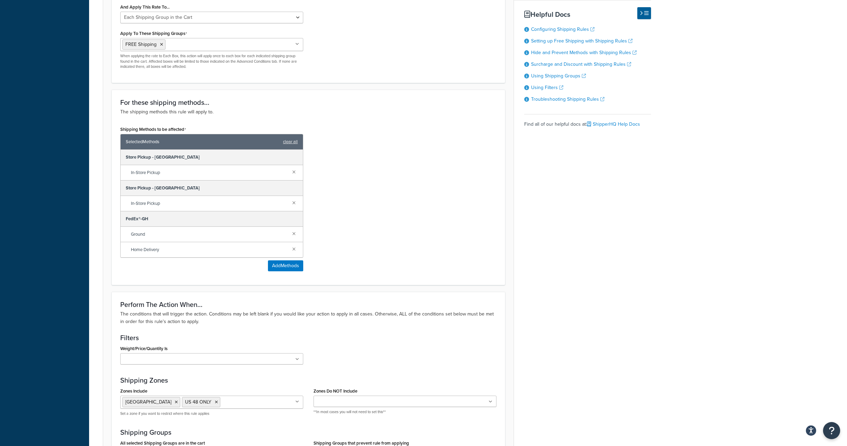
scroll to position [102, 0]
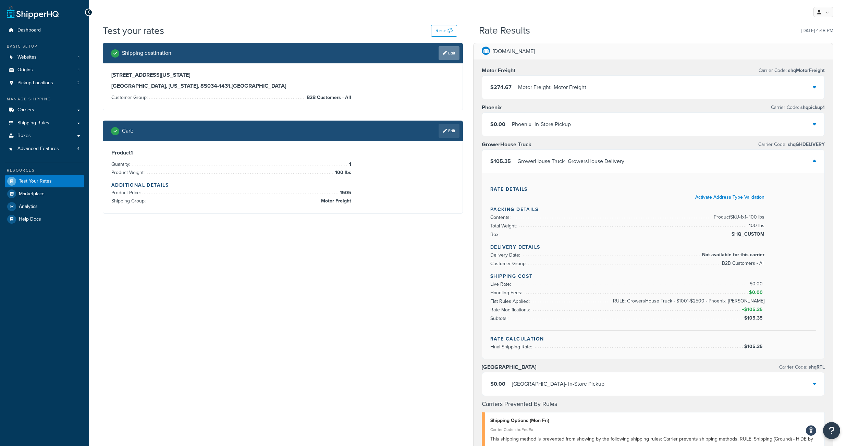
click at [450, 54] on link "Edit" at bounding box center [449, 53] width 21 height 14
select select "AZ"
select select "B2B Customers - All"
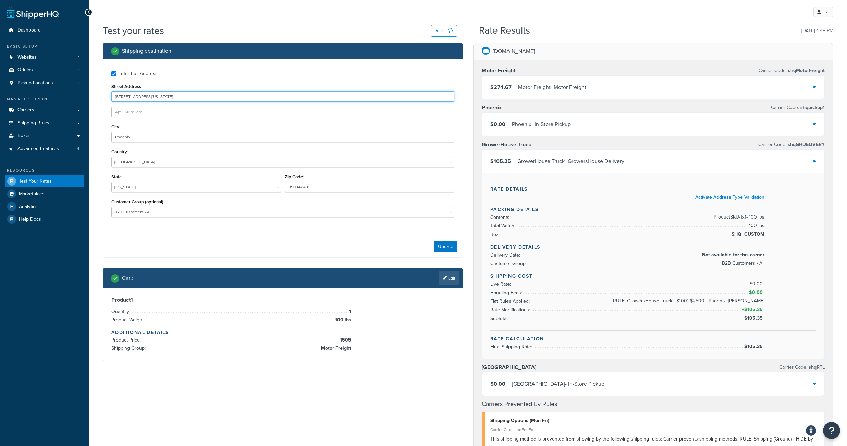
click at [171, 102] on input "2424 E WASHINGTON ST" at bounding box center [282, 96] width 343 height 10
drag, startPoint x: 175, startPoint y: 101, endPoint x: 92, endPoint y: 91, distance: 83.6
click at [111, 91] on input "2424 E WASHINGTON ST" at bounding box center [282, 96] width 343 height 10
paste input "1100 E CONCORDA DR"
type input "1100 E CONCORDA DR"
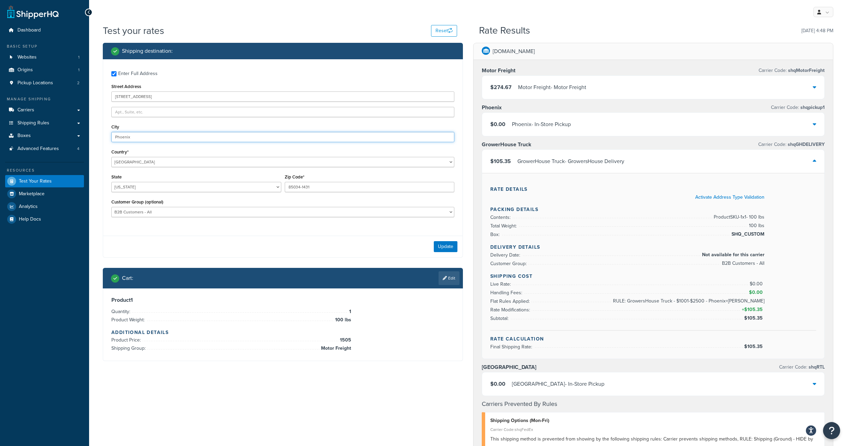
drag, startPoint x: 139, startPoint y: 142, endPoint x: 92, endPoint y: 135, distance: 47.2
click at [111, 135] on input "Phoenix" at bounding box center [282, 137] width 343 height 10
type input "Tempe"
drag, startPoint x: 321, startPoint y: 193, endPoint x: 262, endPoint y: 188, distance: 59.5
click at [285, 188] on input "85034-1431" at bounding box center [370, 187] width 170 height 10
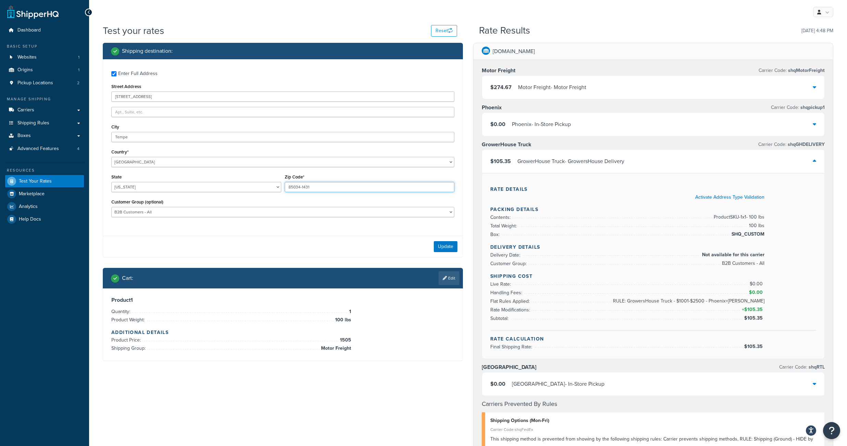
paste input "282-2542"
type input "85282-2542"
click at [444, 252] on button "Update" at bounding box center [446, 246] width 24 height 11
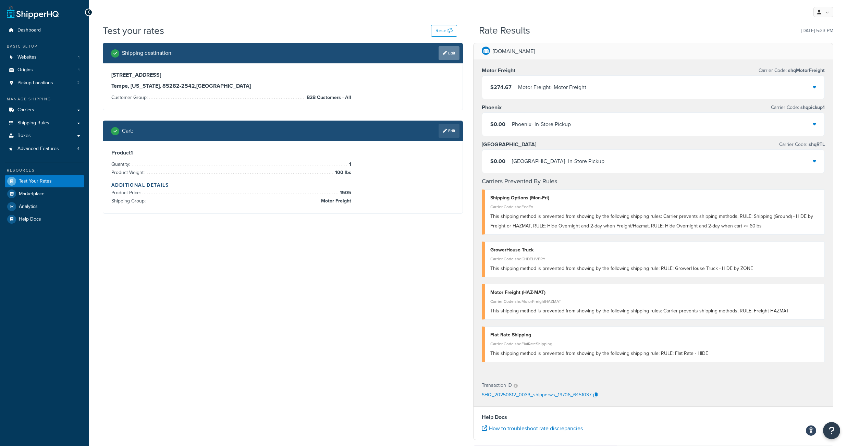
click at [450, 54] on link "Edit" at bounding box center [449, 53] width 21 height 14
select select "AZ"
select select "B2B Customers - All"
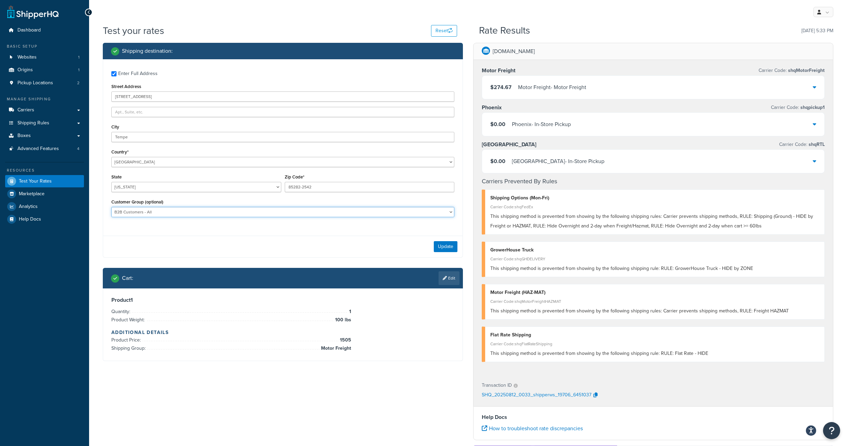
select select
click option at bounding box center [0, 0] width 0 height 0
click at [445, 252] on button "Update" at bounding box center [446, 246] width 24 height 11
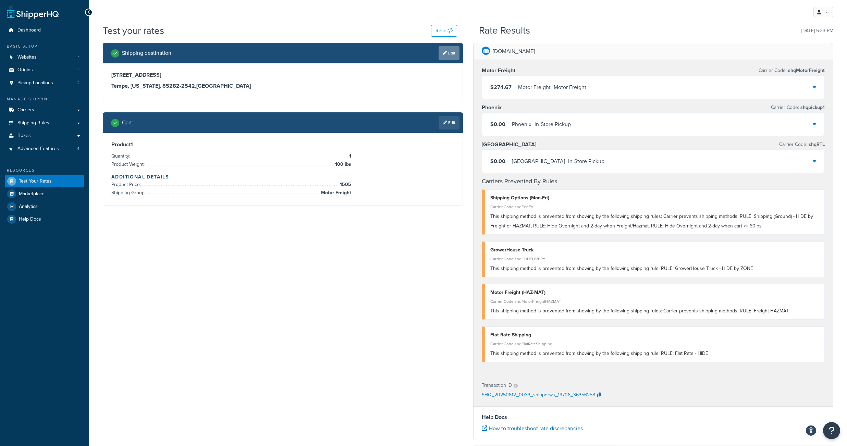
click at [448, 48] on link "Edit" at bounding box center [449, 53] width 21 height 14
select select "AZ"
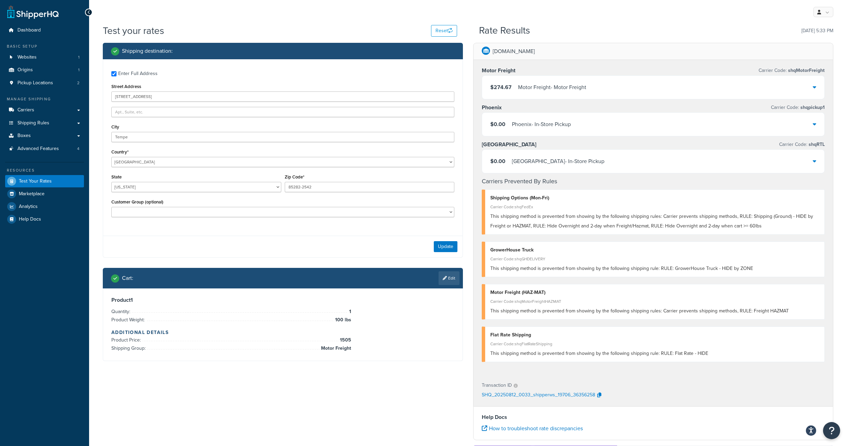
click at [447, 285] on link "Edit" at bounding box center [449, 278] width 21 height 14
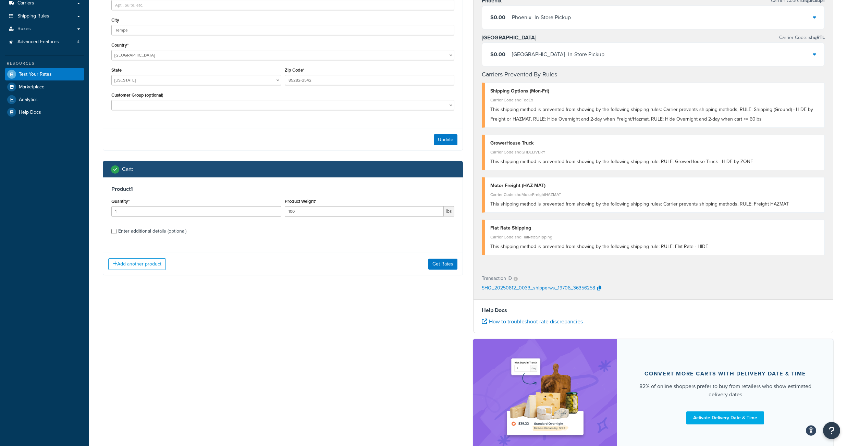
scroll to position [117, 0]
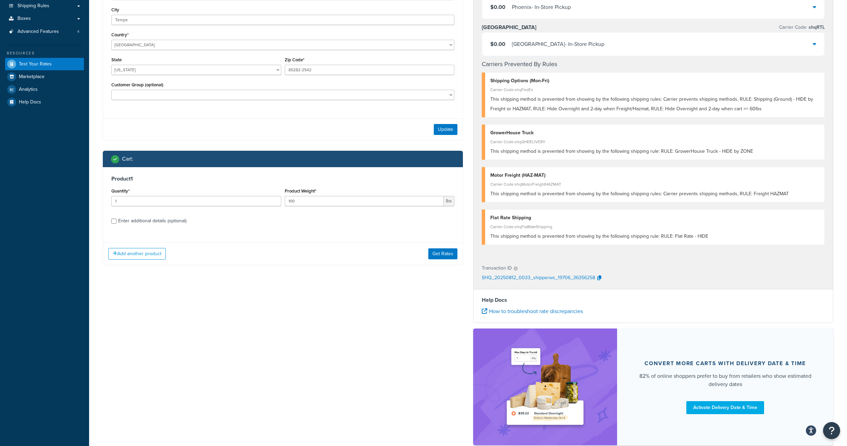
click at [114, 226] on div "Enter additional details (optional)" at bounding box center [282, 220] width 343 height 11
click at [114, 224] on input "Enter additional details (optional)" at bounding box center [113, 221] width 5 height 5
checkbox input "true"
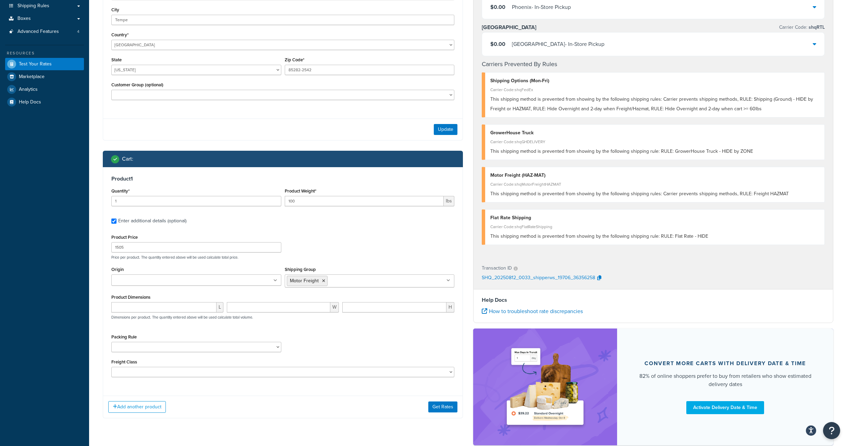
click at [362, 284] on input "Shipping Group" at bounding box center [359, 281] width 61 height 8
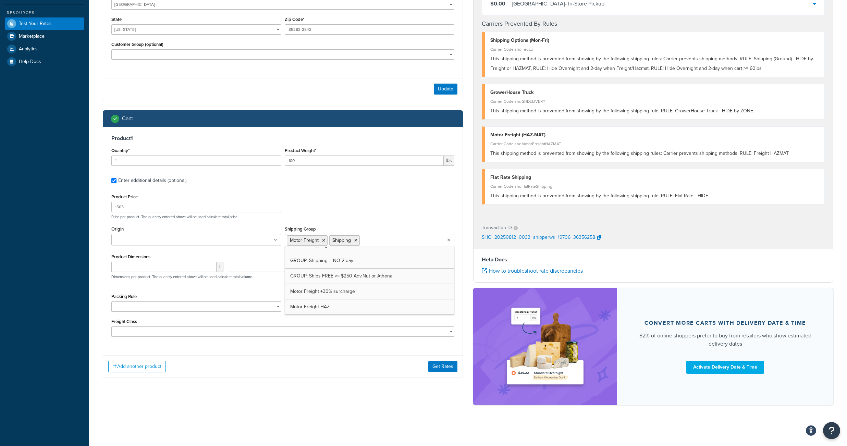
scroll to position [374, 0]
click at [325, 239] on icon at bounding box center [323, 241] width 3 height 4
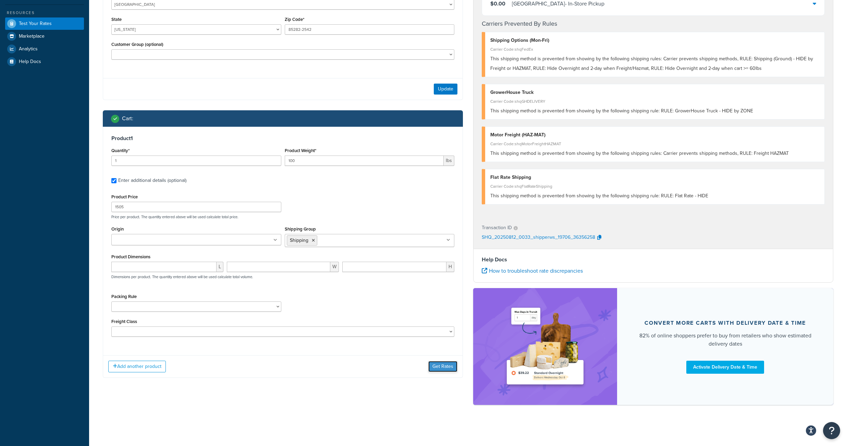
click at [437, 366] on button "Get Rates" at bounding box center [442, 366] width 29 height 11
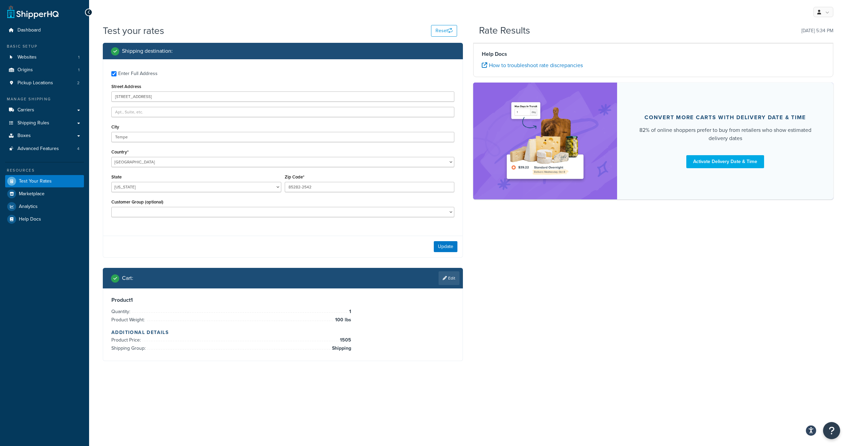
scroll to position [0, 0]
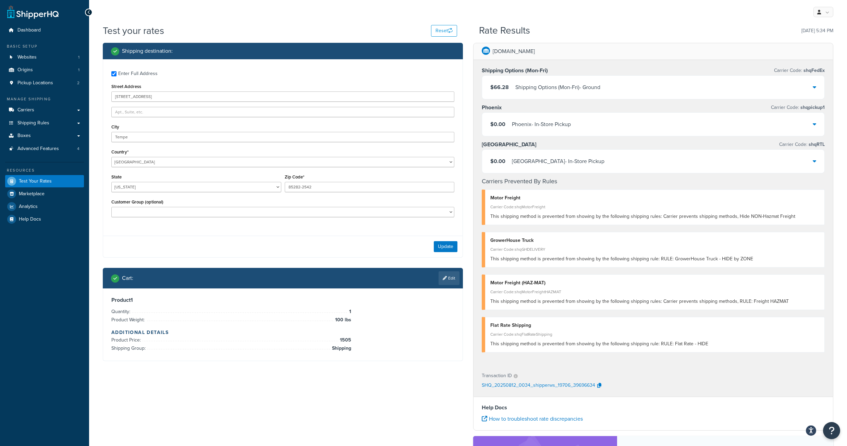
click at [584, 127] on div "$0.00 Phoenix - In-Store Pickup" at bounding box center [653, 124] width 342 height 23
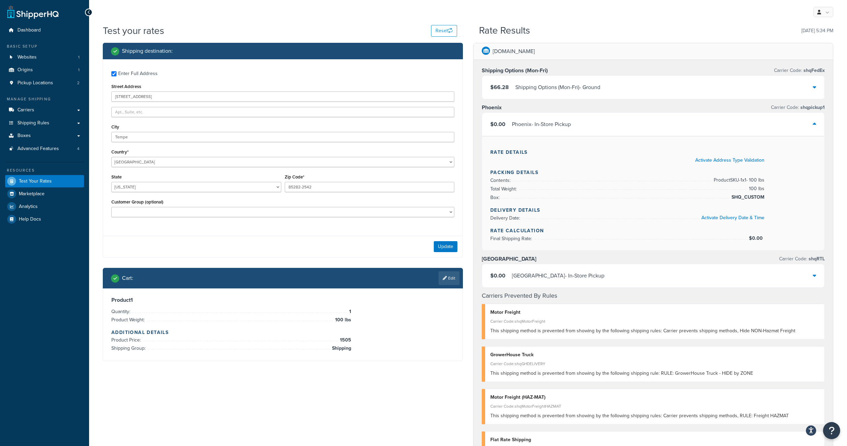
click at [566, 281] on div "Tucson - In-Store Pickup" at bounding box center [558, 276] width 93 height 10
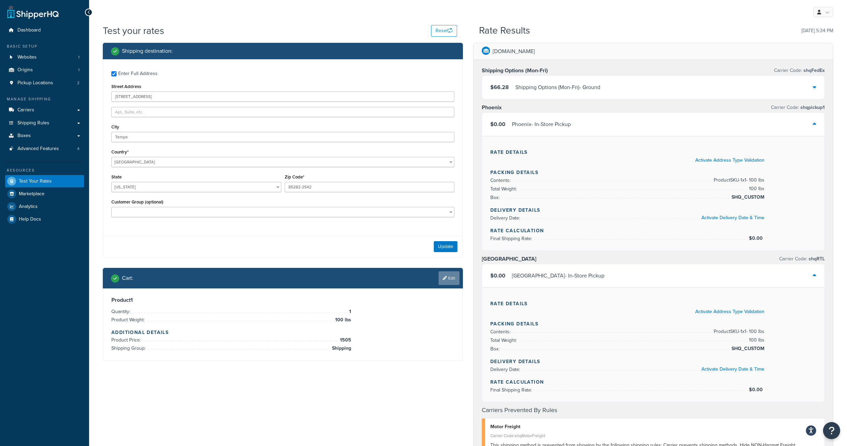
click at [450, 285] on link "Edit" at bounding box center [449, 278] width 21 height 14
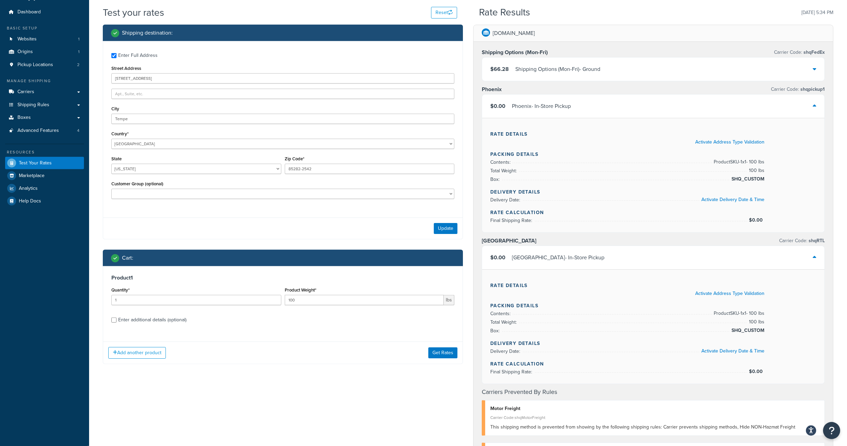
scroll to position [33, 0]
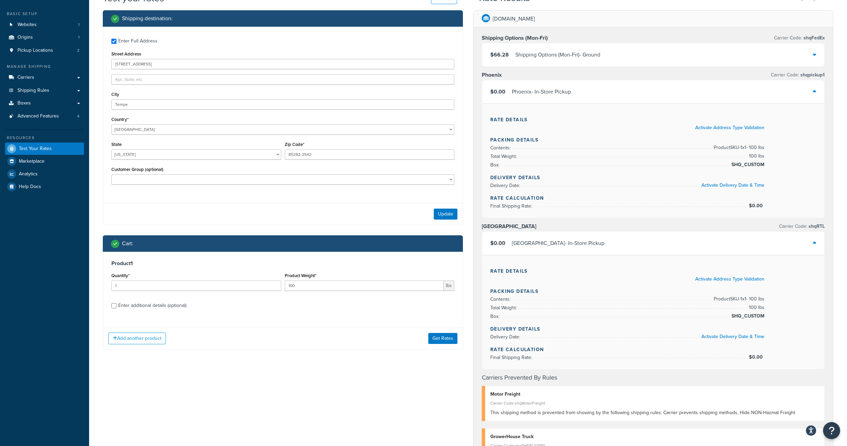
click at [110, 322] on div "Product 1 Quantity* 1 Product Weight* 100 lbs Enter additional details (optiona…" at bounding box center [282, 287] width 359 height 70
click at [115, 308] on input "Enter additional details (optional)" at bounding box center [113, 305] width 5 height 5
checkbox input "true"
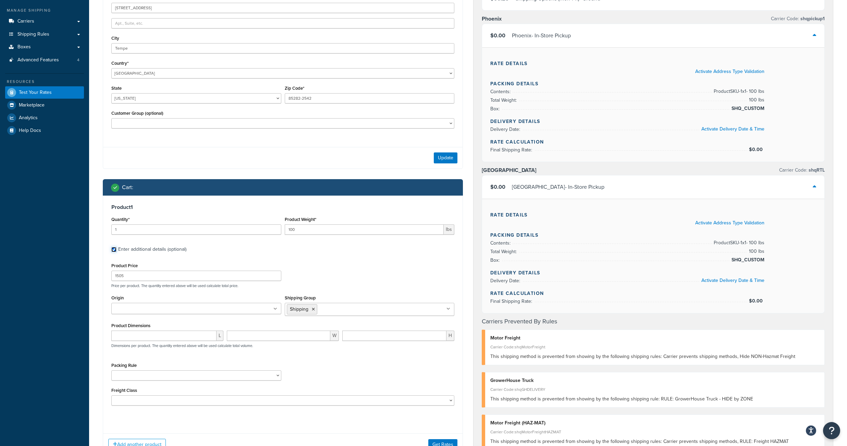
scroll to position [98, 0]
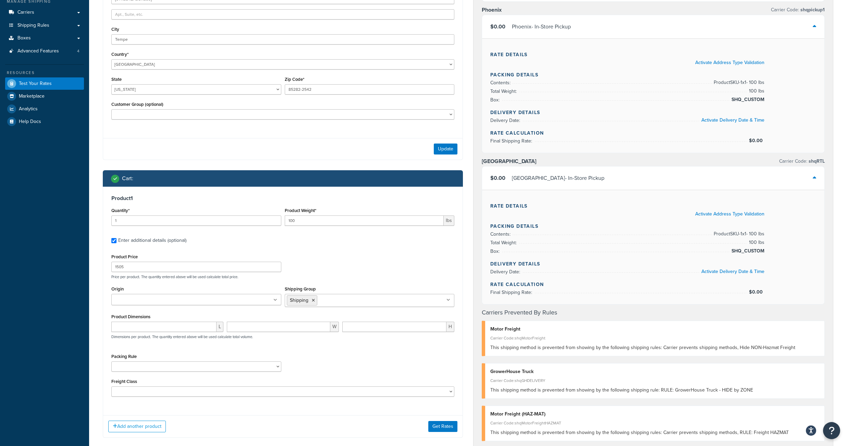
click at [334, 304] on input "Shipping Group" at bounding box center [349, 300] width 61 height 8
click at [357, 303] on icon at bounding box center [355, 300] width 3 height 4
drag, startPoint x: 291, startPoint y: 233, endPoint x: 279, endPoint y: 233, distance: 12.0
click at [285, 226] on input "100" at bounding box center [364, 221] width 159 height 10
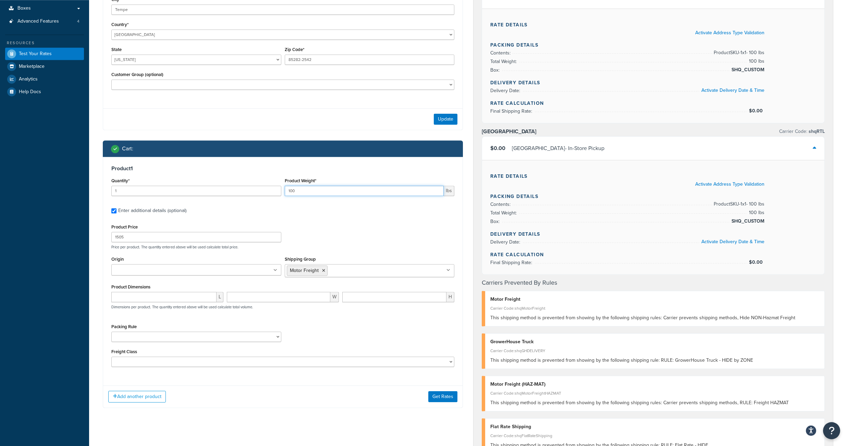
scroll to position [221, 0]
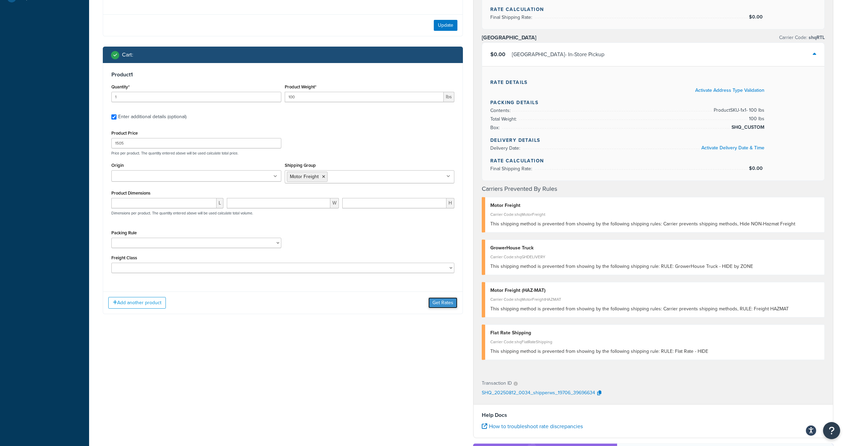
click at [444, 308] on button "Get Rates" at bounding box center [442, 302] width 29 height 11
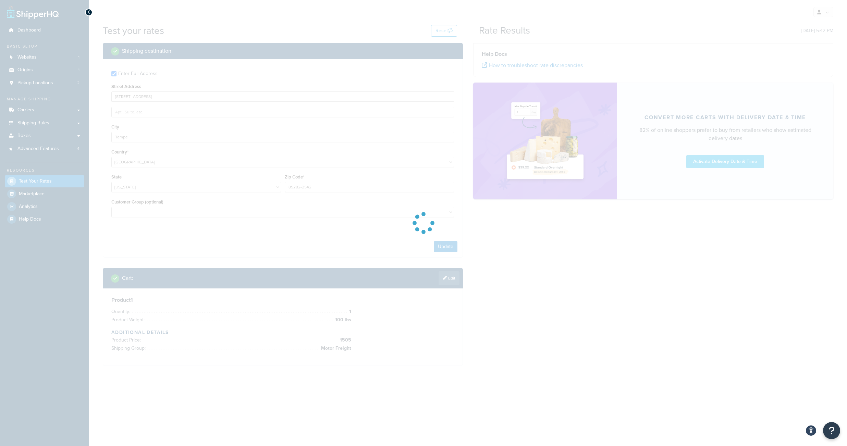
scroll to position [0, 0]
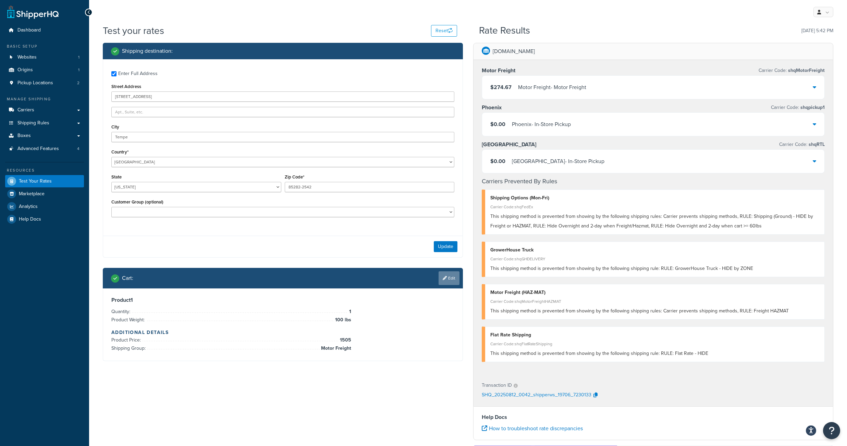
click at [447, 285] on link "Edit" at bounding box center [449, 278] width 21 height 14
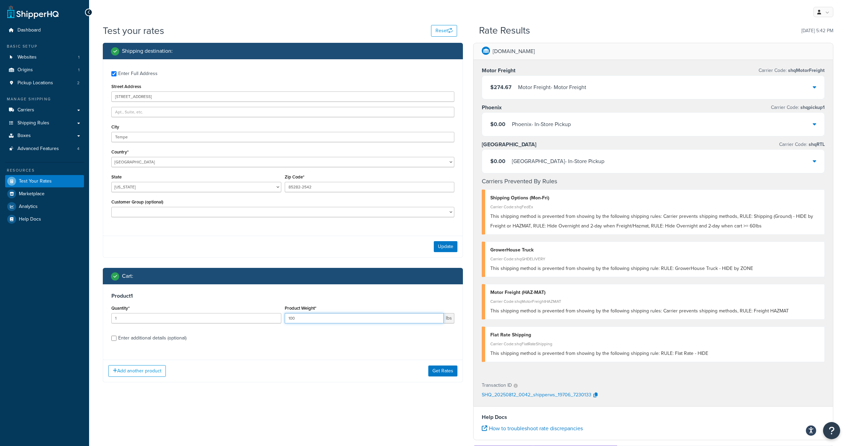
drag, startPoint x: 301, startPoint y: 335, endPoint x: 283, endPoint y: 334, distance: 17.9
click at [285, 323] on input "100" at bounding box center [364, 318] width 159 height 10
type input "30"
click at [437, 377] on button "Get Rates" at bounding box center [442, 371] width 29 height 11
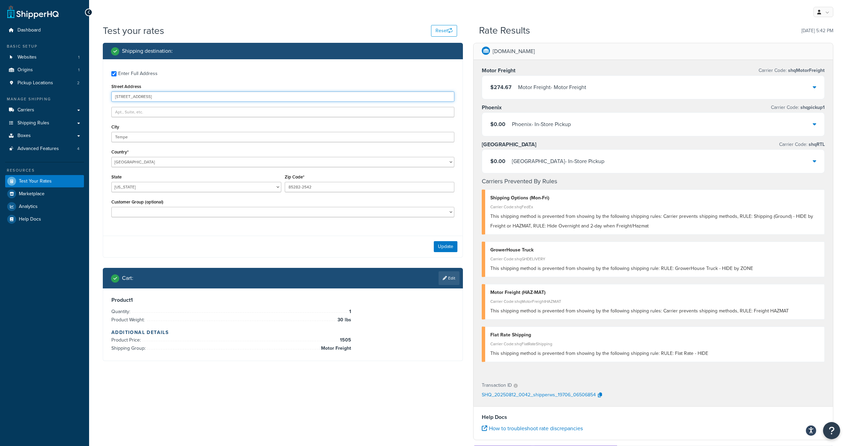
drag, startPoint x: 185, startPoint y: 101, endPoint x: 110, endPoint y: 112, distance: 75.9
click at [111, 93] on input "1100 E CONCORDA DR" at bounding box center [282, 96] width 343 height 10
paste input "800 W WESTCHESTER AVE"
type input "800 W WESTCHESTER AVE"
drag, startPoint x: 247, startPoint y: 192, endPoint x: 302, endPoint y: 192, distance: 54.5
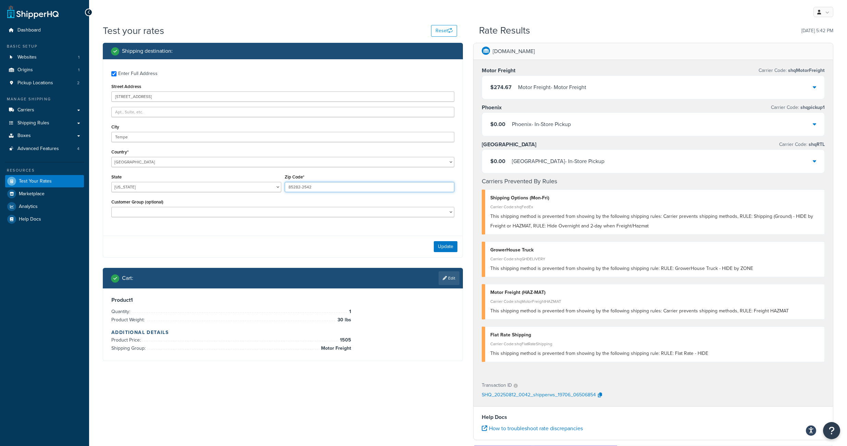
click at [285, 190] on input "85282-2542" at bounding box center [370, 187] width 170 height 10
paste input "3-2749"
type input "85283-2749"
click at [445, 252] on button "Update" at bounding box center [446, 246] width 24 height 11
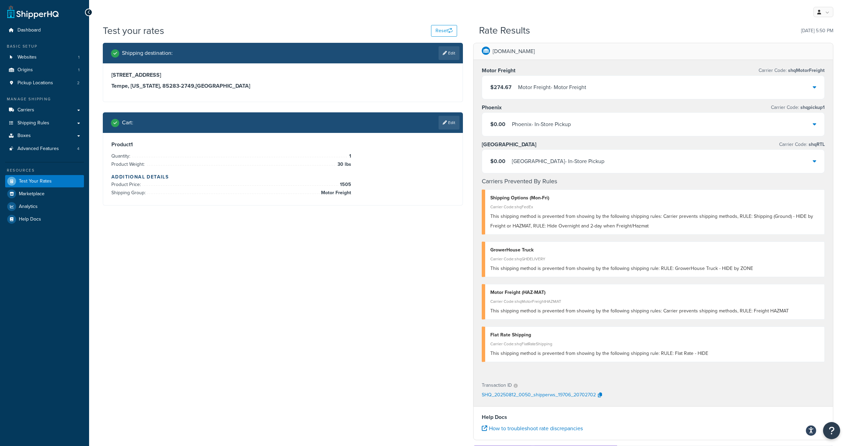
click at [638, 129] on div "$0.00 Phoenix - In-Store Pickup" at bounding box center [653, 124] width 342 height 23
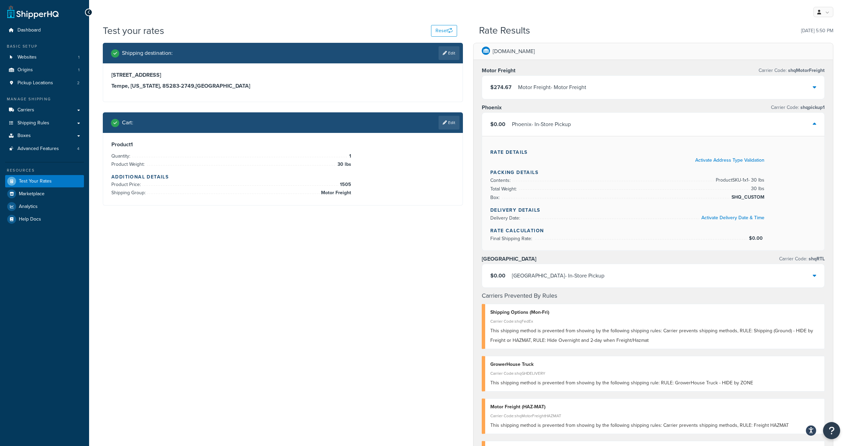
click at [638, 129] on div "$0.00 Phoenix - In-Store Pickup" at bounding box center [653, 124] width 342 height 23
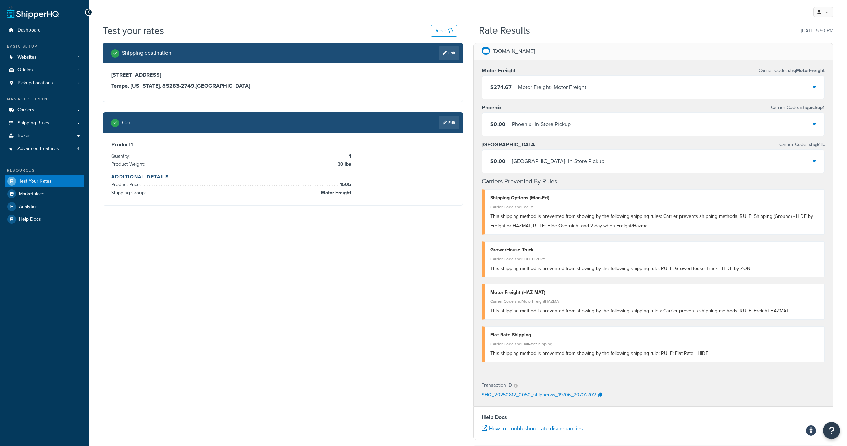
click at [528, 166] on div "Tucson - In-Store Pickup" at bounding box center [558, 162] width 93 height 10
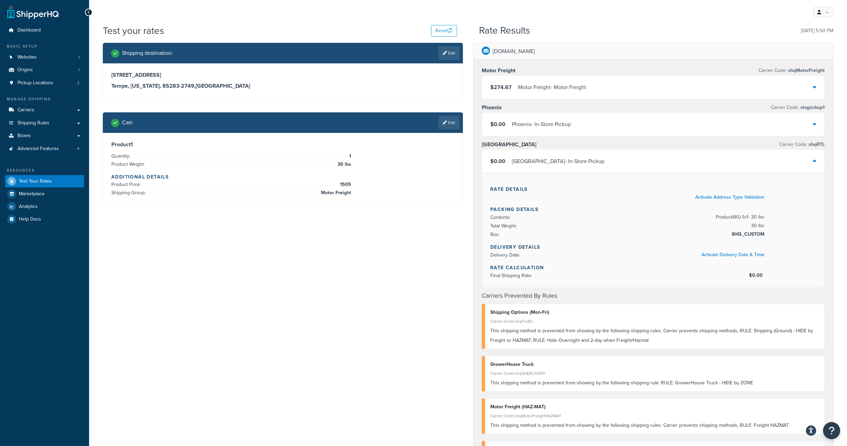
click at [403, 295] on div "Shipping destination : Edit 800 W WESTCHESTER AVE Tempe, Arizona, 85283-2749 , …" at bounding box center [468, 363] width 741 height 641
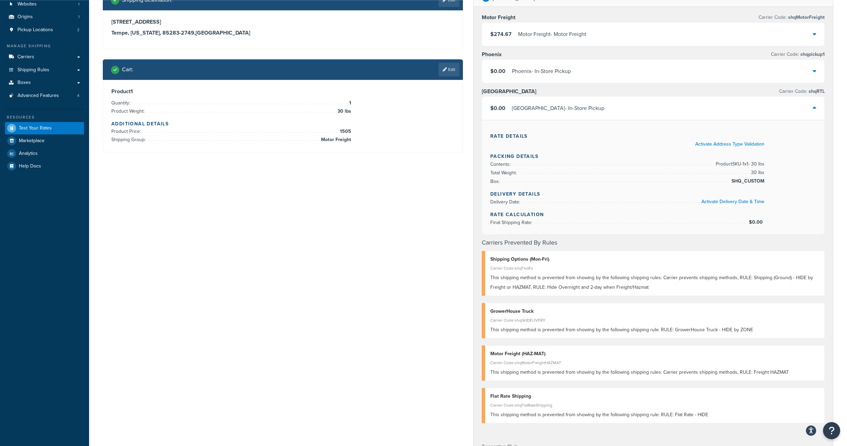
scroll to position [65, 0]
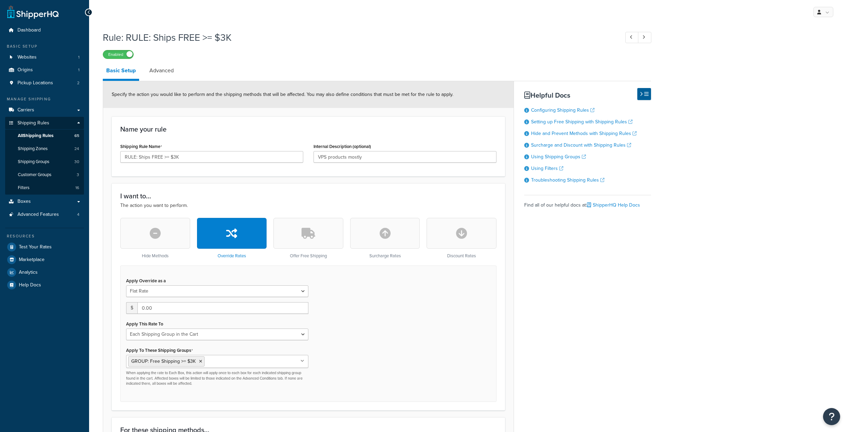
select select "SHIPPING_GROUP"
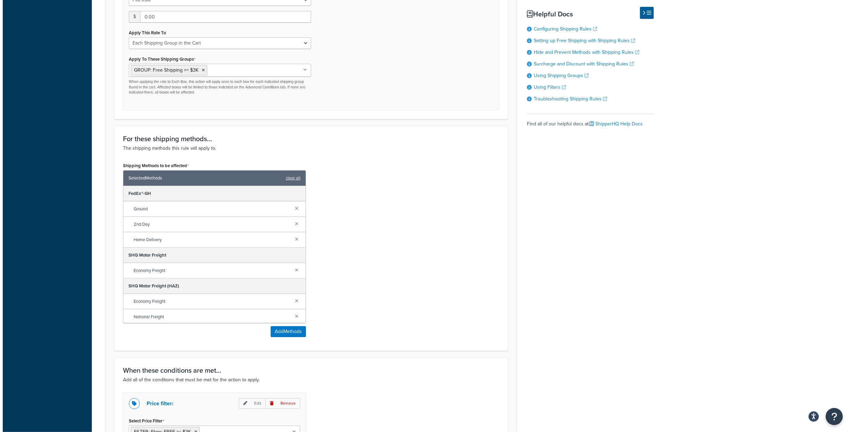
scroll to position [332, 0]
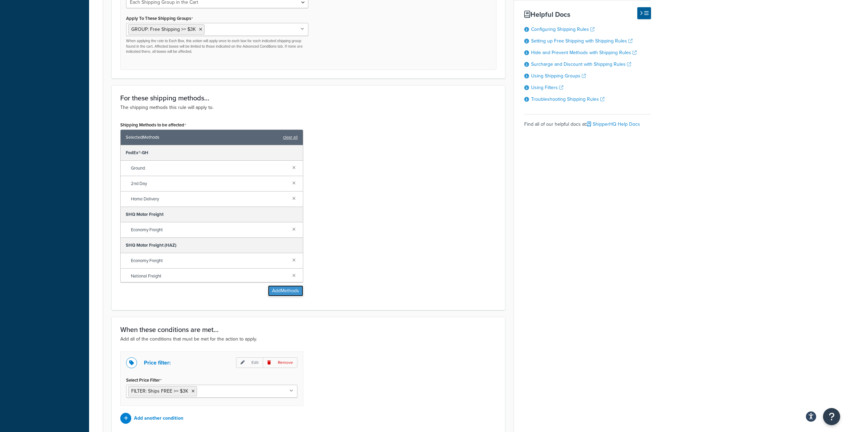
click at [289, 296] on button "Add Methods" at bounding box center [285, 290] width 35 height 11
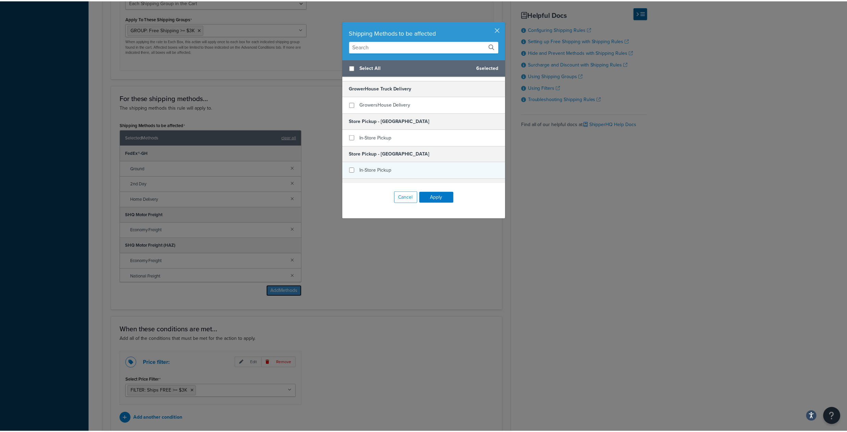
scroll to position [95, 0]
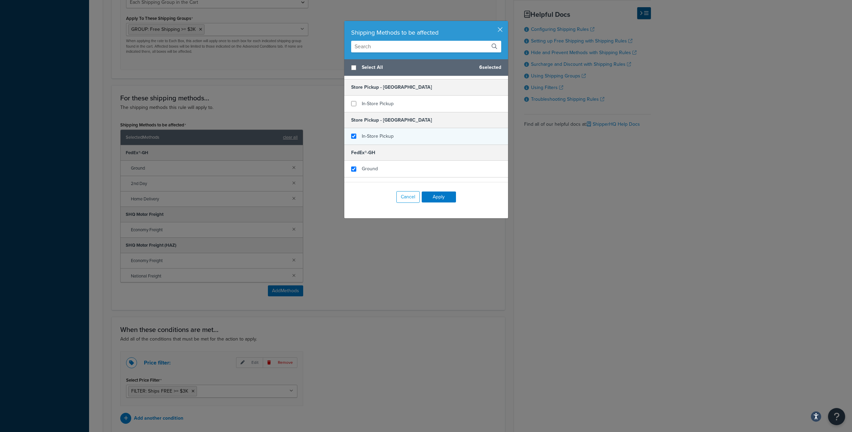
checkbox input "true"
click at [351, 145] on div "In-Store Pickup" at bounding box center [426, 136] width 164 height 16
checkbox input "true"
click at [353, 112] on div "In-Store Pickup" at bounding box center [426, 104] width 164 height 16
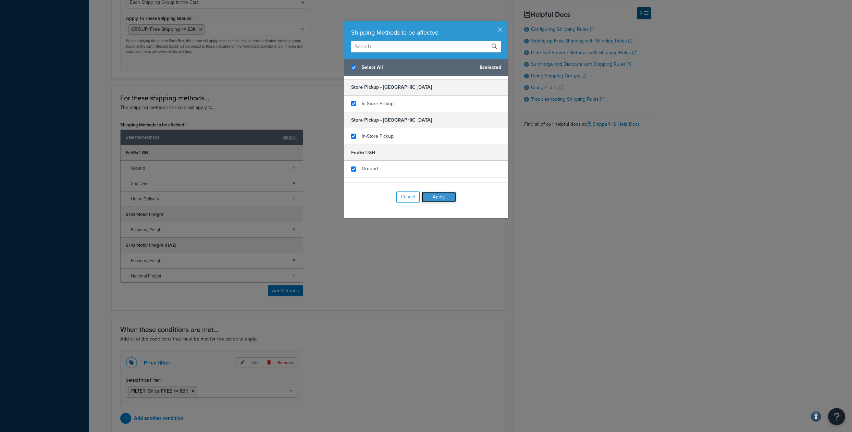
click at [435, 199] on button "Apply" at bounding box center [439, 197] width 34 height 11
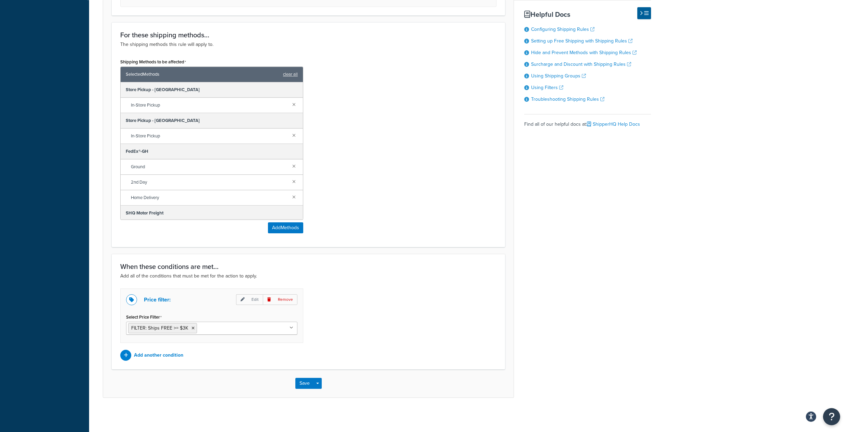
scroll to position [418, 0]
click at [306, 384] on button "Save" at bounding box center [304, 383] width 19 height 11
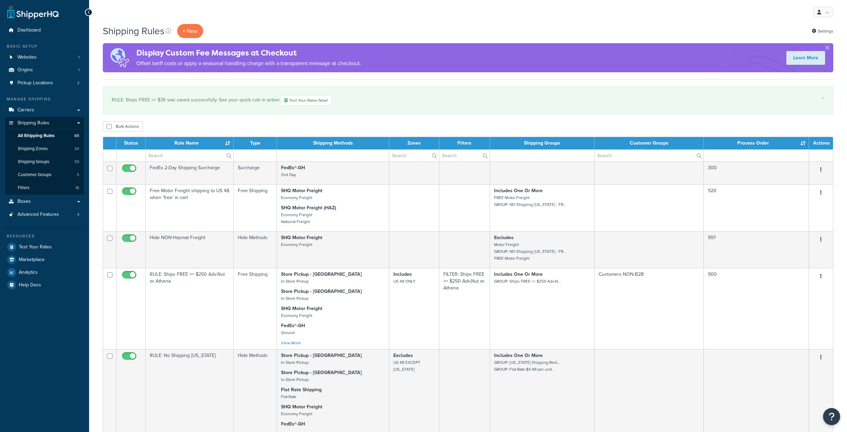
select select "1000"
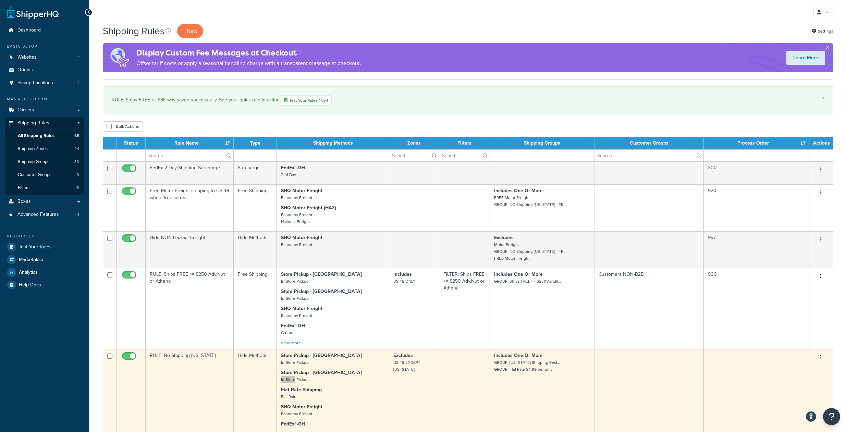
scroll to position [299, 0]
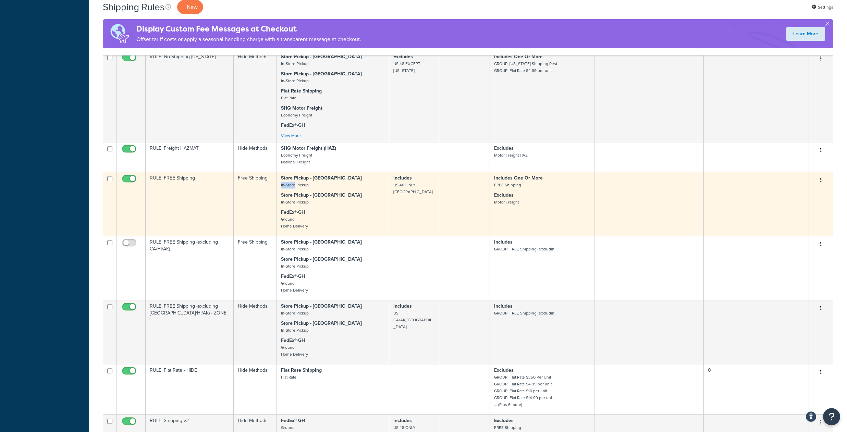
click at [821, 182] on icon "button" at bounding box center [820, 180] width 1 height 5
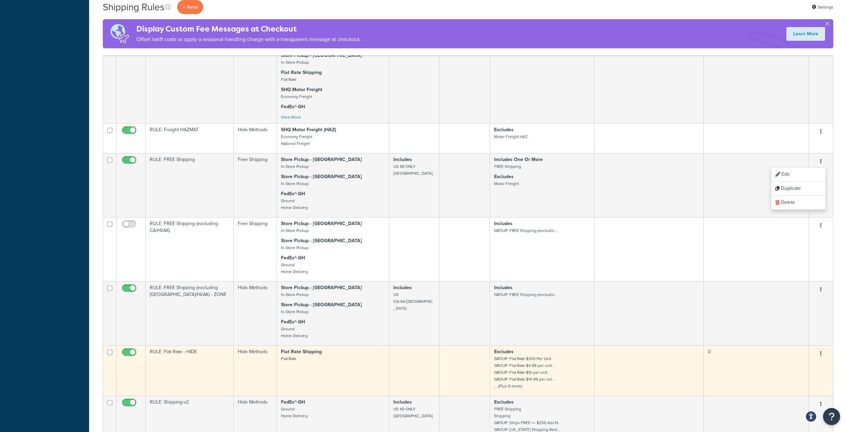
scroll to position [680, 0]
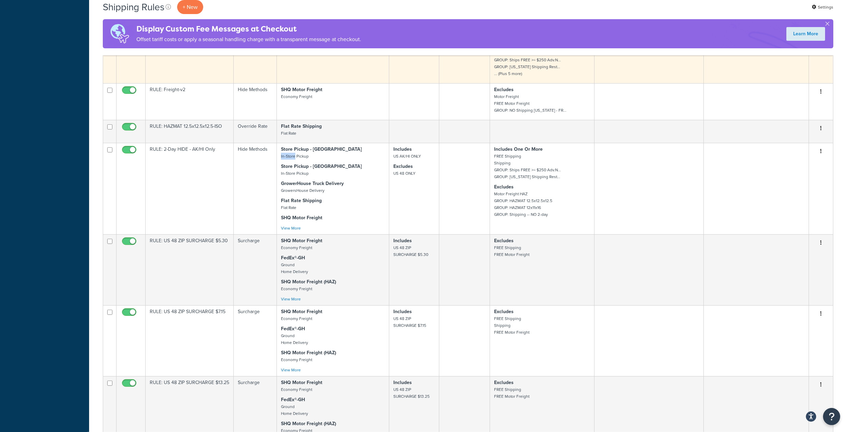
click at [819, 47] on button "button" at bounding box center [821, 41] width 10 height 11
click at [785, 61] on link "Edit" at bounding box center [798, 54] width 54 height 14
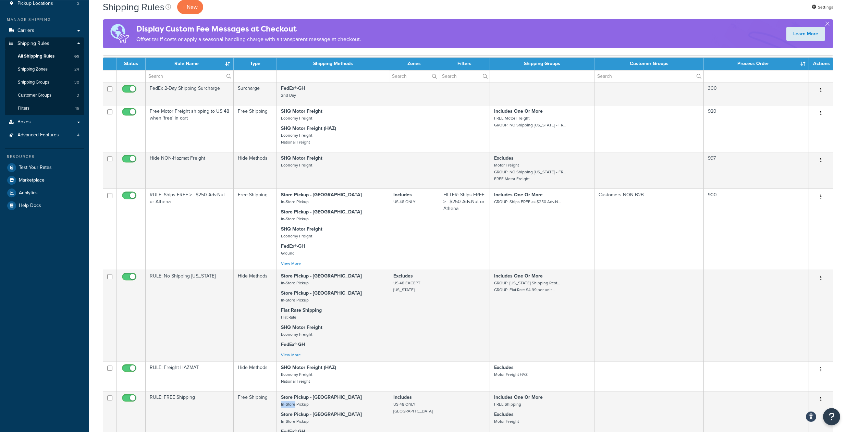
scroll to position [299, 0]
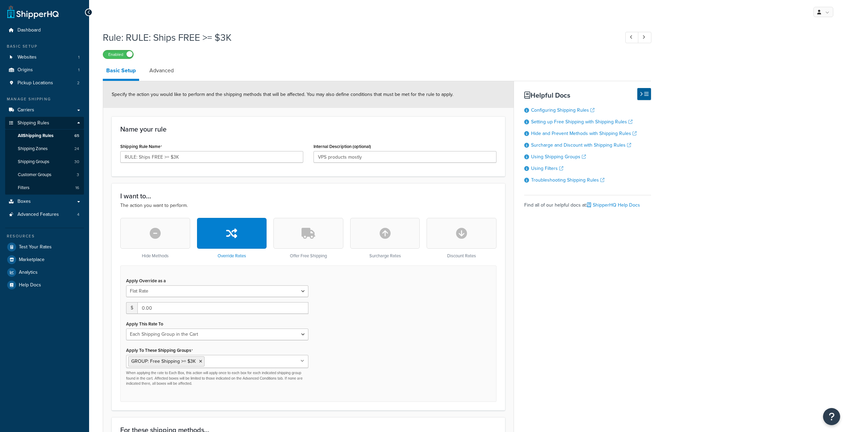
select select "SHIPPING_GROUP"
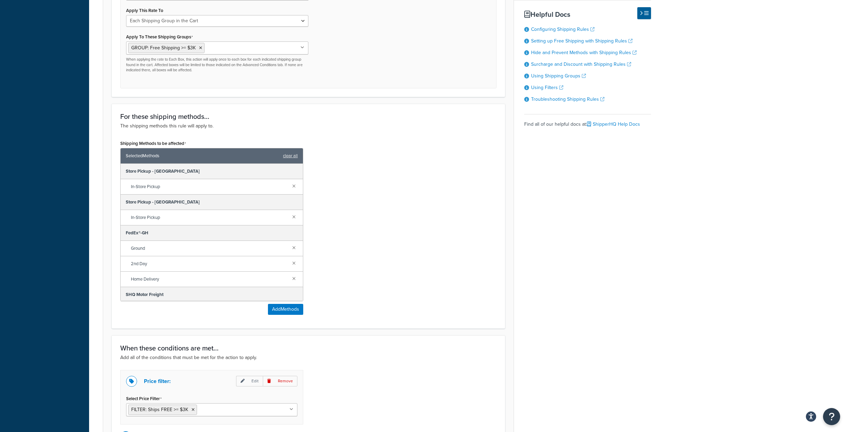
scroll to position [418, 0]
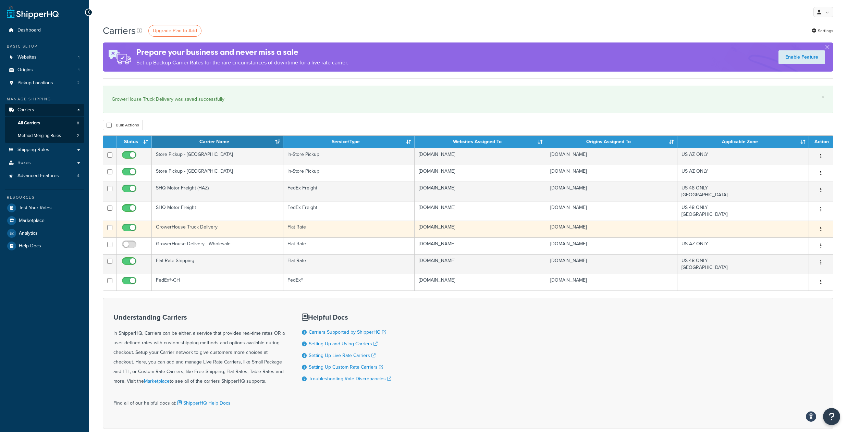
click at [129, 234] on input "checkbox" at bounding box center [130, 229] width 19 height 9
click at [131, 234] on input "checkbox" at bounding box center [130, 229] width 19 height 9
click at [126, 234] on input "checkbox" at bounding box center [130, 229] width 19 height 9
checkbox input "false"
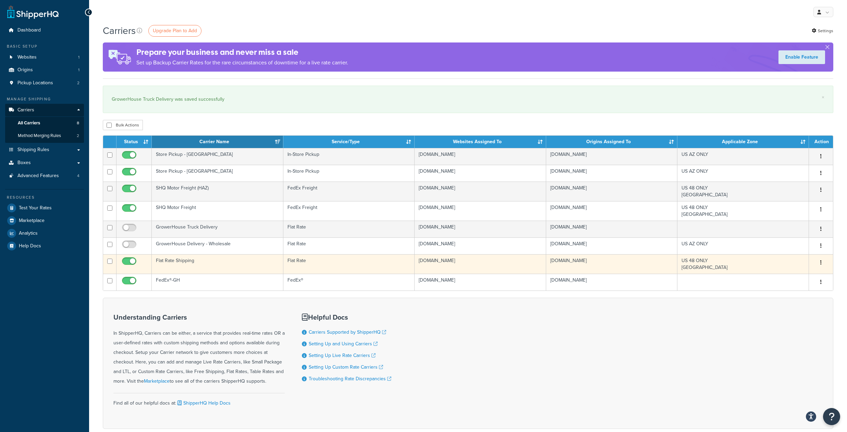
scroll to position [71, 0]
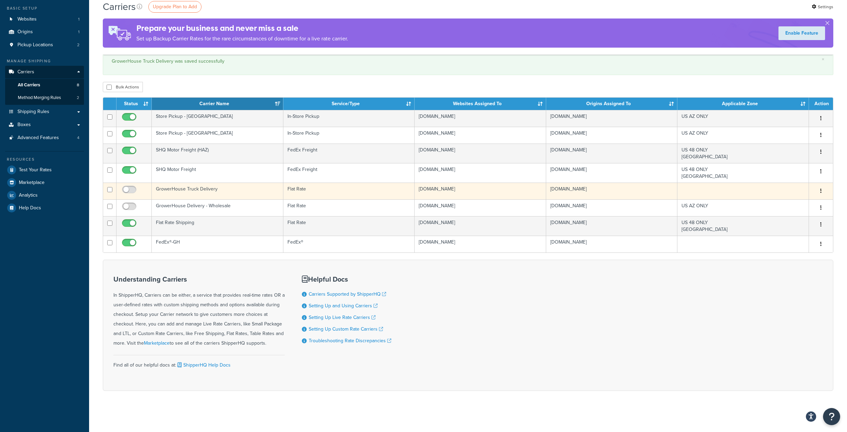
click at [267, 183] on td "GrowerHouse Truck Delivery" at bounding box center [218, 191] width 132 height 17
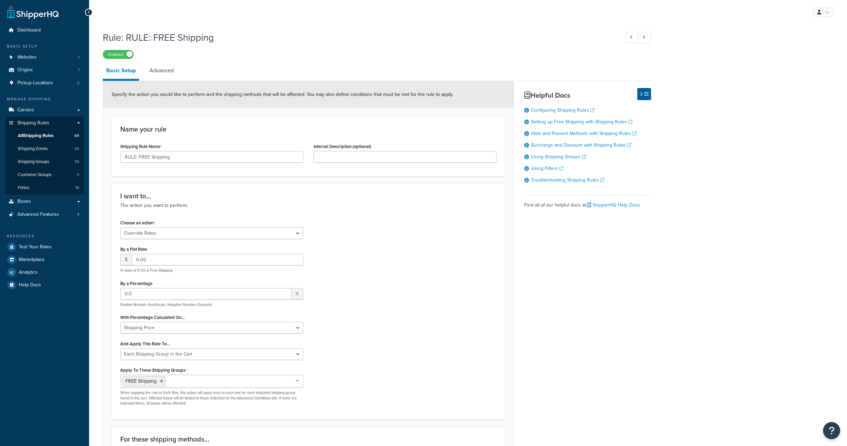
select select "OVERRIDE"
select select "SHIPPING_GROUP"
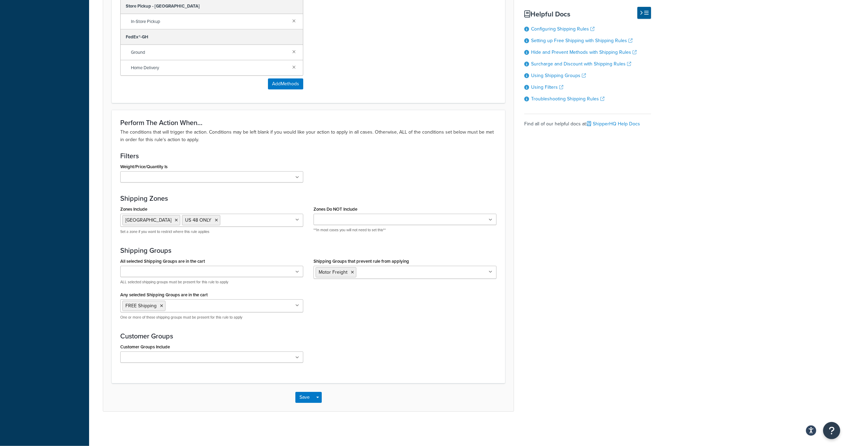
scroll to position [534, 0]
click at [419, 276] on input "Shipping Groups that prevent rule from applying" at bounding box center [388, 272] width 61 height 8
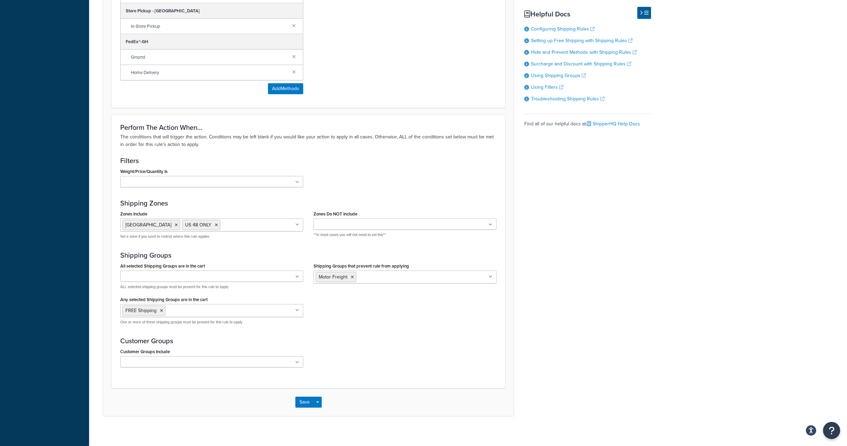
scroll to position [514, 0]
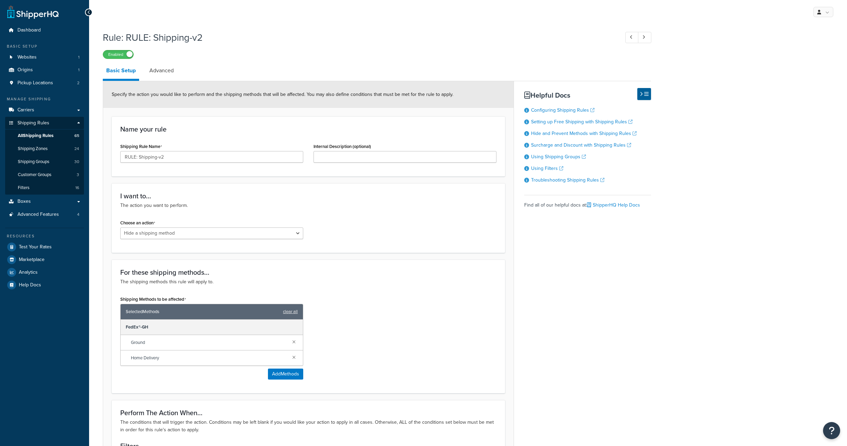
select select "HIDE"
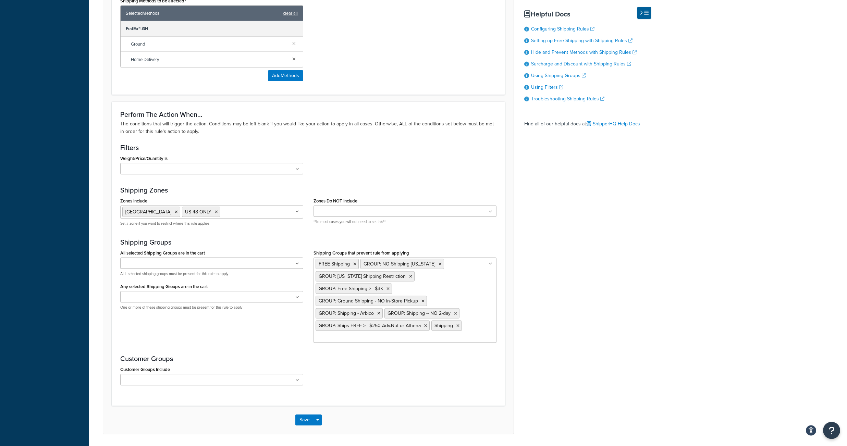
scroll to position [306, 0]
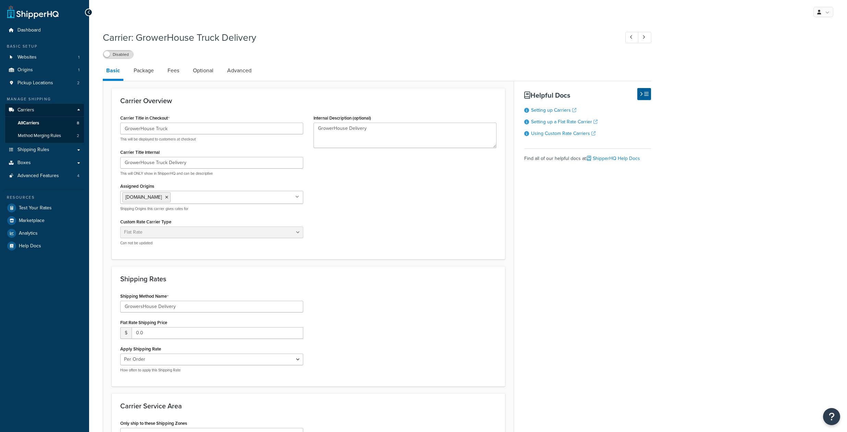
select select "flat"
click at [45, 114] on link "Carriers" at bounding box center [44, 110] width 79 height 13
